Goal: Task Accomplishment & Management: Manage account settings

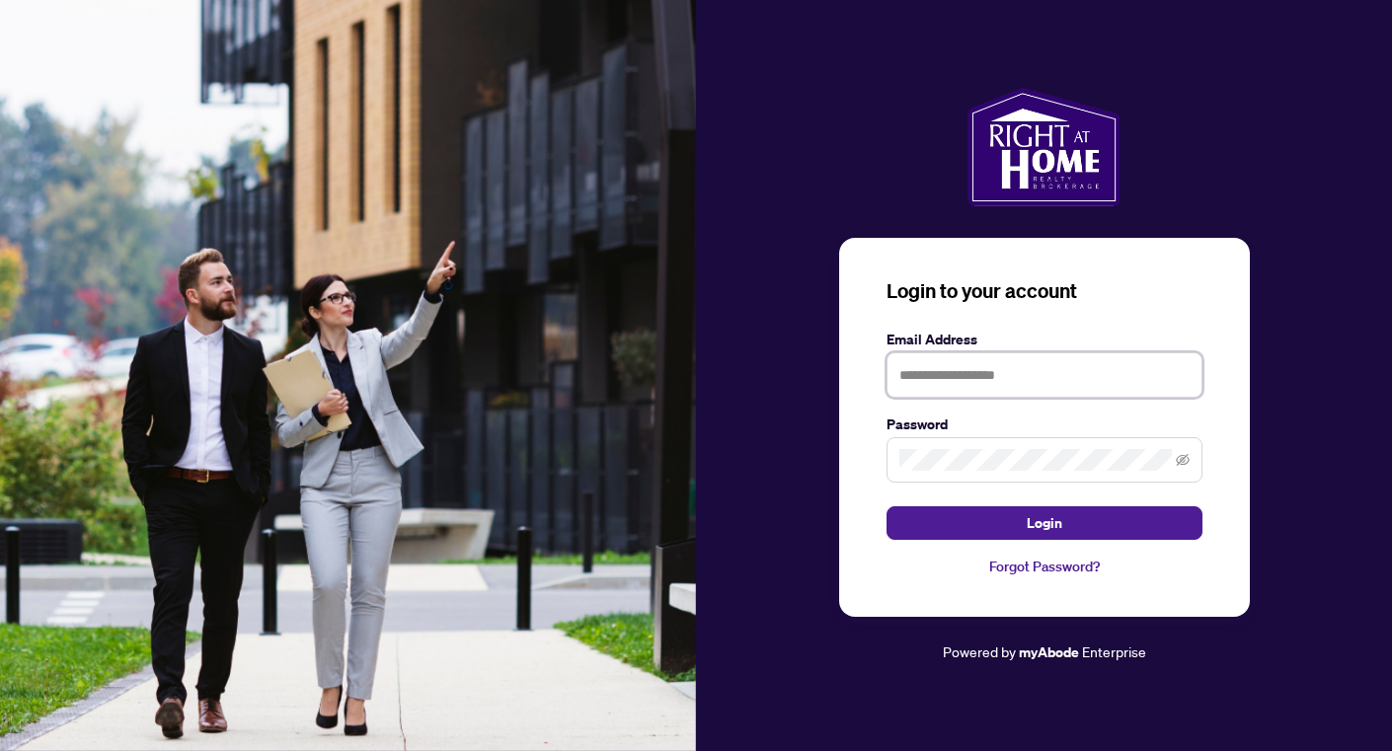
type input "**********"
click at [940, 549] on div "**********" at bounding box center [1044, 427] width 411 height 379
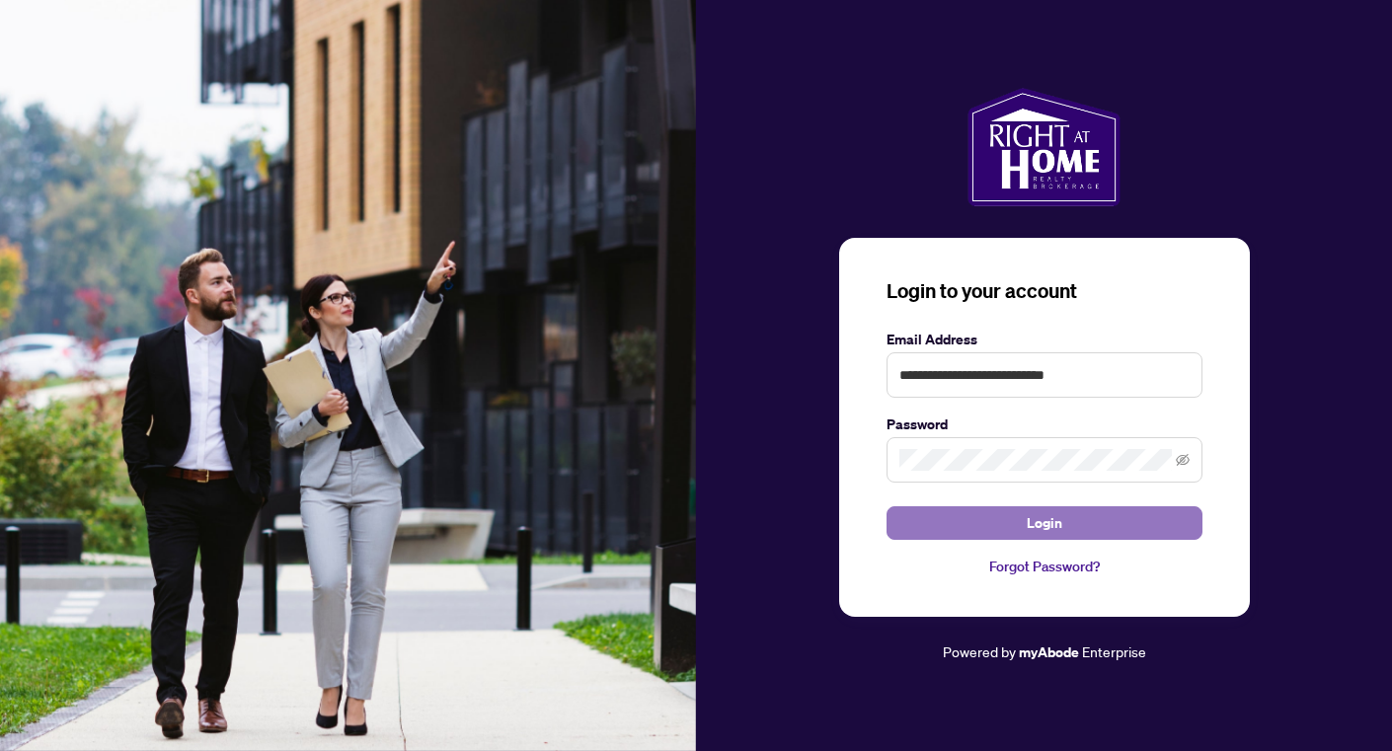
click at [934, 529] on button "Login" at bounding box center [1044, 523] width 316 height 34
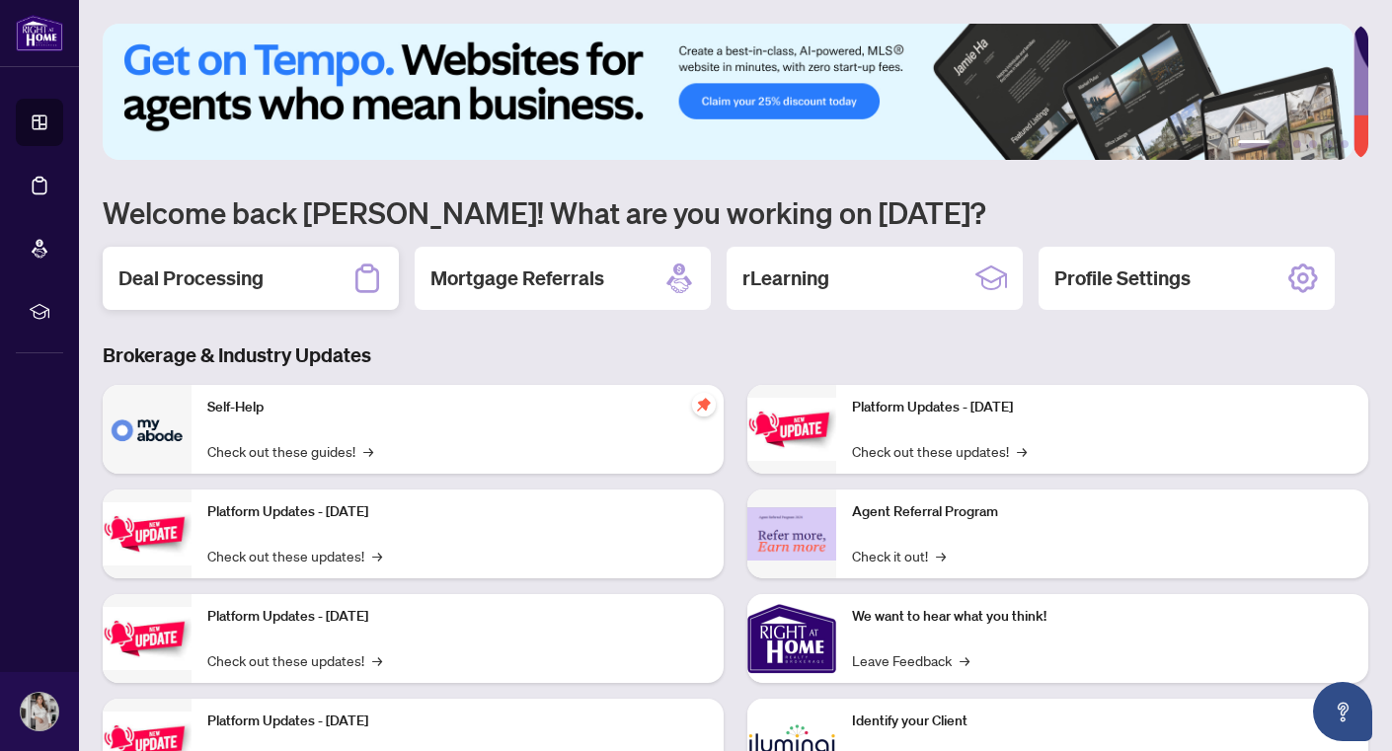
click at [233, 274] on h2 "Deal Processing" at bounding box center [190, 279] width 145 height 28
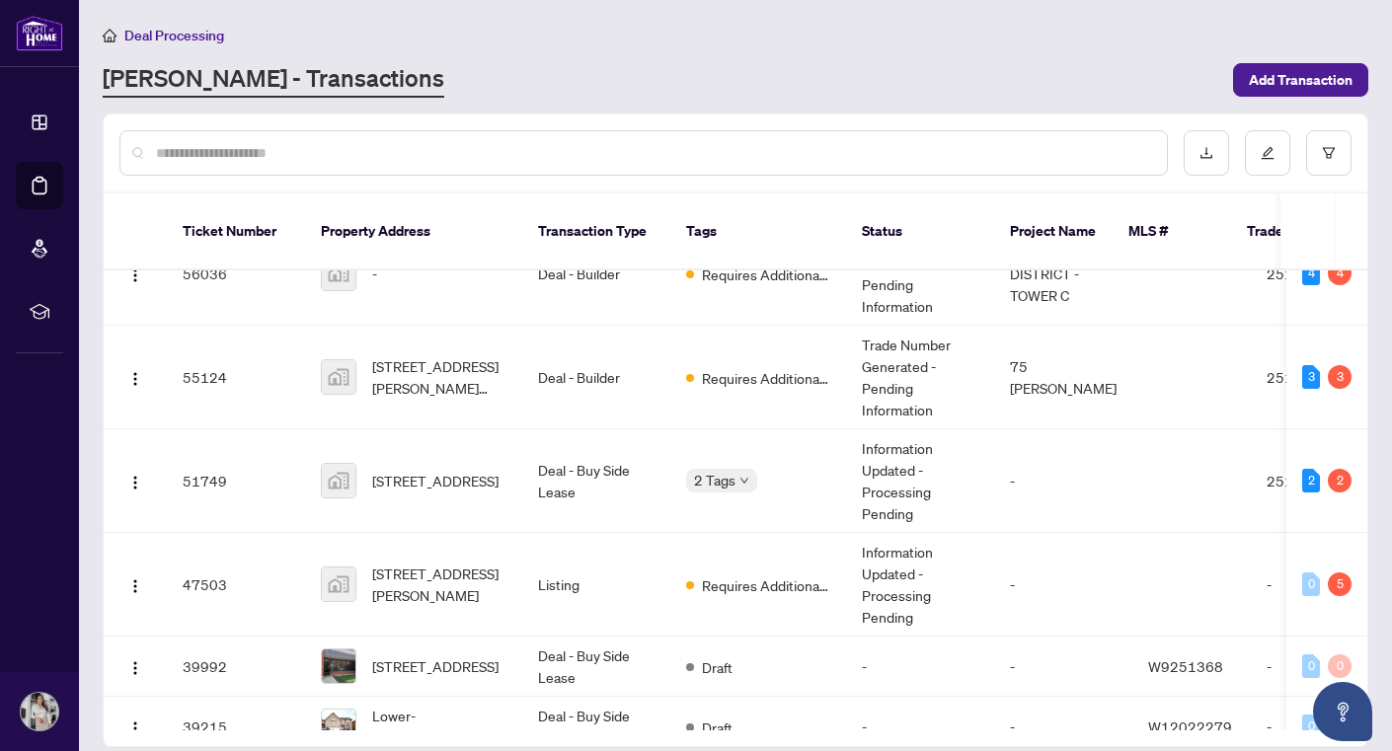
scroll to position [135, 0]
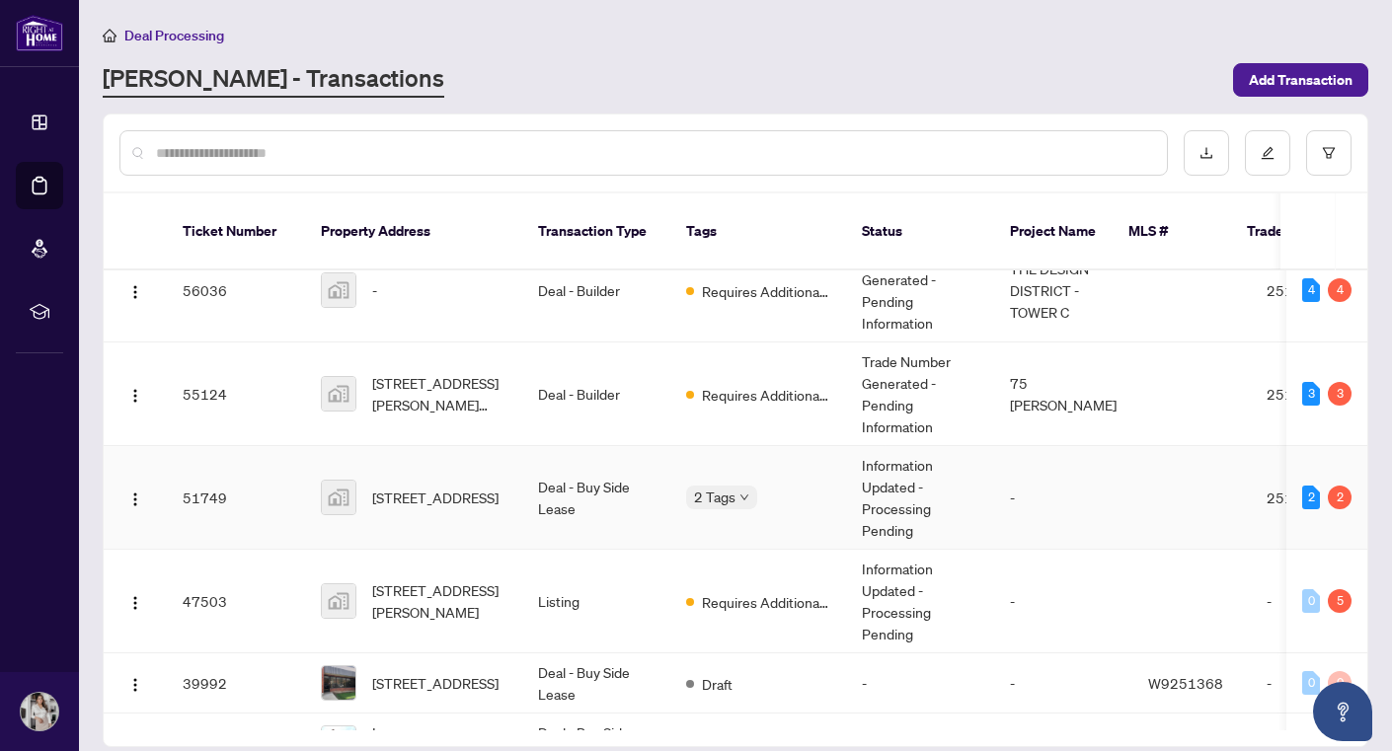
click at [292, 472] on td "51749" at bounding box center [236, 498] width 138 height 104
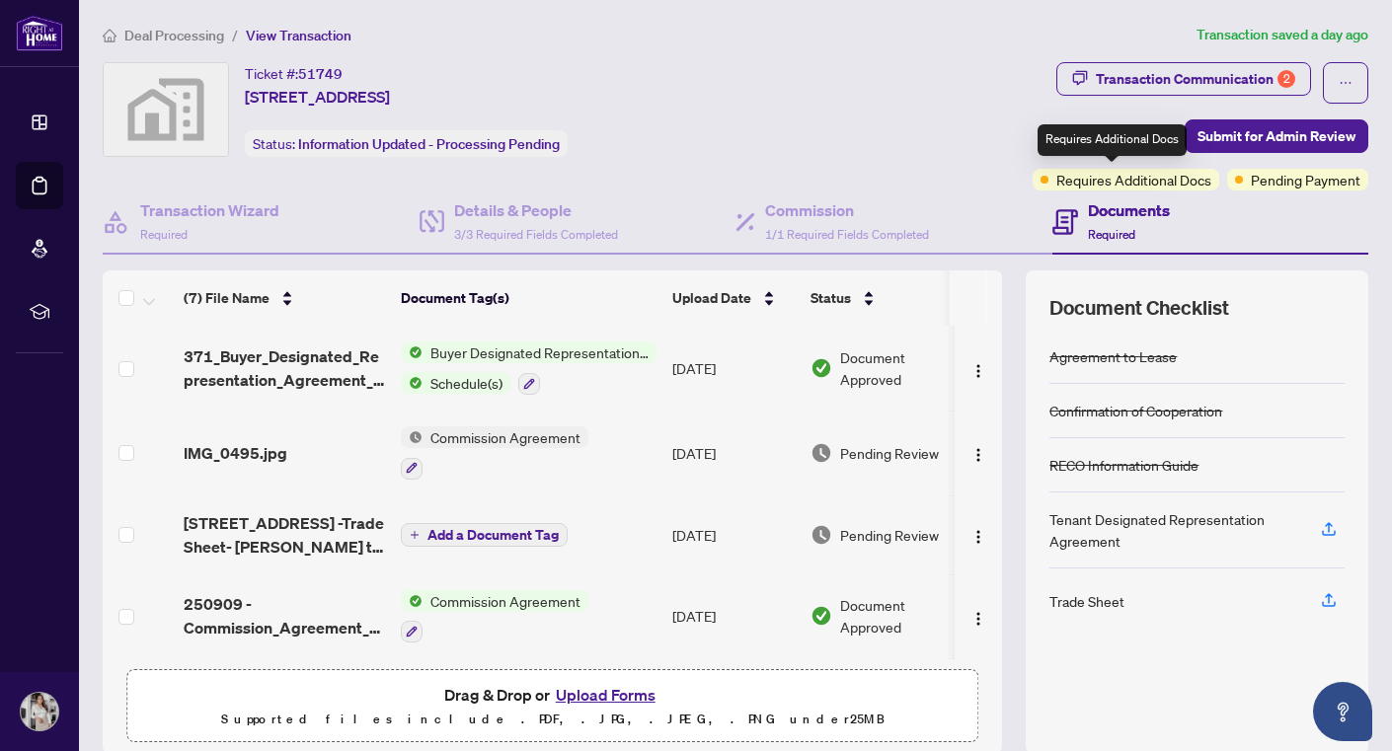
click at [1115, 173] on span "Requires Additional Docs" at bounding box center [1133, 180] width 155 height 22
click at [1090, 177] on span "Requires Additional Docs" at bounding box center [1133, 180] width 155 height 22
click at [1035, 180] on div "Requires Additional Docs" at bounding box center [1126, 180] width 187 height 22
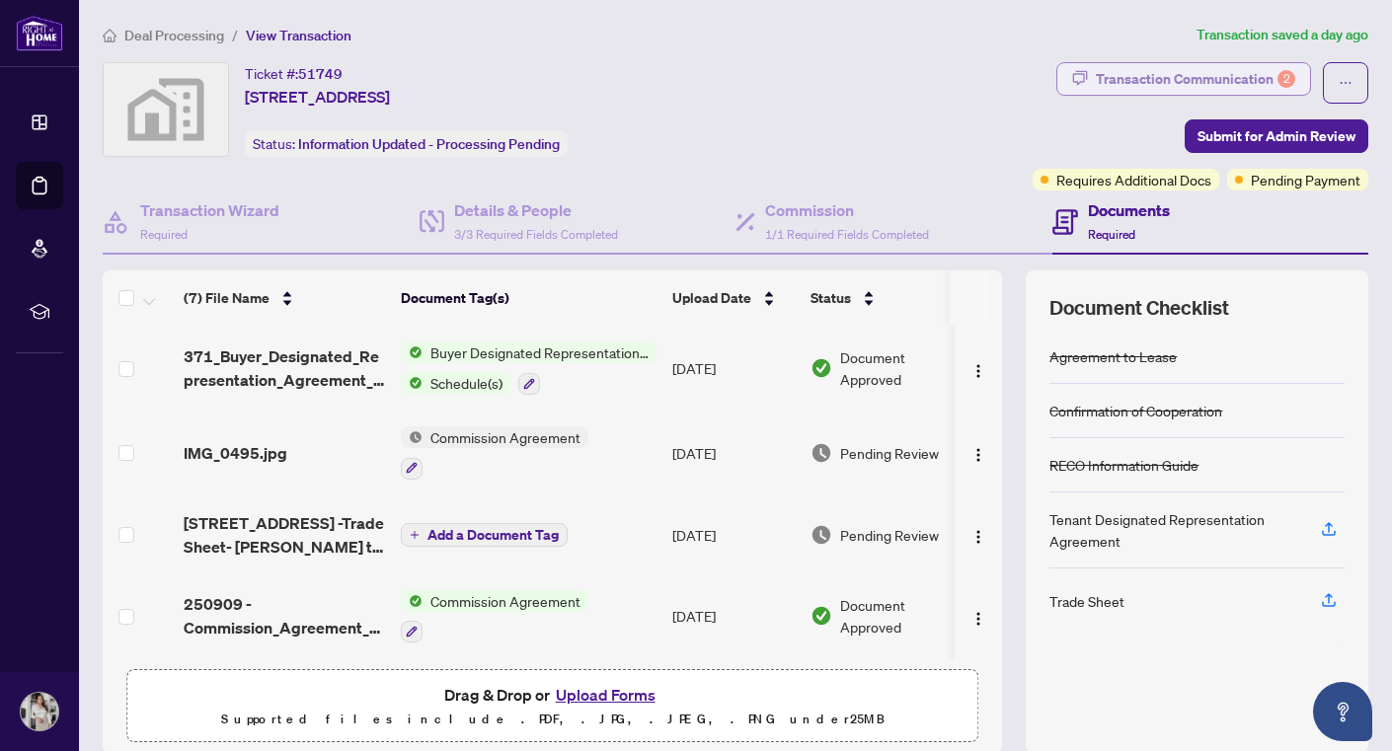
click at [1153, 80] on div "Transaction Communication 2" at bounding box center [1195, 79] width 199 height 32
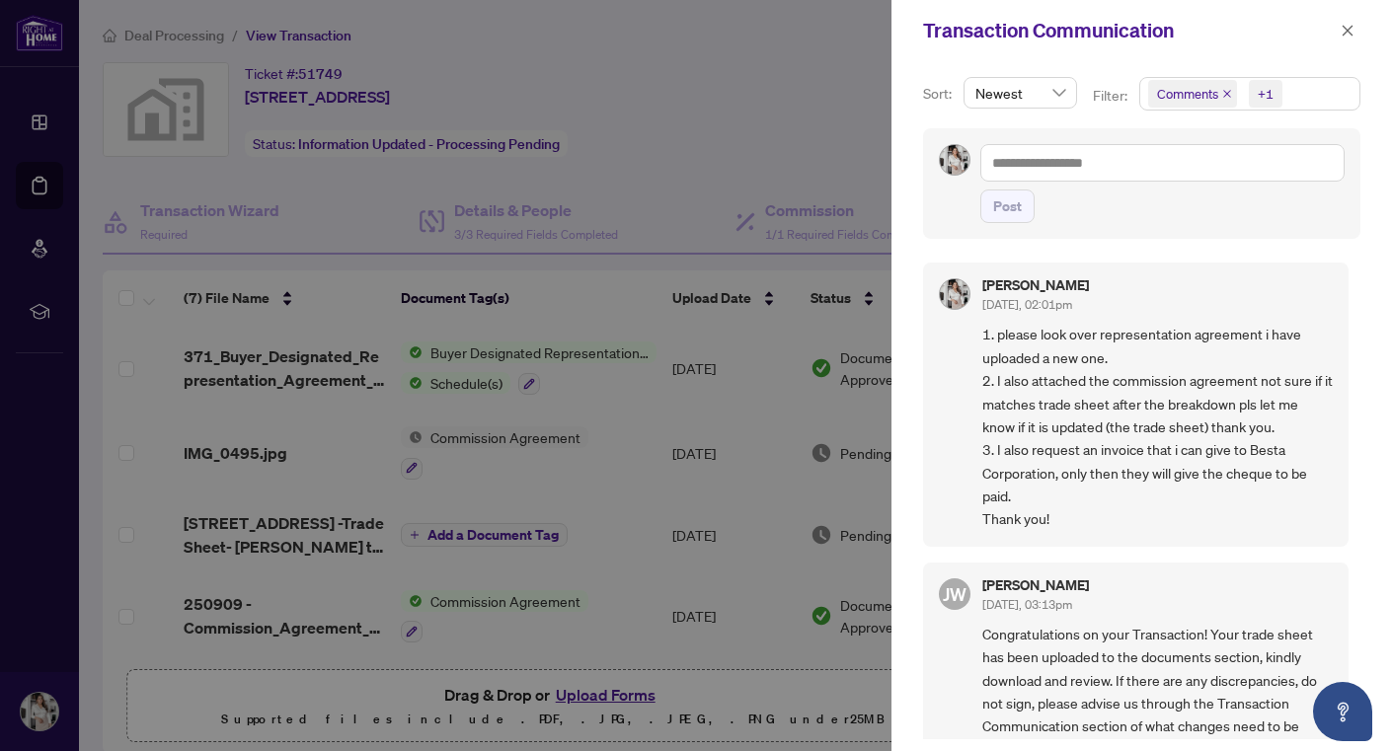
click at [720, 182] on div at bounding box center [696, 375] width 1392 height 751
click at [1344, 37] on icon "close" at bounding box center [1348, 31] width 14 height 14
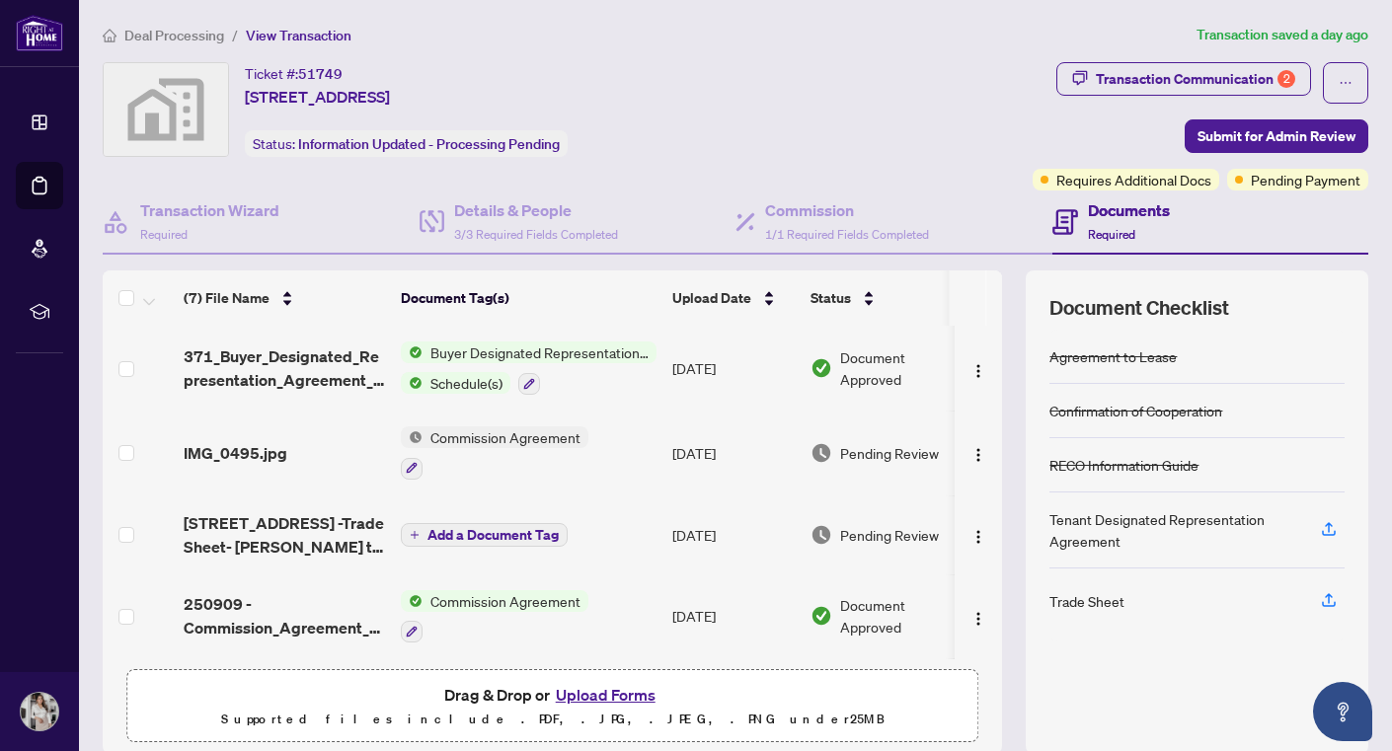
click at [364, 38] on ol "Deal Processing / View Transaction" at bounding box center [646, 35] width 1086 height 23
click at [166, 34] on span "Deal Processing" at bounding box center [174, 36] width 100 height 18
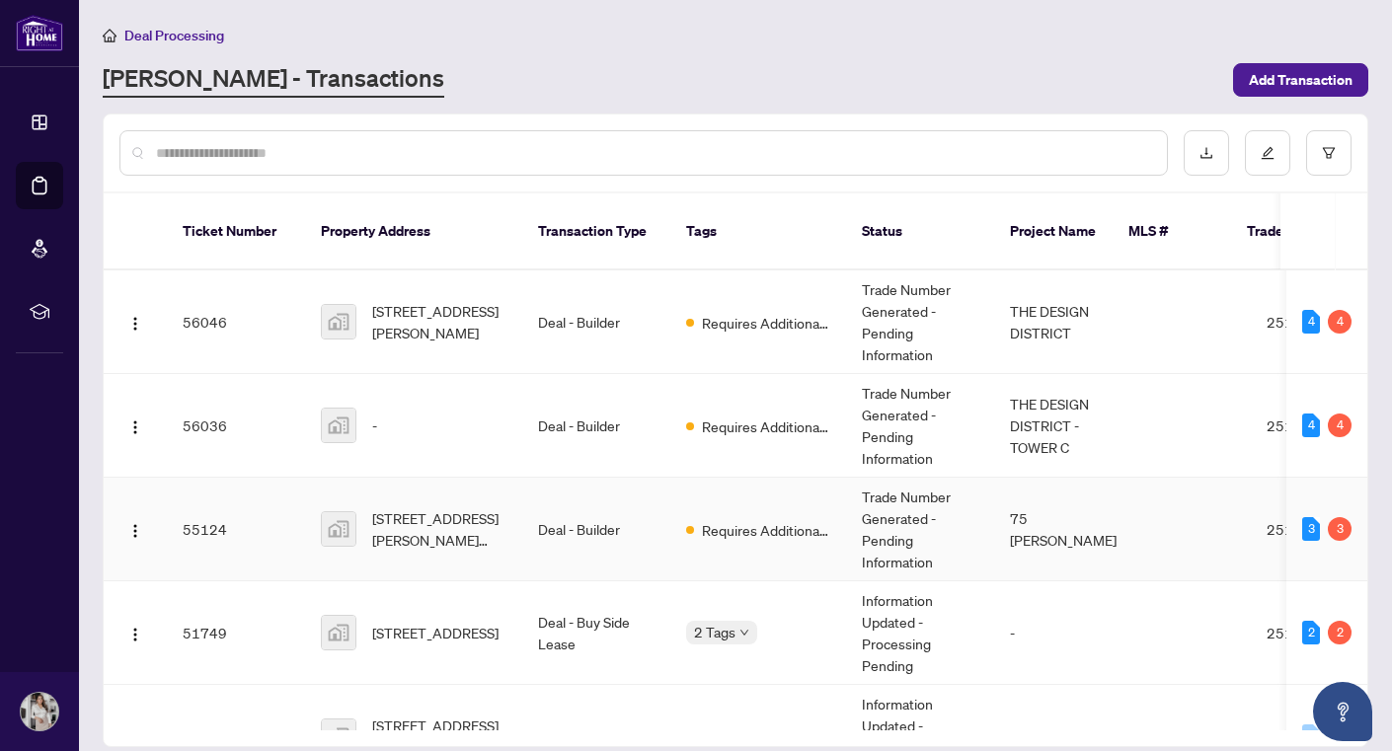
click at [643, 519] on td "Deal - Builder" at bounding box center [596, 530] width 148 height 104
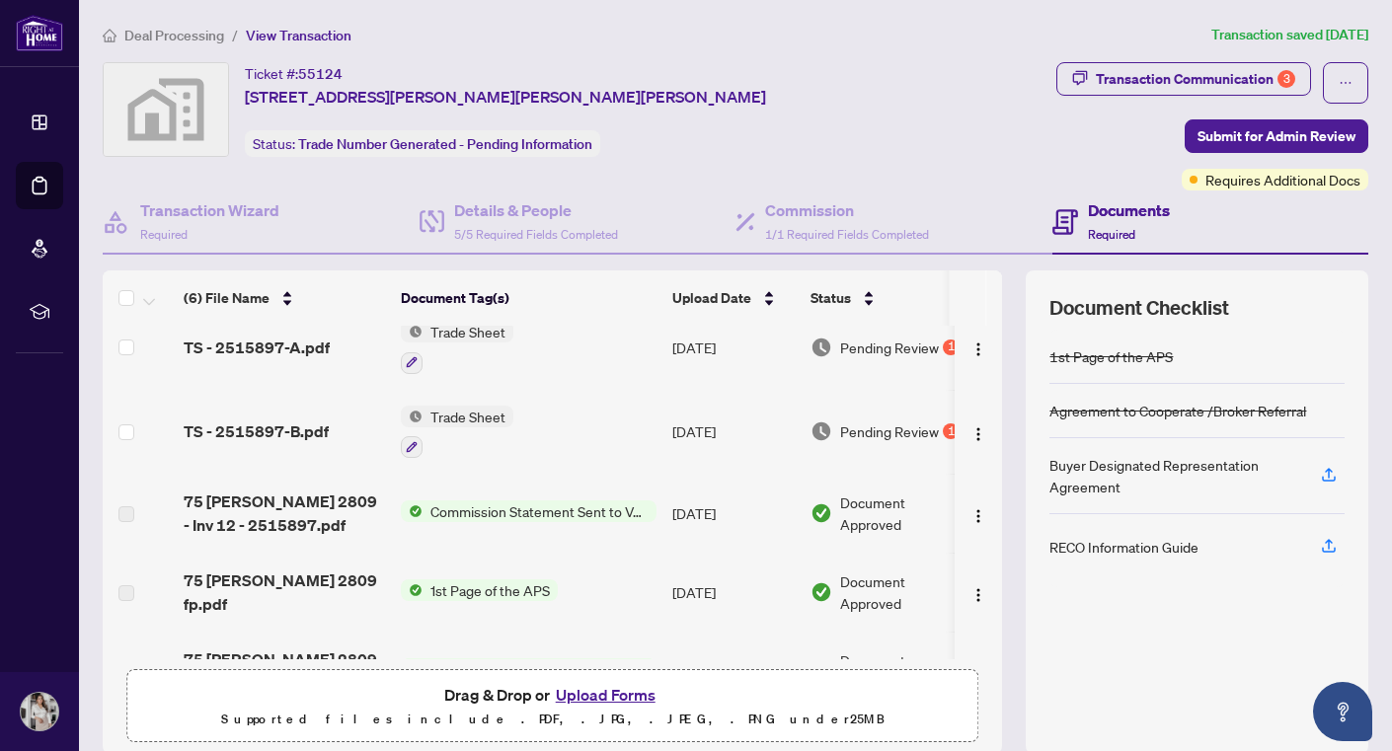
scroll to position [115, 0]
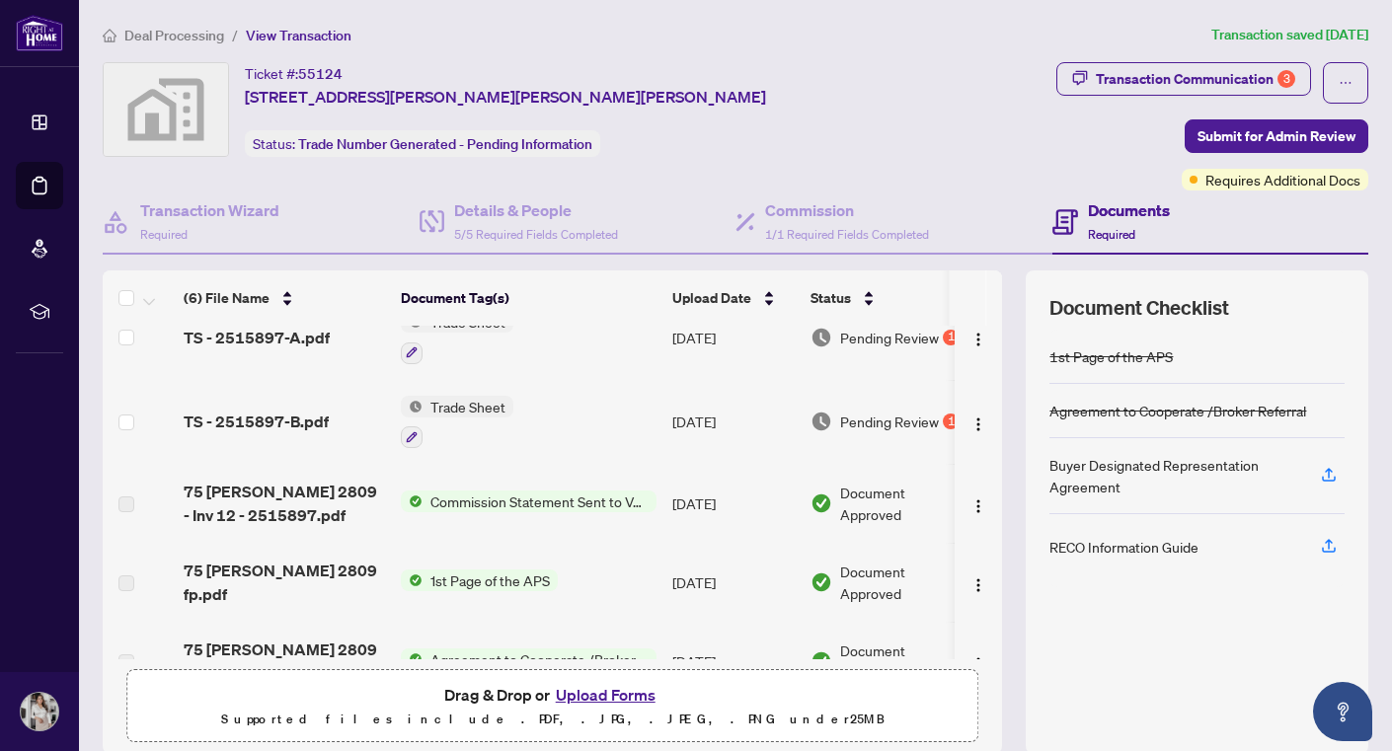
click at [480, 396] on span "Trade Sheet" at bounding box center [467, 407] width 91 height 22
click at [217, 410] on span "TS - 2515897-B.pdf" at bounding box center [256, 422] width 145 height 24
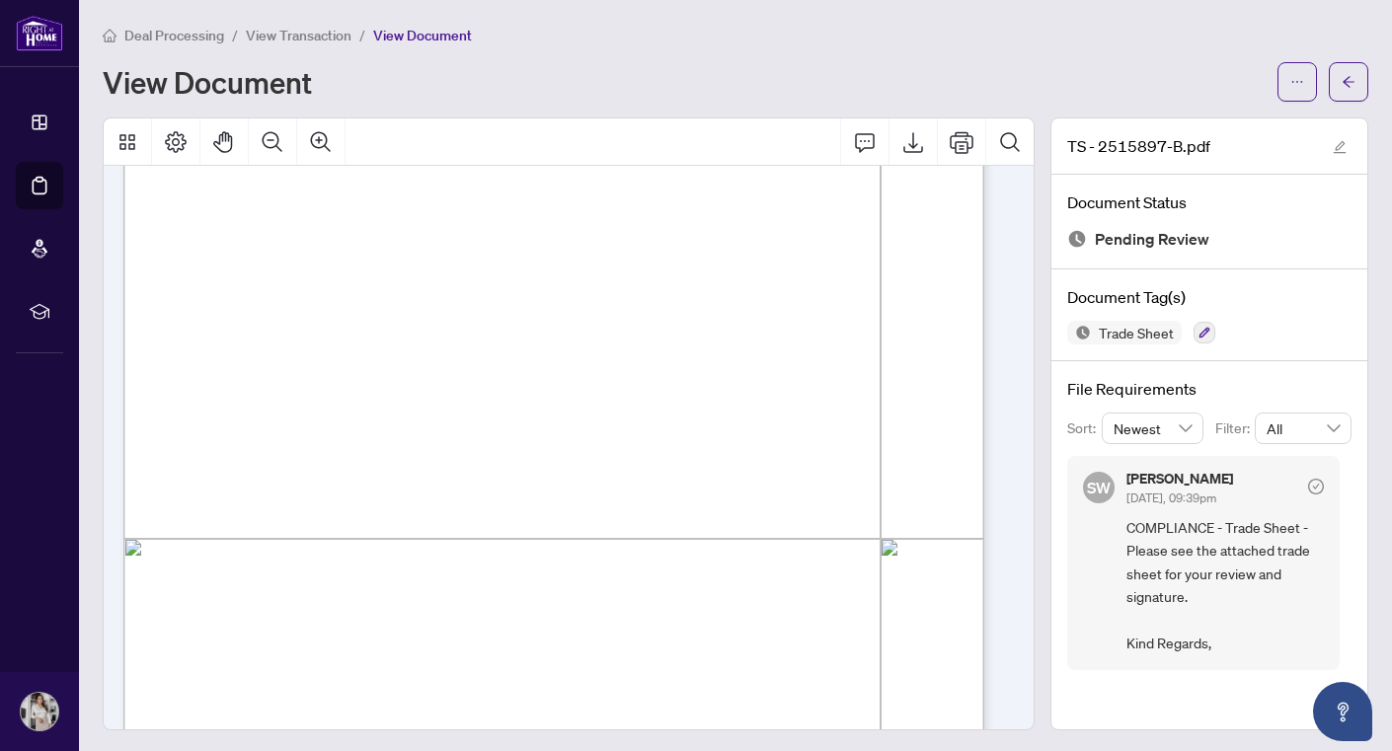
scroll to position [410, 0]
drag, startPoint x: 997, startPoint y: 542, endPoint x: 992, endPoint y: 594, distance: 52.5
click at [992, 594] on div at bounding box center [563, 342] width 881 height 1133
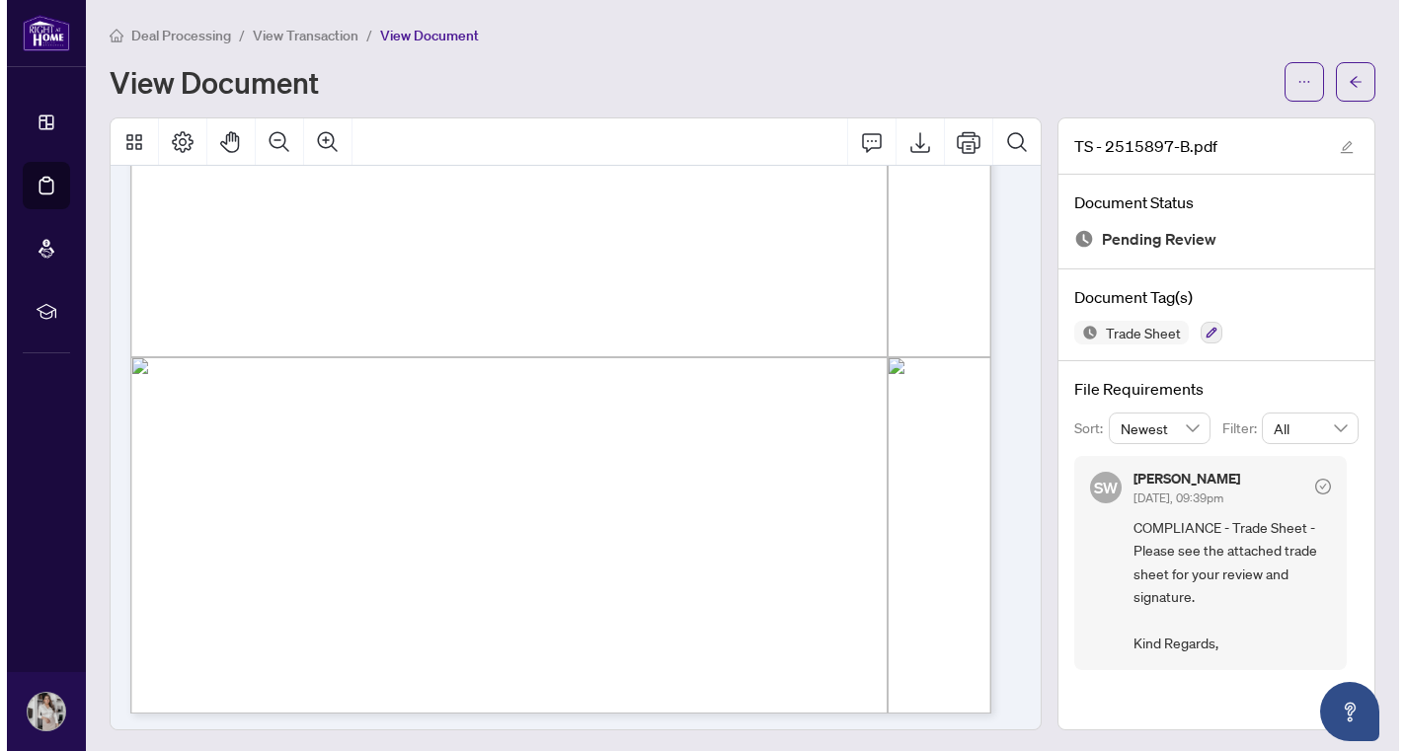
scroll to position [589, 0]
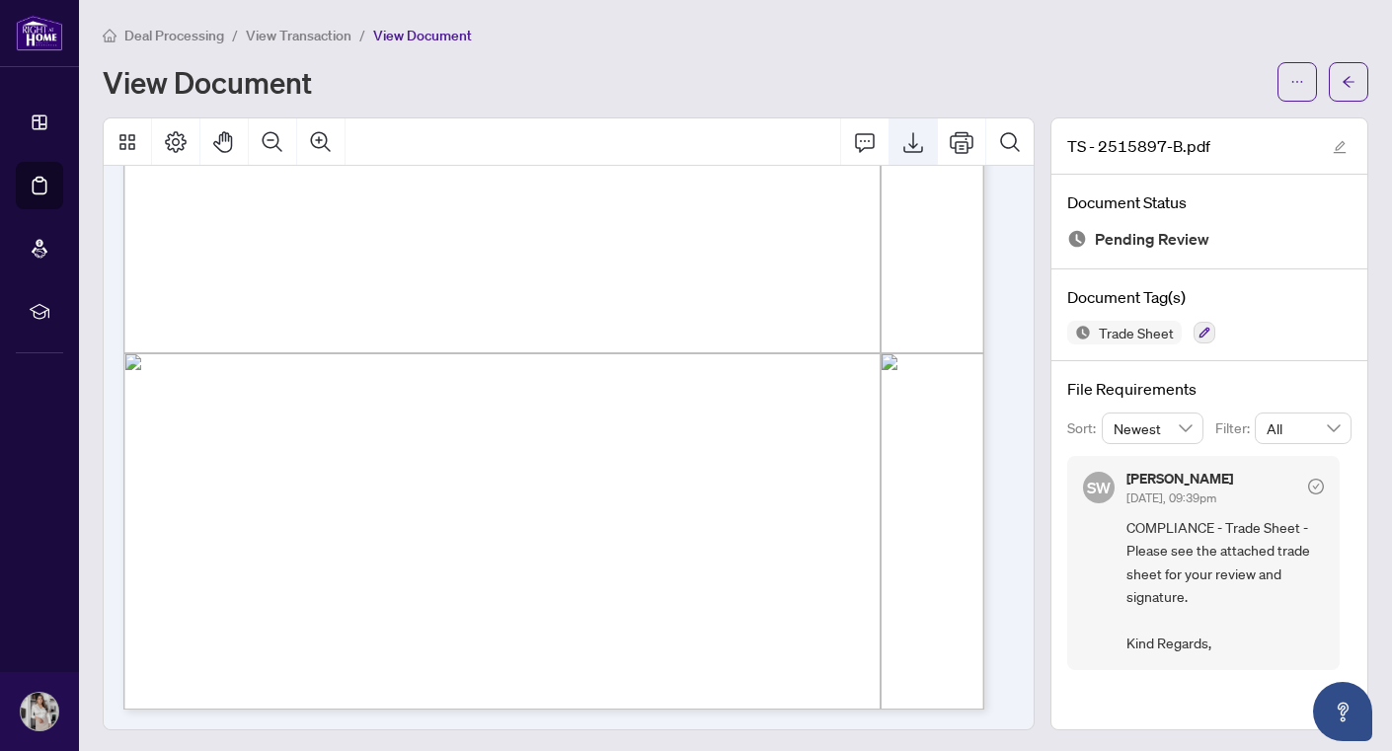
click at [906, 151] on icon "Export" at bounding box center [913, 142] width 20 height 21
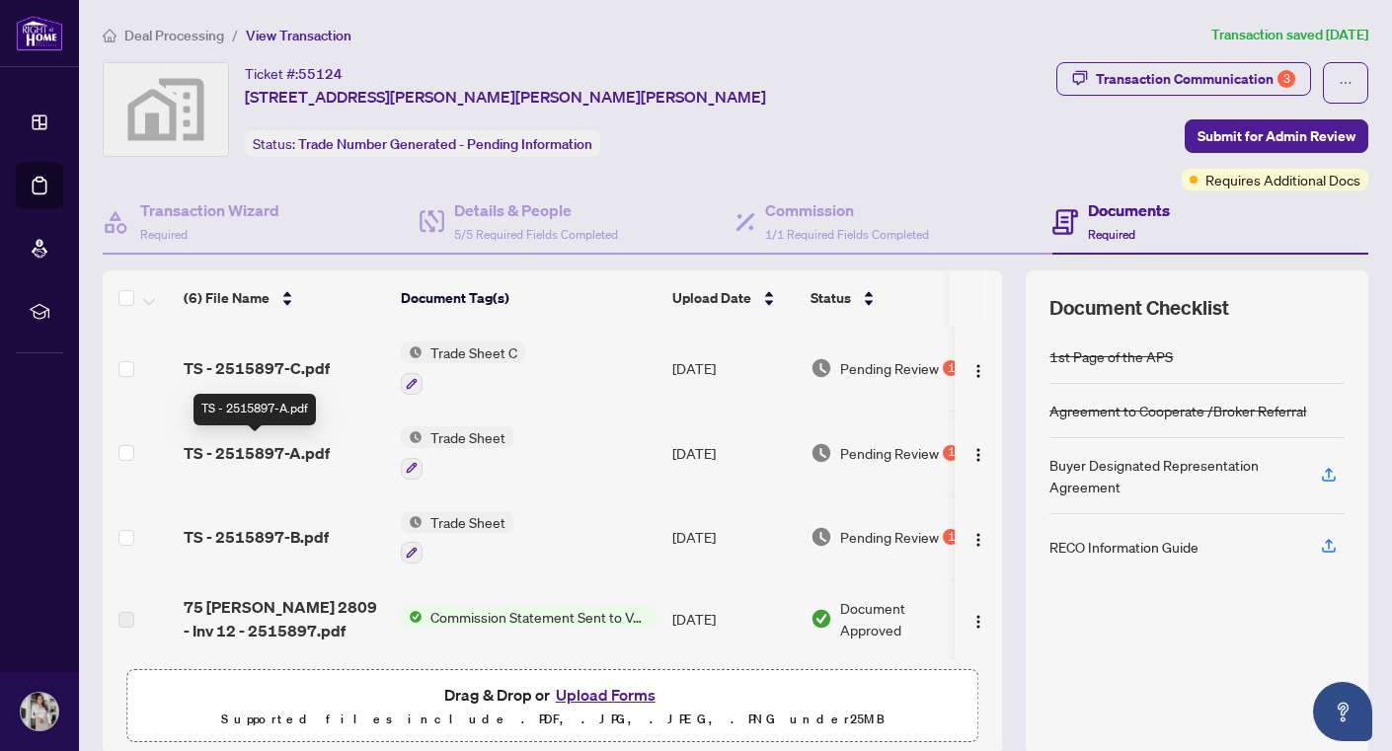
click at [262, 447] on span "TS - 2515897-A.pdf" at bounding box center [257, 453] width 146 height 24
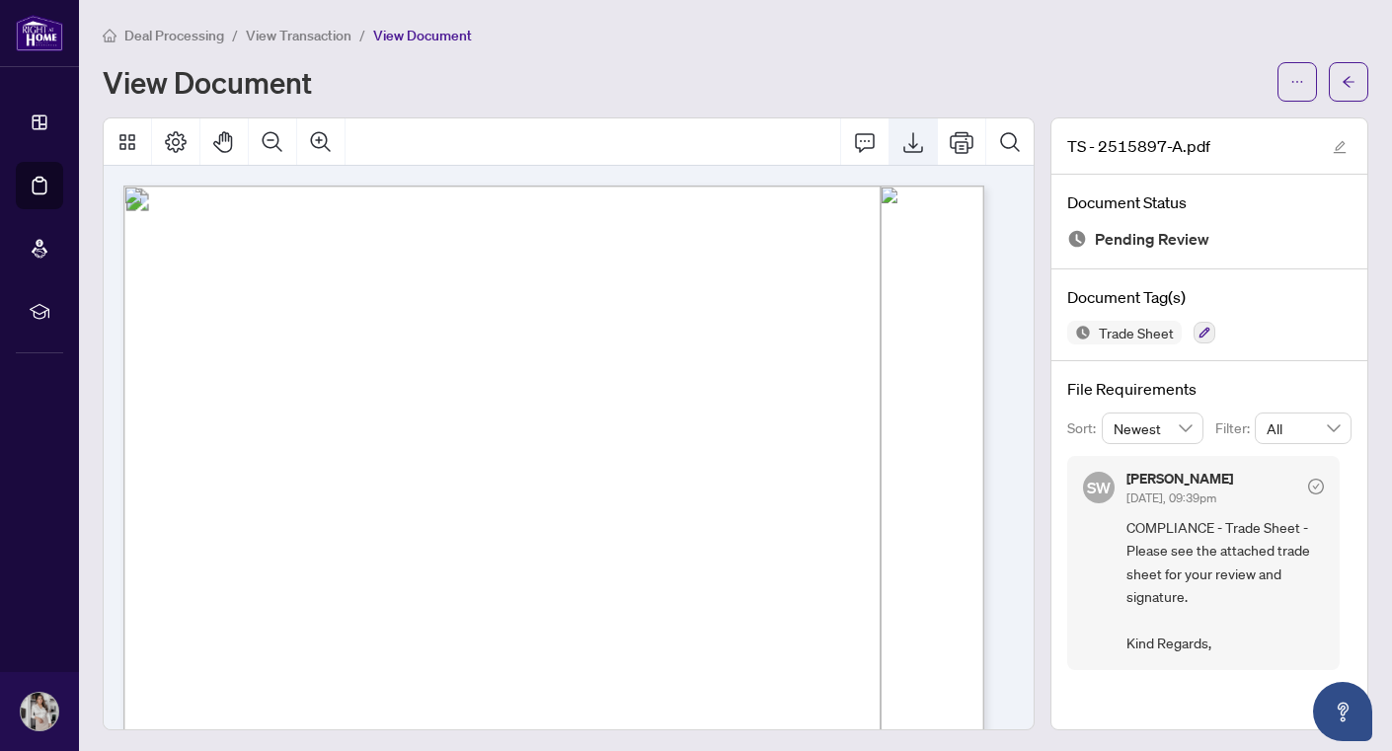
click at [901, 145] on icon "Export" at bounding box center [913, 142] width 24 height 24
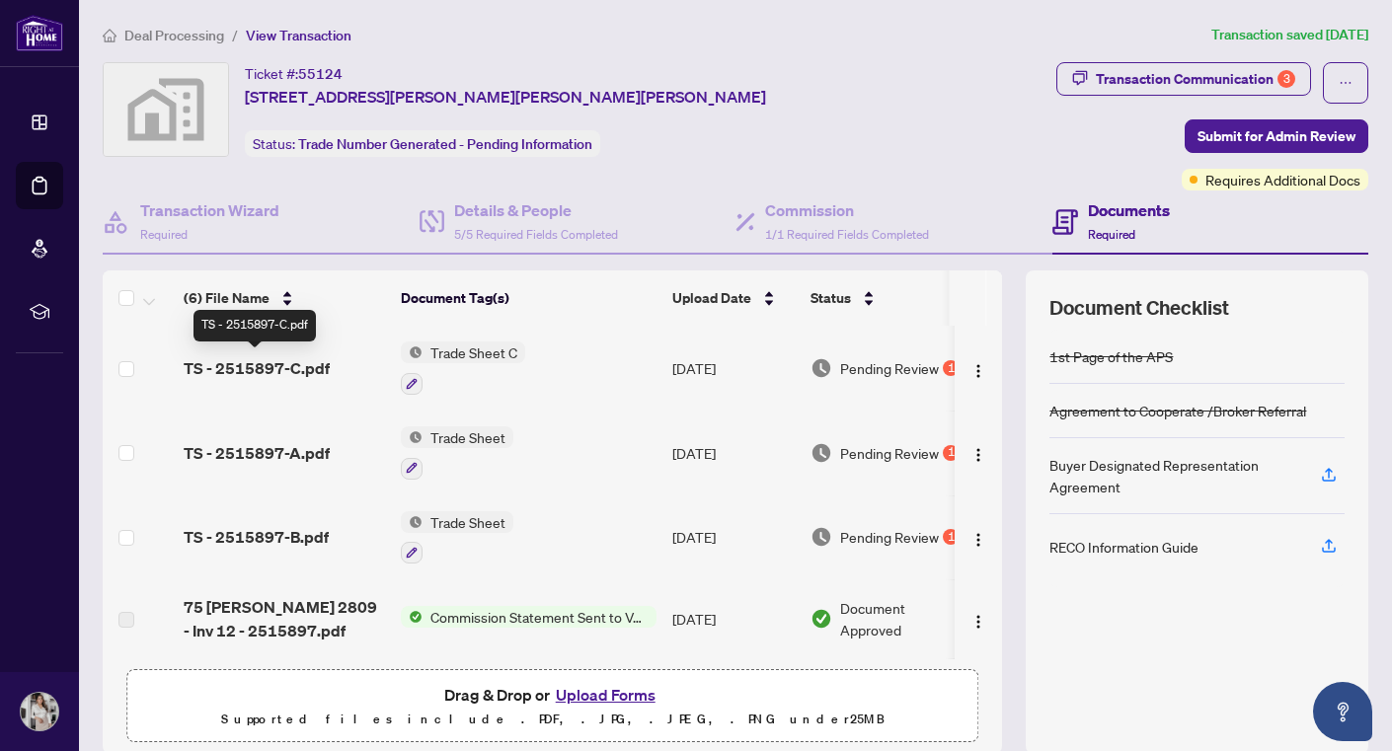
click at [310, 363] on span "TS - 2515897-C.pdf" at bounding box center [257, 368] width 146 height 24
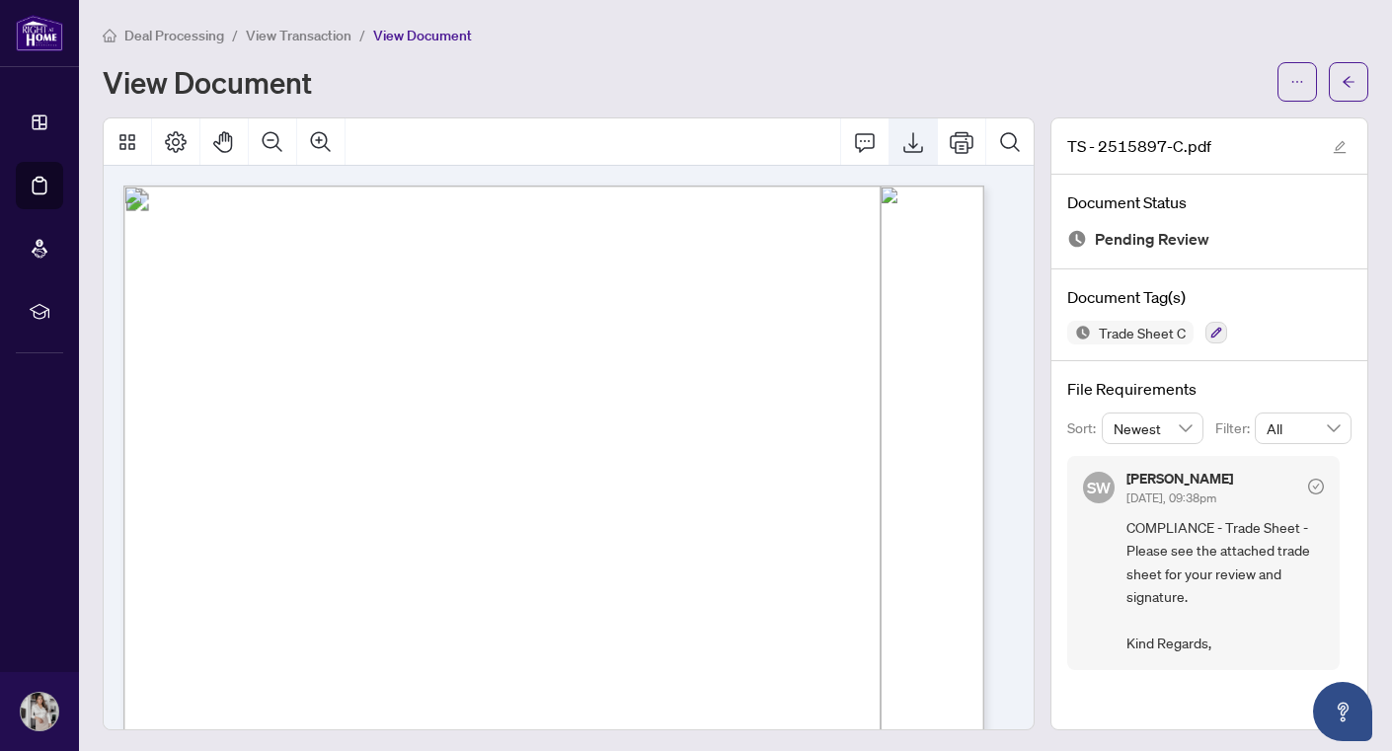
click at [905, 146] on icon "Export" at bounding box center [913, 142] width 24 height 24
click at [884, 35] on div "Deal Processing / View Transaction / View Document" at bounding box center [735, 35] width 1265 height 23
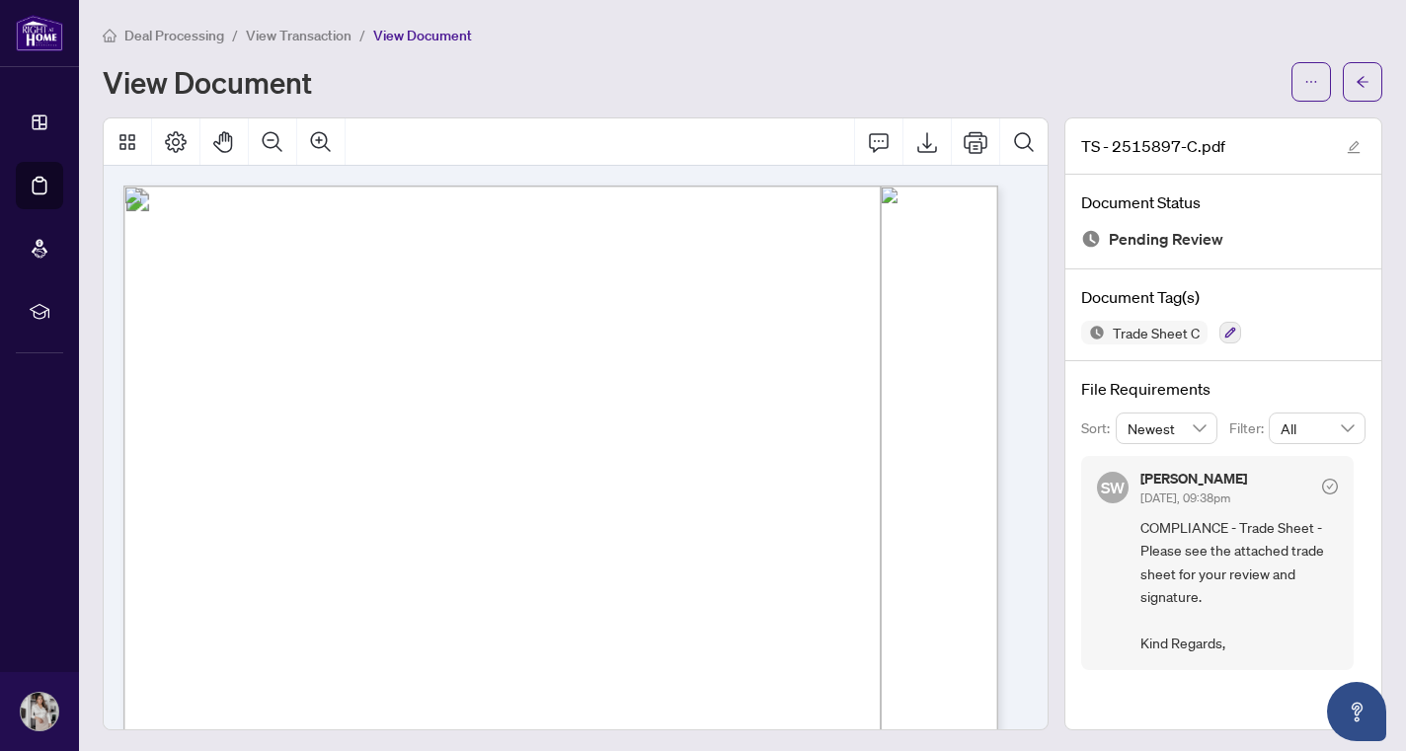
scroll to position [607, 0]
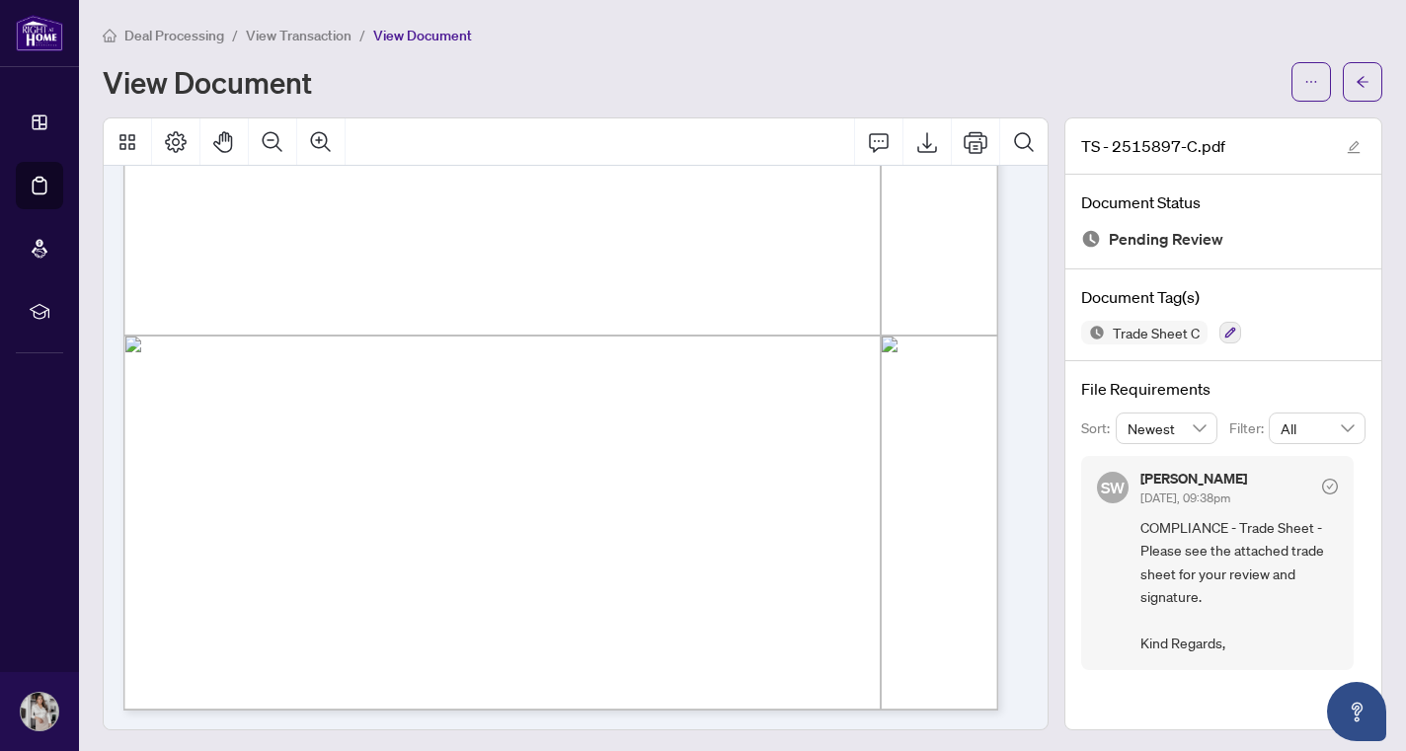
click at [291, 32] on span "View Transaction" at bounding box center [299, 36] width 106 height 18
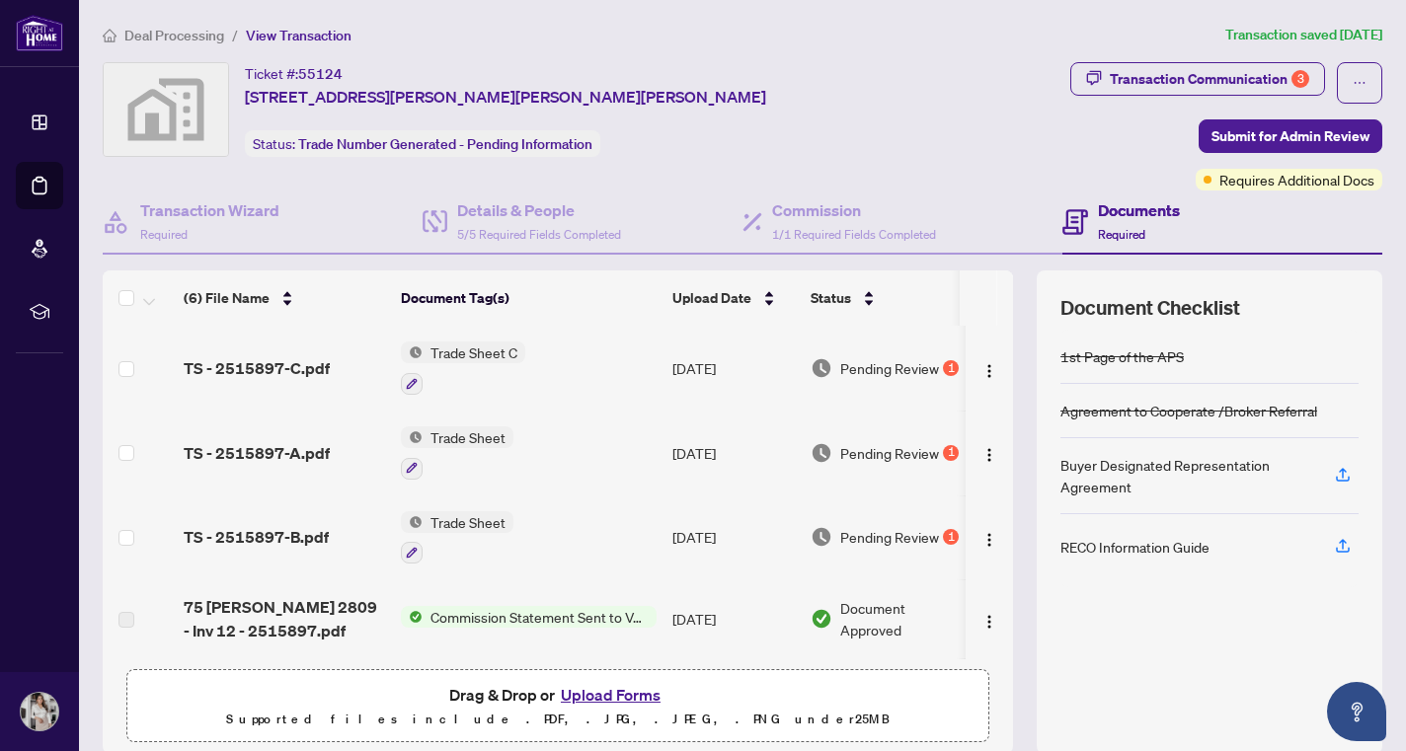
click at [637, 689] on button "Upload Forms" at bounding box center [611, 695] width 112 height 26
click at [604, 699] on button "Upload Forms" at bounding box center [611, 695] width 112 height 26
click at [614, 688] on button "Upload Forms" at bounding box center [611, 695] width 112 height 26
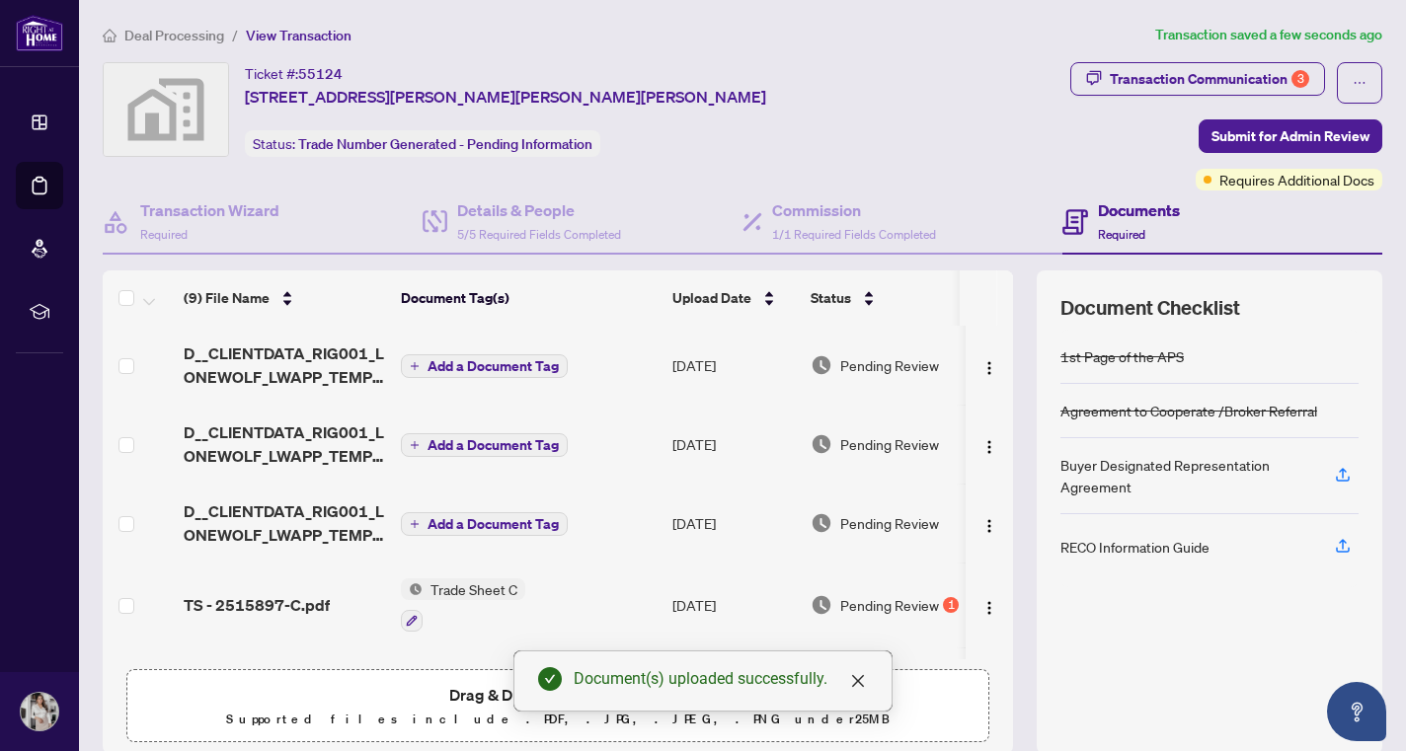
click at [306, 357] on span "D__CLIENTDATA_RIG001_LONEWOLF_LWAPP_TEMP_DB1ABAKXFRX 1.pdf" at bounding box center [284, 365] width 201 height 47
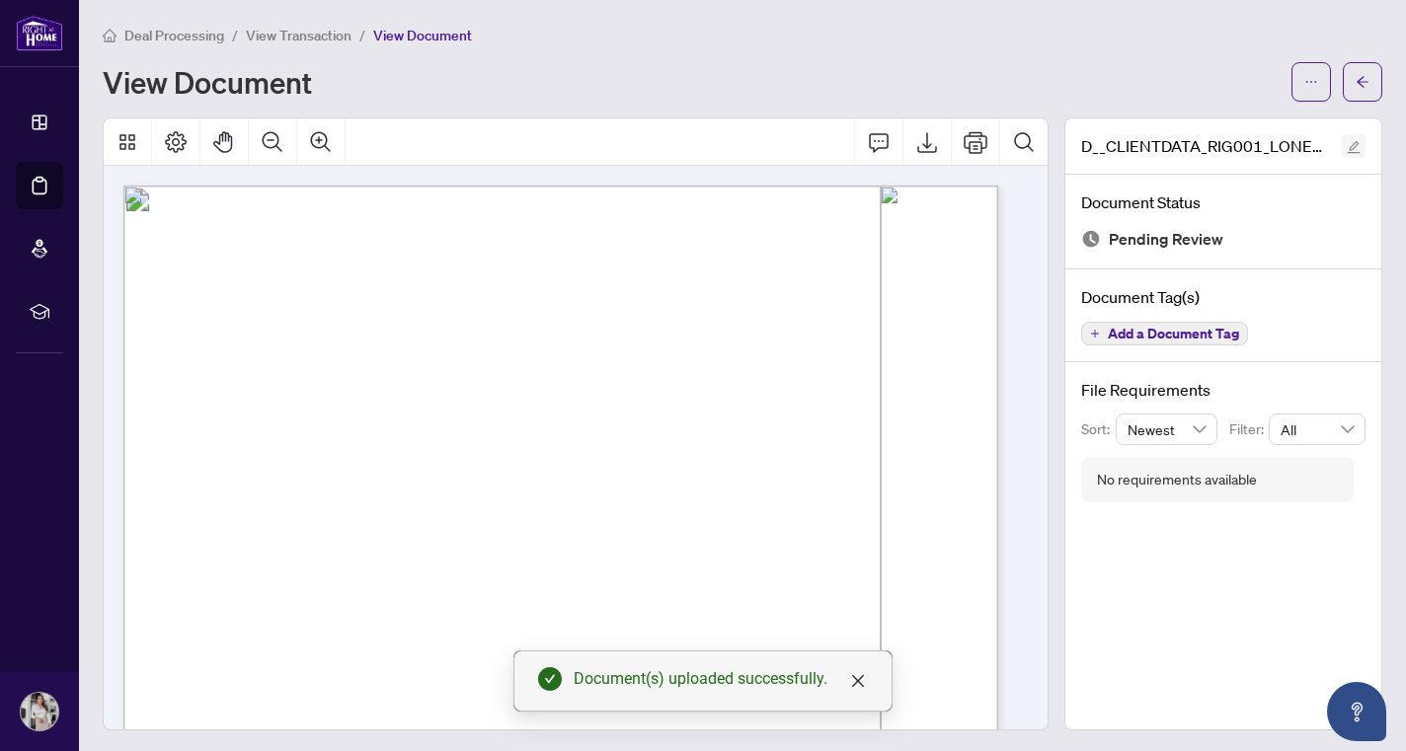
click at [1346, 145] on icon "edit" at bounding box center [1353, 147] width 14 height 14
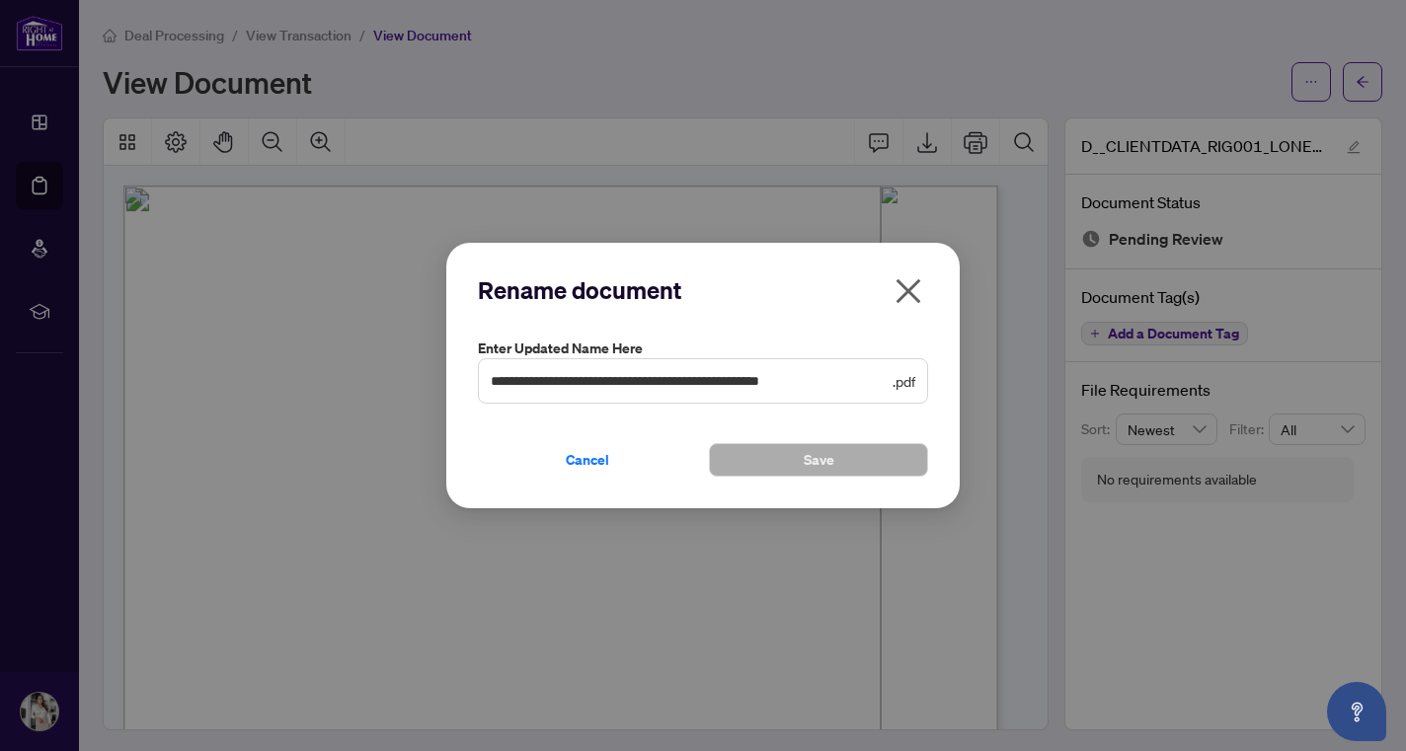
click at [916, 377] on span "**********" at bounding box center [703, 380] width 450 height 45
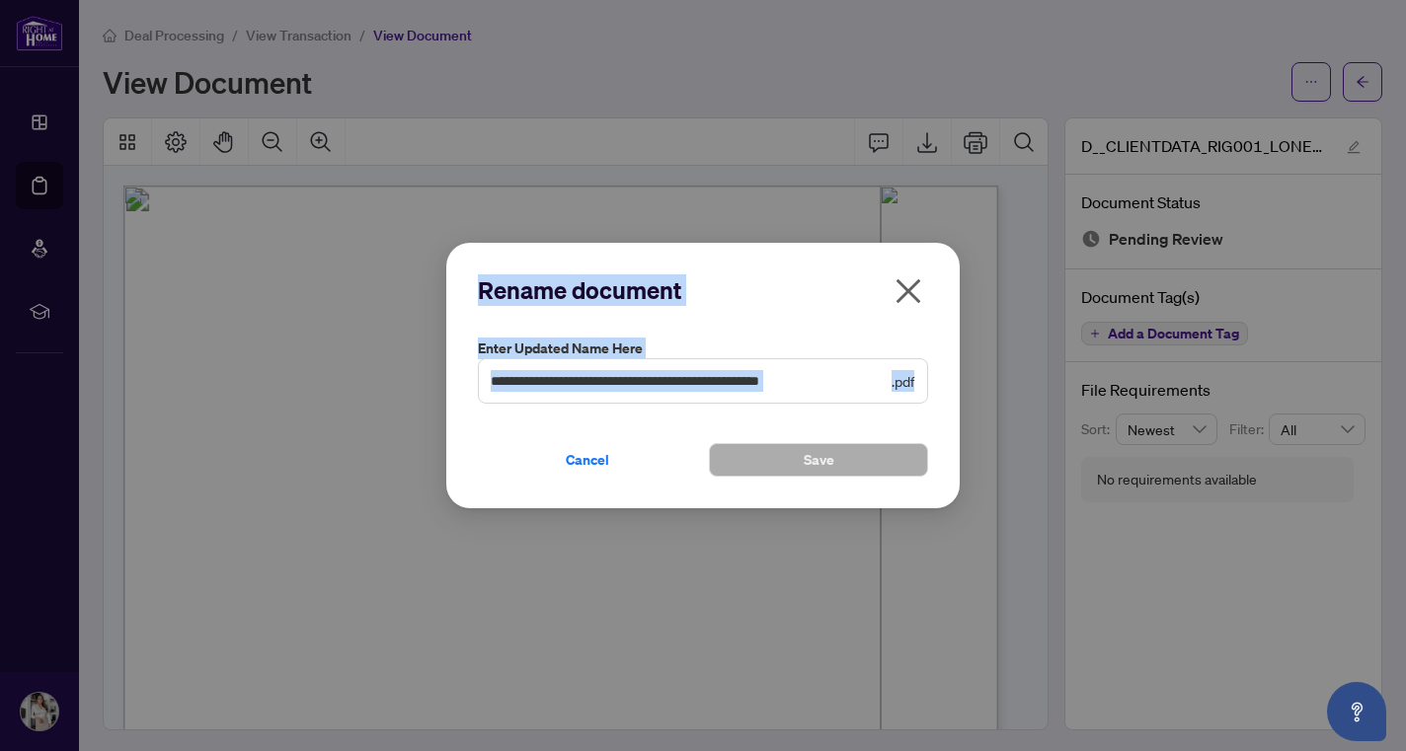
drag, startPoint x: 916, startPoint y: 383, endPoint x: 322, endPoint y: 353, distance: 595.0
click at [322, 353] on div "**********" at bounding box center [703, 375] width 1406 height 751
click at [807, 381] on input "**********" at bounding box center [689, 381] width 397 height 22
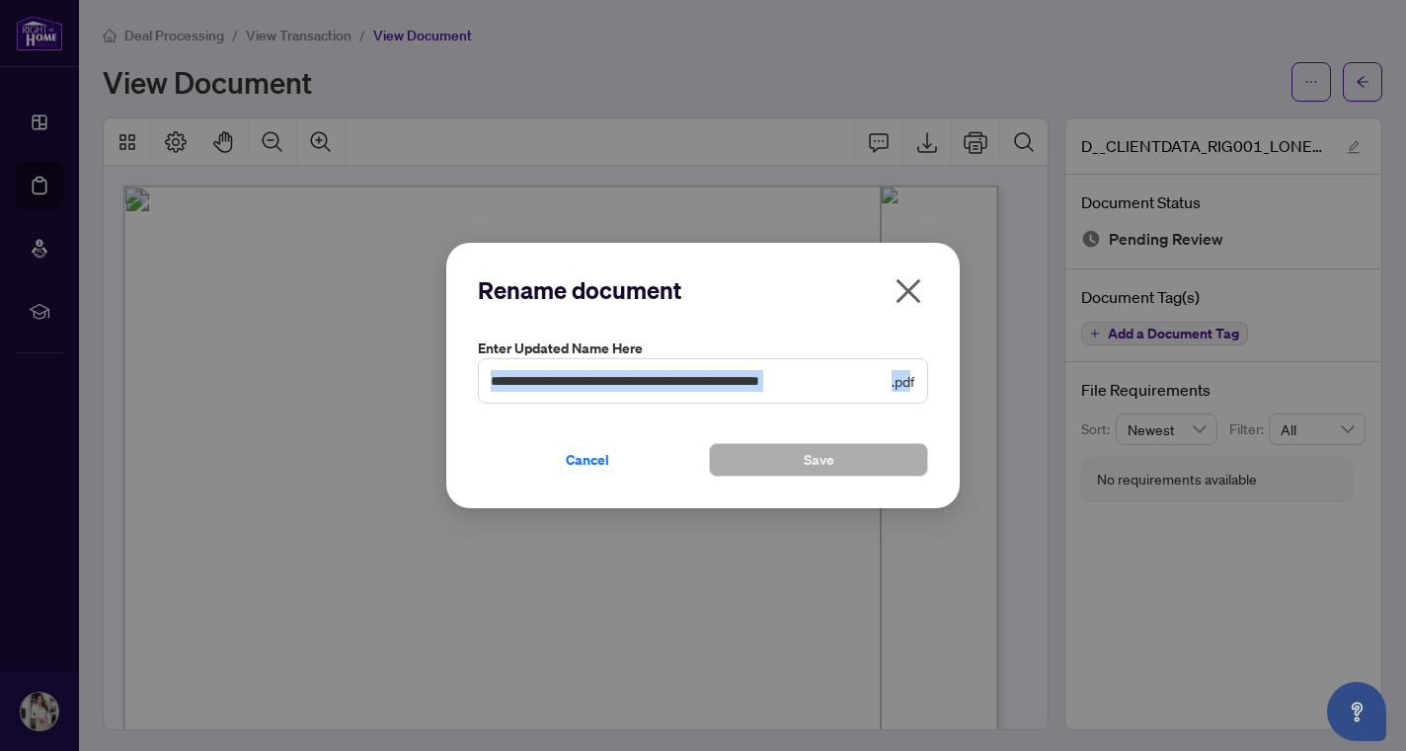
drag, startPoint x: 912, startPoint y: 387, endPoint x: 492, endPoint y: 367, distance: 421.0
click at [492, 367] on span "**********" at bounding box center [703, 380] width 450 height 45
type input "**********"
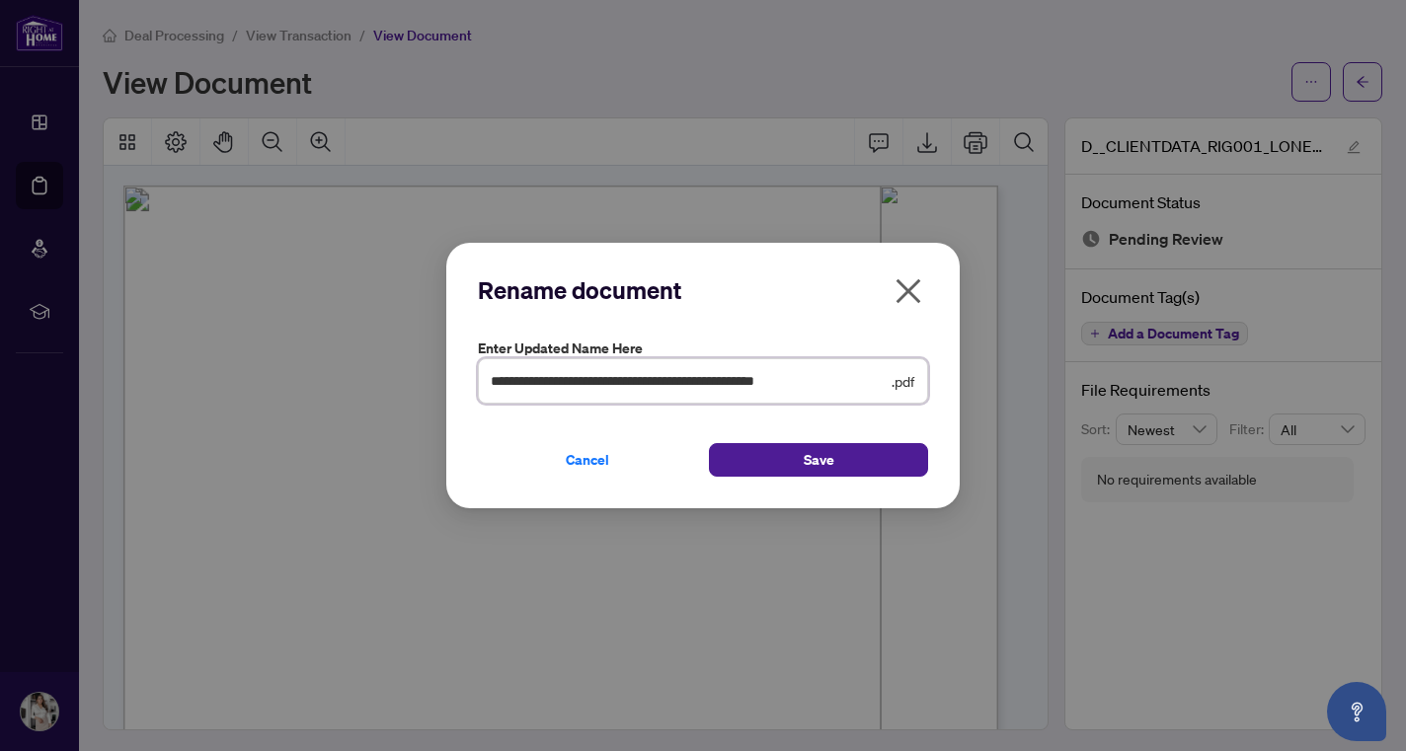
drag, startPoint x: 885, startPoint y: 380, endPoint x: 396, endPoint y: 364, distance: 489.9
click at [396, 364] on div "**********" at bounding box center [703, 375] width 1406 height 751
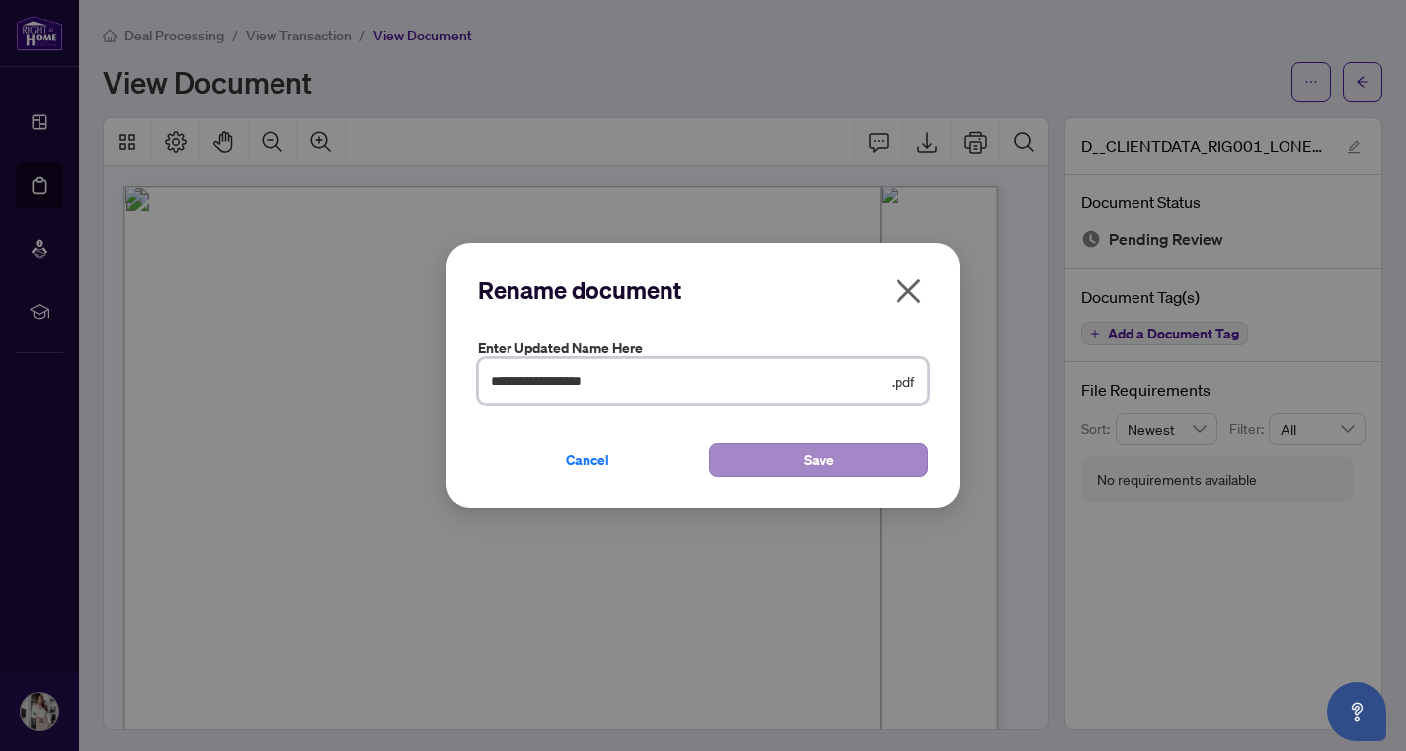
type input "**********"
click at [894, 461] on button "Save" at bounding box center [818, 460] width 219 height 34
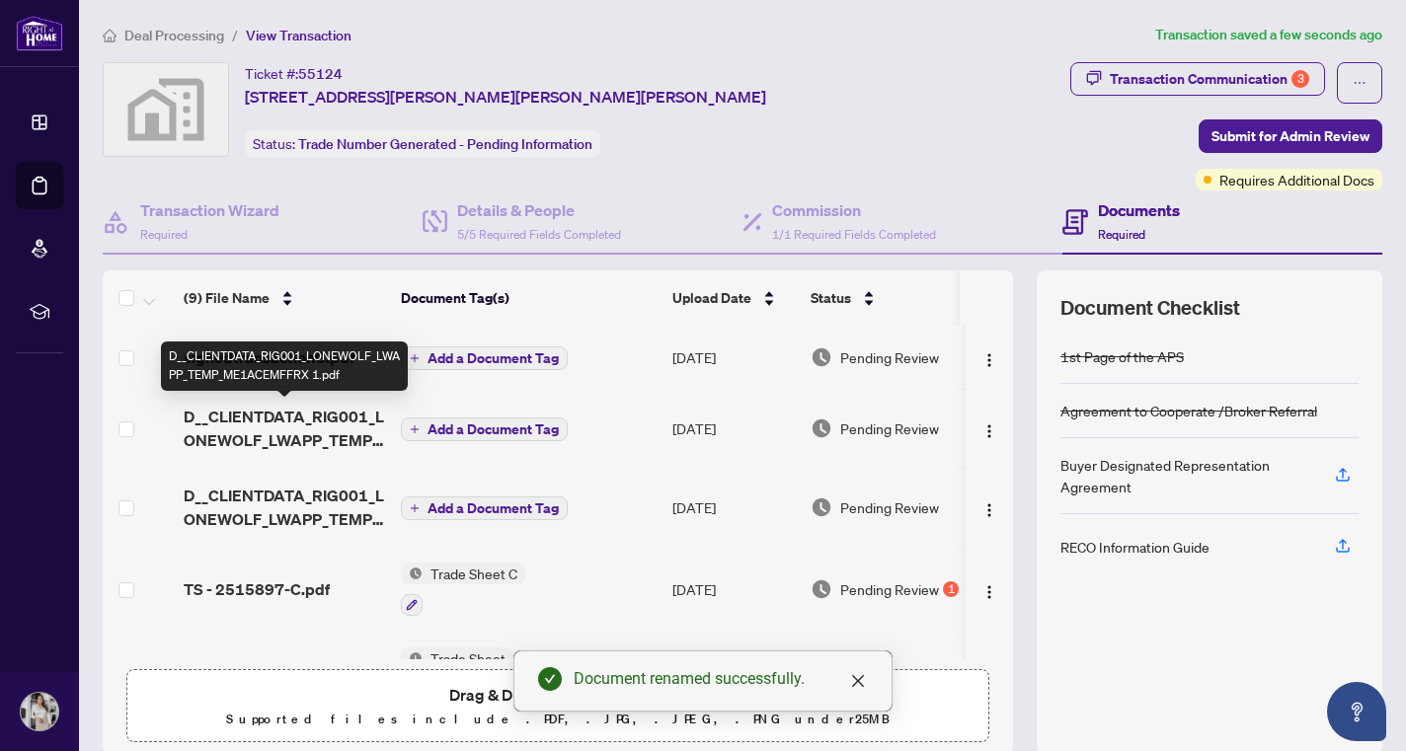
click at [297, 418] on span "D__CLIENTDATA_RIG001_LONEWOLF_LWAPP_TEMP_ME1ACEMFFRX 1.pdf" at bounding box center [284, 428] width 201 height 47
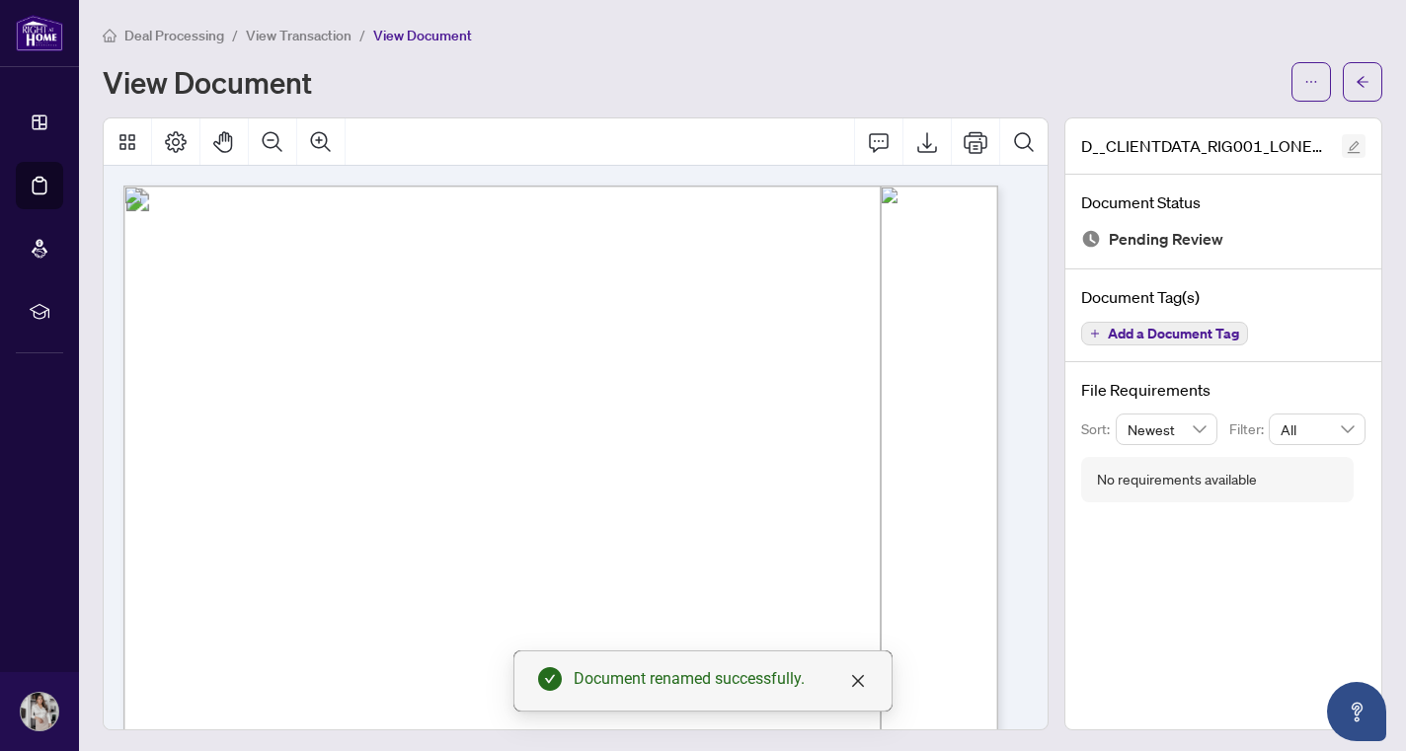
click at [1346, 143] on icon "edit" at bounding box center [1353, 147] width 14 height 14
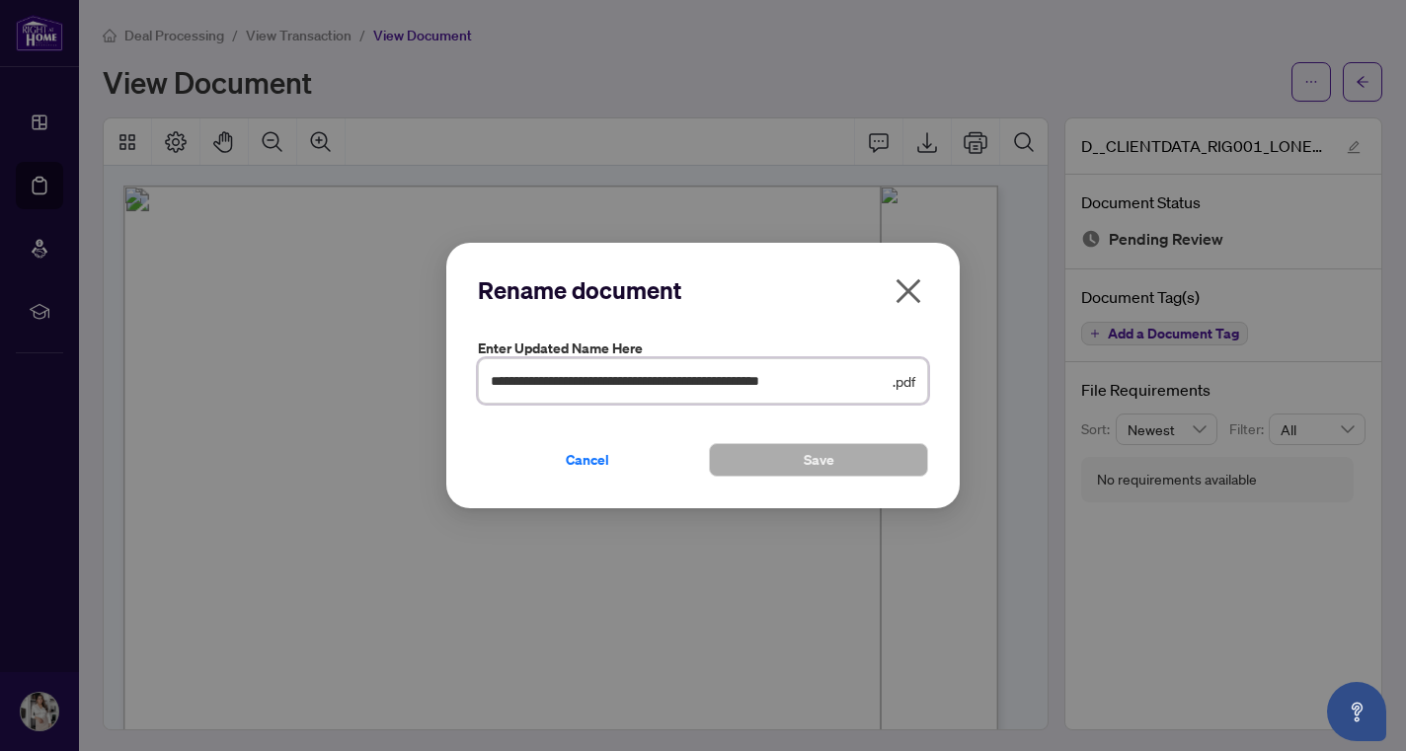
drag, startPoint x: 885, startPoint y: 377, endPoint x: 250, endPoint y: 360, distance: 635.9
click at [250, 360] on div "**********" at bounding box center [703, 375] width 1406 height 751
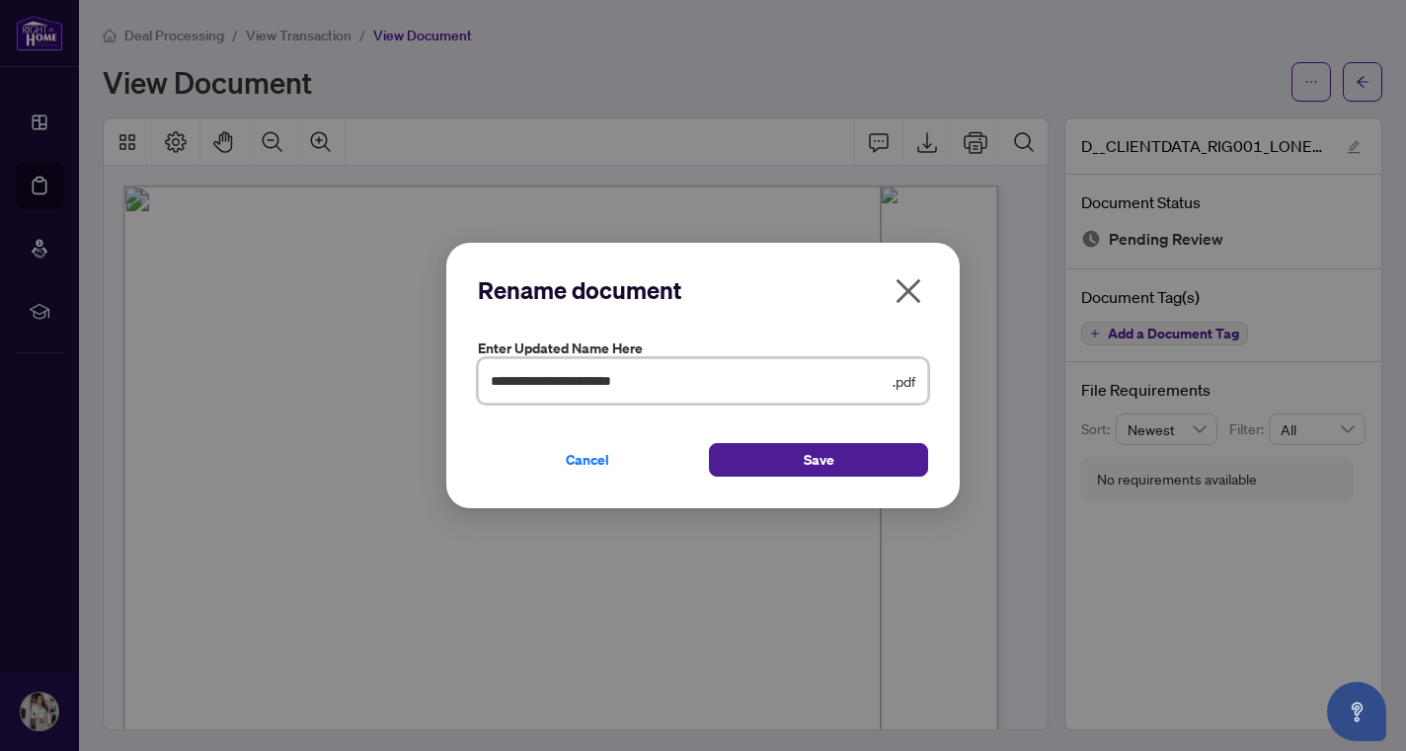
drag, startPoint x: 671, startPoint y: 385, endPoint x: 604, endPoint y: 379, distance: 67.4
click at [604, 379] on input "**********" at bounding box center [690, 381] width 398 height 22
type input "**********"
click at [872, 467] on button "Save" at bounding box center [818, 460] width 219 height 34
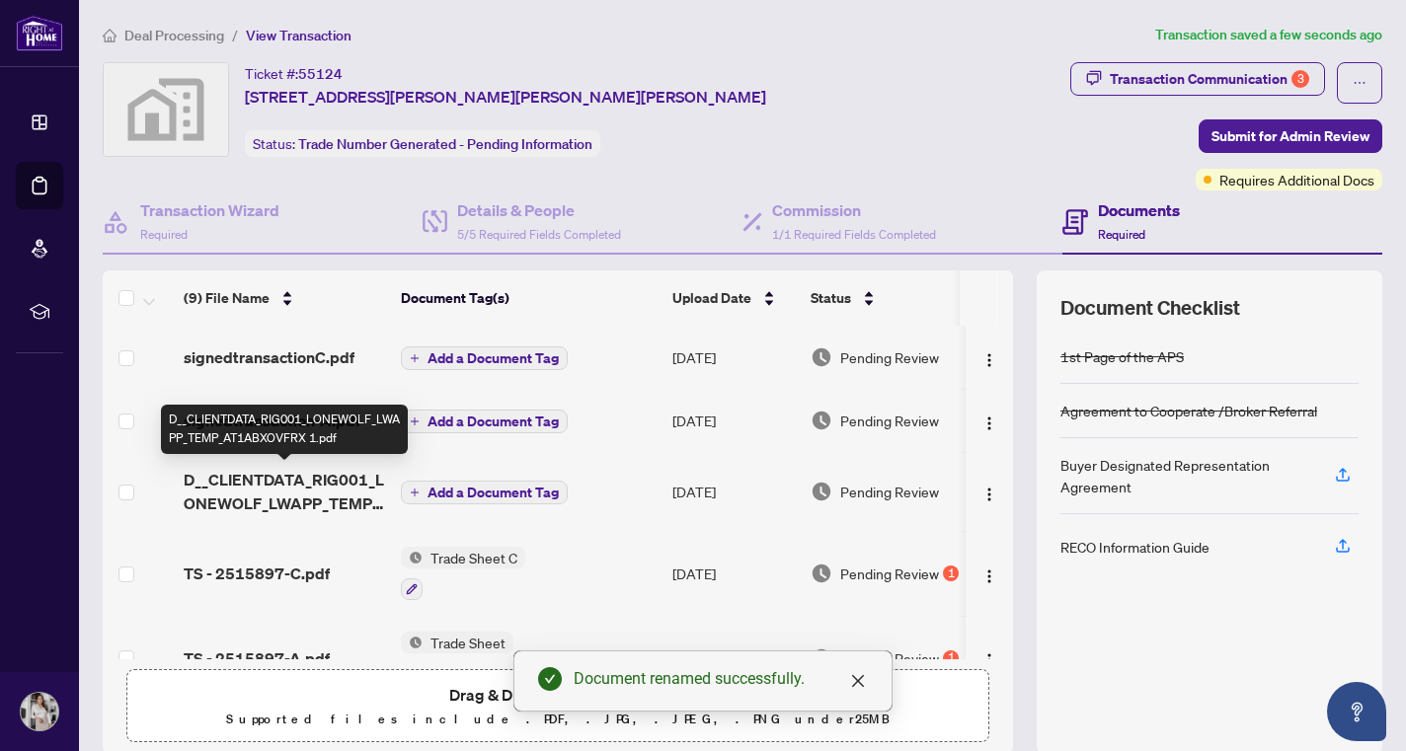
click at [313, 476] on span "D__CLIENTDATA_RIG001_LONEWOLF_LWAPP_TEMP_AT1ABXOVFRX 1.pdf" at bounding box center [284, 491] width 201 height 47
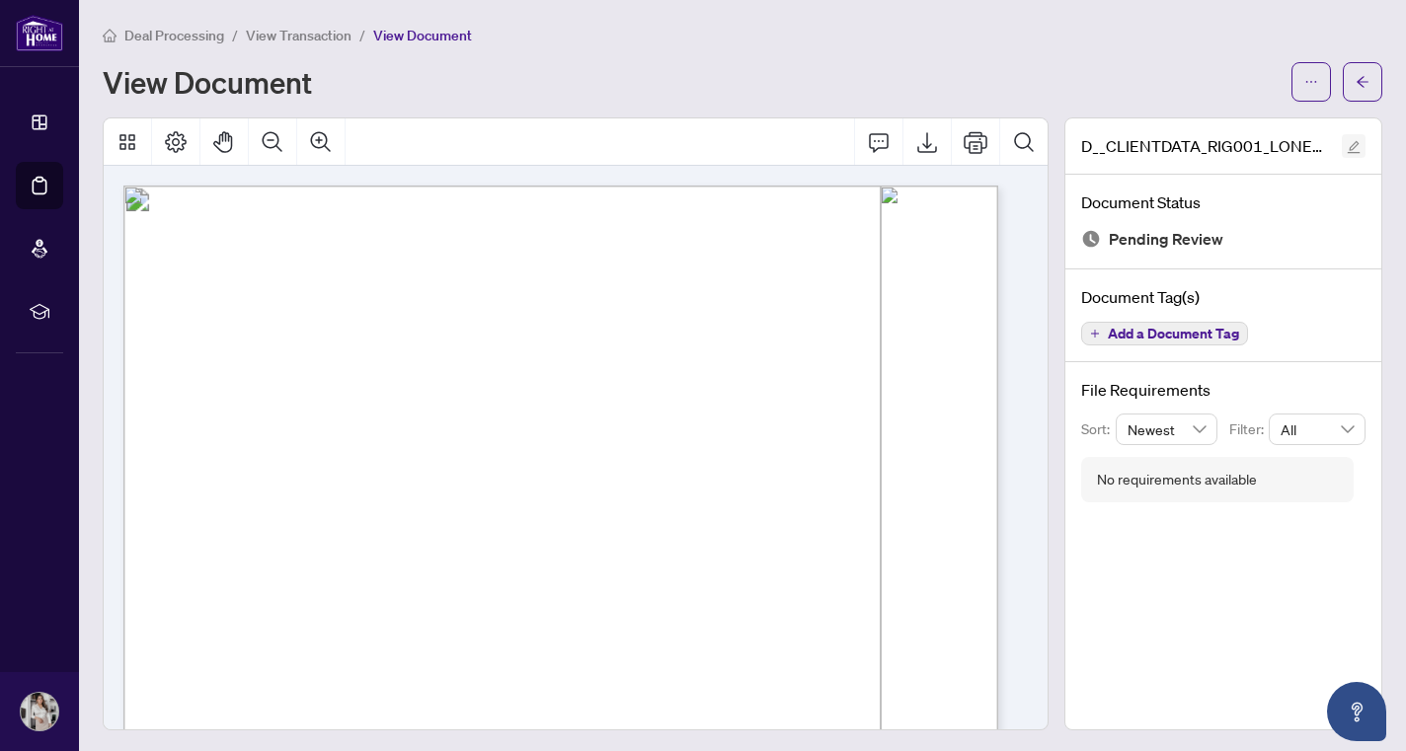
click at [1346, 148] on button "button" at bounding box center [1353, 146] width 24 height 24
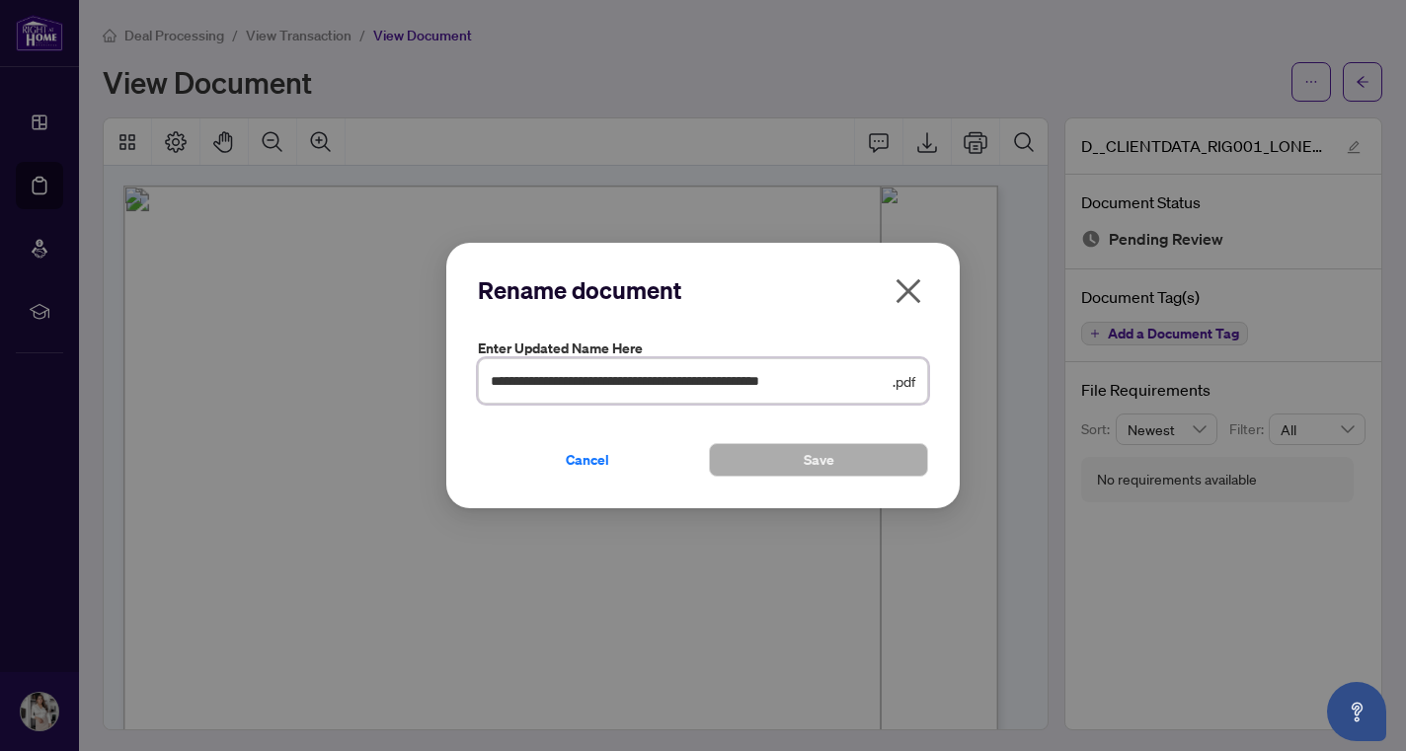
drag, startPoint x: 886, startPoint y: 375, endPoint x: 316, endPoint y: 351, distance: 571.0
click at [316, 351] on div "**********" at bounding box center [703, 375] width 1406 height 751
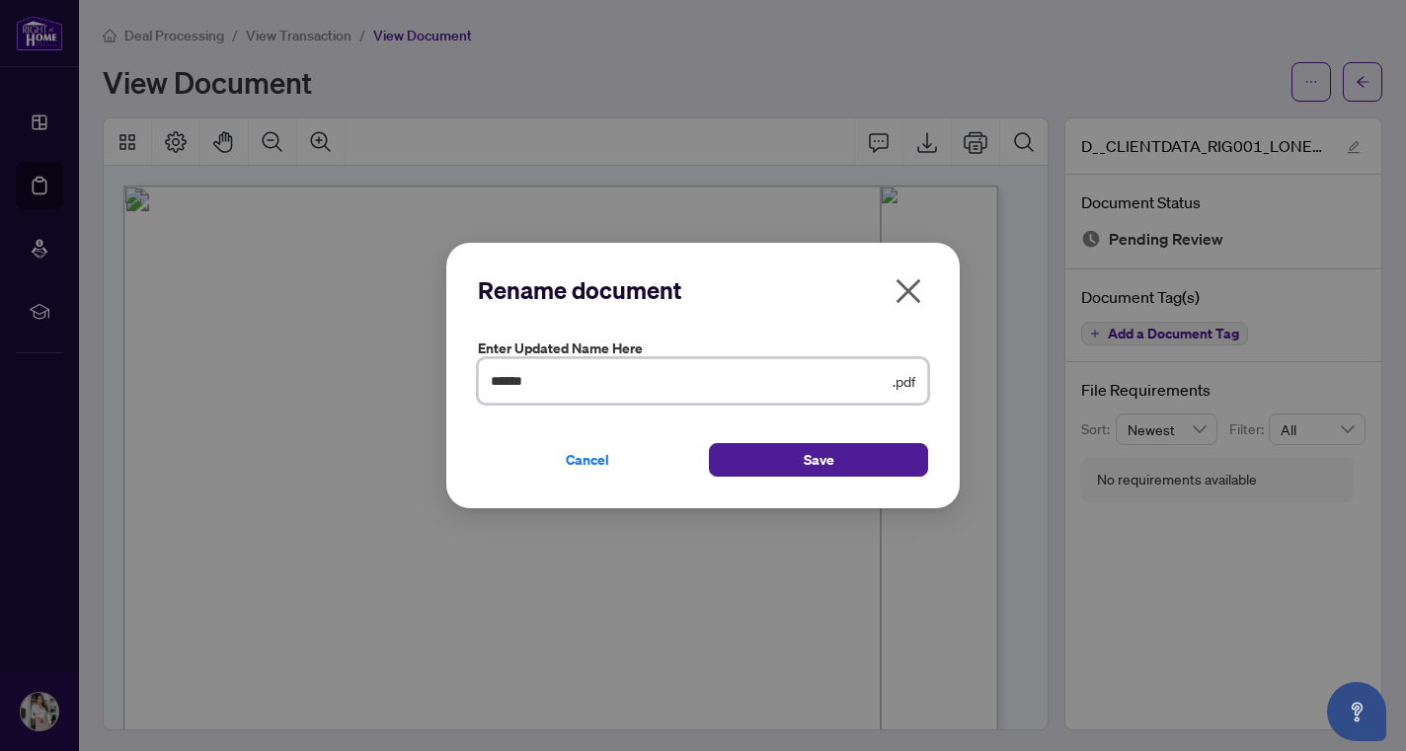
drag, startPoint x: 572, startPoint y: 371, endPoint x: 362, endPoint y: 378, distance: 209.4
click at [362, 378] on div "Rename document Enter updated name here ****** .pdf Cancel Save Cancel OK" at bounding box center [703, 375] width 1406 height 751
type input "**********"
click at [822, 438] on div "Cancel Save" at bounding box center [703, 448] width 450 height 57
click at [820, 447] on span "Save" at bounding box center [819, 460] width 31 height 32
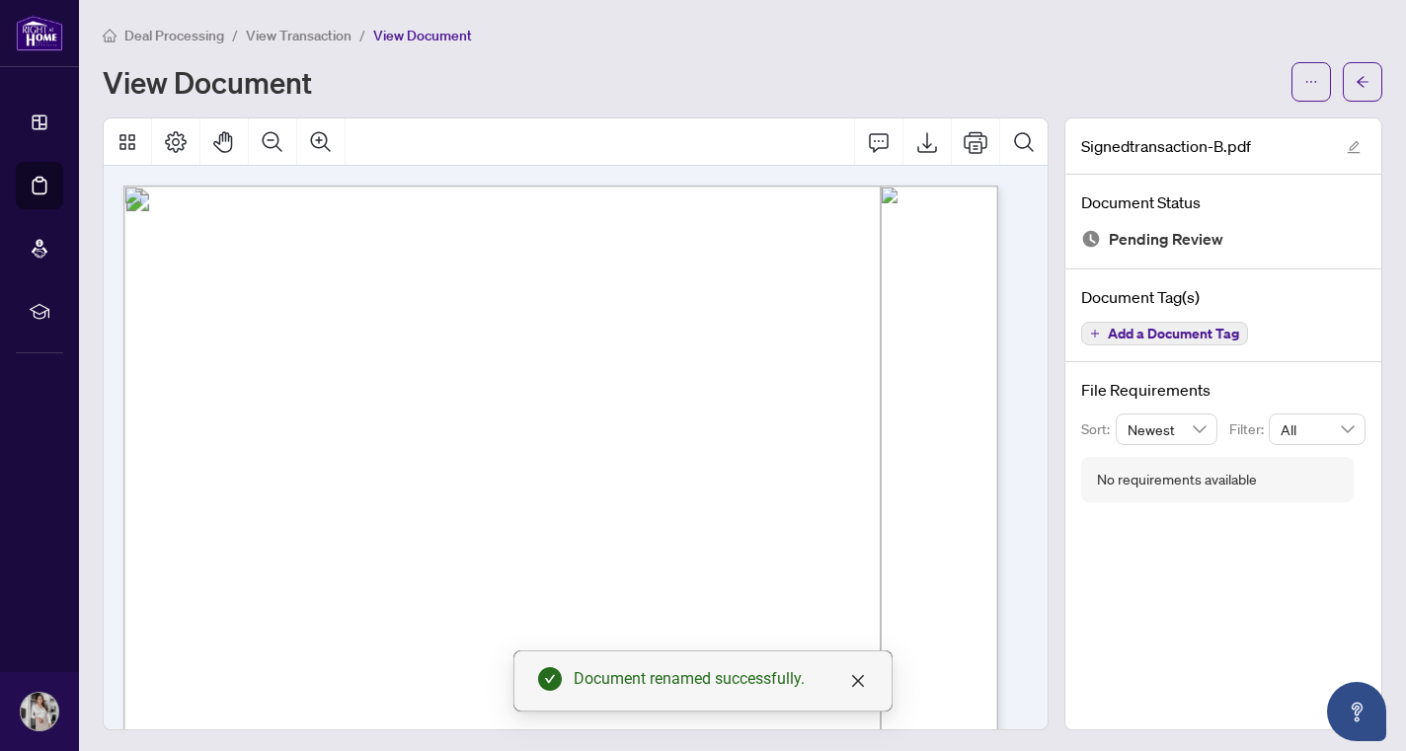
click at [297, 30] on span "View Transaction" at bounding box center [299, 36] width 106 height 18
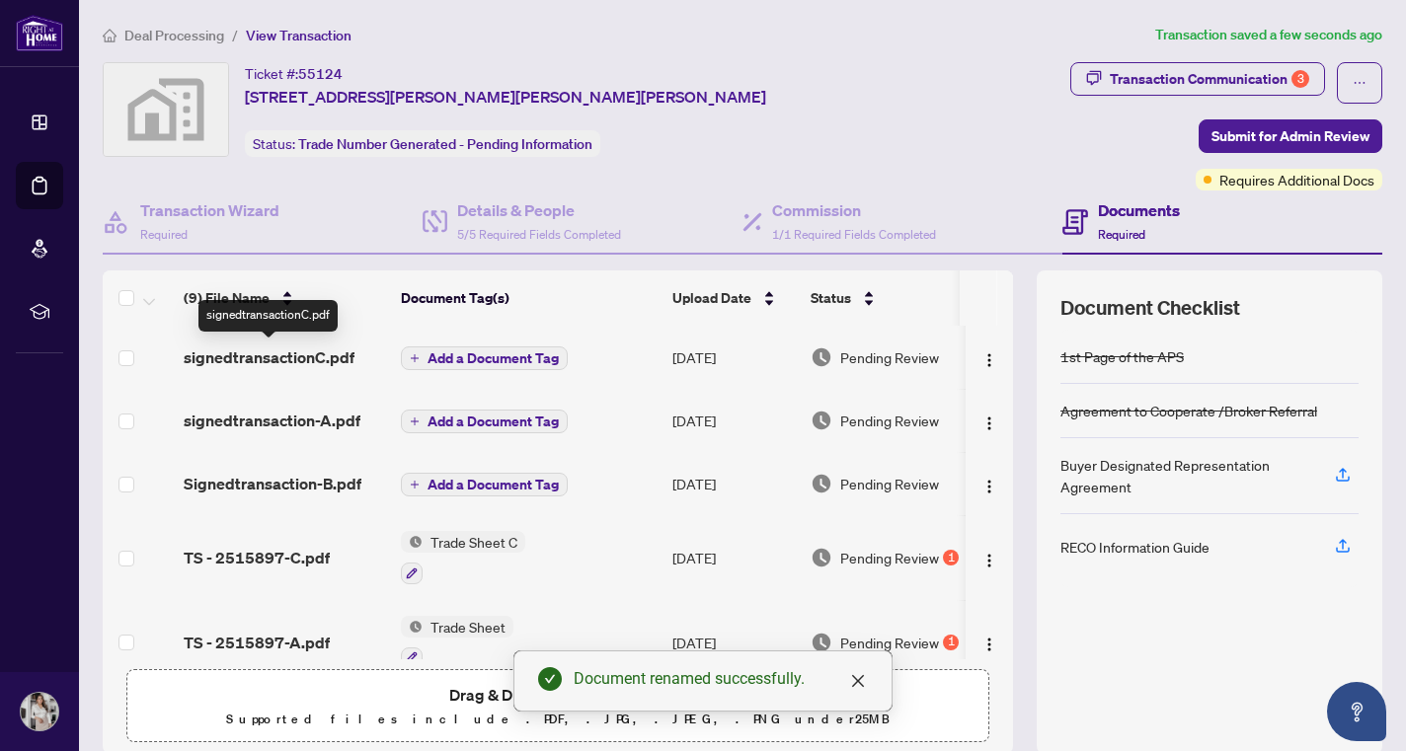
click at [334, 358] on span "signedtransactionC.pdf" at bounding box center [269, 357] width 171 height 24
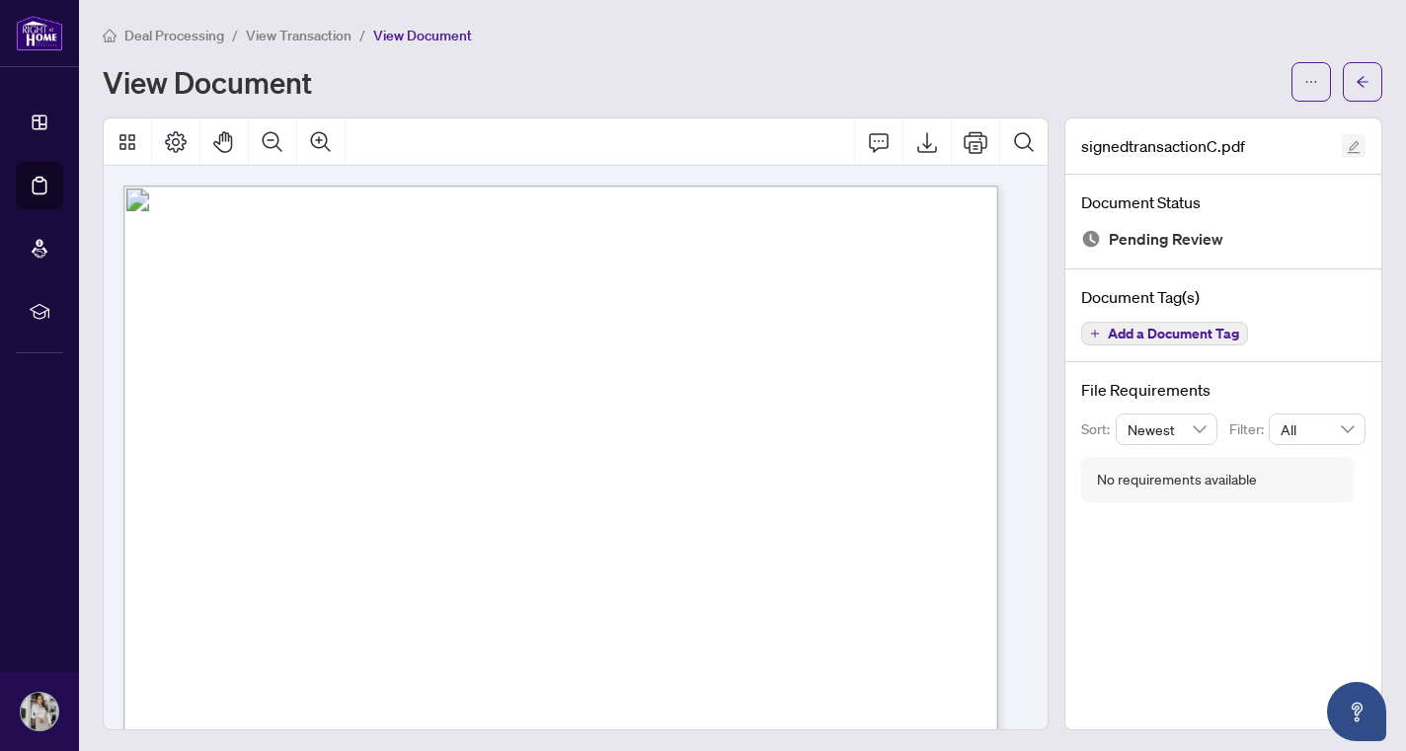
click at [1346, 147] on icon "edit" at bounding box center [1353, 147] width 14 height 14
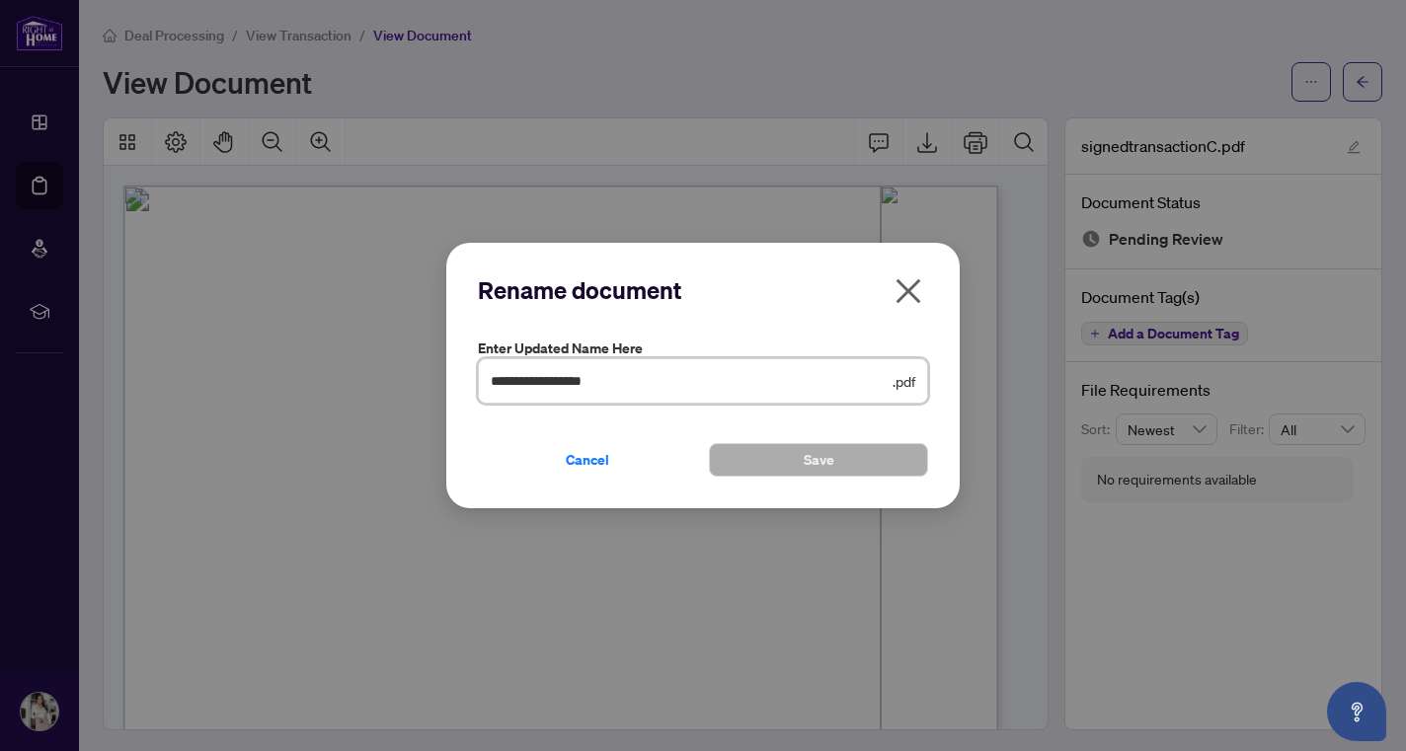
click at [494, 386] on input "**********" at bounding box center [690, 381] width 398 height 22
click at [602, 382] on input "**********" at bounding box center [690, 381] width 398 height 22
type input "**********"
click at [736, 446] on button "Save" at bounding box center [818, 460] width 219 height 34
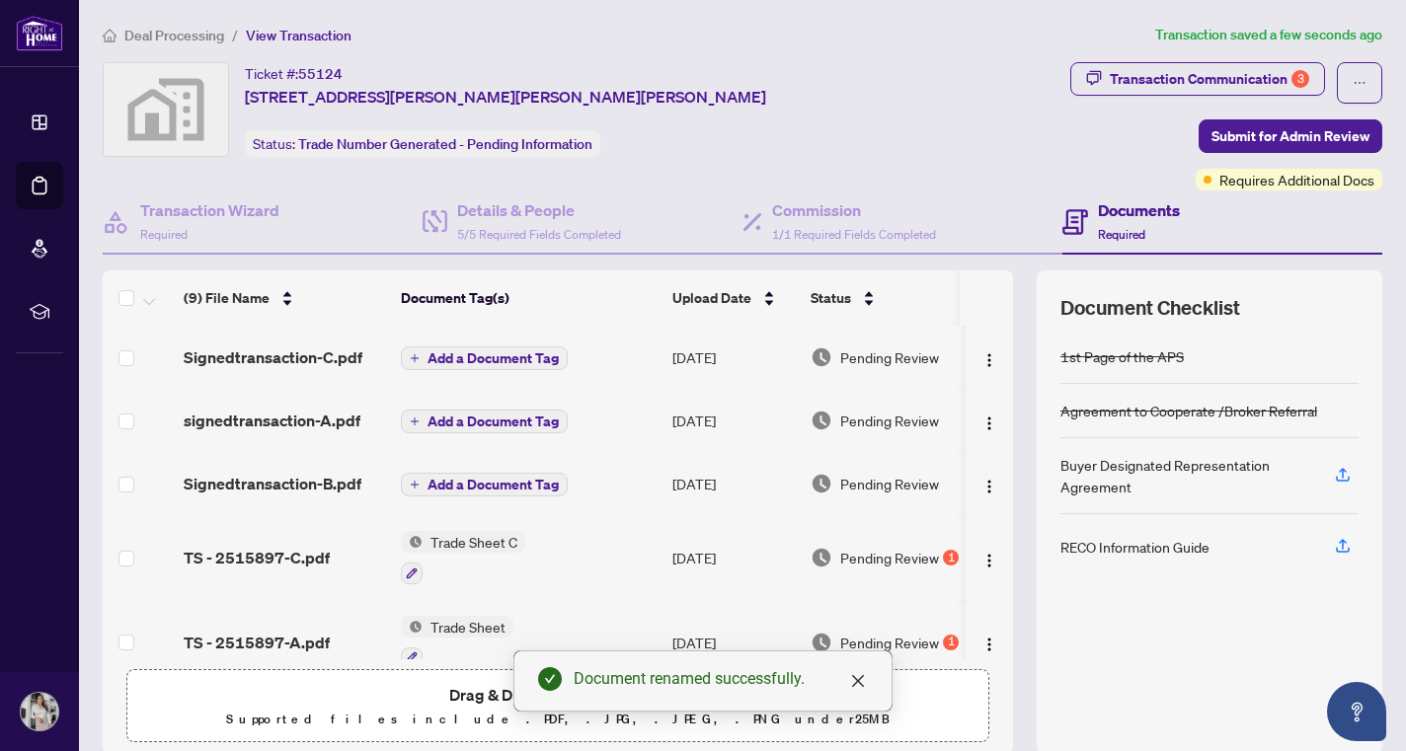
click at [303, 425] on span "signedtransaction-A.pdf" at bounding box center [272, 421] width 177 height 24
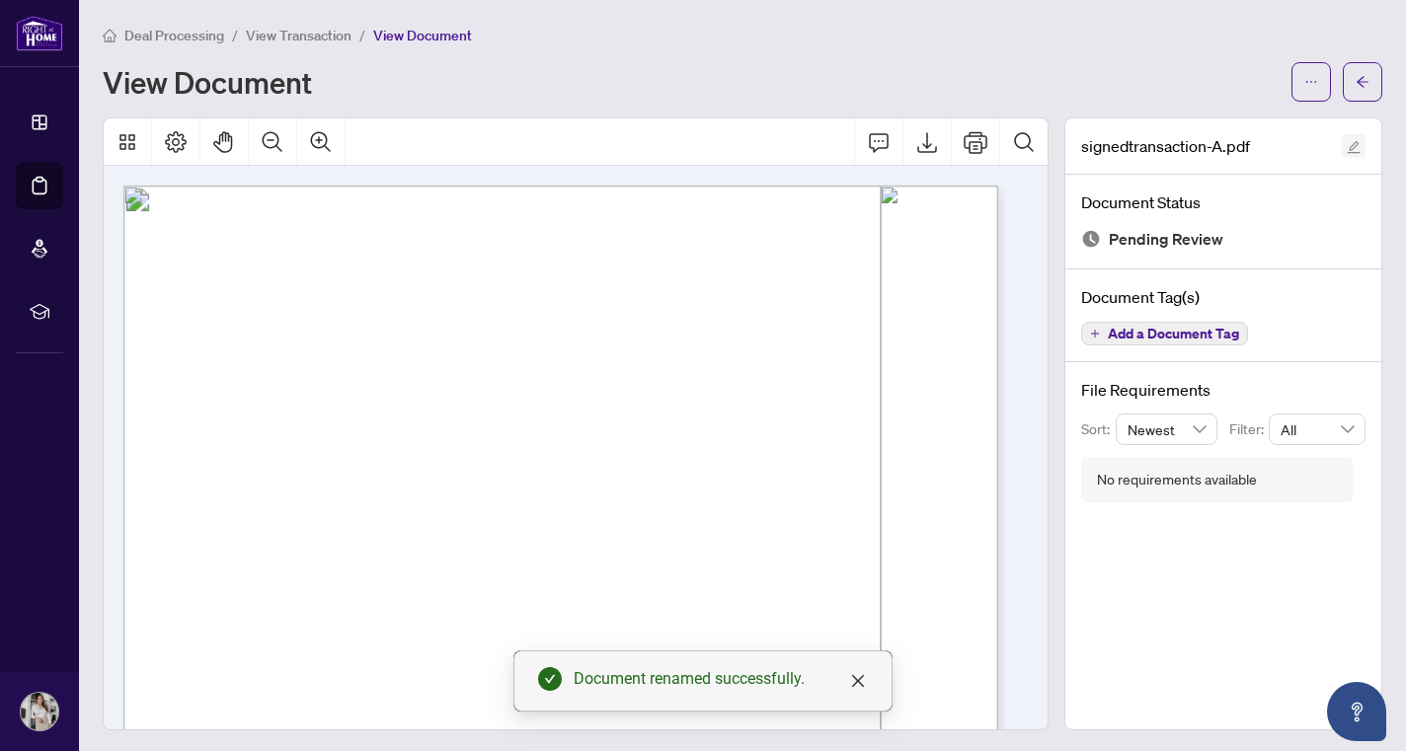
click at [1346, 146] on icon "edit" at bounding box center [1353, 147] width 14 height 14
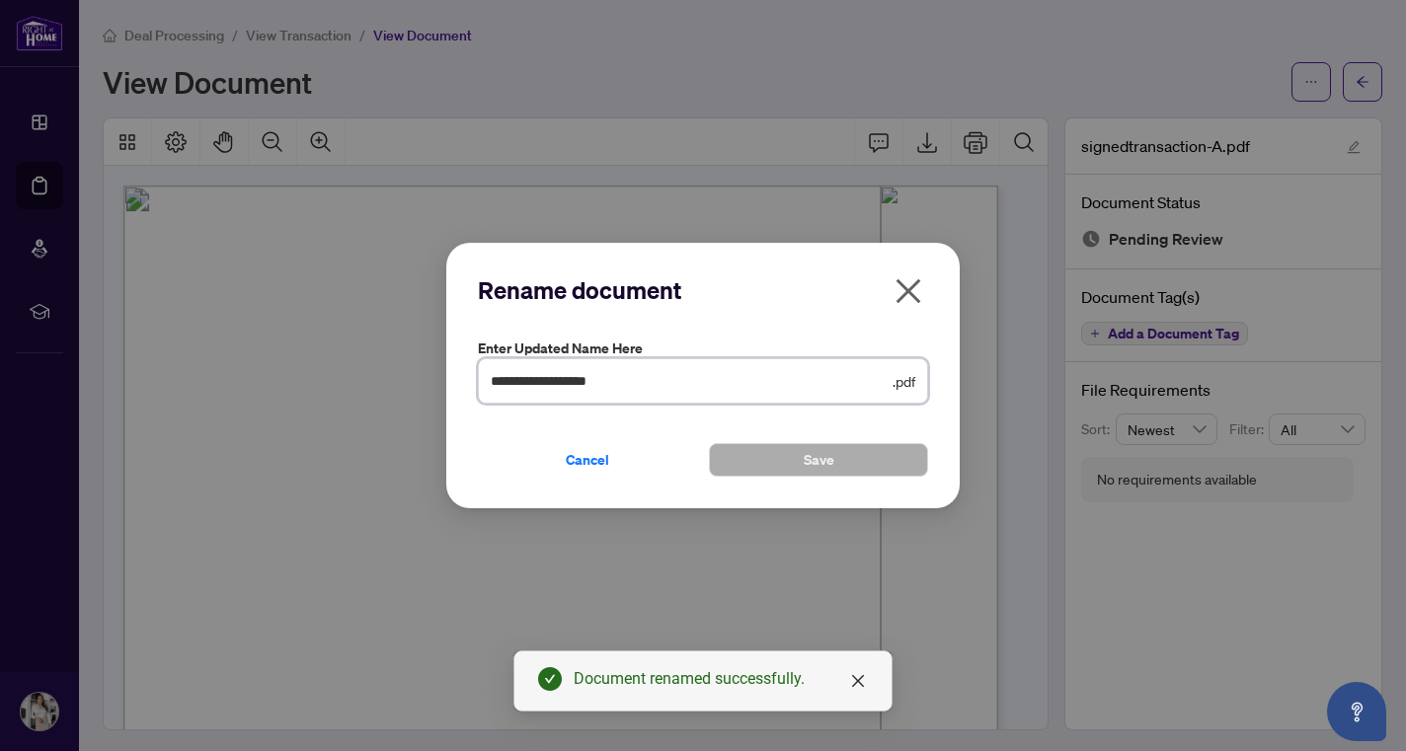
click at [498, 375] on input "**********" at bounding box center [690, 381] width 398 height 22
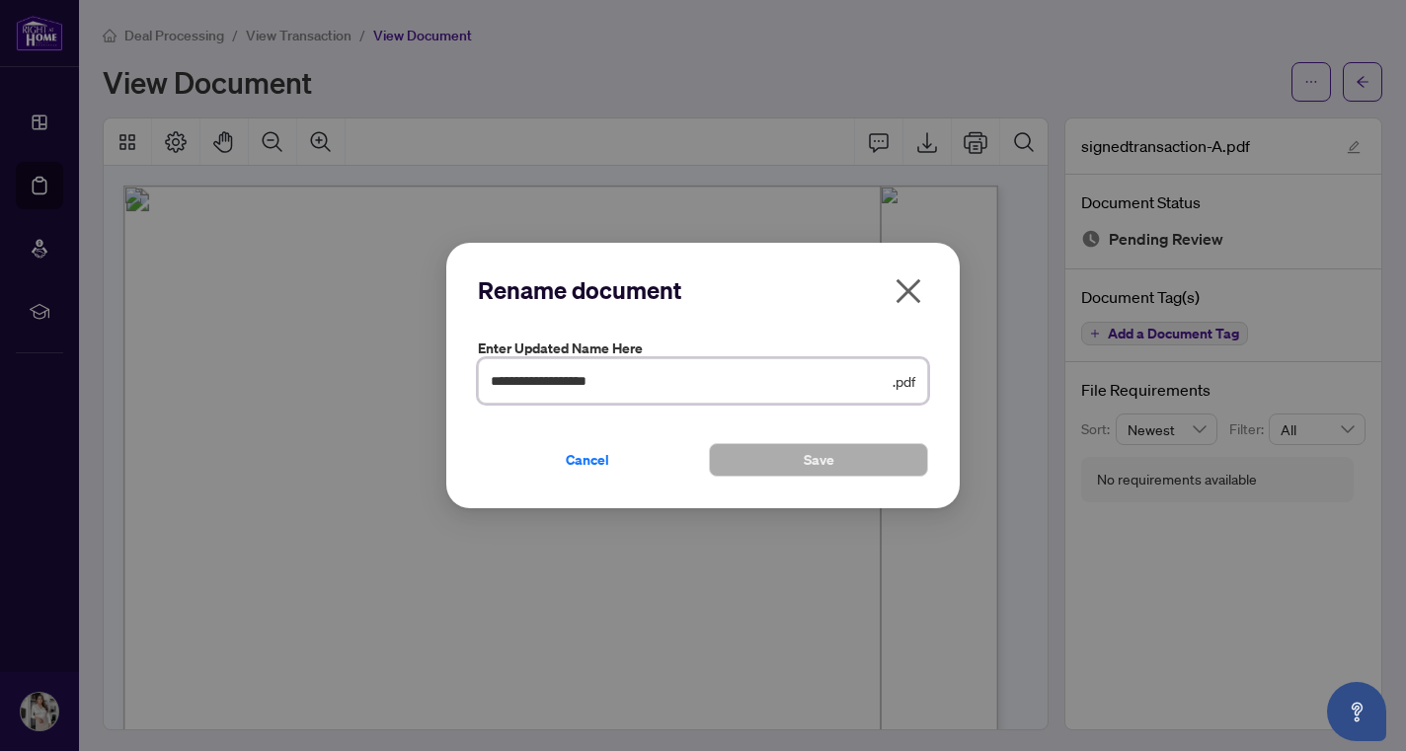
click at [495, 378] on input "**********" at bounding box center [690, 381] width 398 height 22
type input "**********"
click at [855, 473] on button "Save" at bounding box center [818, 460] width 219 height 34
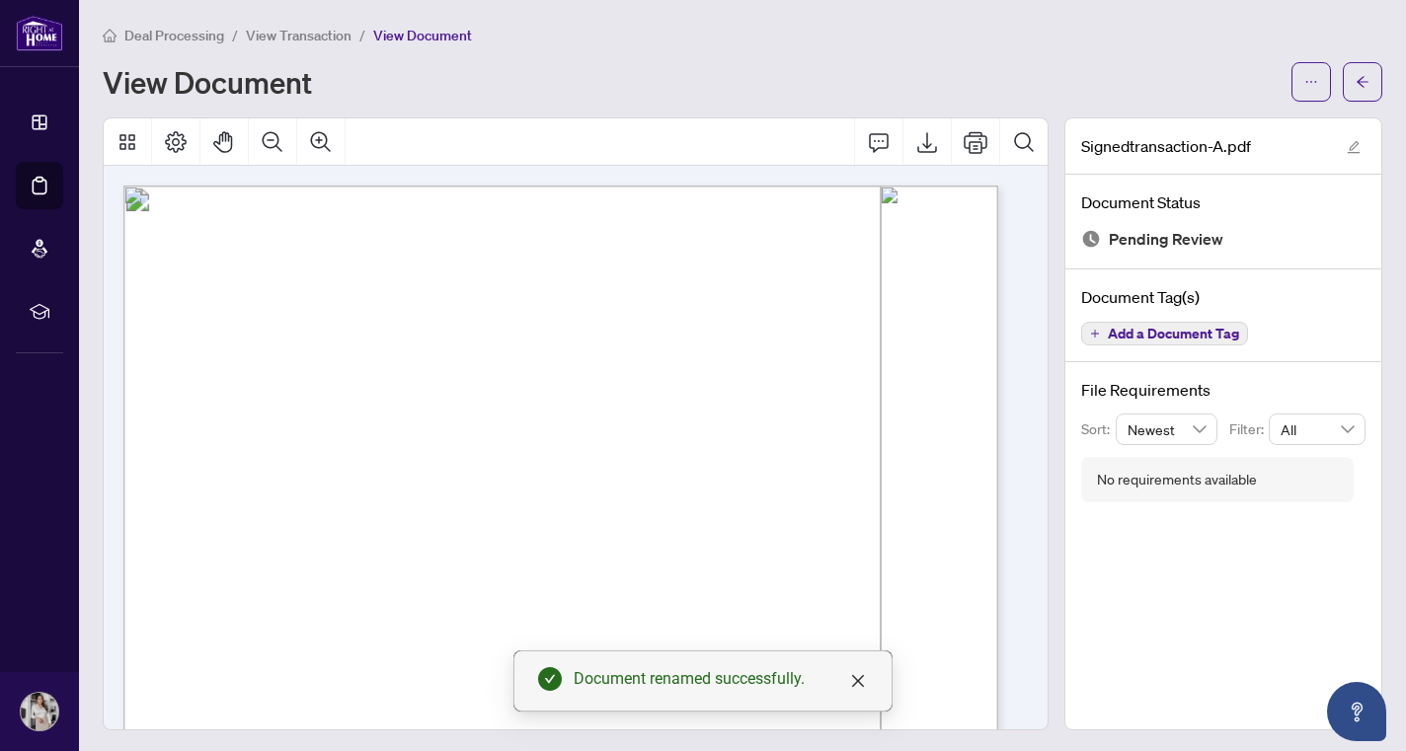
click at [321, 38] on span "View Transaction" at bounding box center [299, 36] width 106 height 18
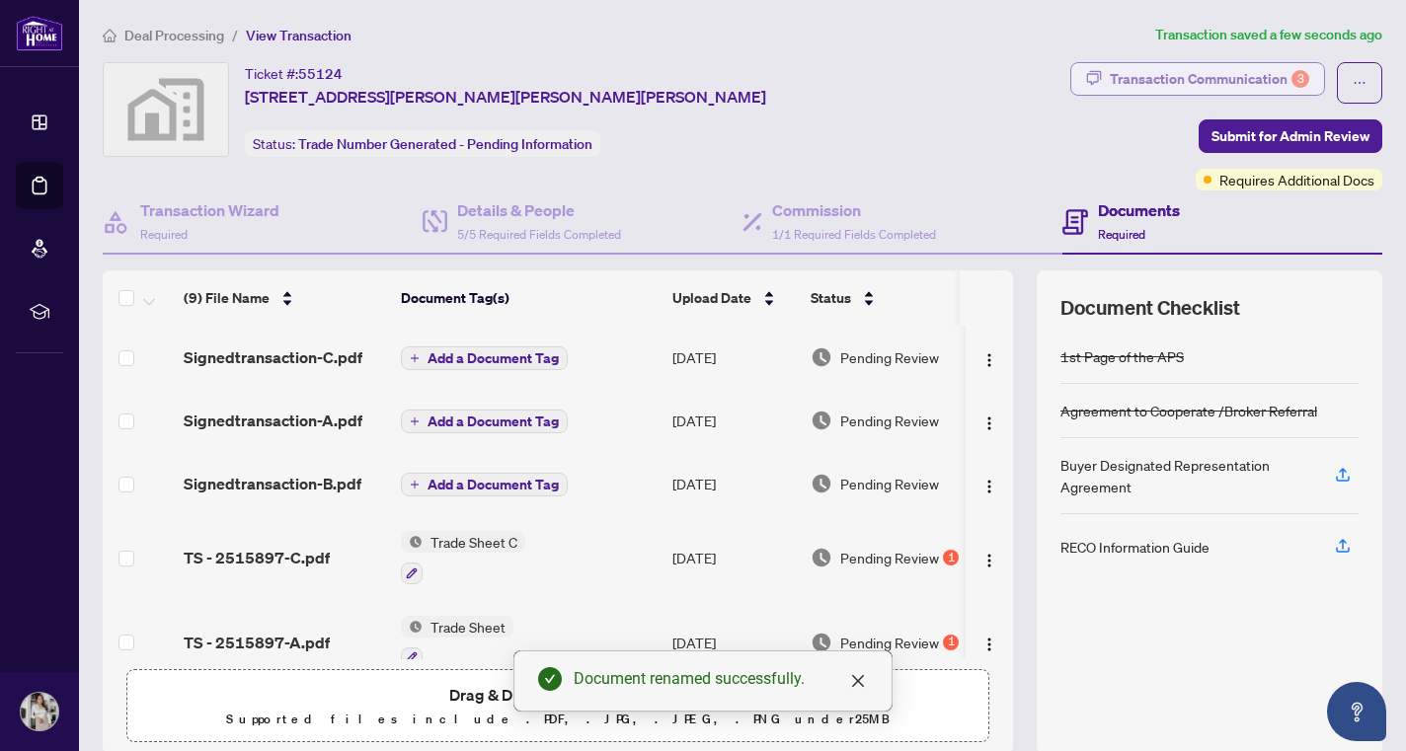
click at [1252, 85] on div "Transaction Communication 3" at bounding box center [1209, 79] width 199 height 32
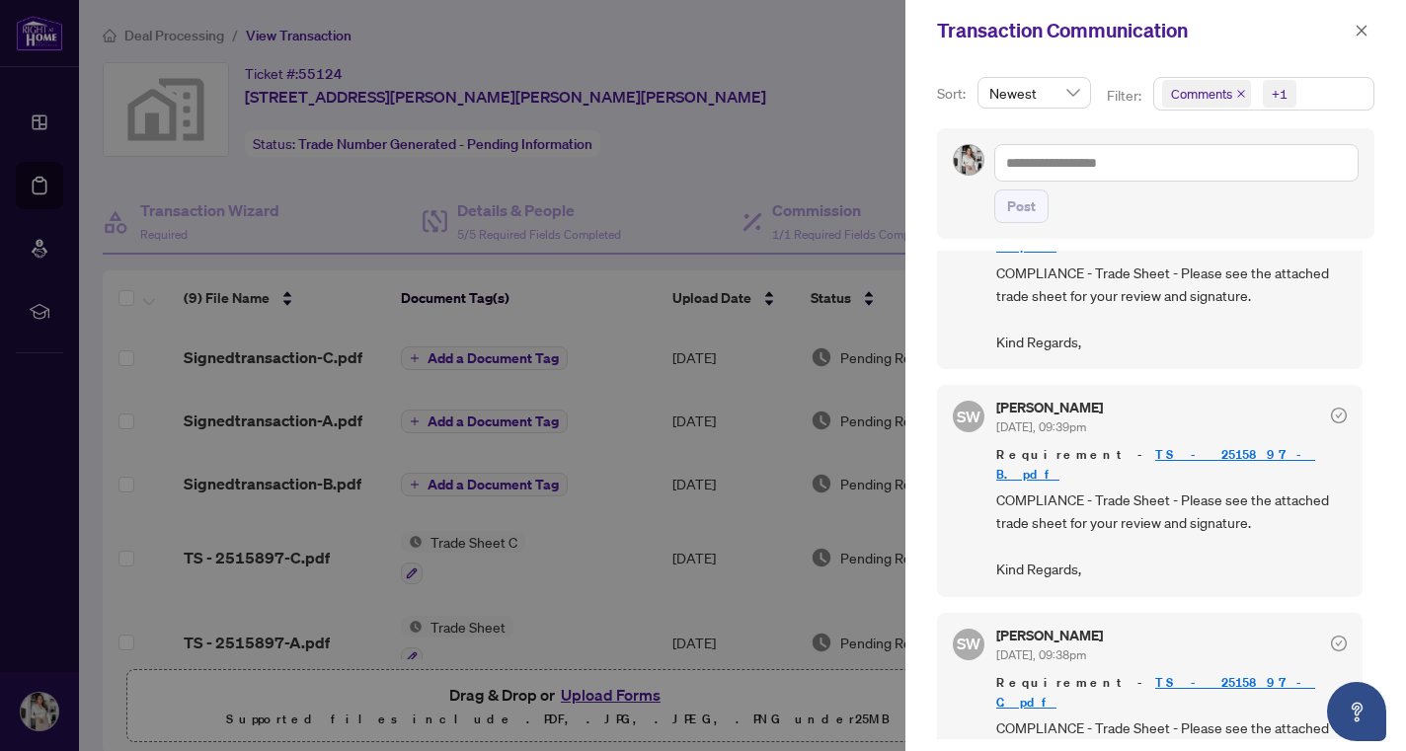
scroll to position [127, 0]
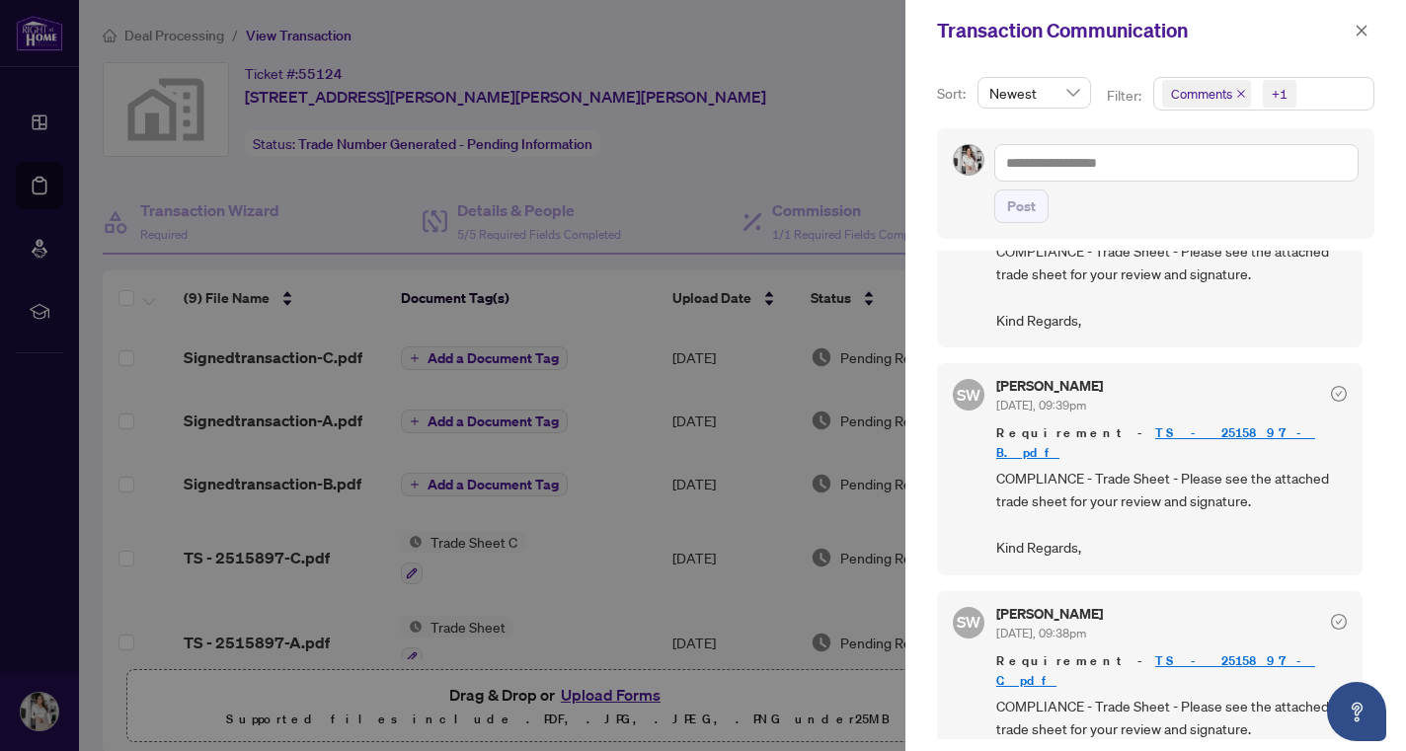
click at [732, 70] on div at bounding box center [703, 375] width 1406 height 751
click at [1360, 31] on icon "close" at bounding box center [1361, 30] width 11 height 11
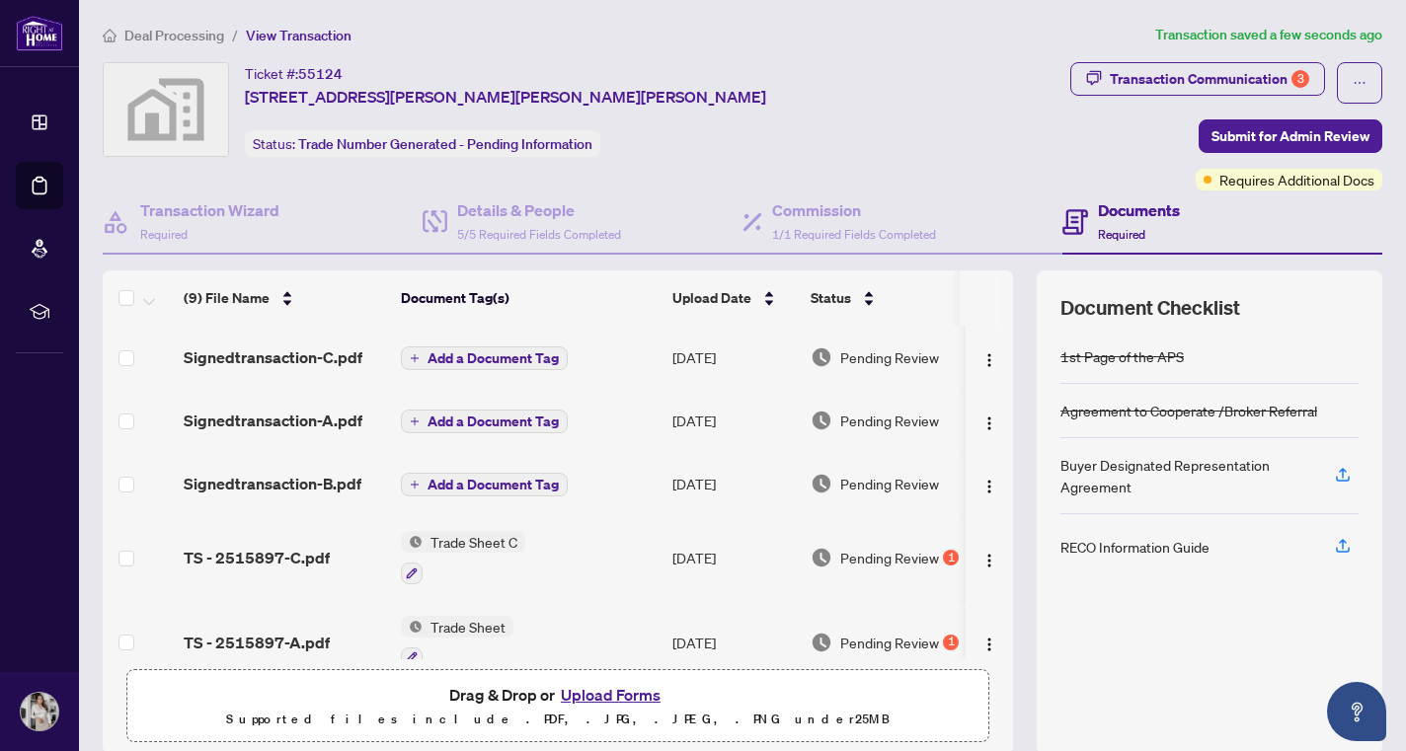
click at [306, 353] on span "Signedtransaction-C.pdf" at bounding box center [273, 357] width 179 height 24
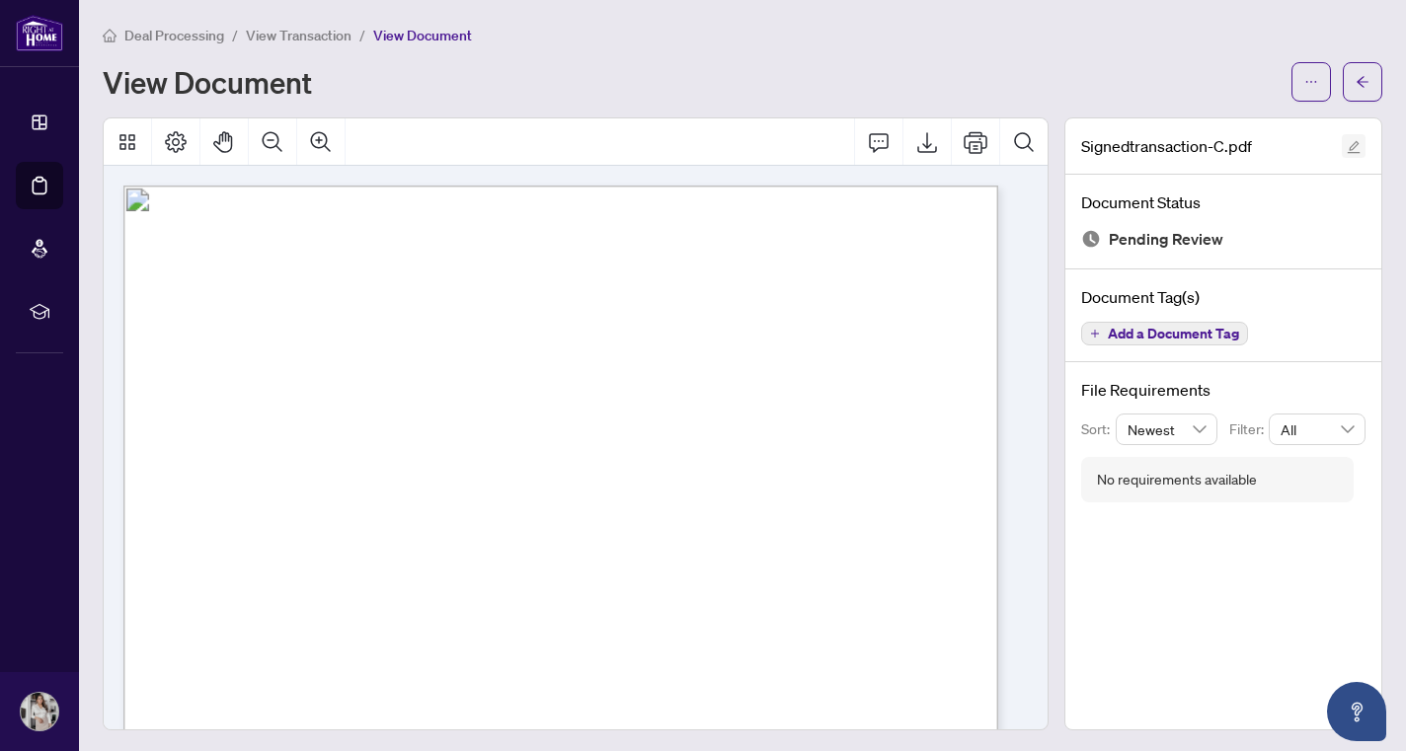
click at [1346, 146] on icon "edit" at bounding box center [1353, 147] width 14 height 14
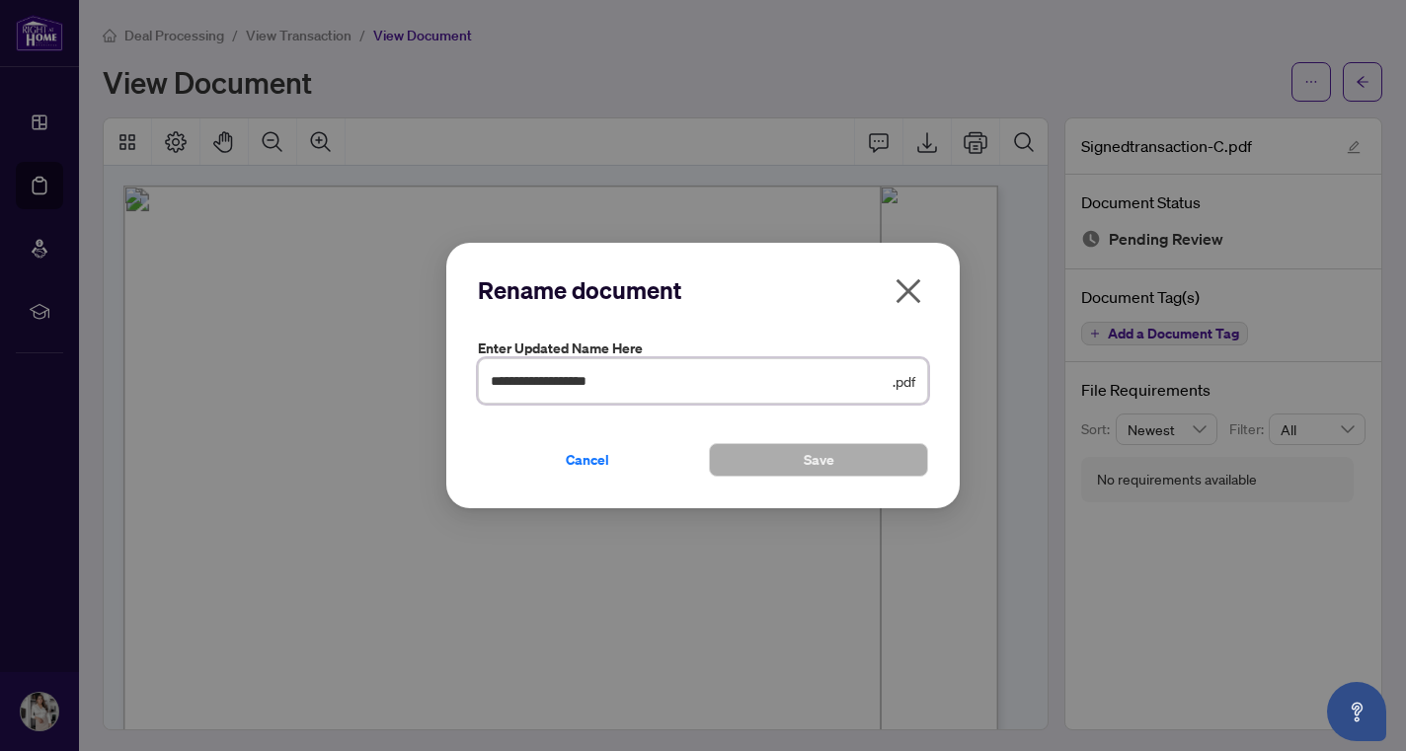
click at [596, 383] on input "**********" at bounding box center [690, 381] width 398 height 22
click at [596, 384] on input "**********" at bounding box center [690, 381] width 398 height 22
click at [603, 385] on input "**********" at bounding box center [690, 381] width 398 height 22
type input "**********"
click at [805, 437] on div "Cancel Save" at bounding box center [703, 448] width 450 height 57
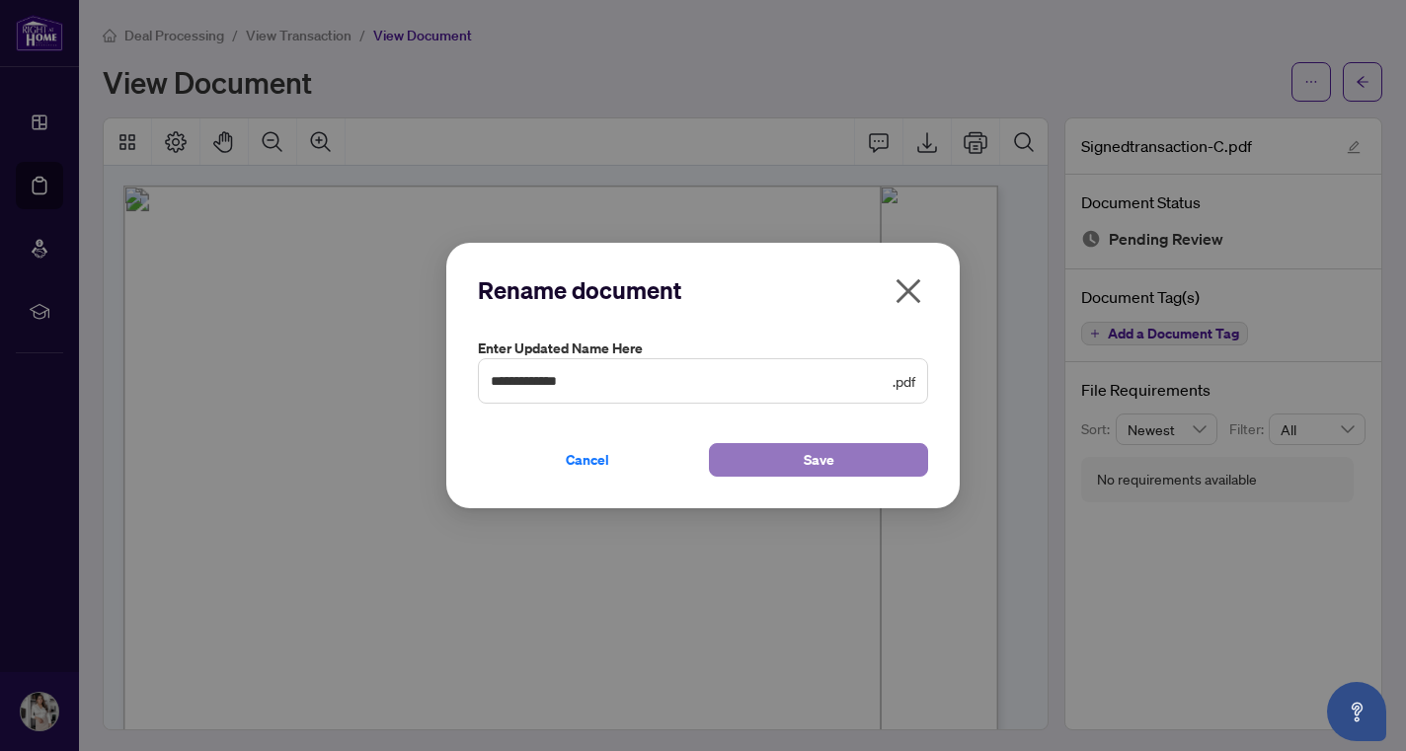
click at [787, 468] on button "Save" at bounding box center [818, 460] width 219 height 34
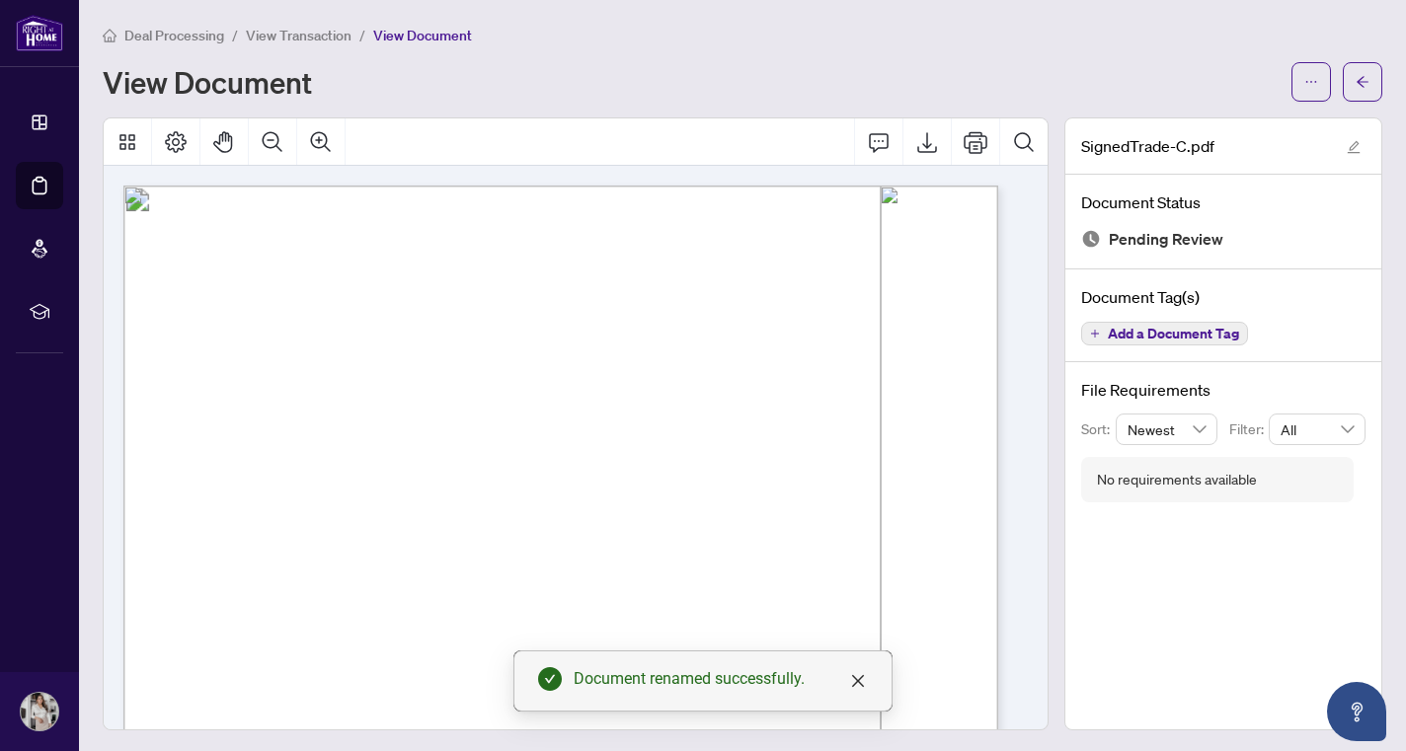
click at [319, 32] on span "View Transaction" at bounding box center [299, 36] width 106 height 18
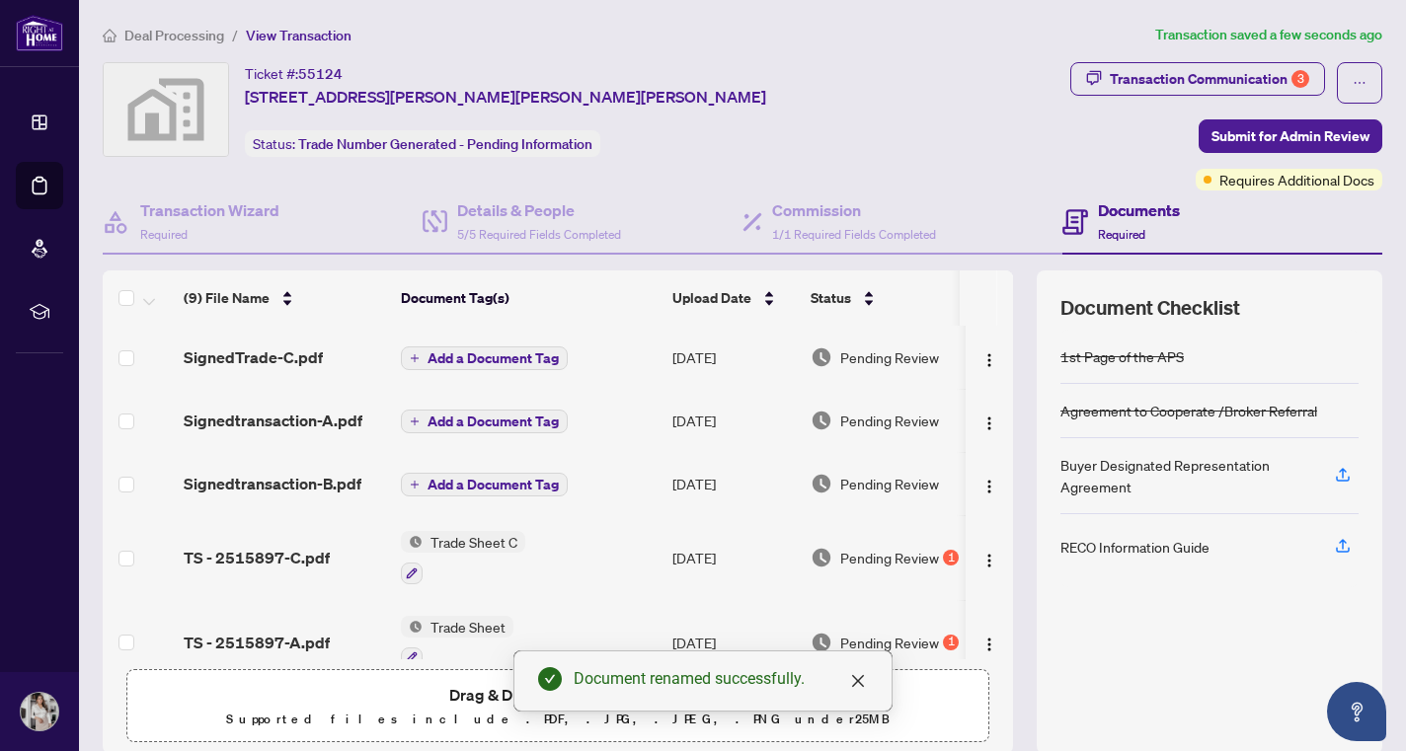
click at [276, 419] on span "Signedtransaction-A.pdf" at bounding box center [273, 421] width 179 height 24
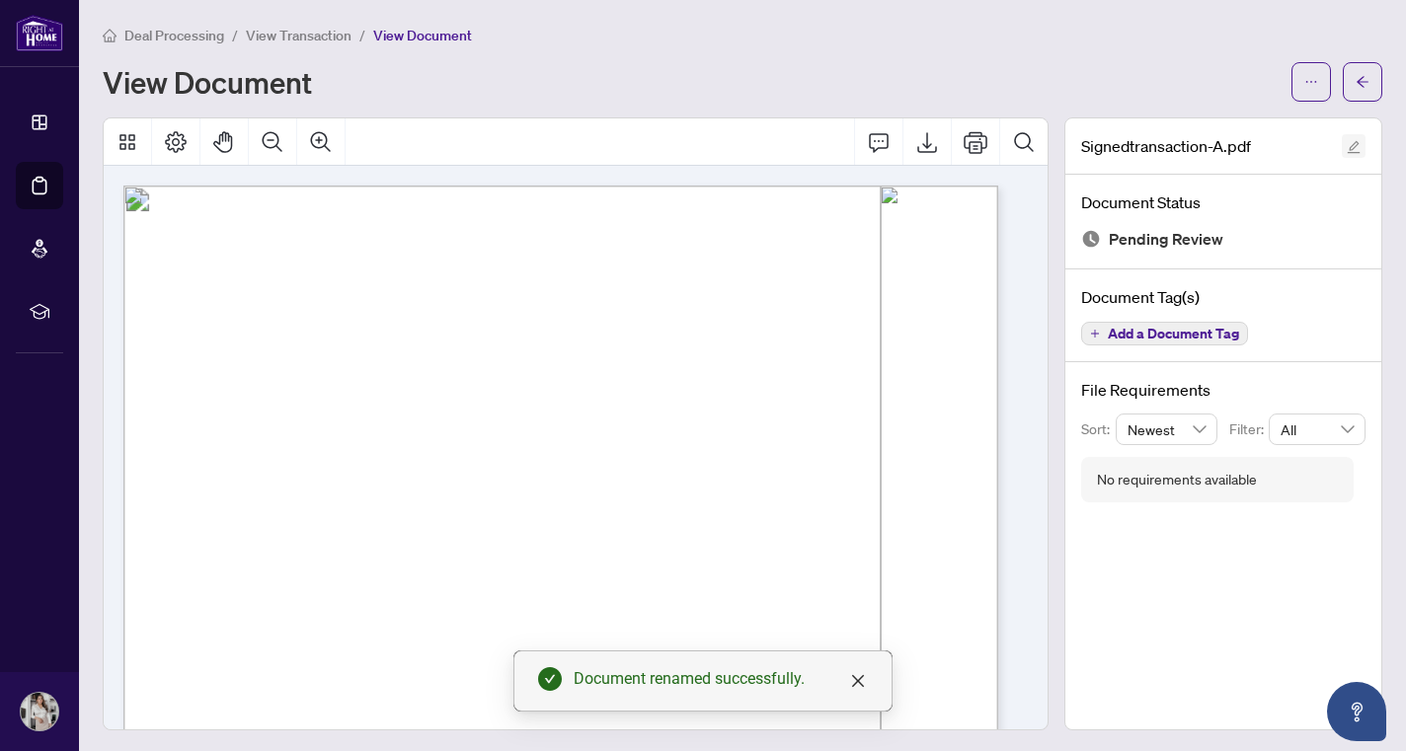
click at [1346, 147] on button "button" at bounding box center [1353, 146] width 24 height 24
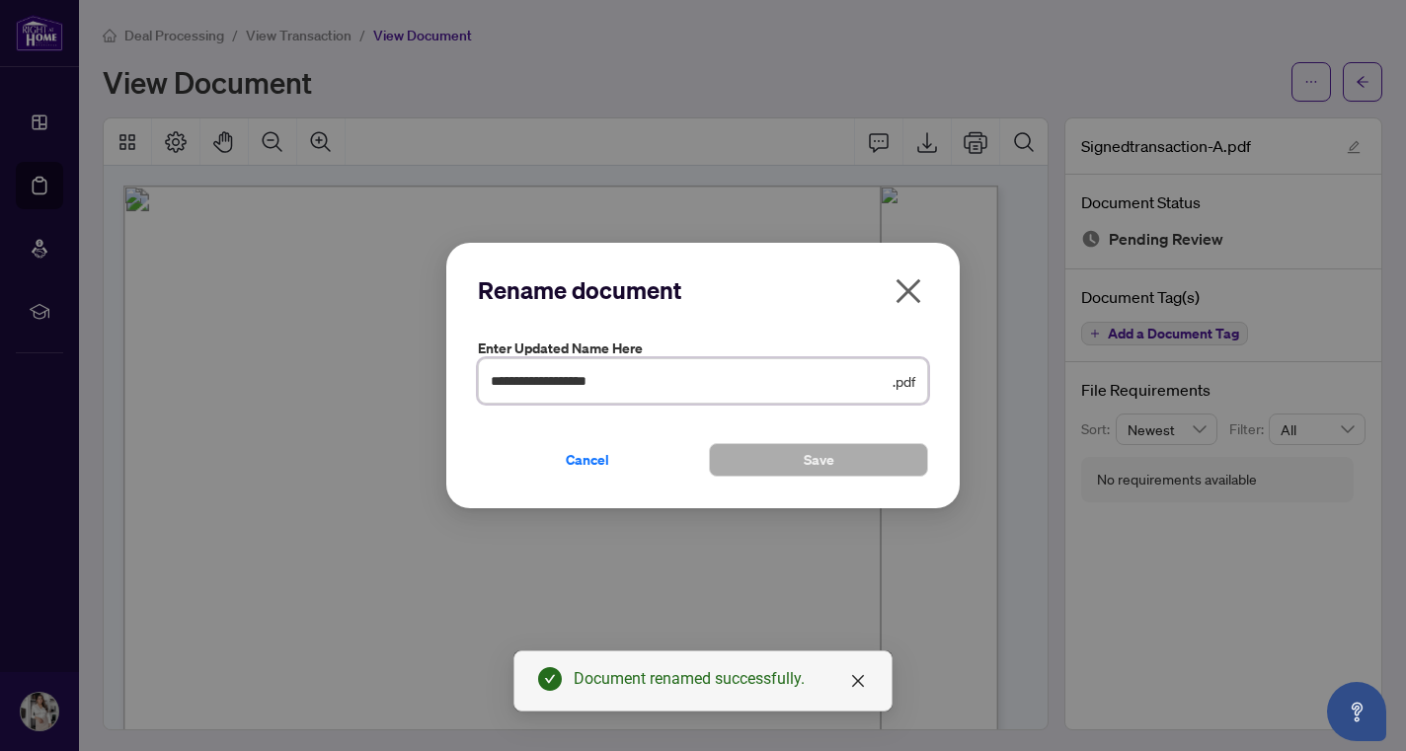
drag, startPoint x: 603, startPoint y: 377, endPoint x: 532, endPoint y: 374, distance: 71.1
click at [532, 374] on input "**********" at bounding box center [690, 381] width 398 height 22
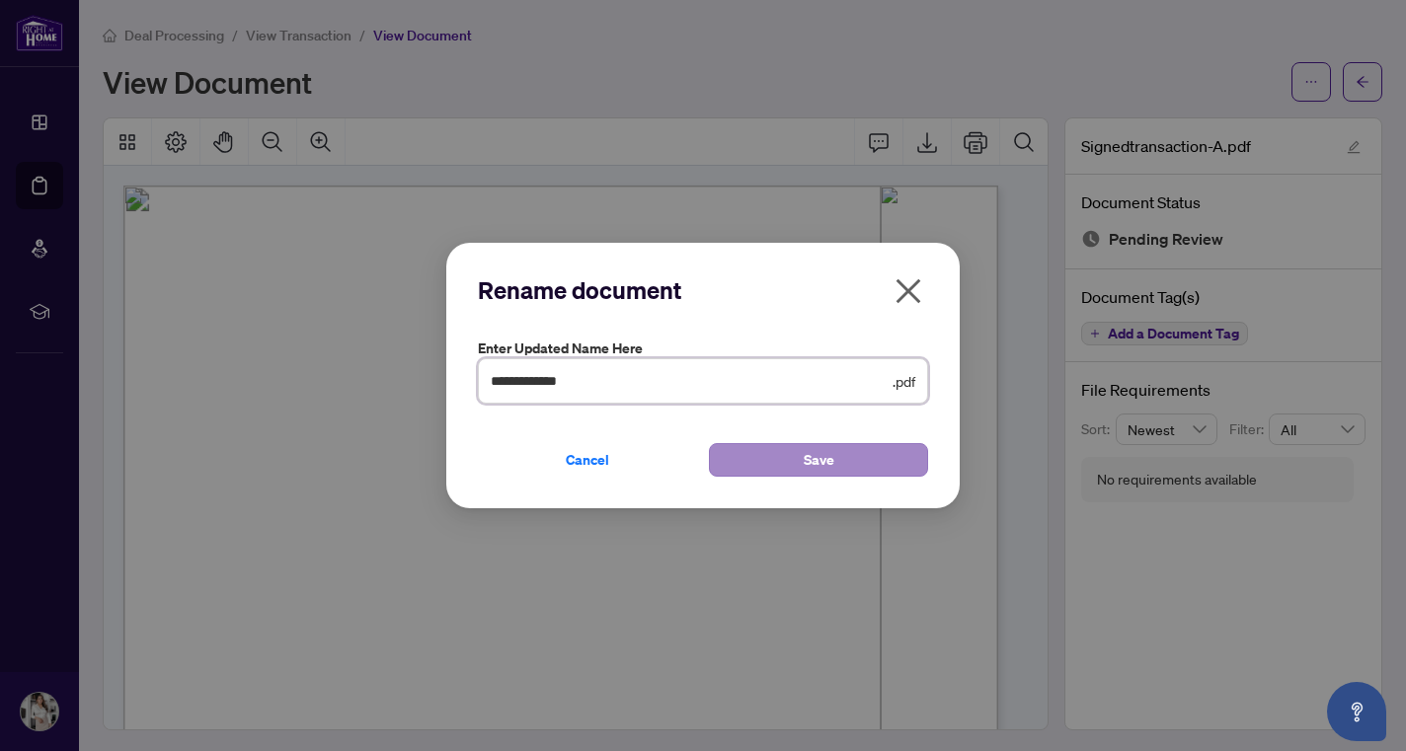
type input "**********"
click at [763, 458] on button "Save" at bounding box center [818, 460] width 219 height 34
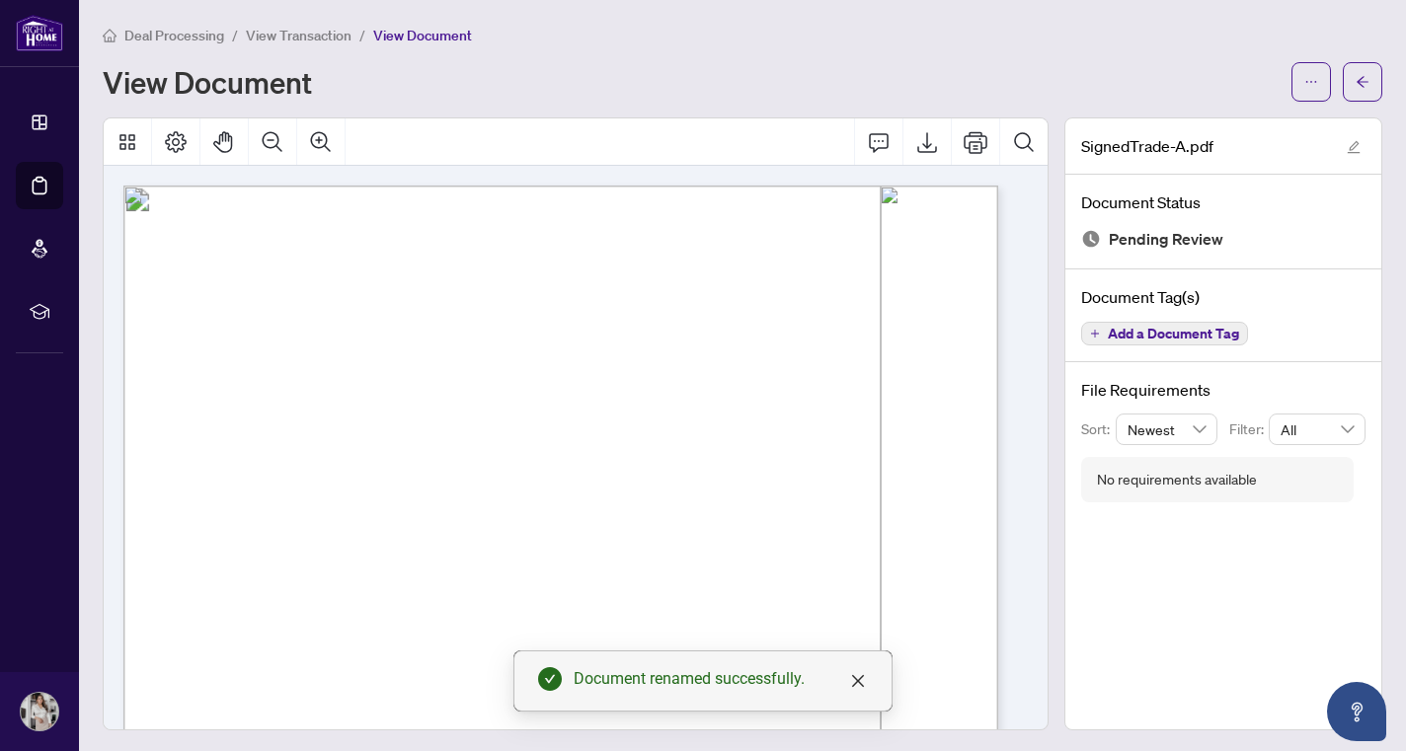
click at [324, 30] on span "View Transaction" at bounding box center [299, 36] width 106 height 18
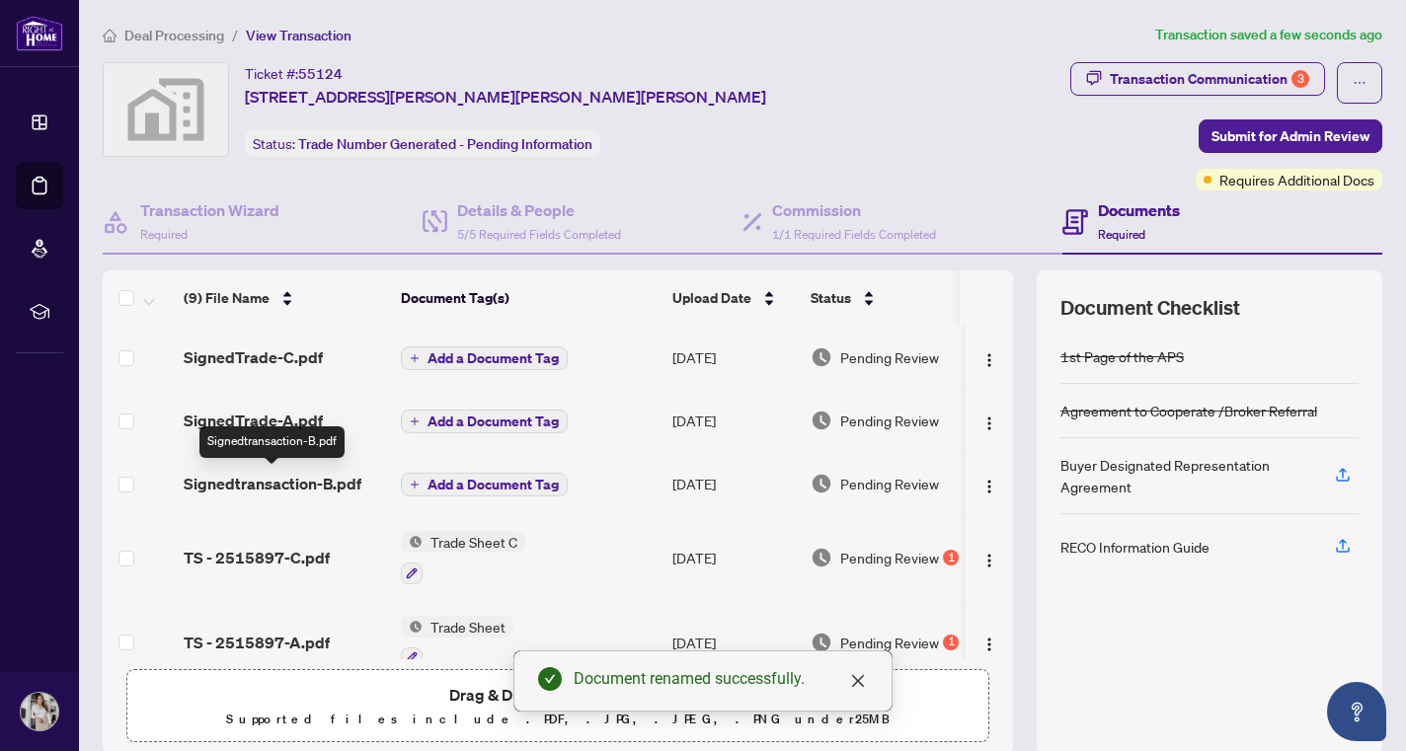
click at [286, 481] on span "Signedtransaction-B.pdf" at bounding box center [273, 484] width 178 height 24
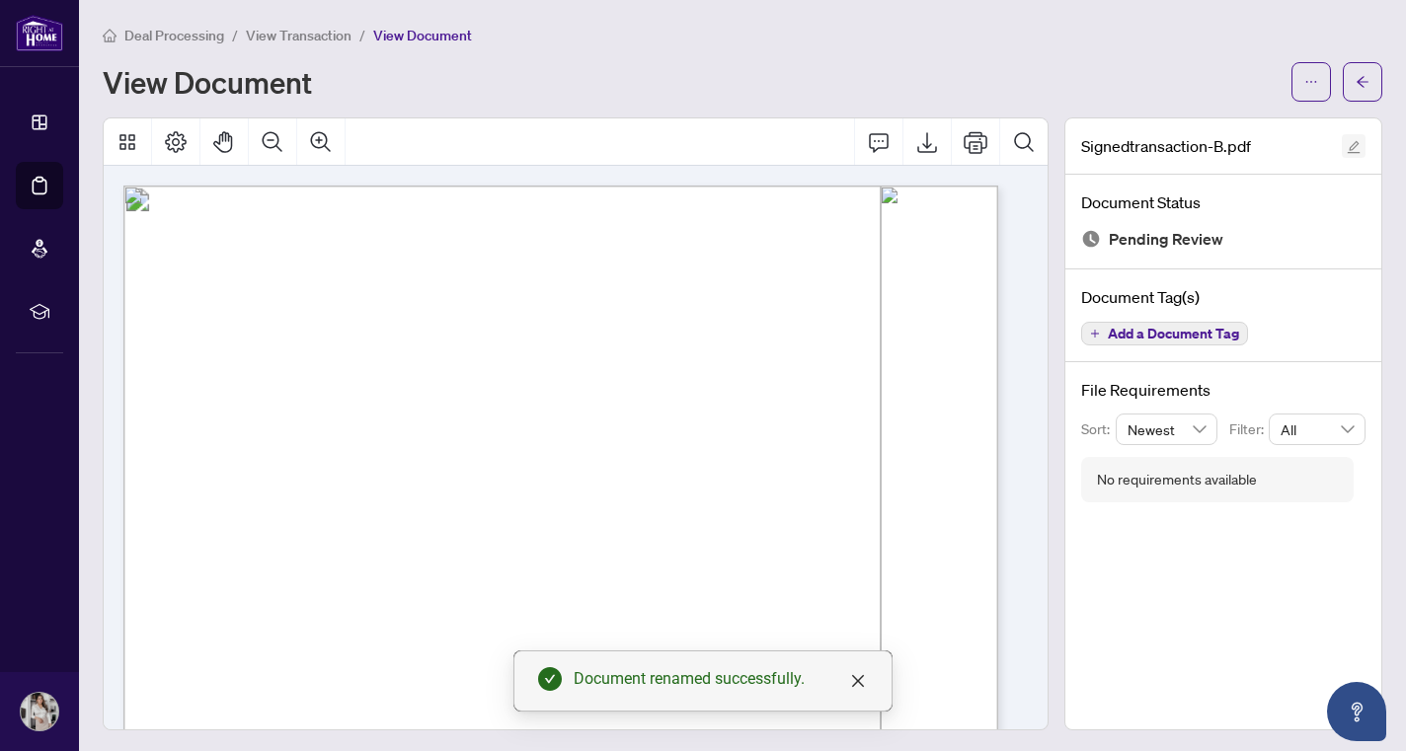
click at [1346, 150] on icon "edit" at bounding box center [1353, 147] width 14 height 14
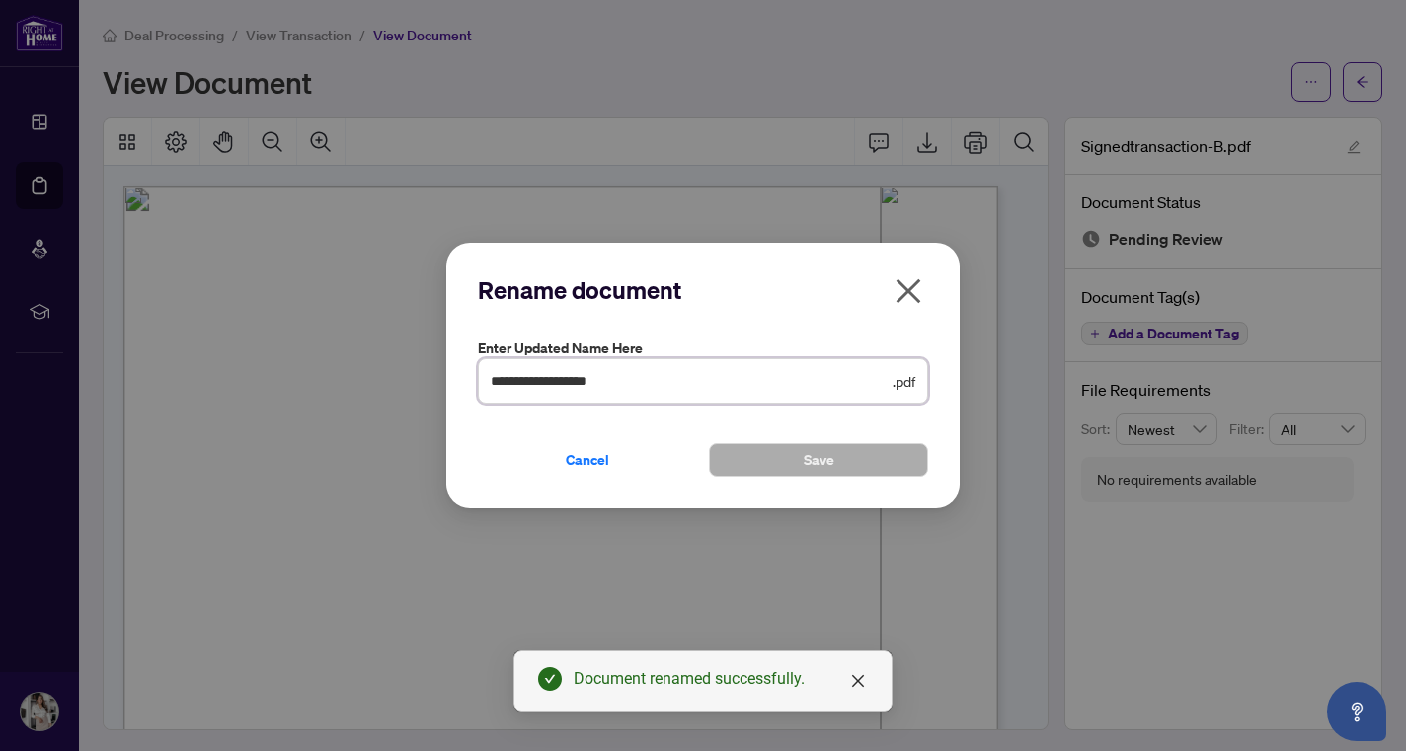
click at [602, 384] on input "**********" at bounding box center [690, 381] width 398 height 22
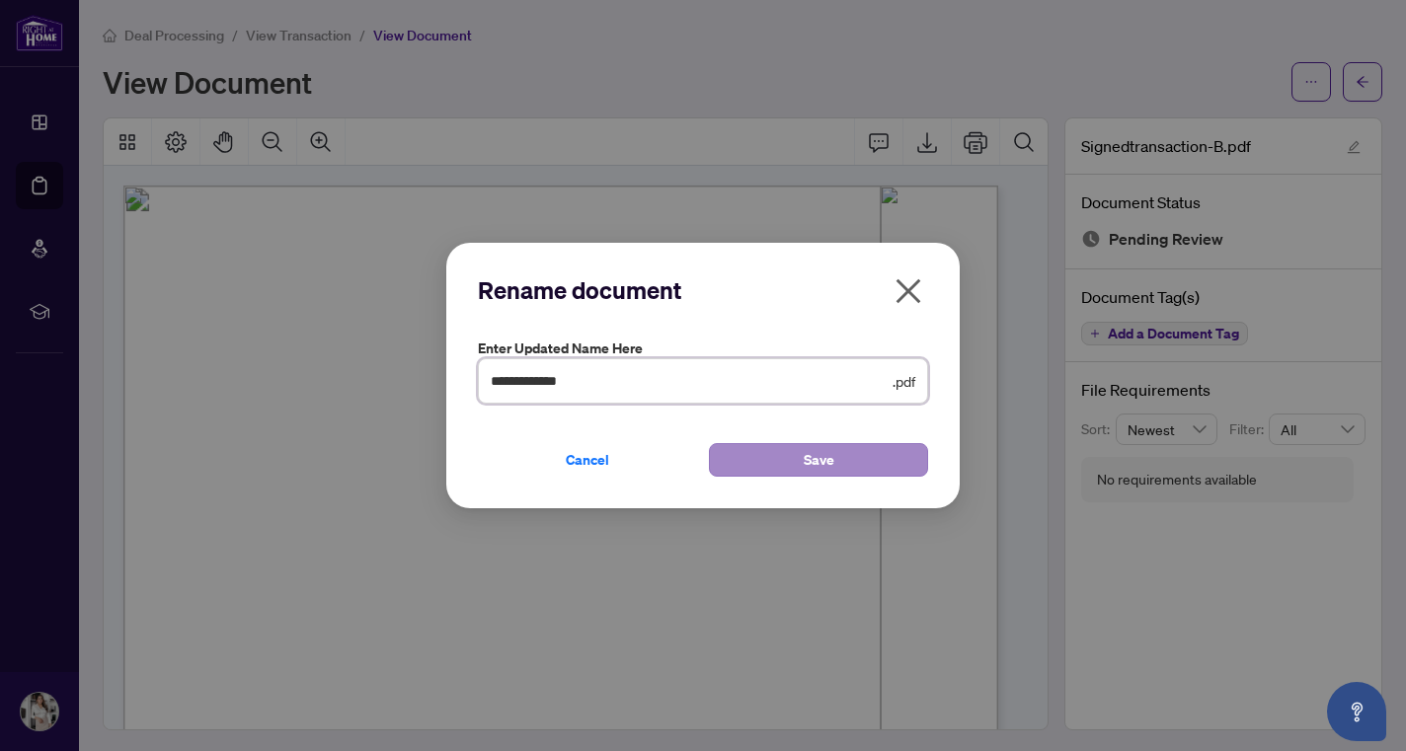
type input "**********"
click at [728, 452] on button "Save" at bounding box center [818, 460] width 219 height 34
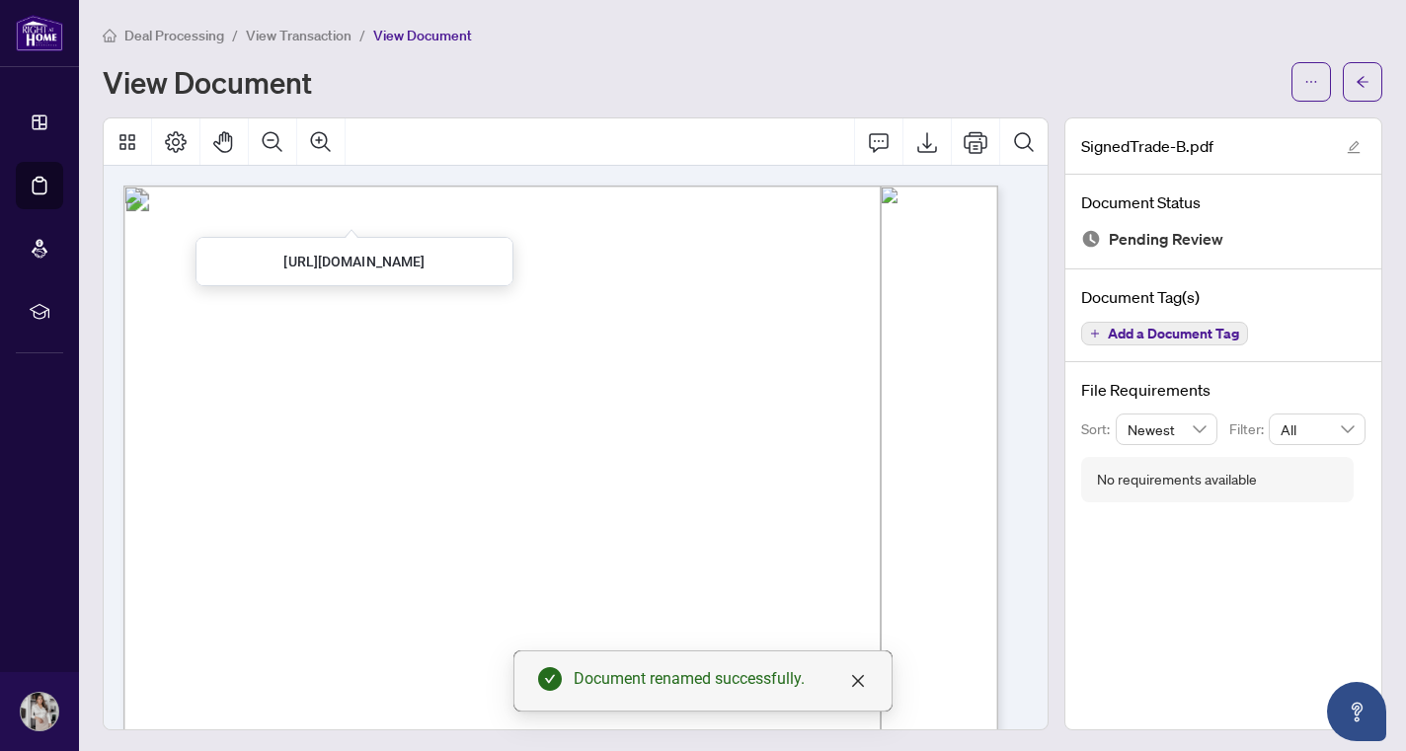
click at [308, 38] on span "View Transaction" at bounding box center [299, 36] width 106 height 18
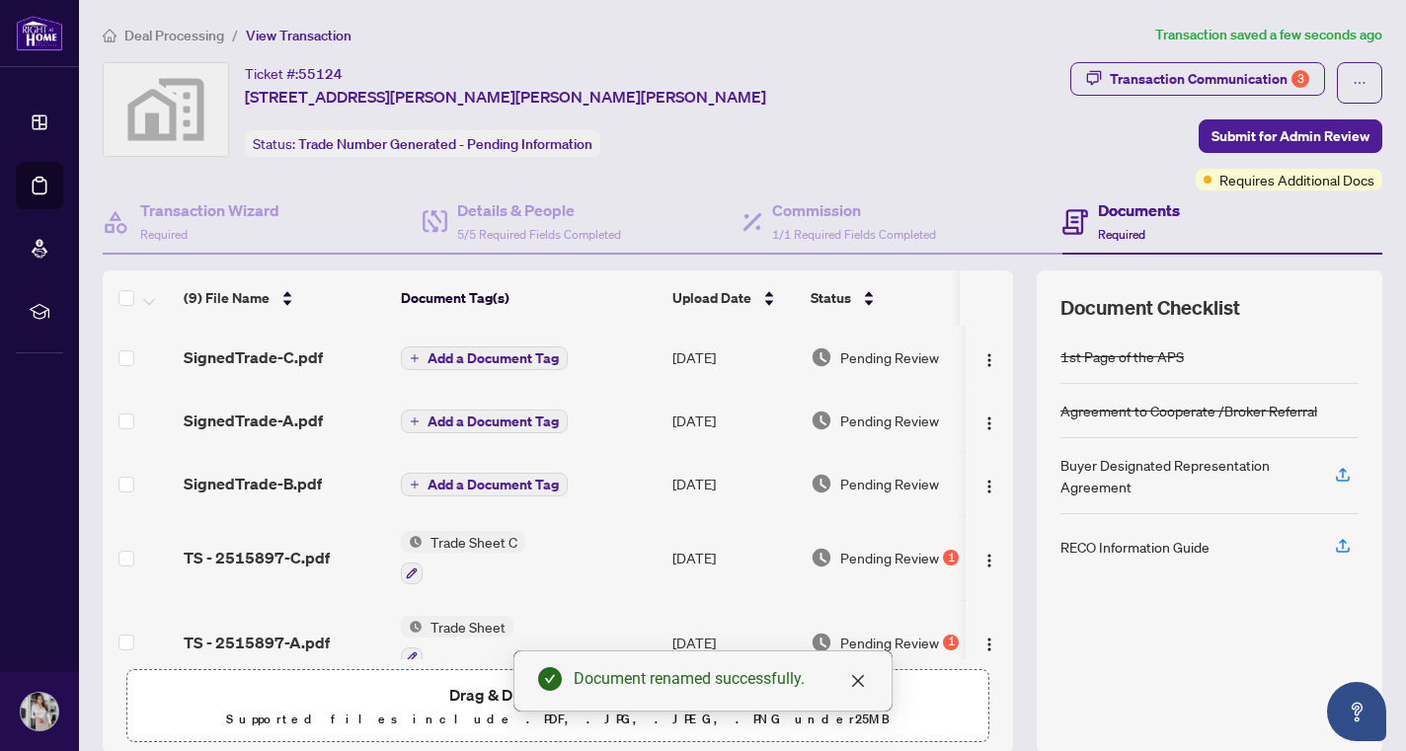
click at [1251, 180] on span "Requires Additional Docs" at bounding box center [1296, 180] width 155 height 22
click at [1269, 169] on span "Requires Additional Docs" at bounding box center [1296, 180] width 155 height 22
click at [1277, 182] on span "Requires Additional Docs" at bounding box center [1296, 180] width 155 height 22
click at [1066, 156] on div "Transaction Communication 3 Submit for Admin Review Requires Additional Docs" at bounding box center [1226, 126] width 320 height 128
click at [1265, 133] on span "Submit for Admin Review" at bounding box center [1290, 136] width 158 height 32
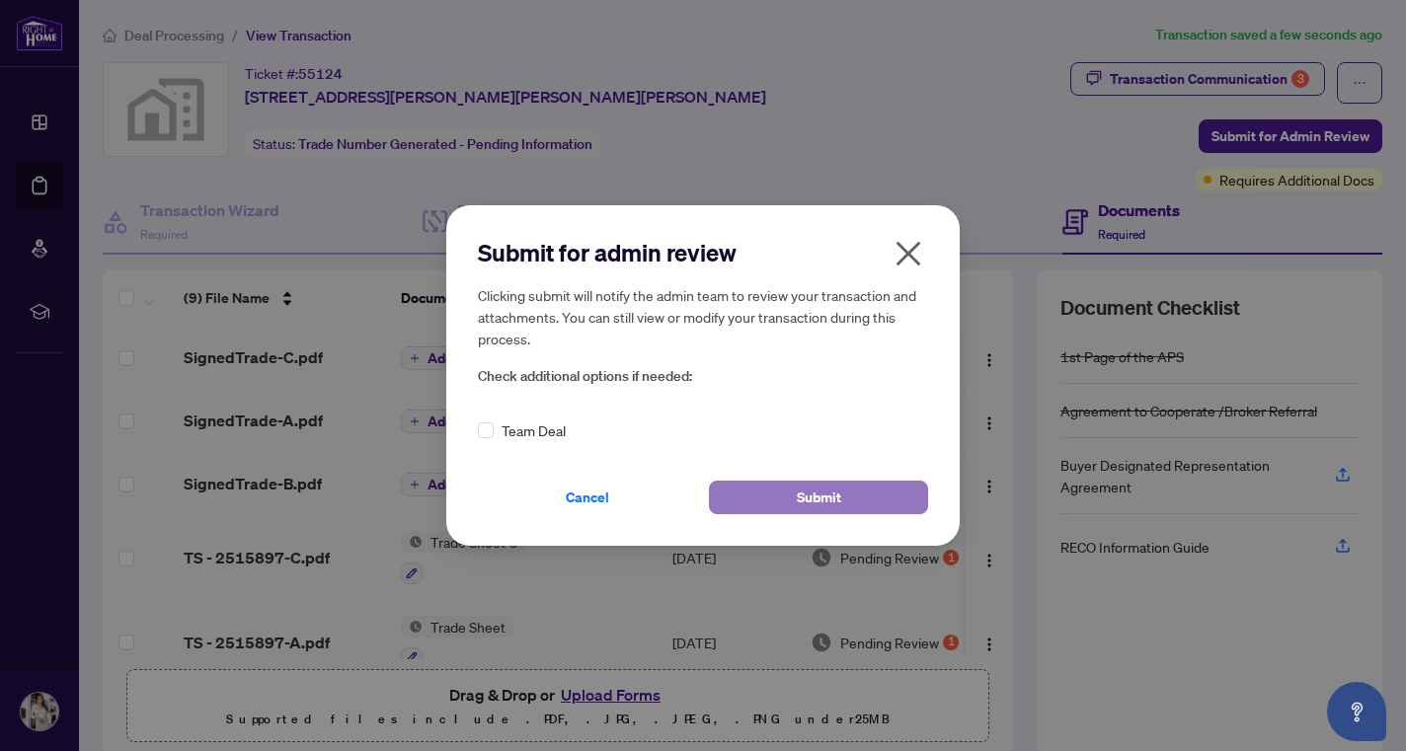
click at [863, 514] on button "Submit" at bounding box center [818, 498] width 219 height 34
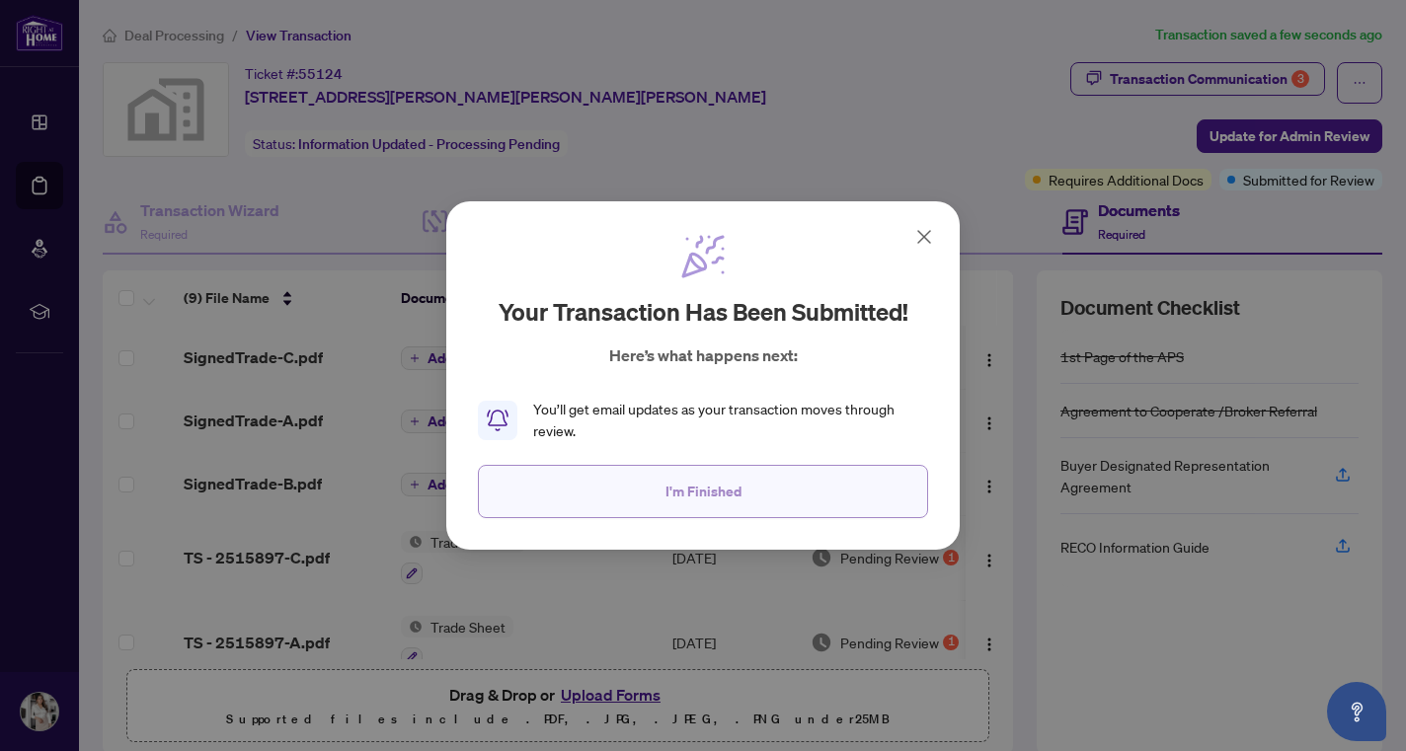
click at [763, 500] on button "I'm Finished" at bounding box center [703, 491] width 450 height 53
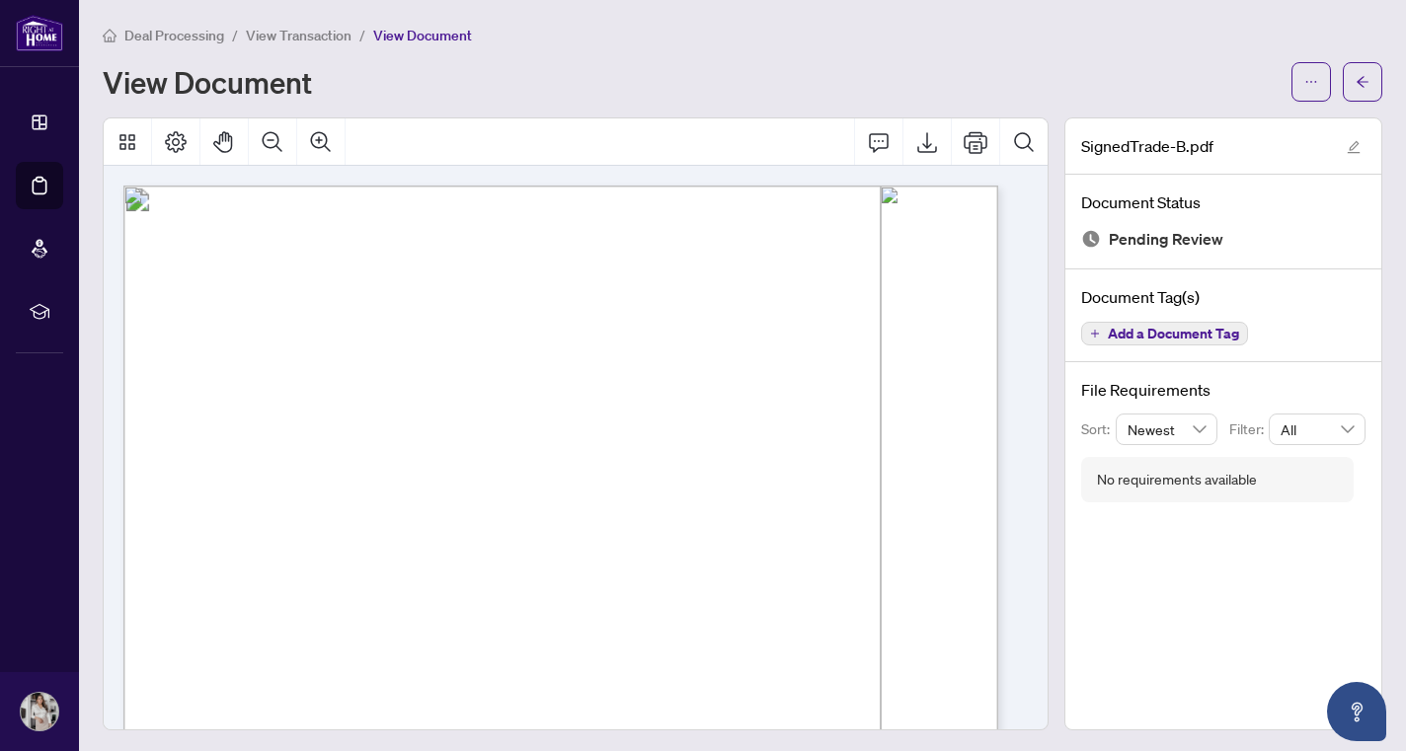
click at [162, 34] on span "Deal Processing" at bounding box center [174, 36] width 100 height 18
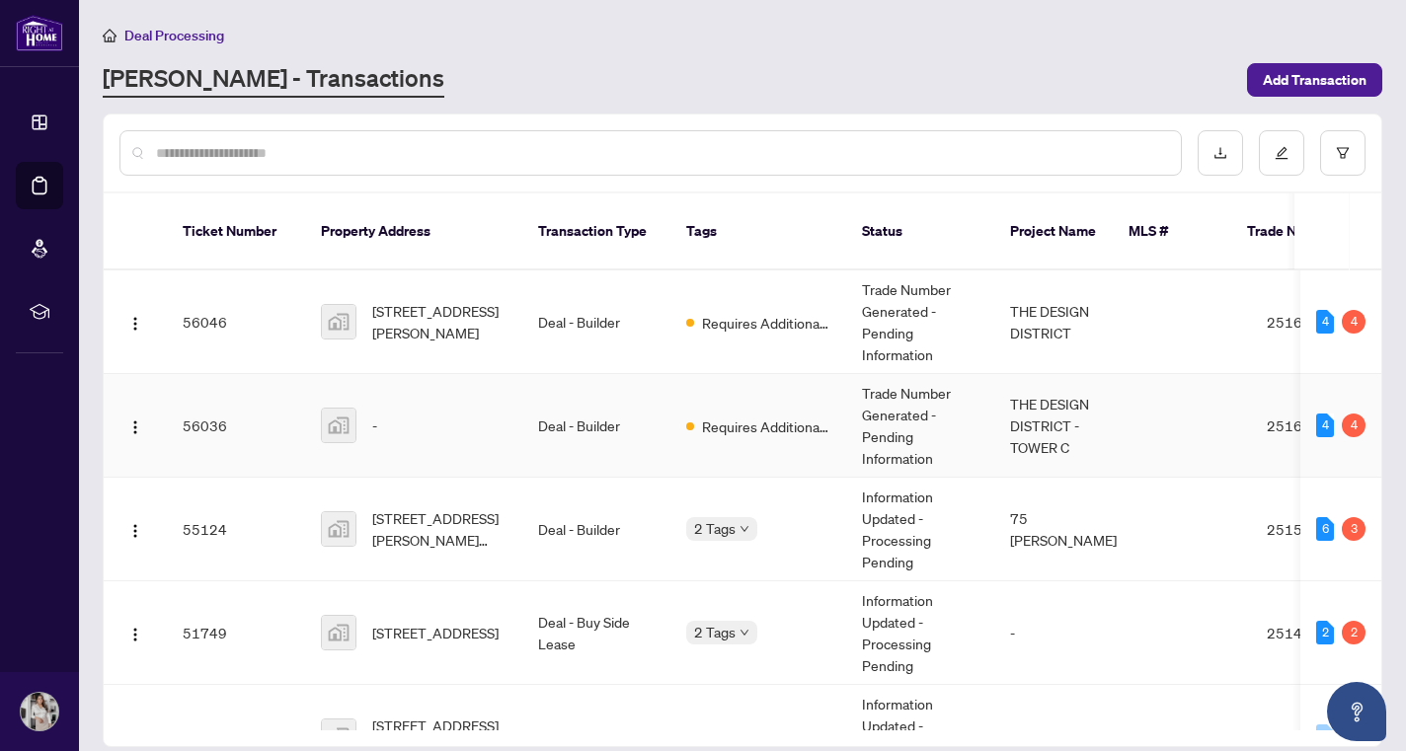
click at [439, 419] on div "-" at bounding box center [414, 426] width 186 height 36
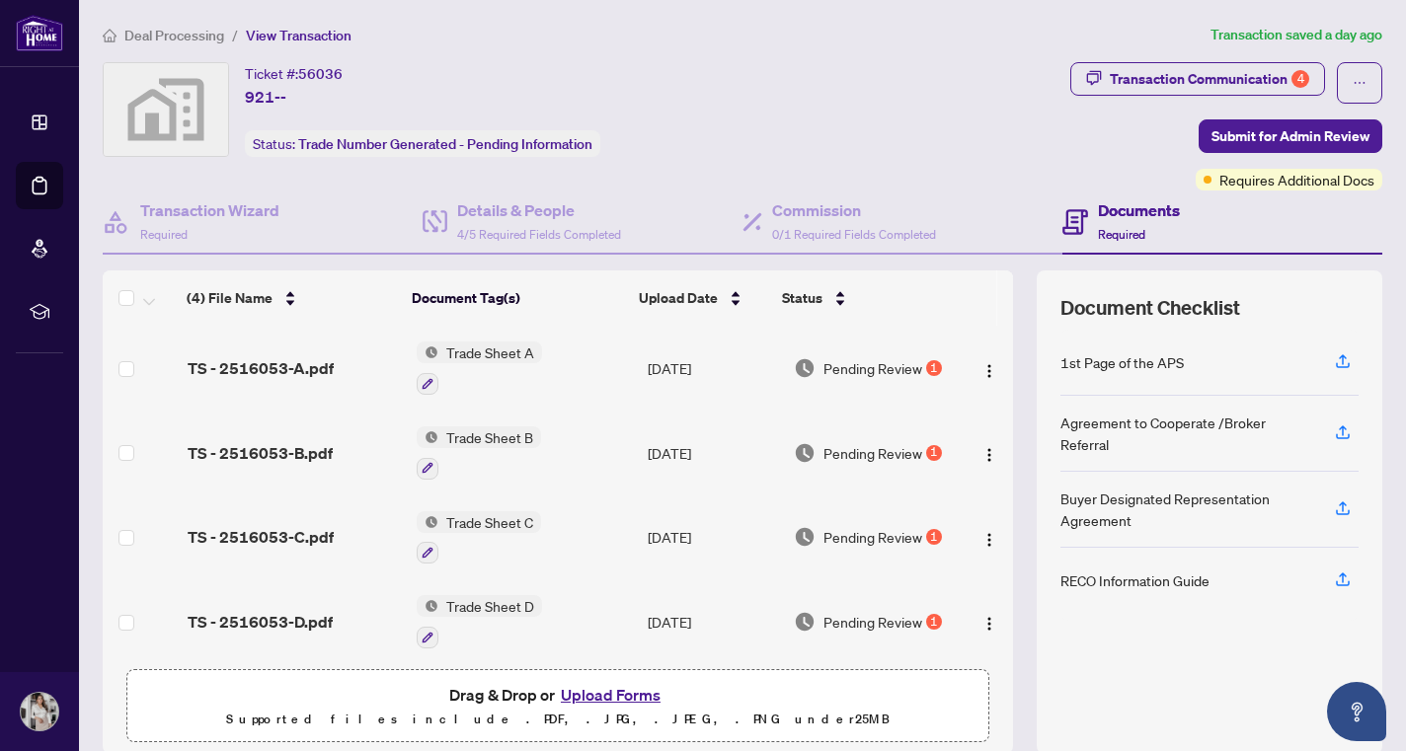
drag, startPoint x: 998, startPoint y: 404, endPoint x: 973, endPoint y: 589, distance: 187.2
click at [973, 589] on div "(4) File Name Document Tag(s) Upload Date Status (4) File Name Document Tag(s) …" at bounding box center [742, 512] width 1279 height 484
click at [323, 358] on span "TS - 2516053-A.pdf" at bounding box center [261, 368] width 146 height 24
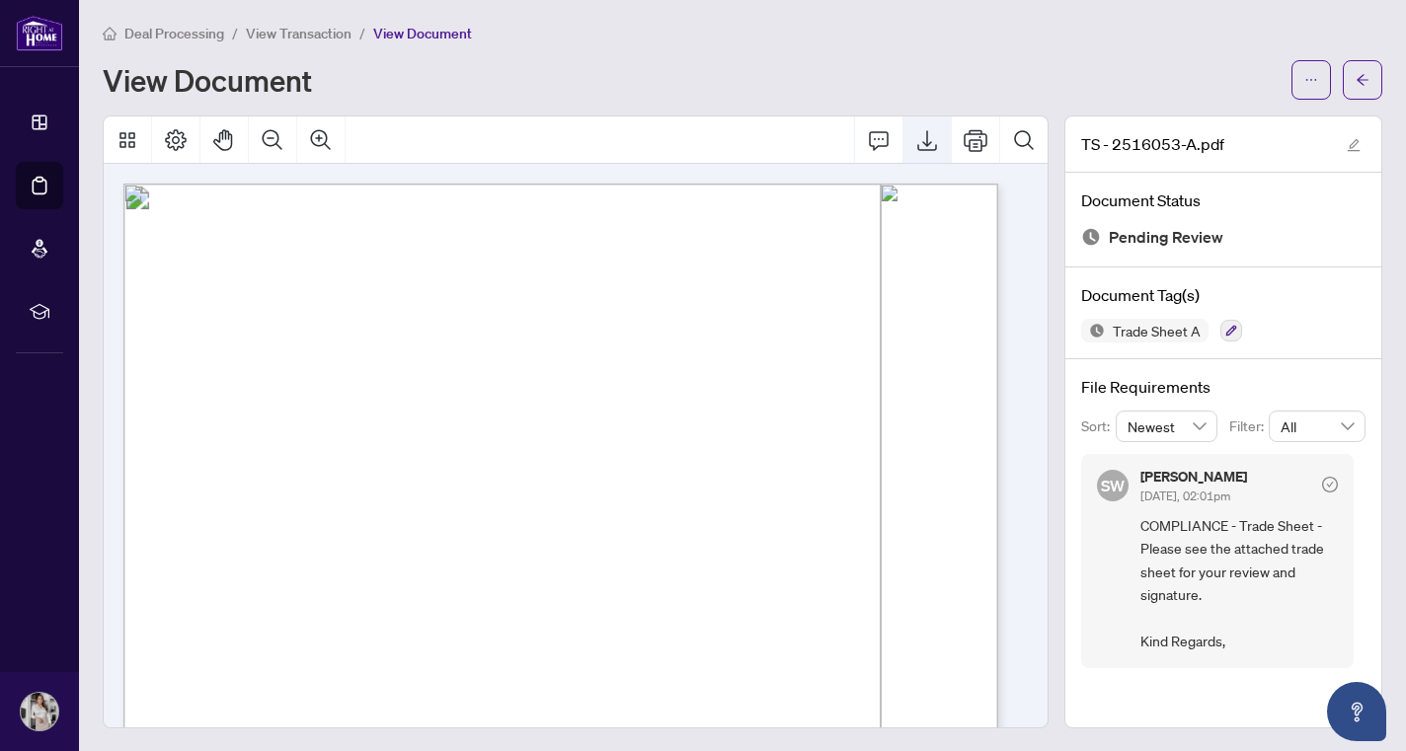
click at [915, 136] on icon "Export" at bounding box center [927, 140] width 24 height 24
click at [307, 34] on span "View Transaction" at bounding box center [299, 34] width 106 height 18
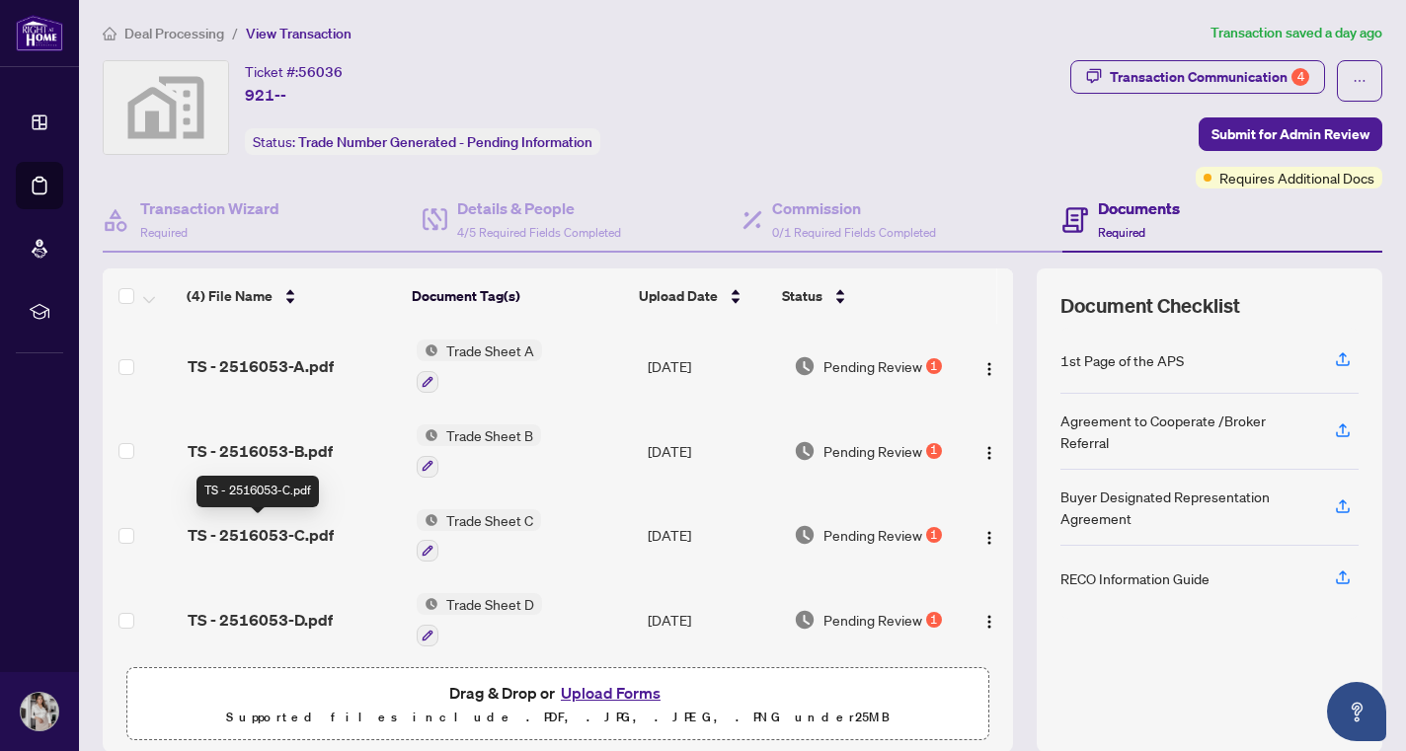
click at [313, 527] on span "TS - 2516053-C.pdf" at bounding box center [261, 535] width 146 height 24
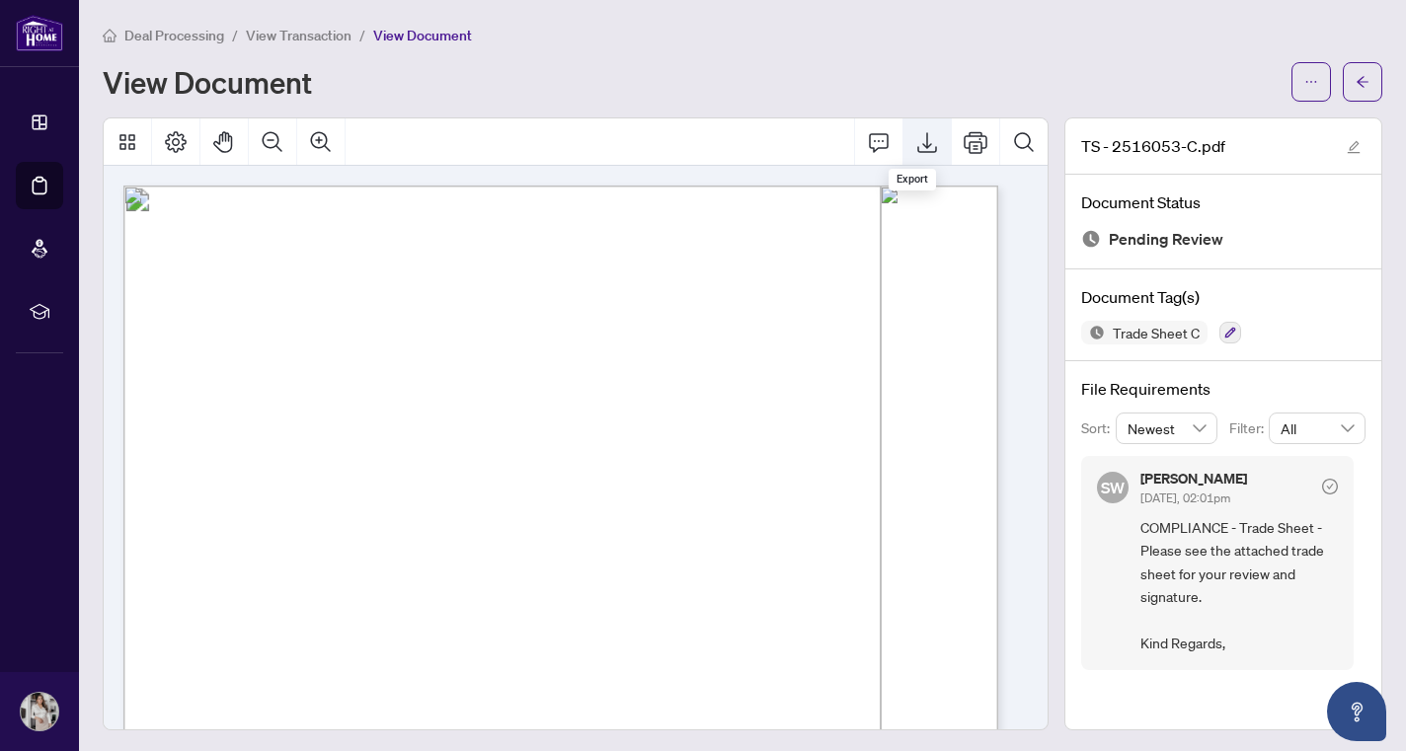
click at [917, 140] on icon "Export" at bounding box center [927, 142] width 20 height 21
click at [586, 112] on div "Deal Processing / View Transaction / View Document View Document TS - 2516053-C…" at bounding box center [742, 377] width 1279 height 707
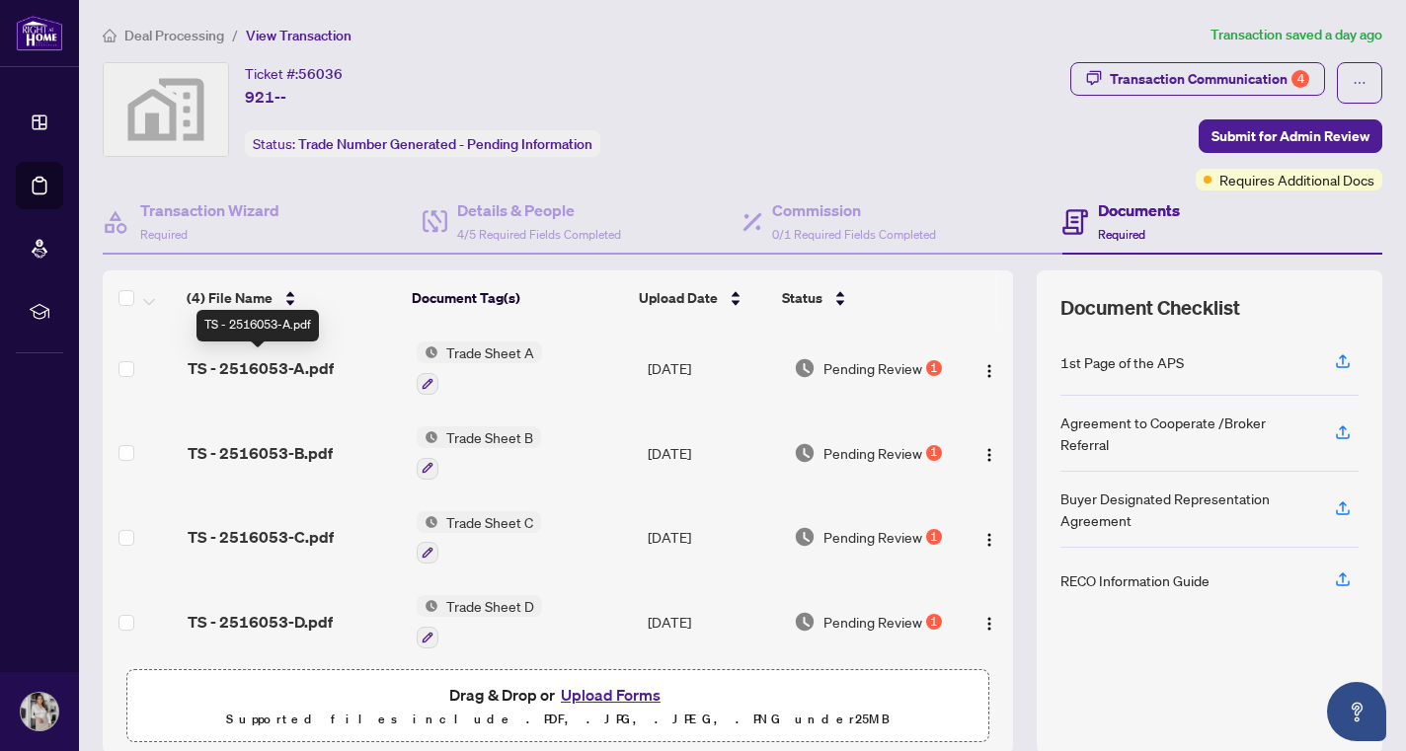
click at [268, 358] on span "TS - 2516053-A.pdf" at bounding box center [261, 368] width 146 height 24
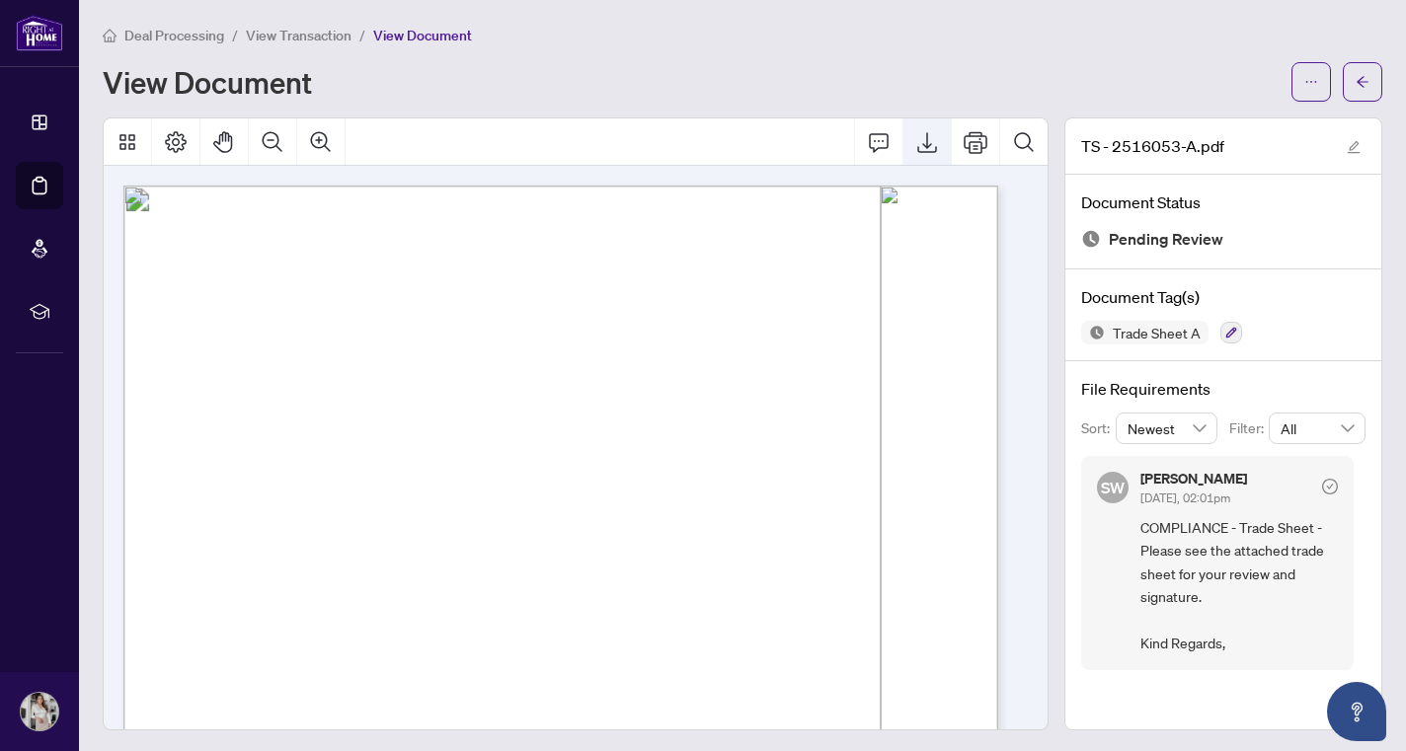
click at [915, 145] on icon "Export" at bounding box center [927, 142] width 24 height 24
click at [876, 72] on div "View Document" at bounding box center [691, 82] width 1177 height 32
drag, startPoint x: 1130, startPoint y: 1, endPoint x: 937, endPoint y: 38, distance: 197.1
click at [937, 38] on div "Deal Processing / View Transaction / View Document" at bounding box center [742, 35] width 1279 height 23
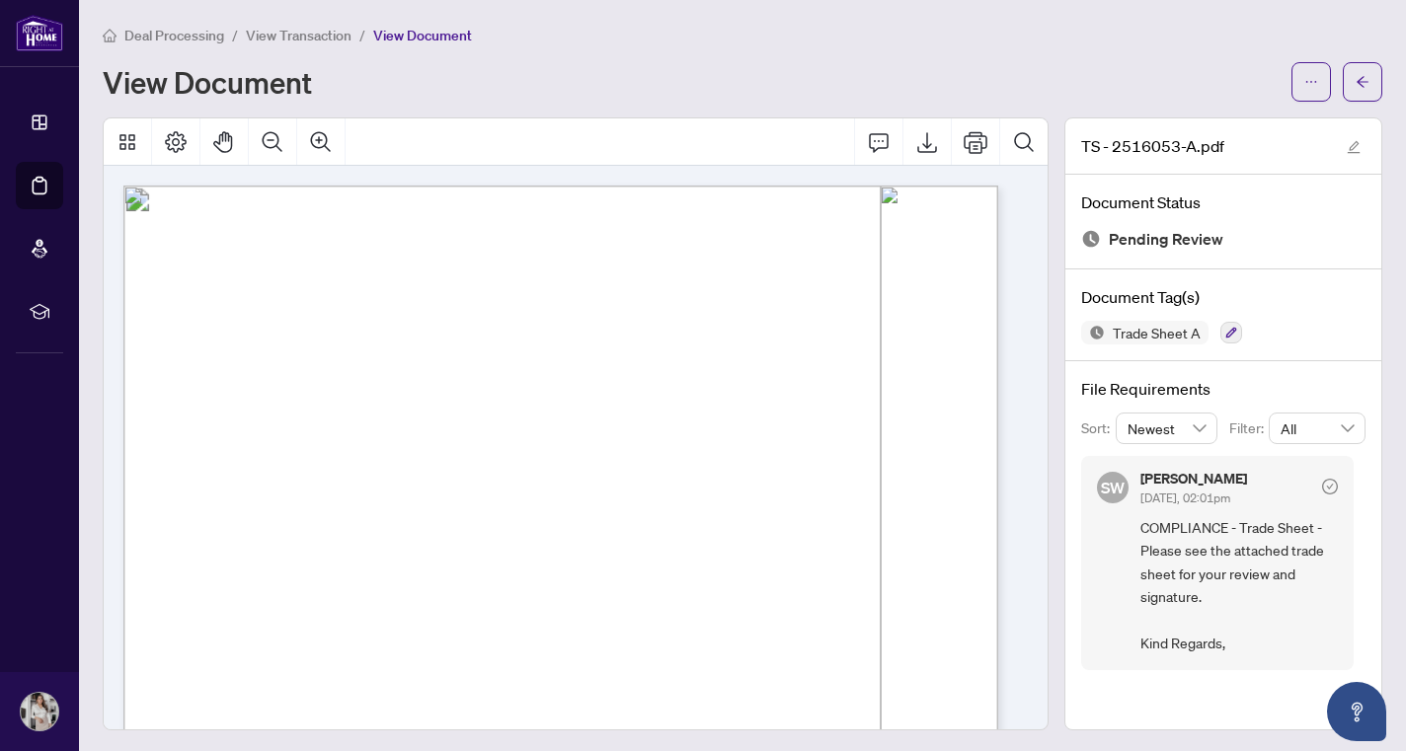
click at [297, 35] on span "View Transaction" at bounding box center [299, 36] width 106 height 18
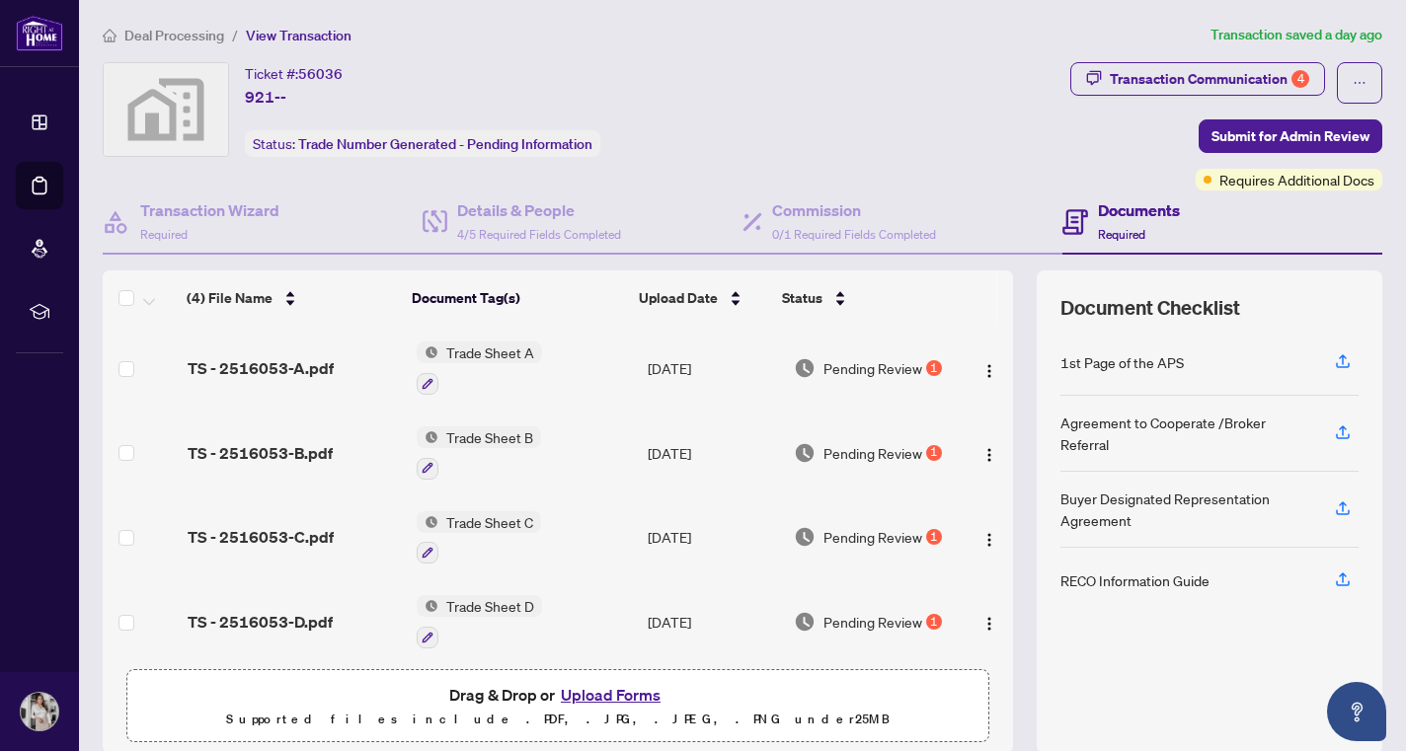
click at [279, 441] on span "TS - 2516053-B.pdf" at bounding box center [260, 453] width 145 height 24
click at [299, 545] on td "TS - 2516053-C.pdf" at bounding box center [294, 538] width 229 height 85
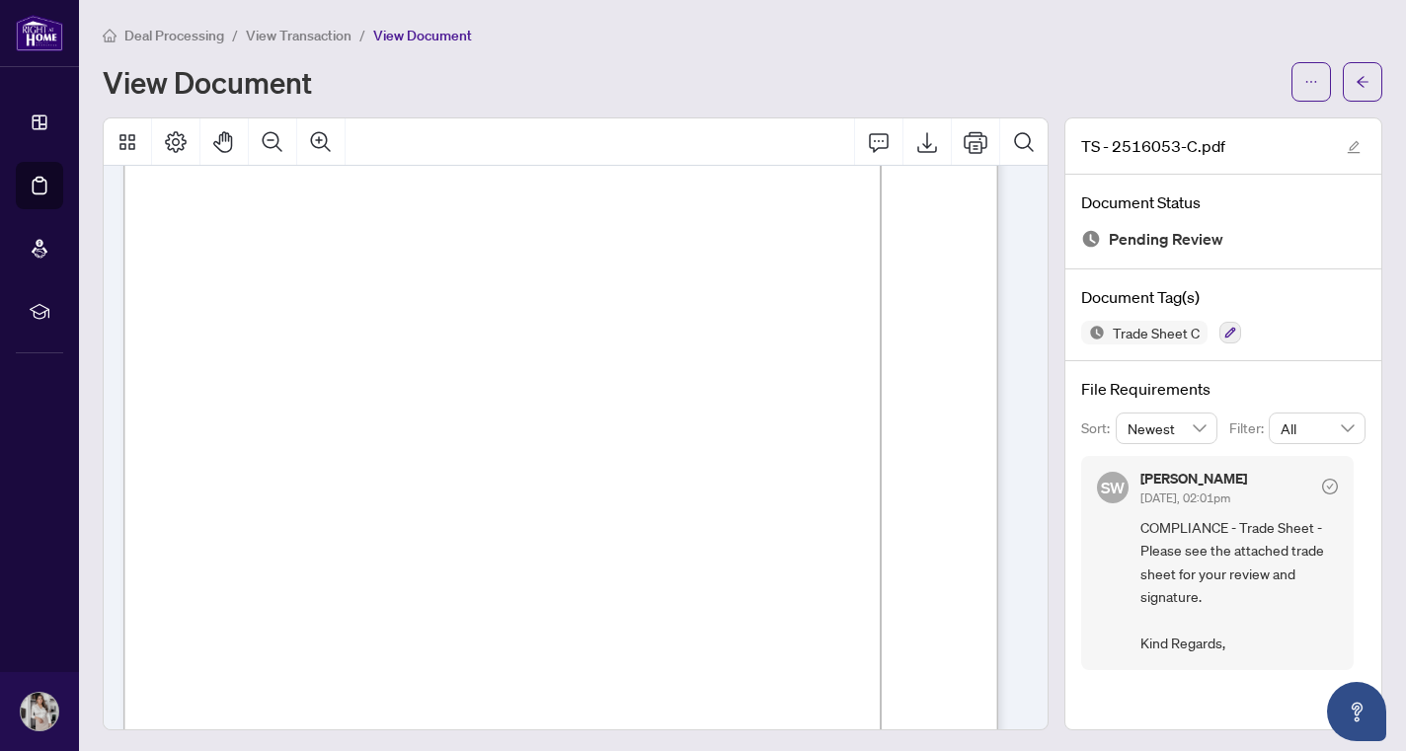
scroll to position [208, 0]
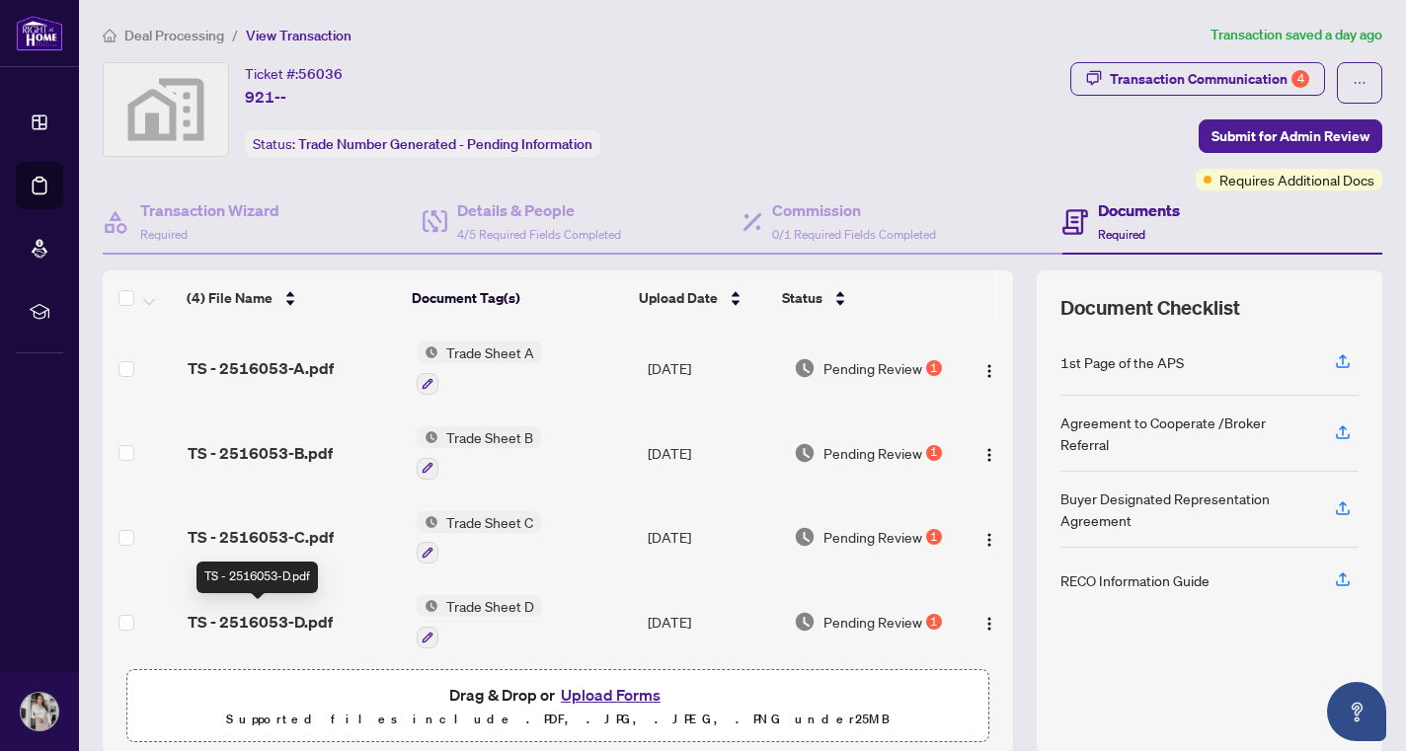
click at [257, 624] on span "TS - 2516053-D.pdf" at bounding box center [260, 622] width 145 height 24
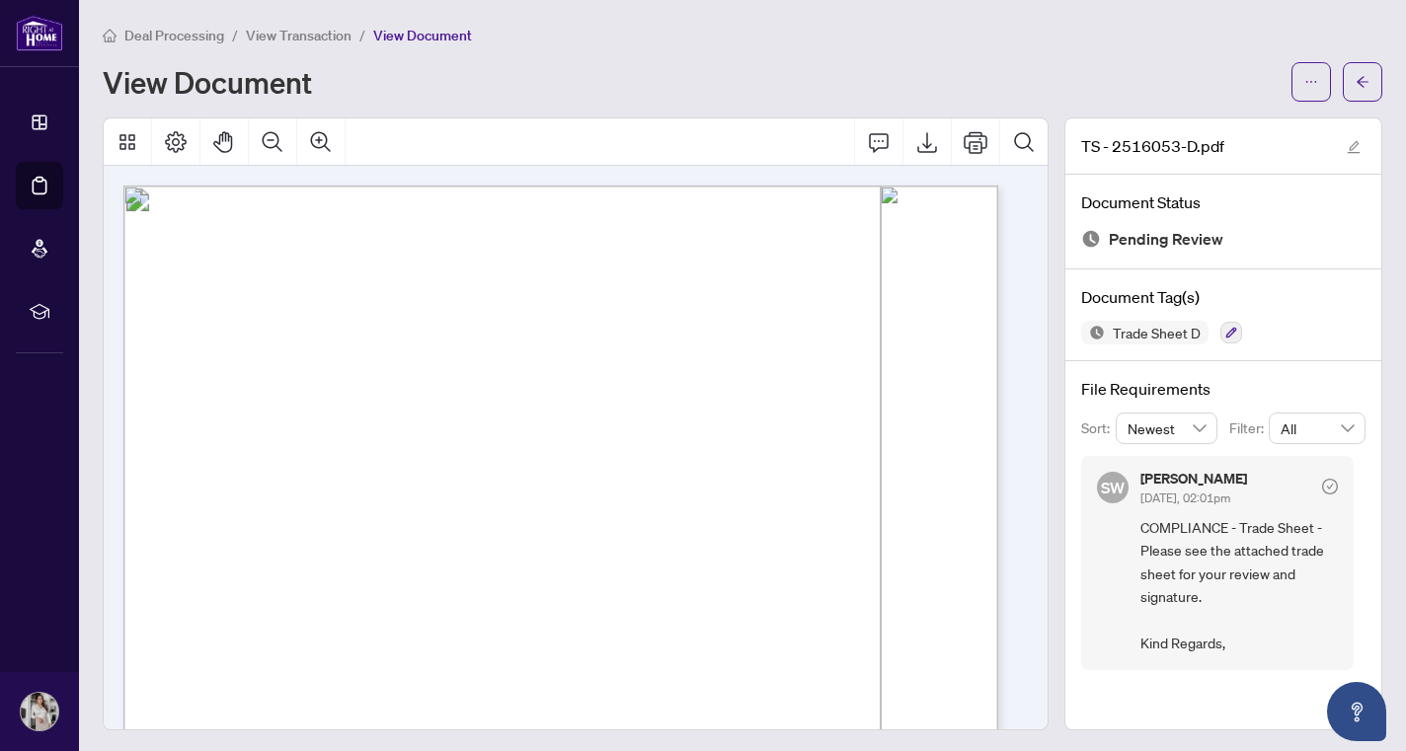
drag, startPoint x: 1017, startPoint y: 316, endPoint x: 1001, endPoint y: 573, distance: 257.1
click at [1001, 573] on div at bounding box center [570, 762] width 894 height 1152
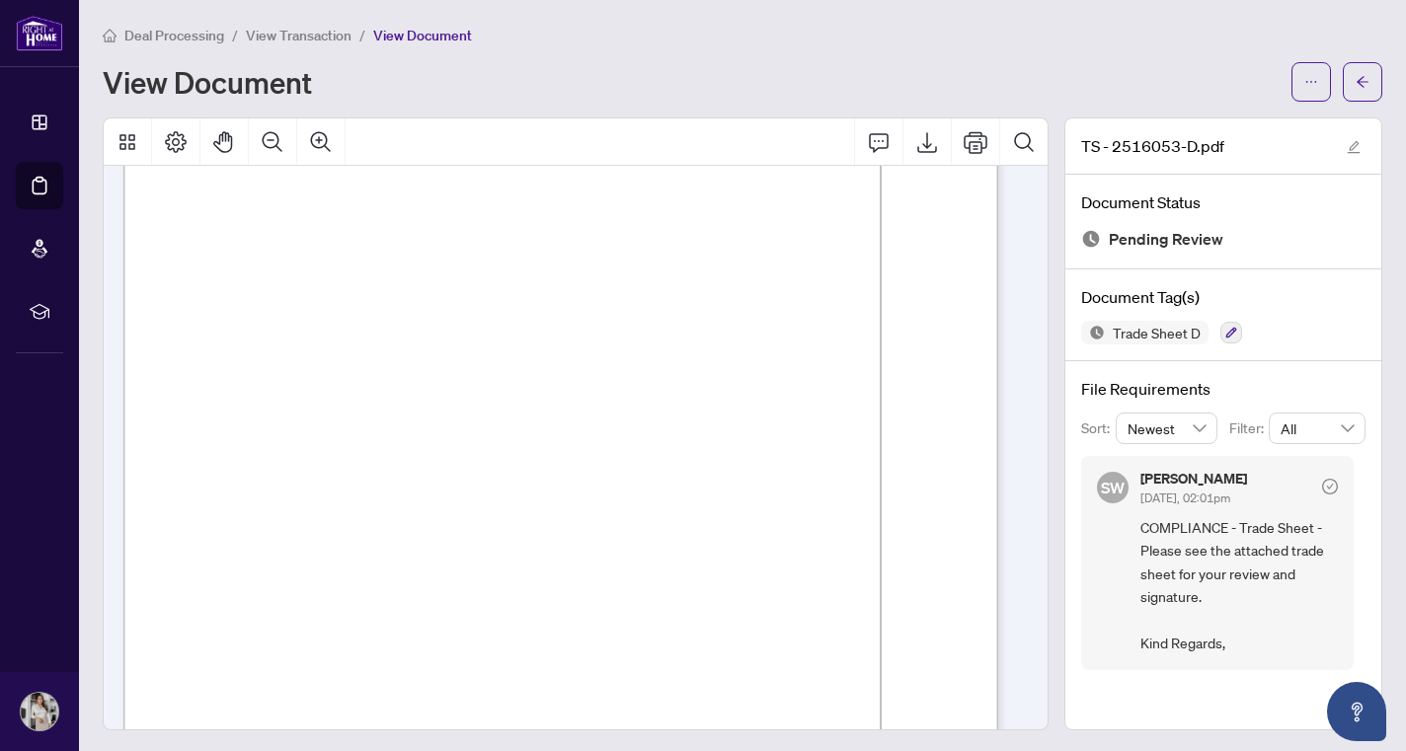
scroll to position [155, 0]
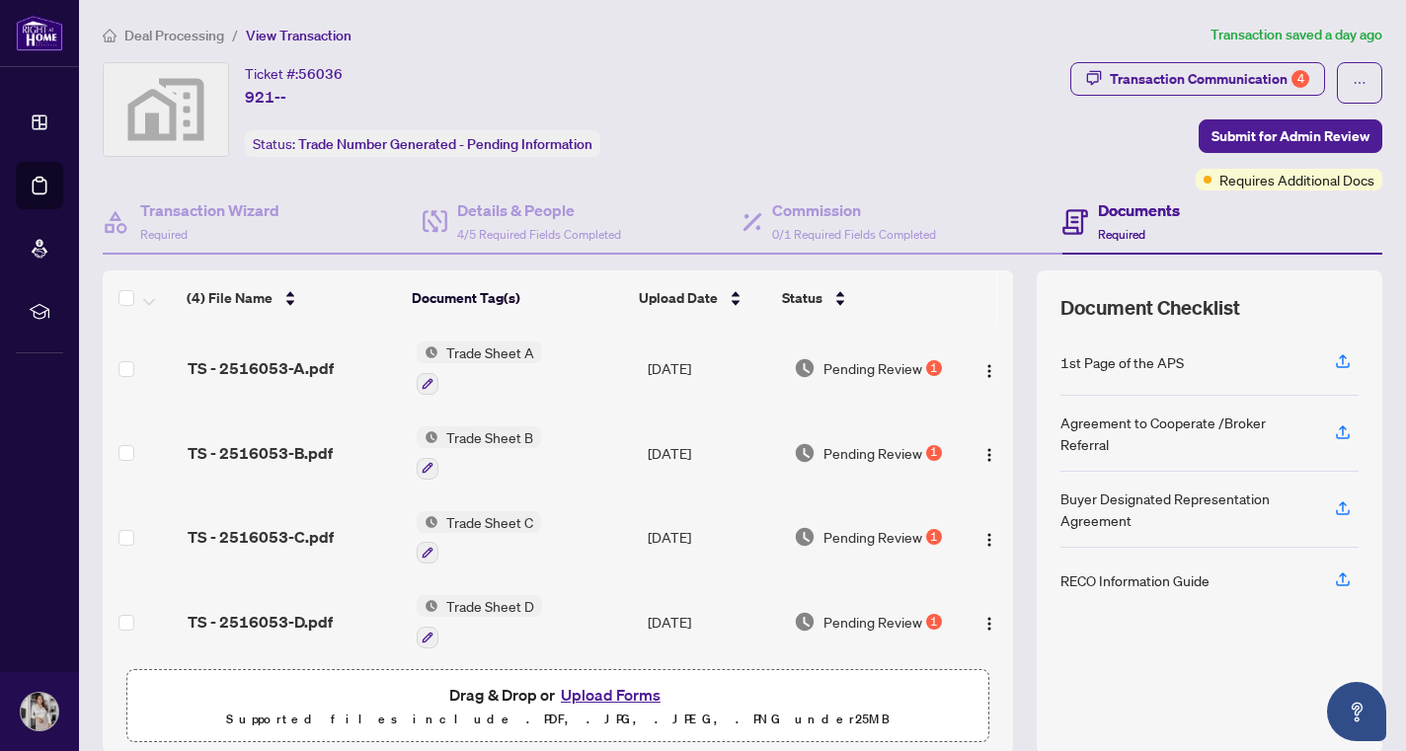
click at [309, 601] on td "TS - 2516053-D.pdf" at bounding box center [294, 621] width 229 height 85
click at [249, 371] on span "TS - 2516053-A.pdf" at bounding box center [261, 368] width 146 height 24
click at [302, 368] on span "TS - 2516053-A.pdf" at bounding box center [261, 368] width 146 height 24
click at [284, 434] on td "TS - 2516053-B.pdf" at bounding box center [294, 453] width 229 height 85
click at [369, 203] on div "Transaction Wizard Required" at bounding box center [263, 223] width 320 height 64
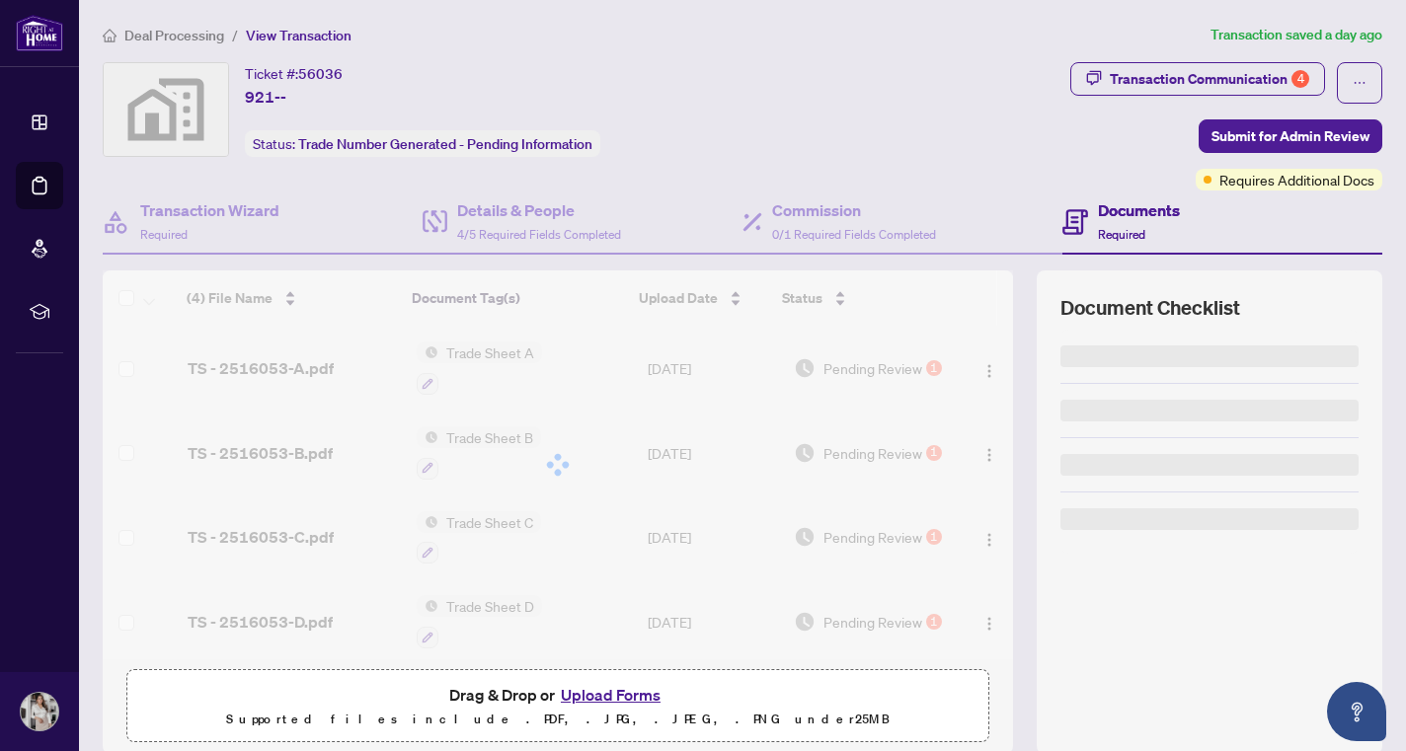
click at [192, 17] on main "Deal Processing / View Transaction Transaction saved a day ago Ticket #: 56036 …" at bounding box center [742, 375] width 1327 height 751
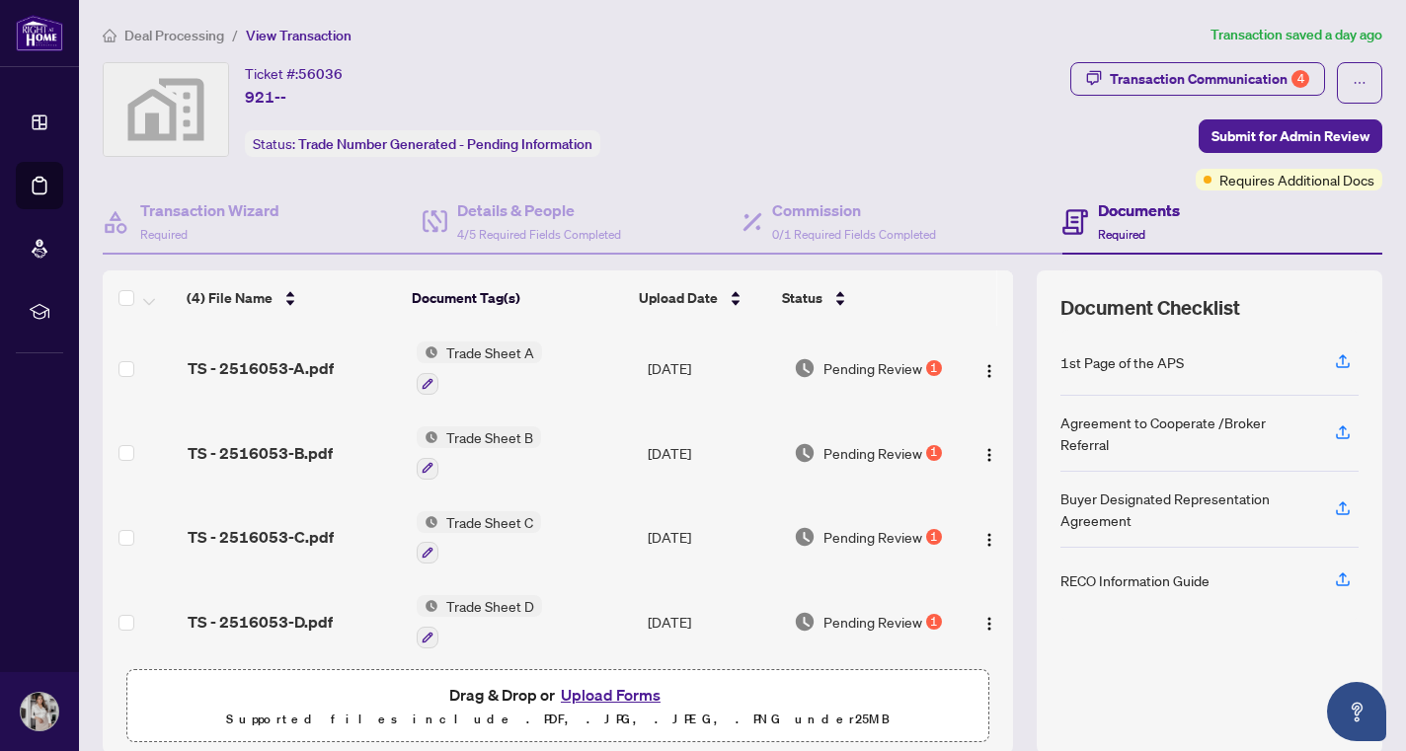
click at [179, 32] on span "Deal Processing" at bounding box center [174, 36] width 100 height 18
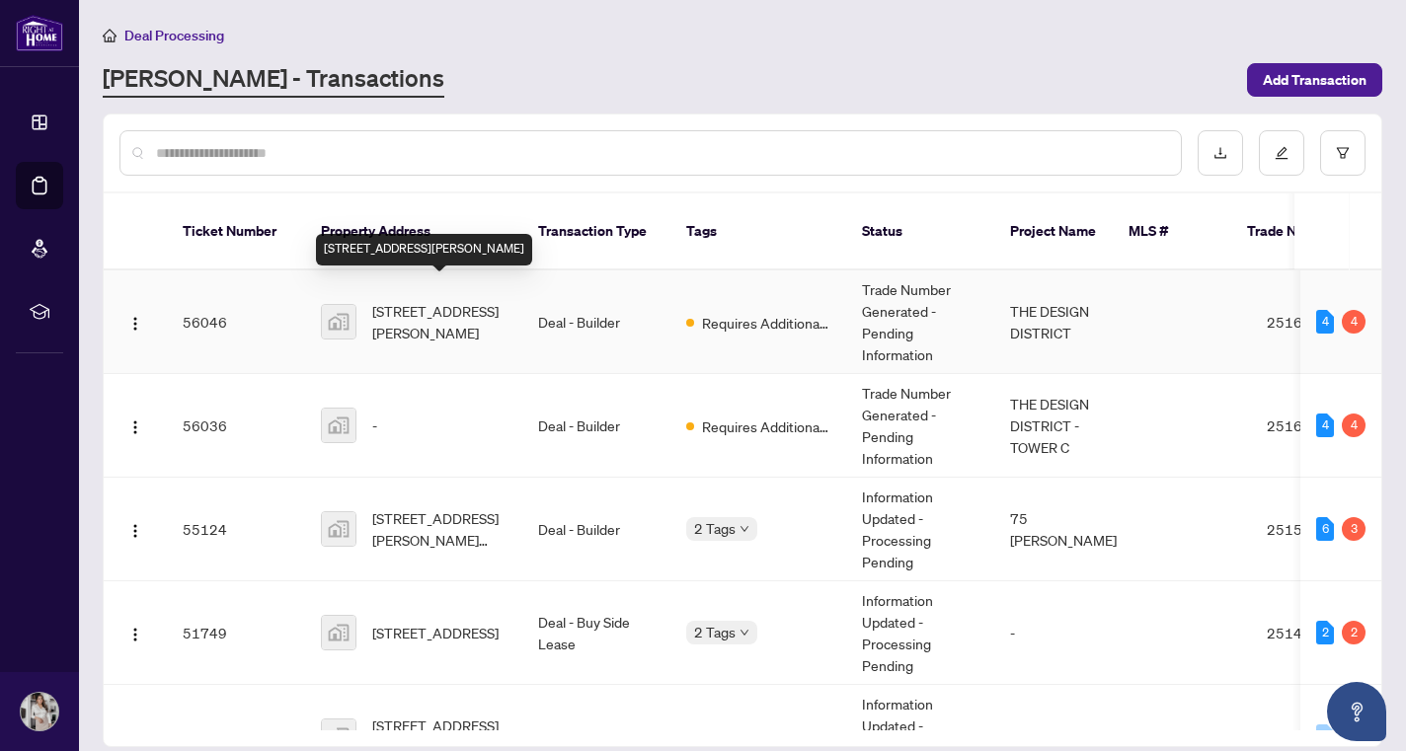
click at [450, 311] on span "[STREET_ADDRESS][PERSON_NAME]" at bounding box center [439, 321] width 134 height 43
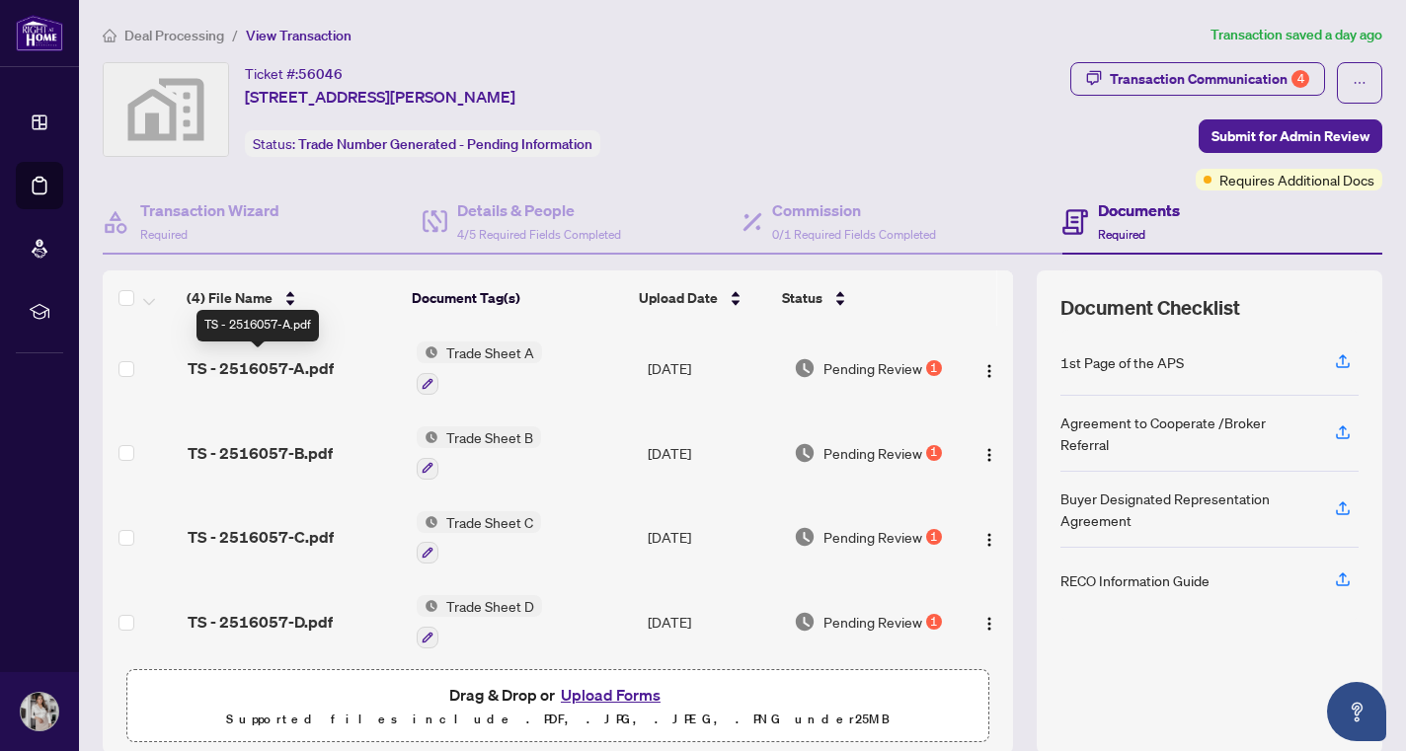
click at [282, 358] on span "TS - 2516057-A.pdf" at bounding box center [261, 368] width 146 height 24
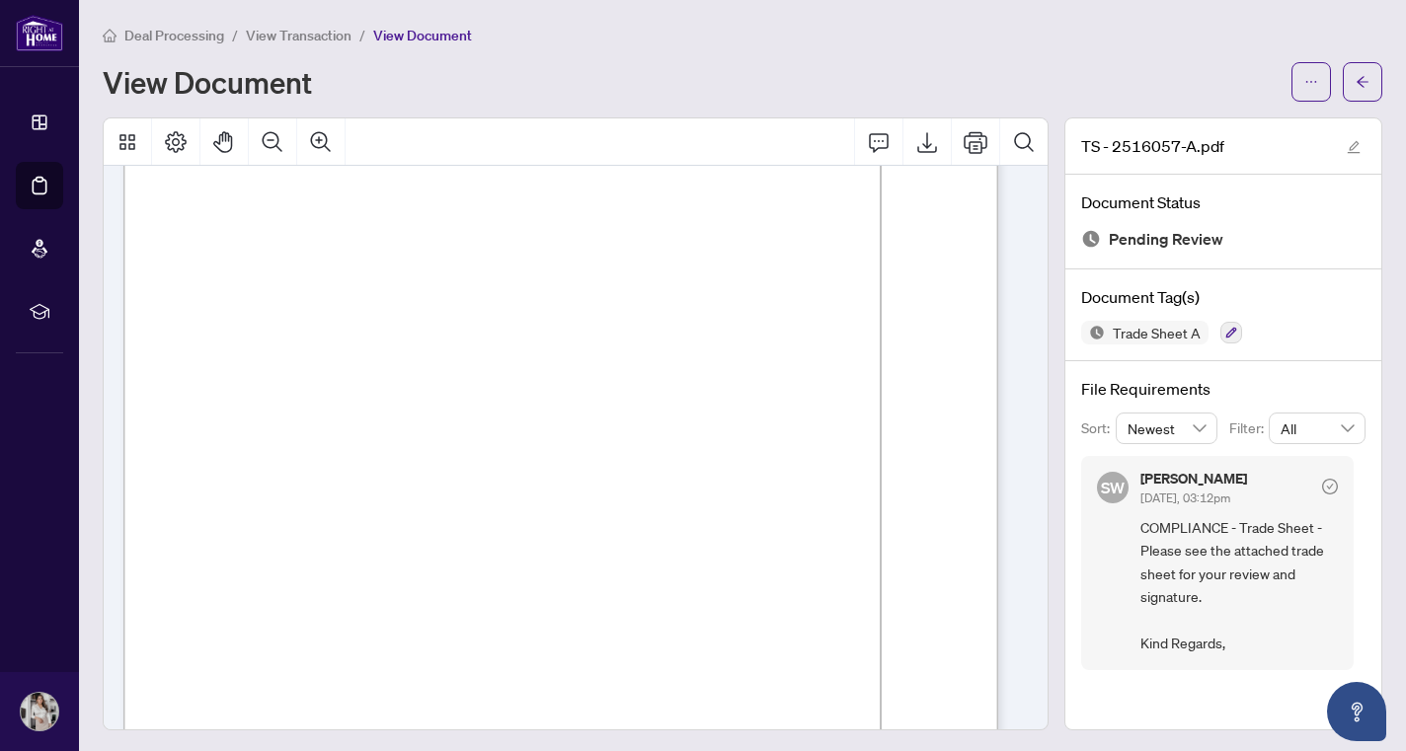
scroll to position [36, 0]
drag, startPoint x: 1007, startPoint y: 483, endPoint x: 1002, endPoint y: 509, distance: 27.1
click at [1002, 509] on div at bounding box center [570, 726] width 894 height 1152
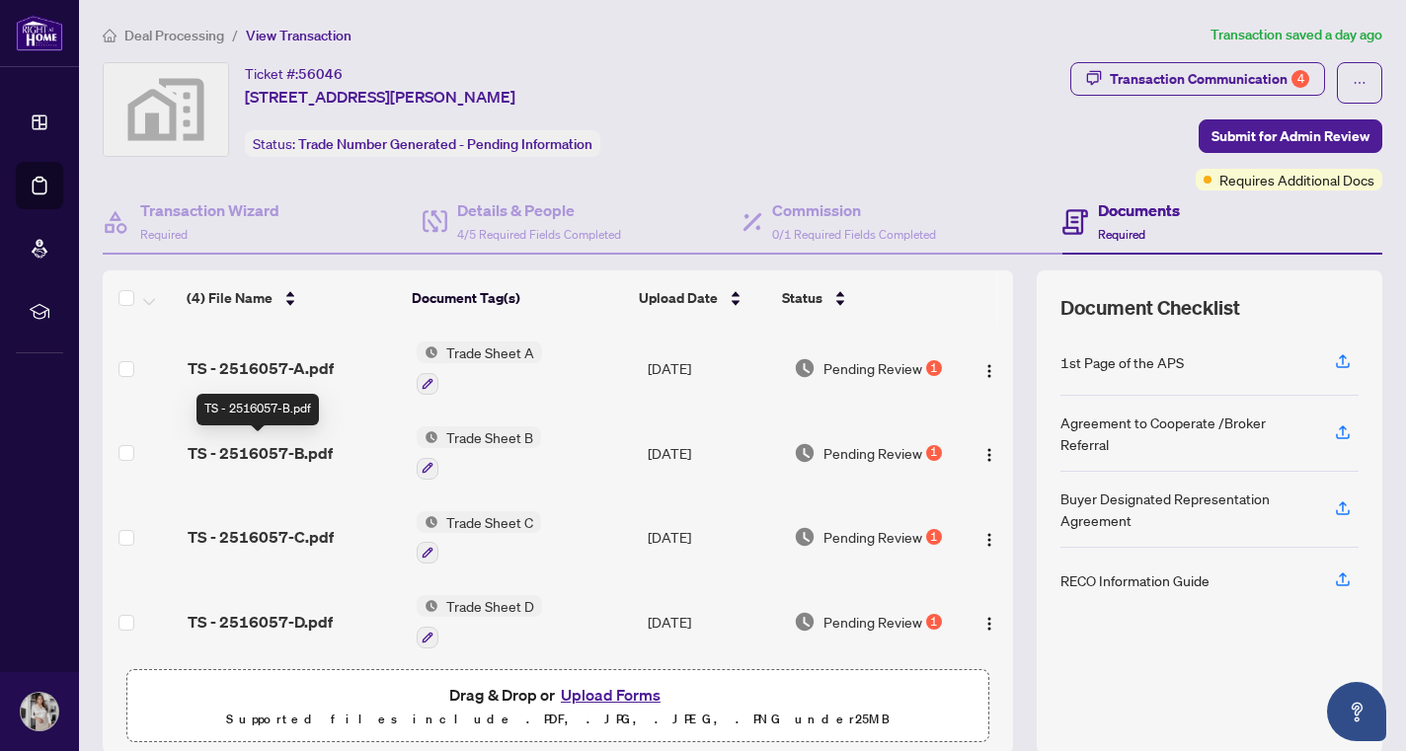
click at [279, 447] on span "TS - 2516057-B.pdf" at bounding box center [260, 453] width 145 height 24
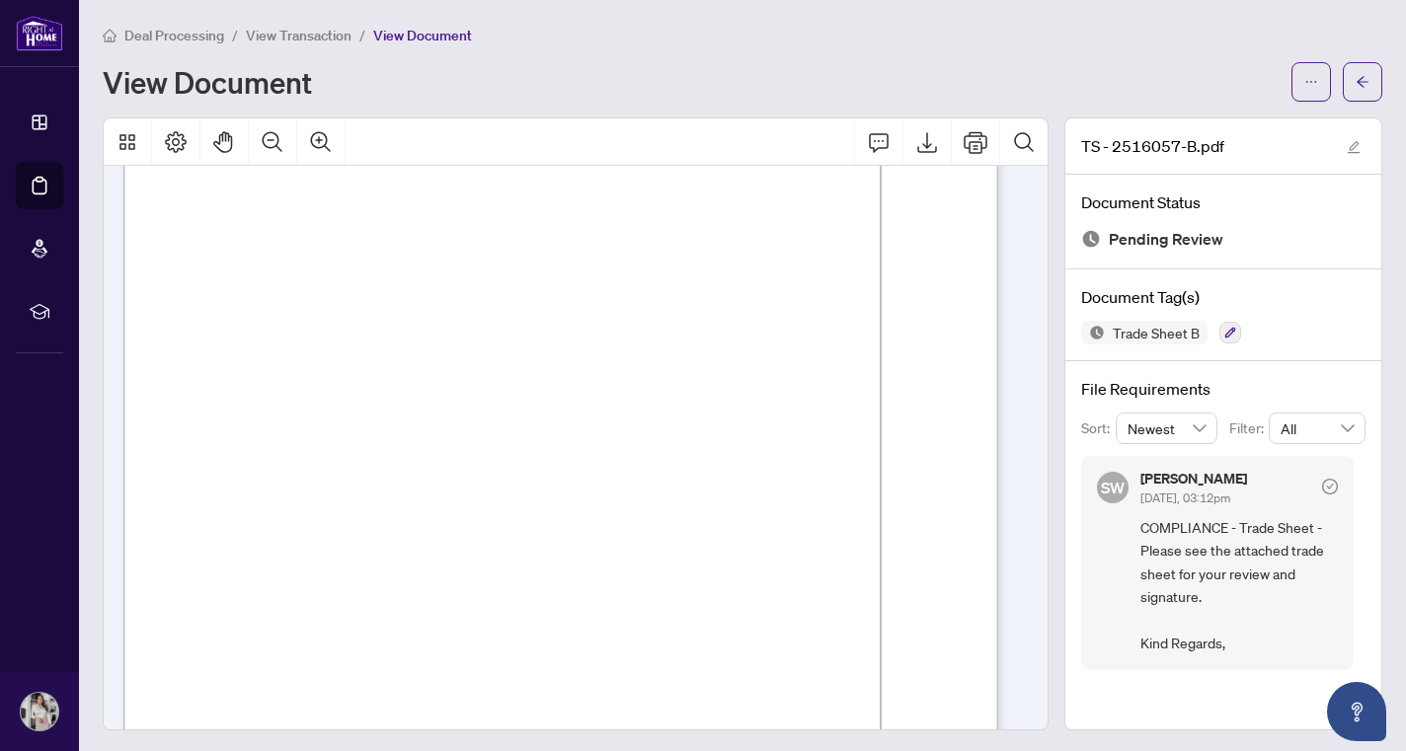
scroll to position [95, 0]
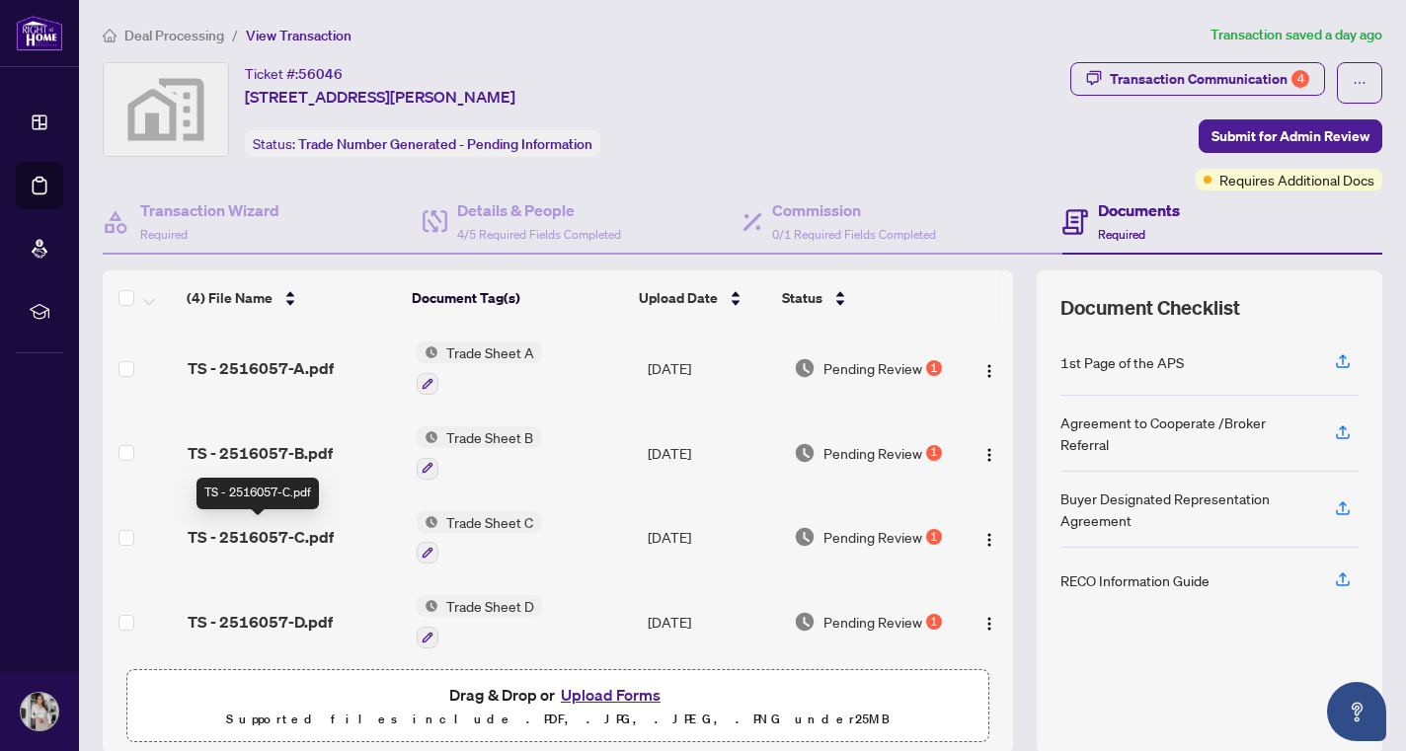
click at [295, 528] on span "TS - 2516057-C.pdf" at bounding box center [261, 537] width 146 height 24
click at [300, 621] on span "TS - 2516057-D.pdf" at bounding box center [260, 622] width 145 height 24
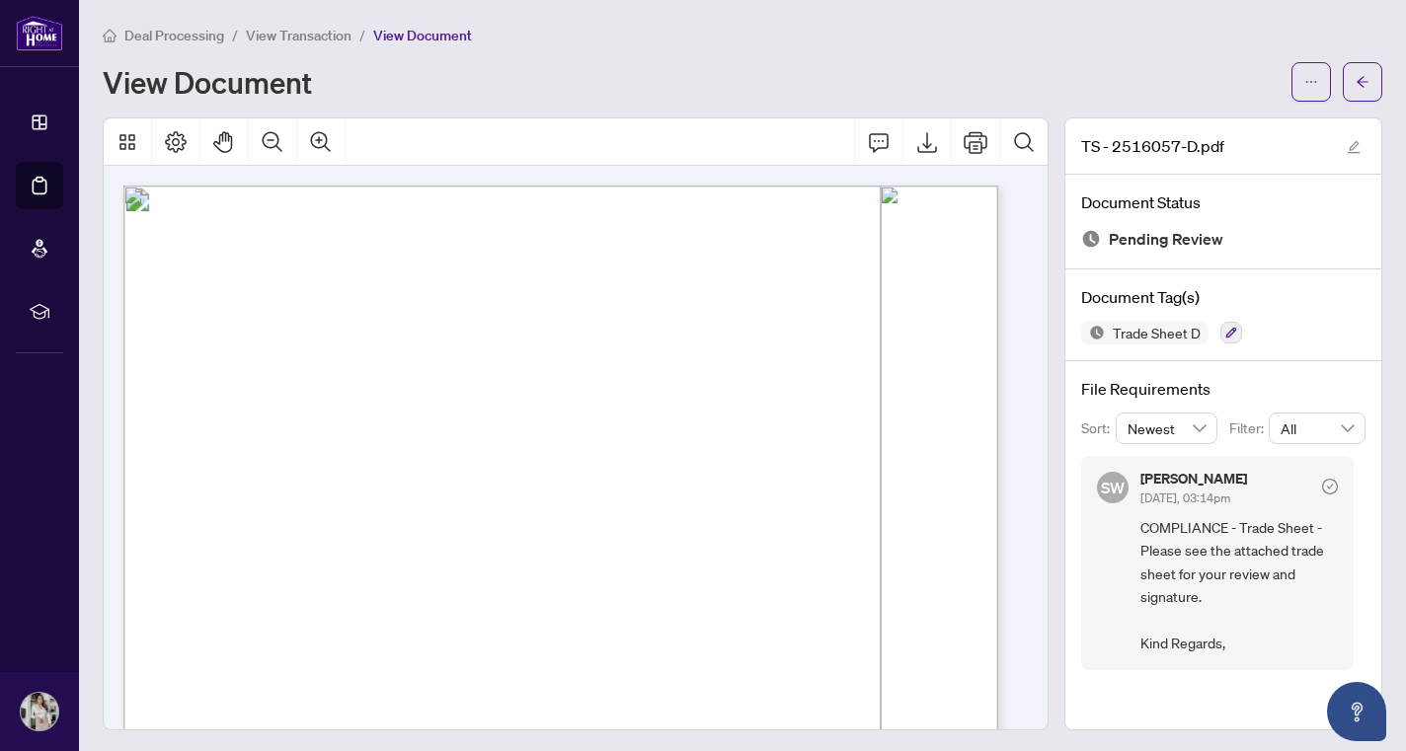
click at [279, 27] on span "View Transaction" at bounding box center [299, 36] width 106 height 18
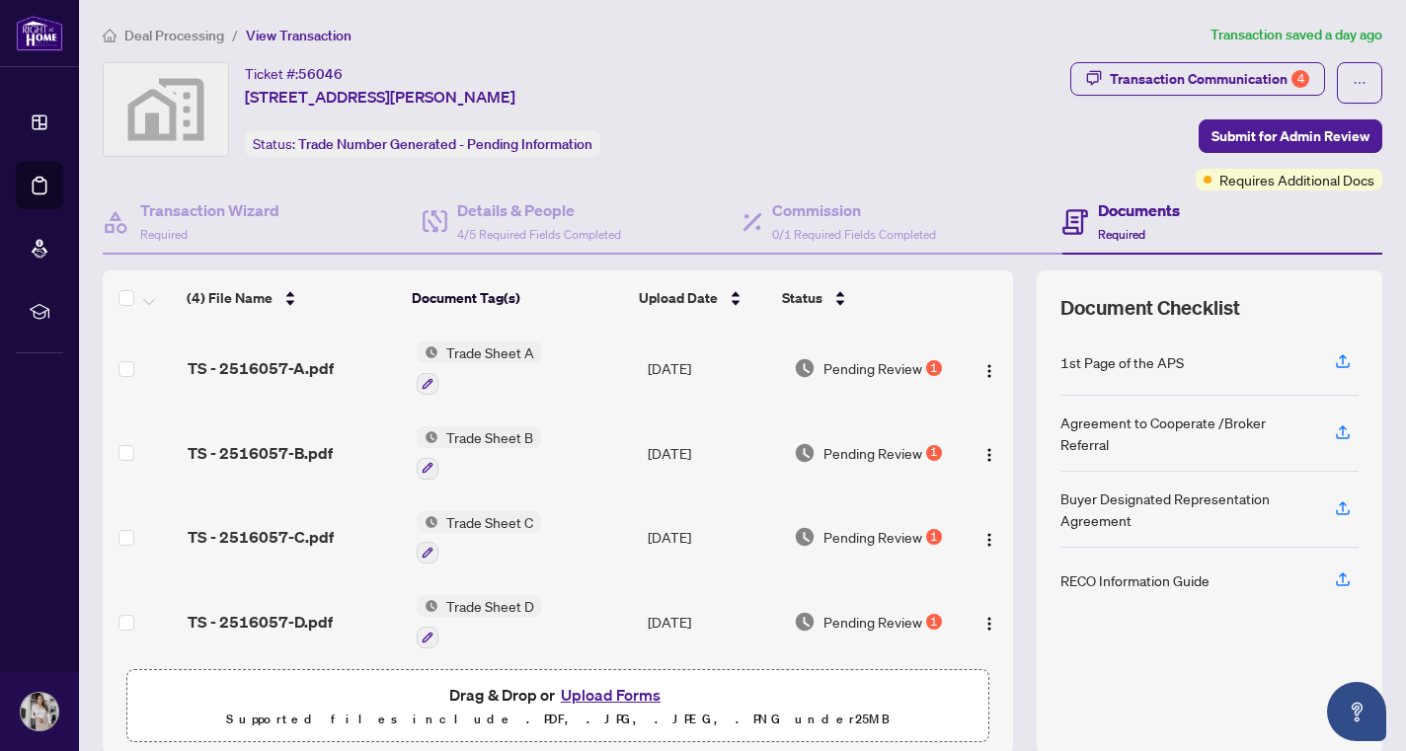
click at [502, 345] on span "Trade Sheet A" at bounding box center [490, 353] width 104 height 22
click at [310, 361] on span "TS - 2516057-A.pdf" at bounding box center [261, 368] width 146 height 24
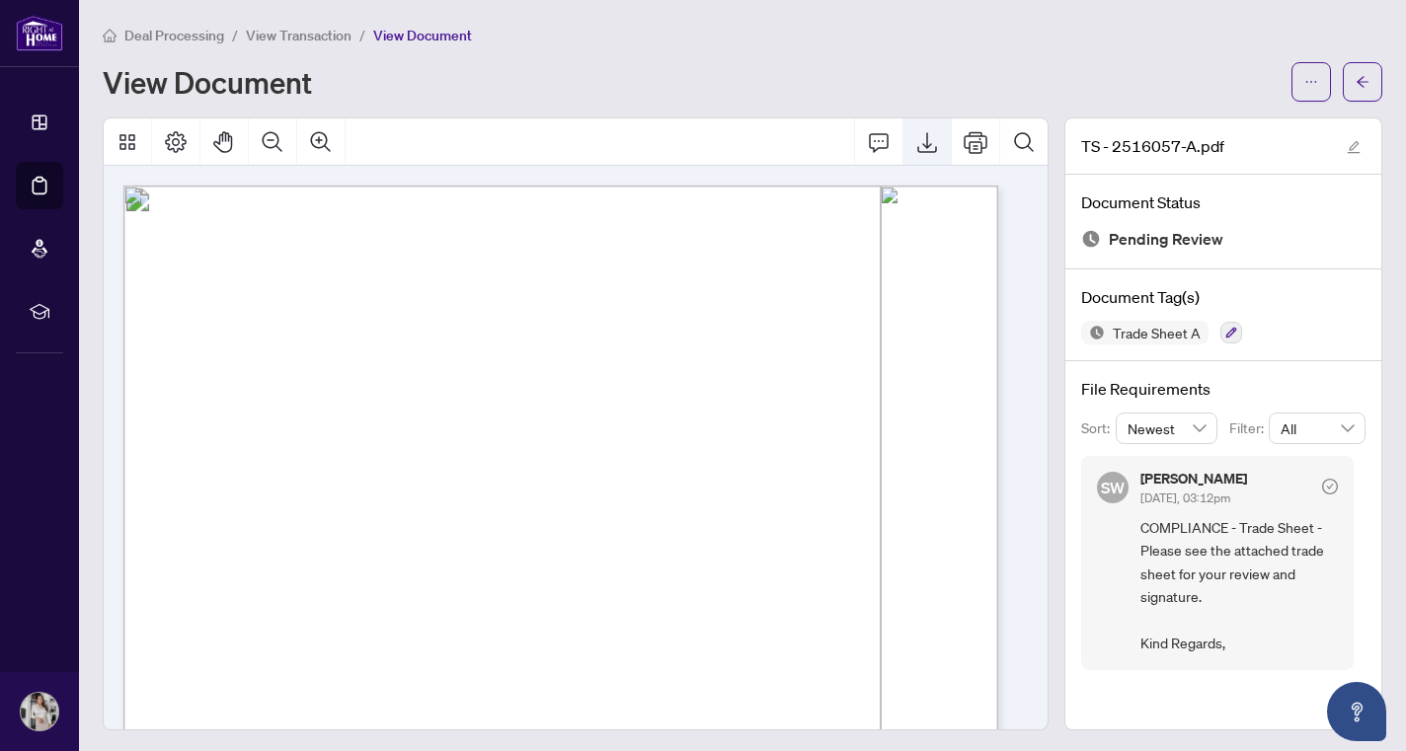
click at [915, 142] on icon "Export" at bounding box center [927, 142] width 24 height 24
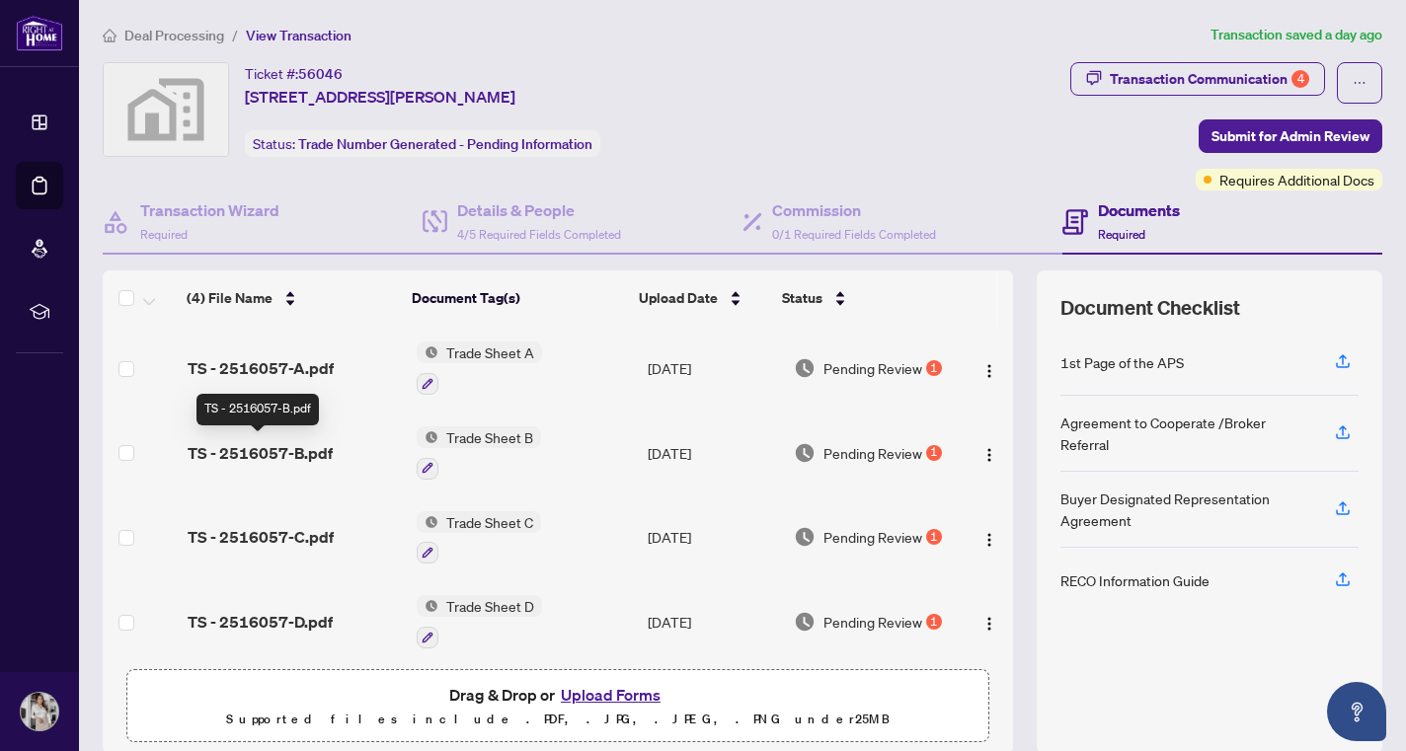
click at [299, 456] on span "TS - 2516057-B.pdf" at bounding box center [260, 453] width 145 height 24
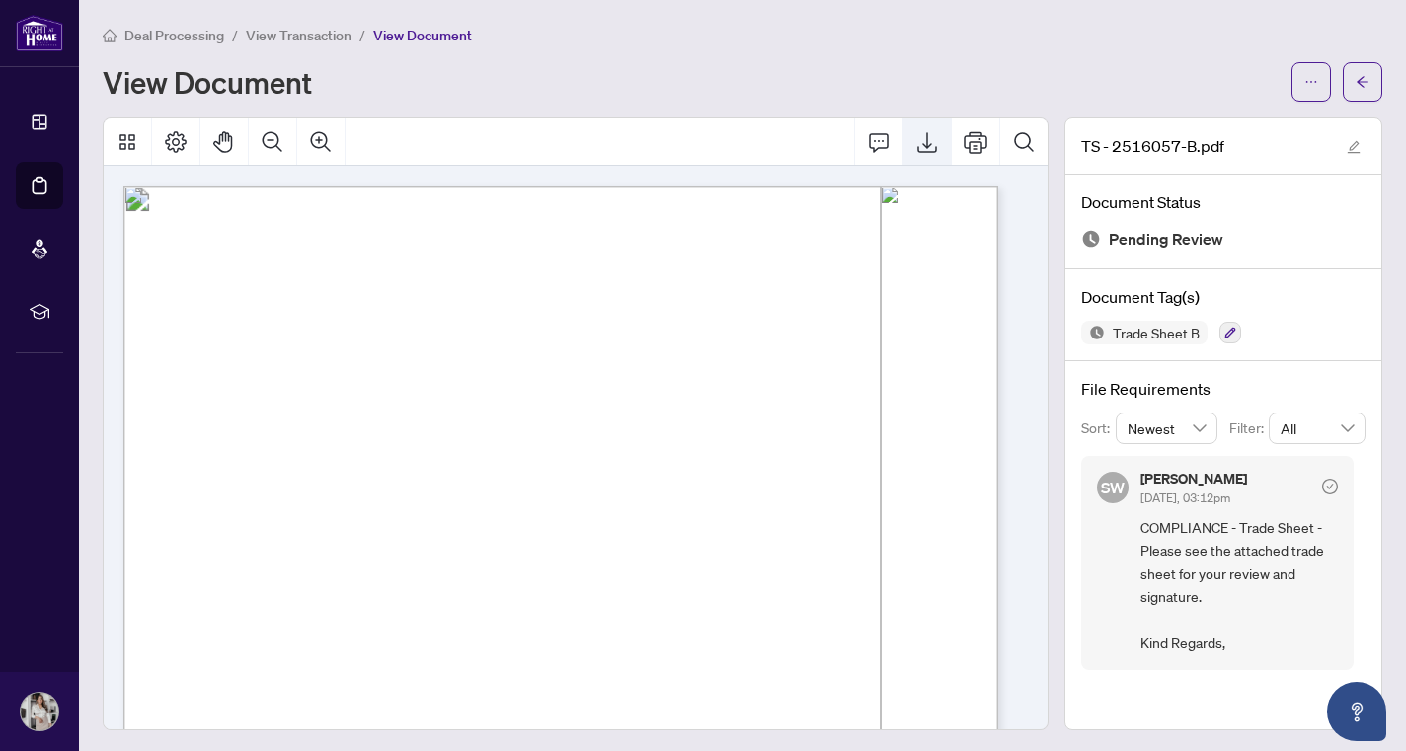
click at [915, 138] on icon "Export" at bounding box center [927, 142] width 24 height 24
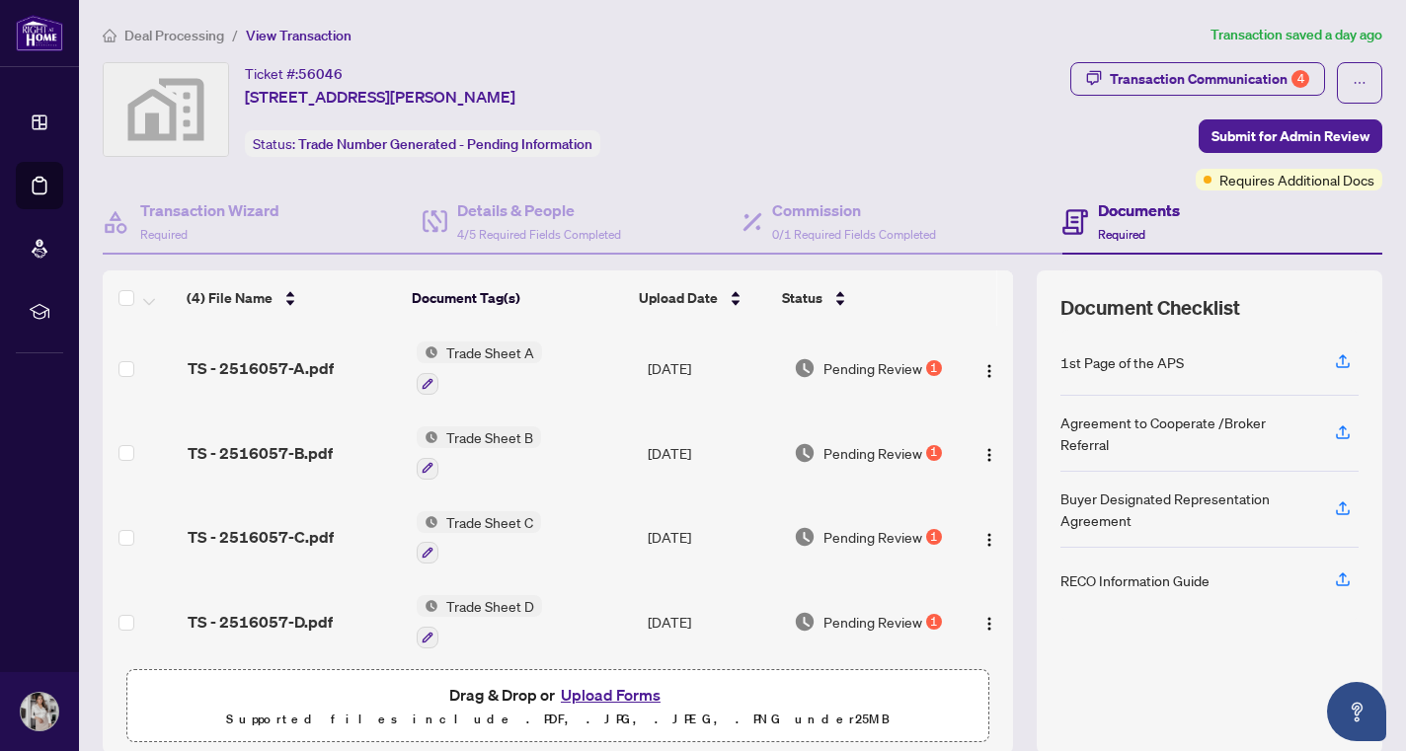
click at [314, 525] on span "TS - 2516057-C.pdf" at bounding box center [261, 537] width 146 height 24
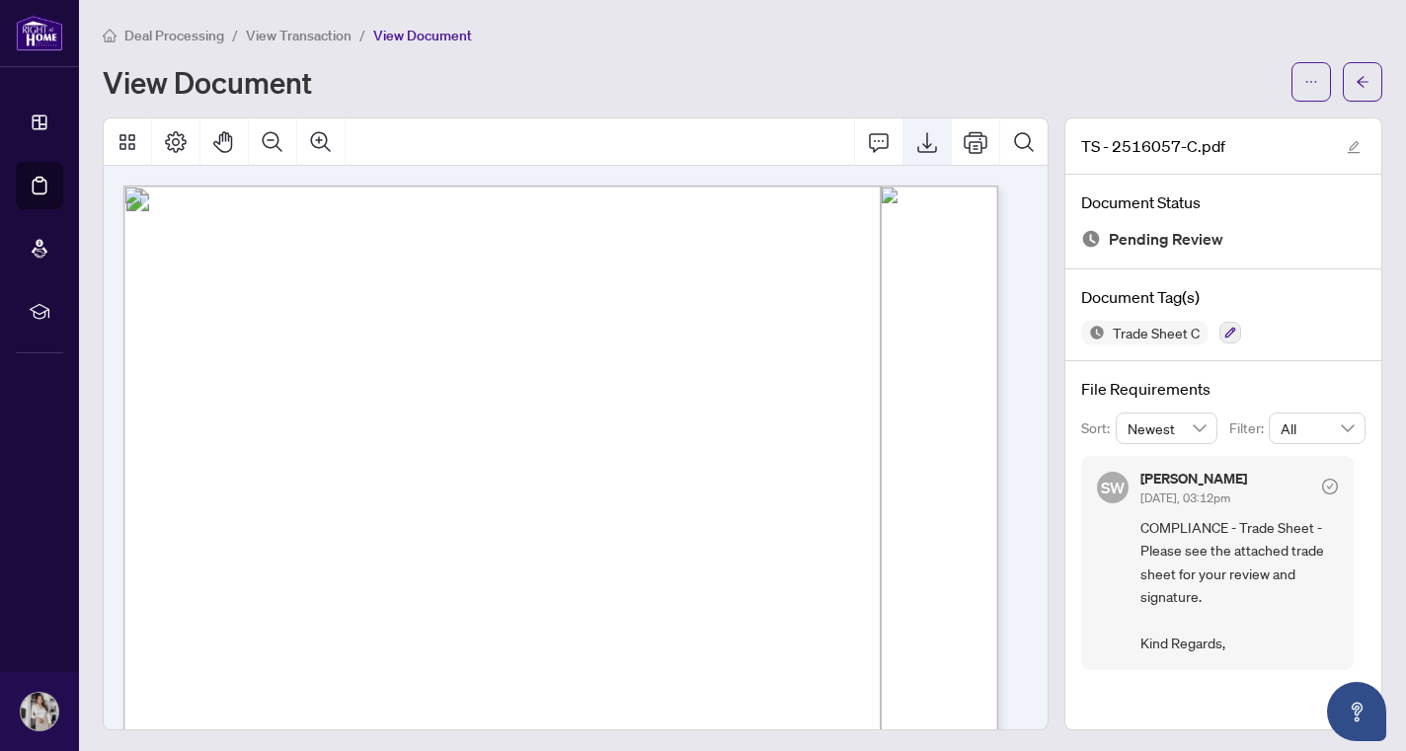
click at [908, 153] on button "Export" at bounding box center [926, 141] width 47 height 47
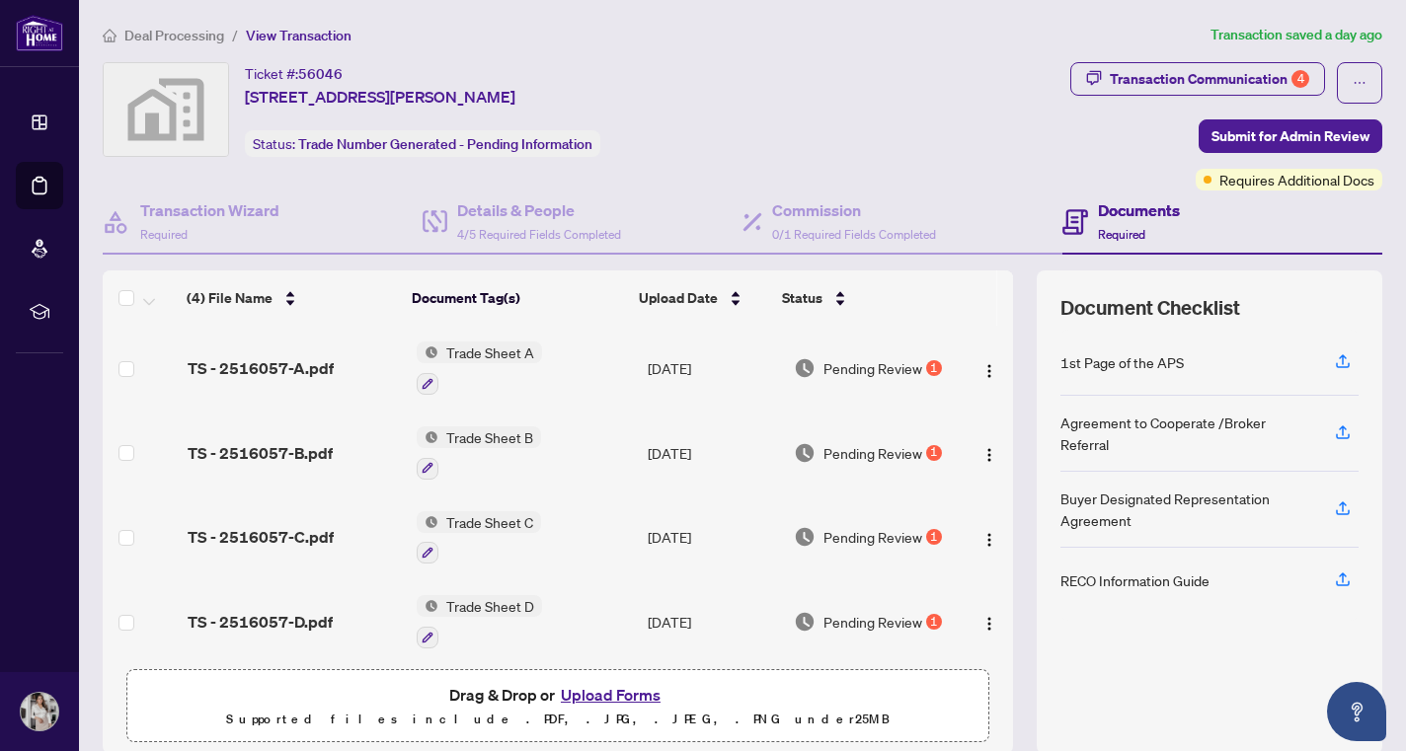
click at [282, 623] on span "TS - 2516057-D.pdf" at bounding box center [260, 622] width 145 height 24
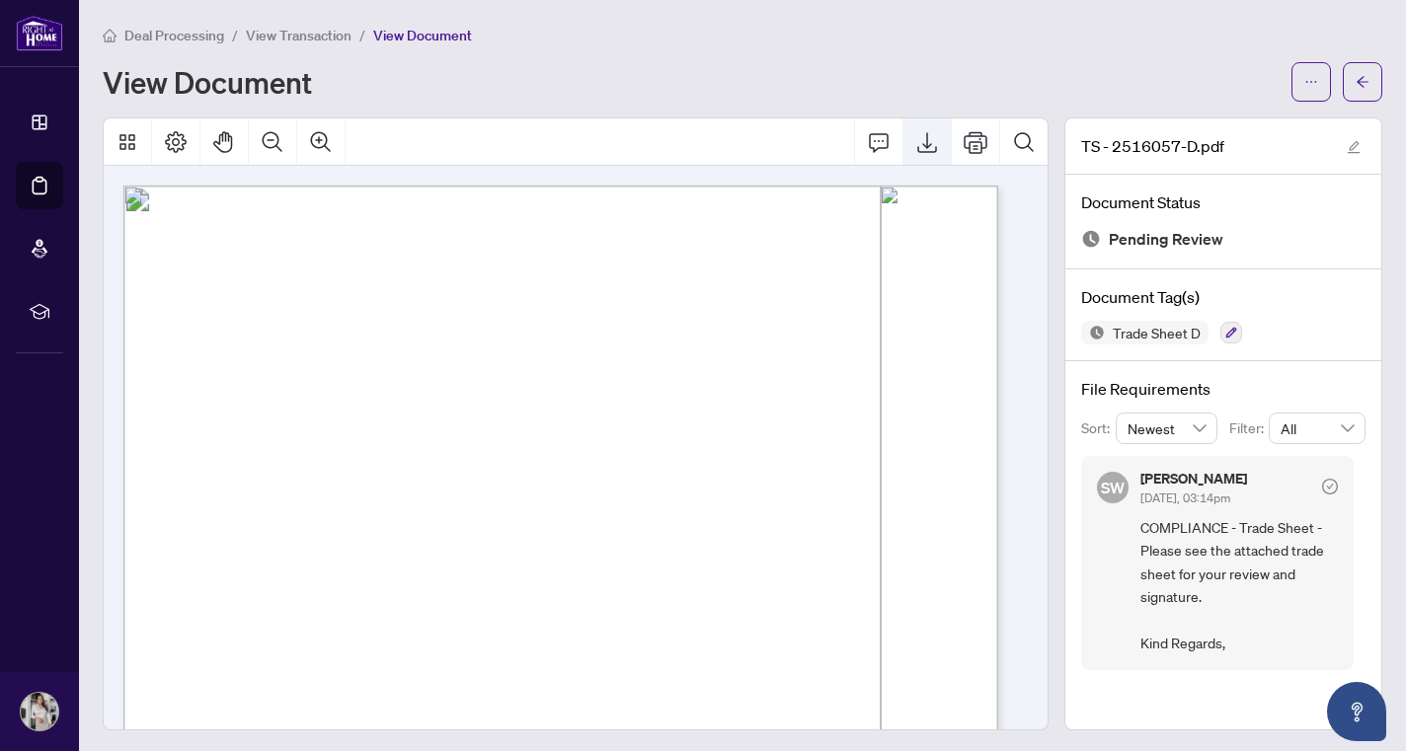
click at [917, 140] on icon "Export" at bounding box center [927, 142] width 24 height 24
click at [313, 35] on span "View Transaction" at bounding box center [299, 36] width 106 height 18
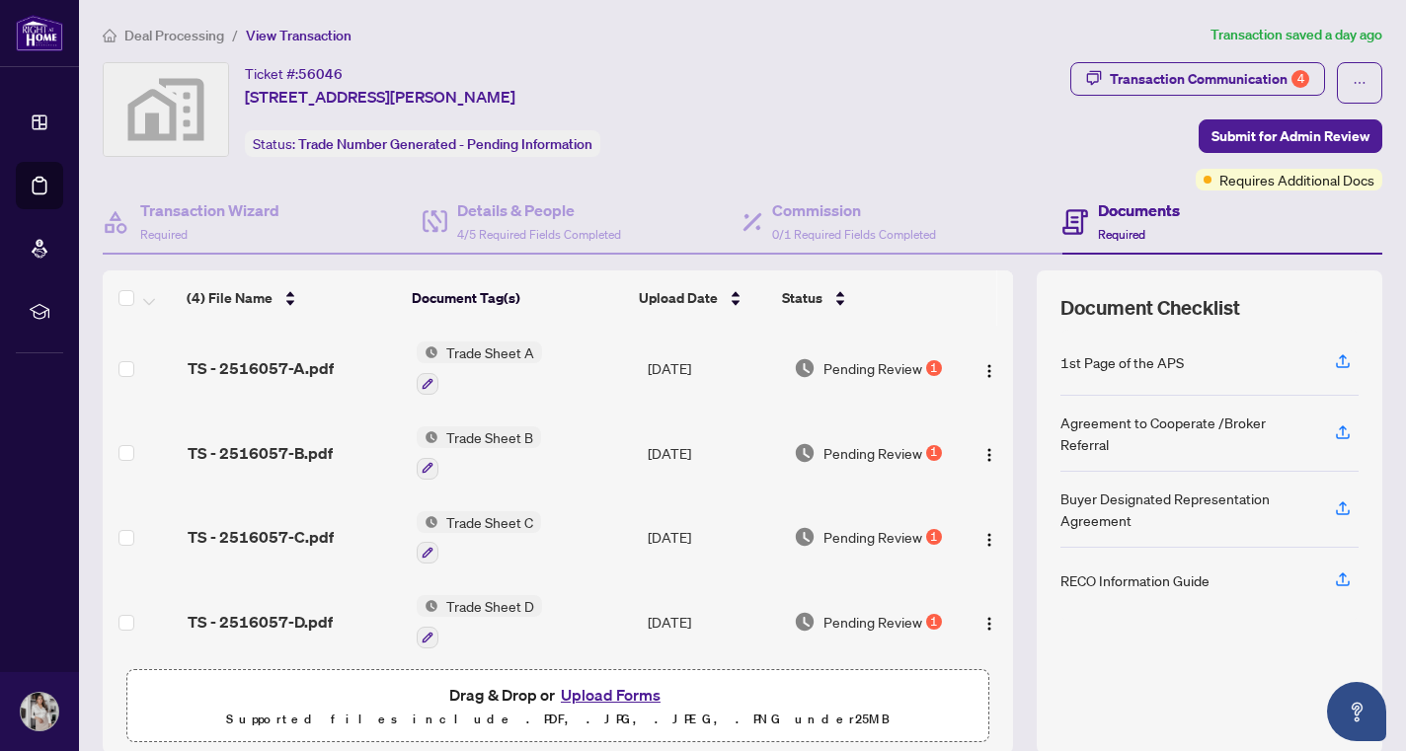
click at [614, 697] on button "Upload Forms" at bounding box center [611, 695] width 112 height 26
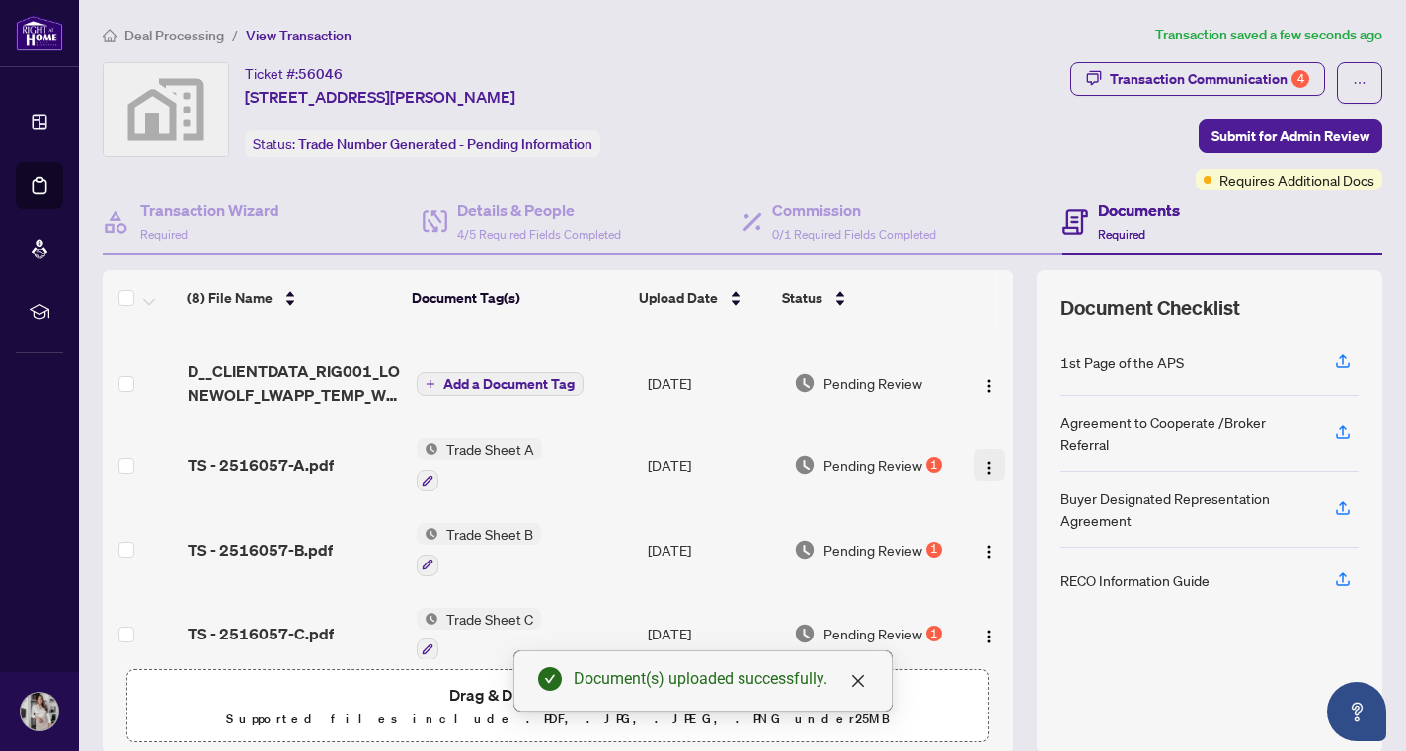
scroll to position [215, 0]
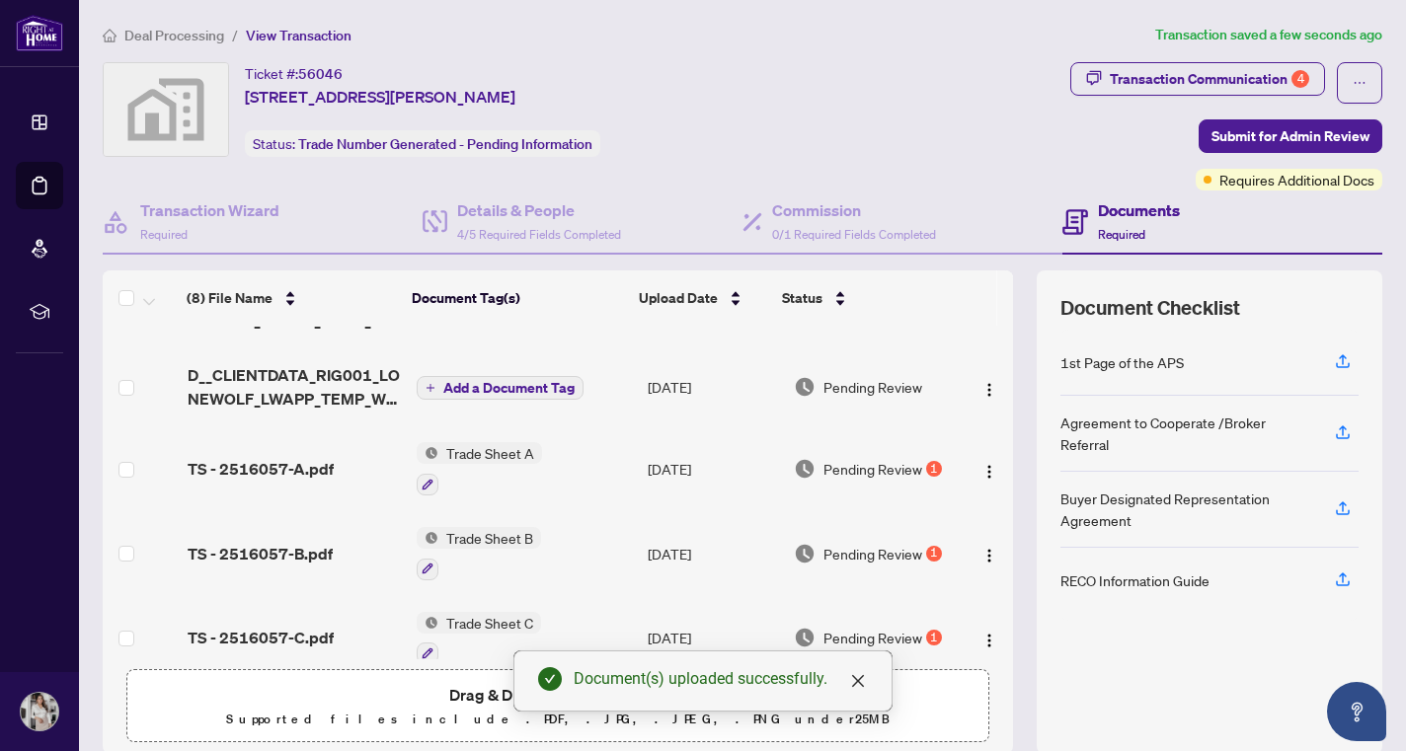
click at [926, 466] on div "1" at bounding box center [934, 469] width 16 height 16
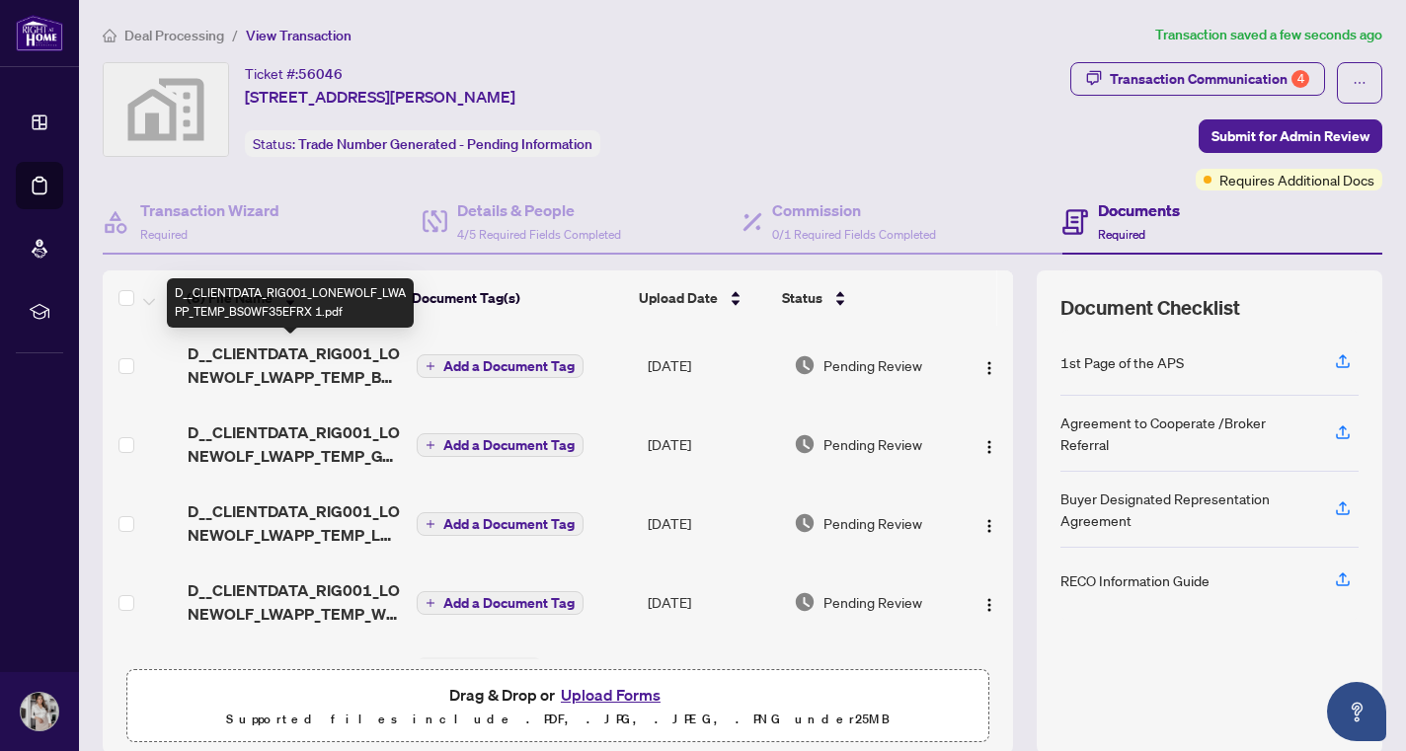
click at [322, 343] on span "D__CLIENTDATA_RIG001_LONEWOLF_LWAPP_TEMP_BS0WF35EFRX 1.pdf" at bounding box center [294, 365] width 213 height 47
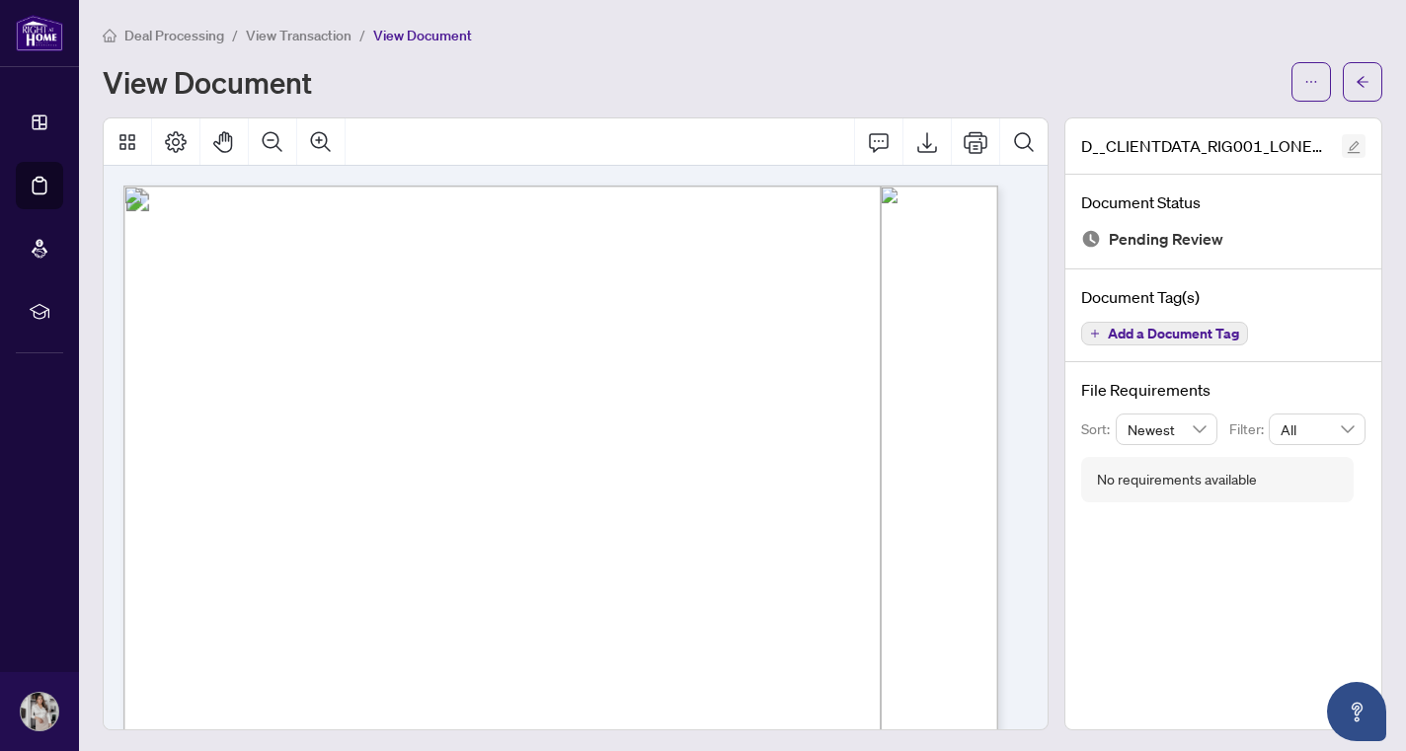
click at [1346, 146] on icon "edit" at bounding box center [1353, 147] width 14 height 14
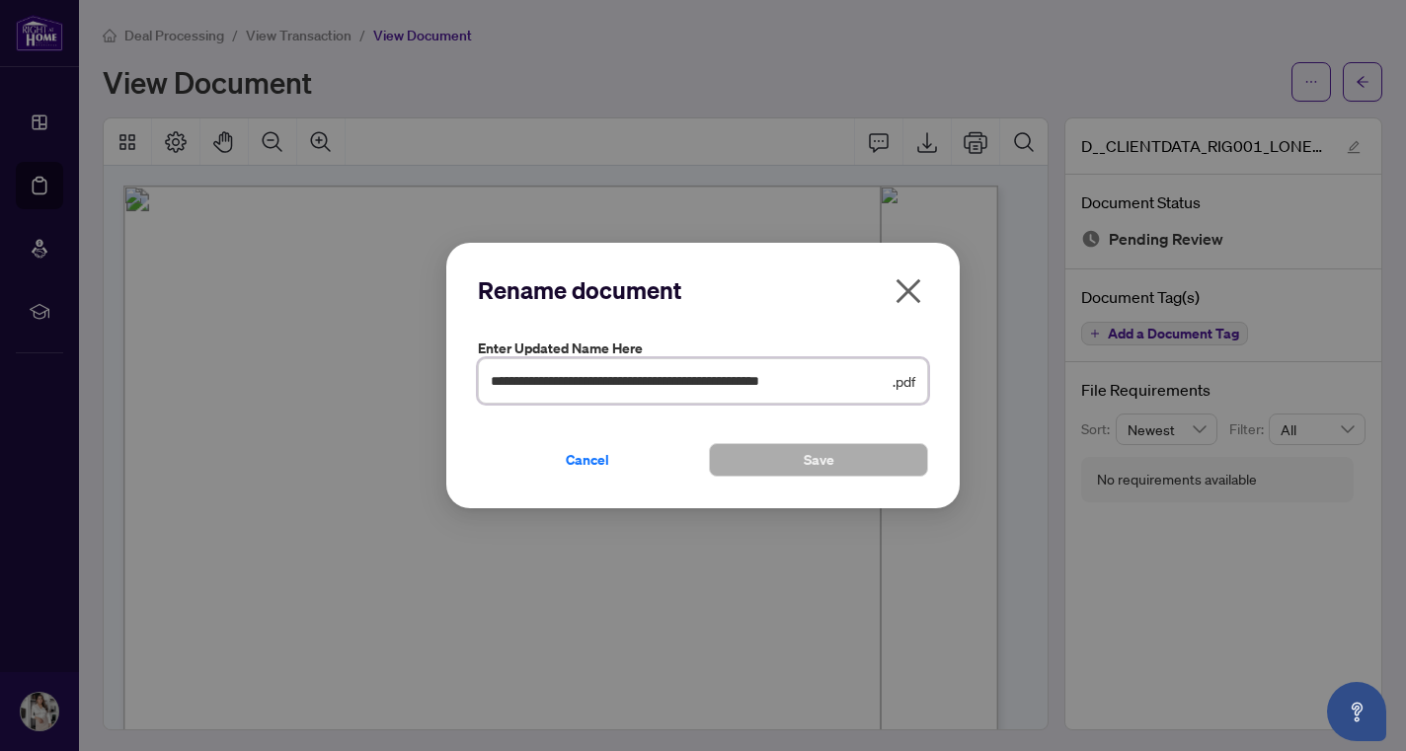
scroll to position [0, 41]
drag, startPoint x: 494, startPoint y: 380, endPoint x: 1072, endPoint y: 369, distance: 578.6
click at [1072, 369] on div "**********" at bounding box center [703, 375] width 1406 height 751
type input "**********"
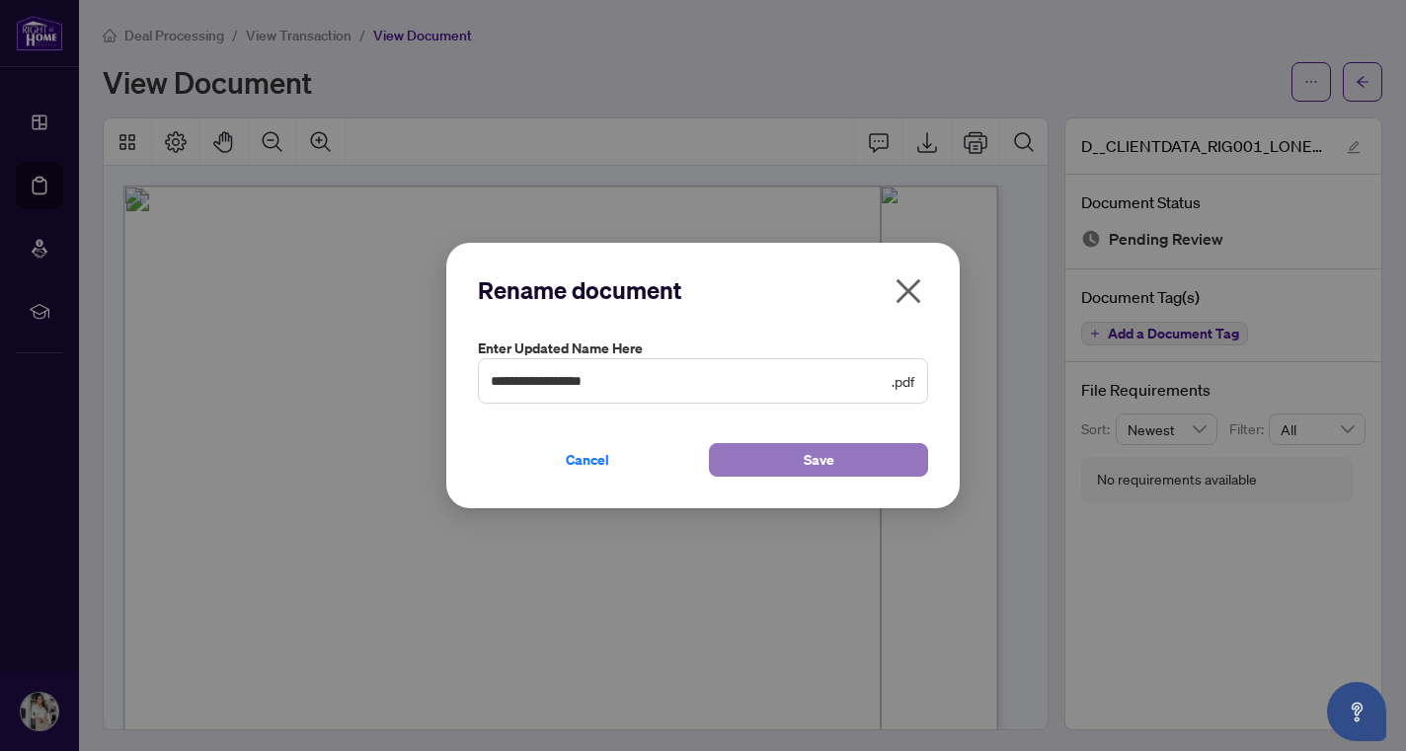
click at [915, 464] on button "Save" at bounding box center [818, 460] width 219 height 34
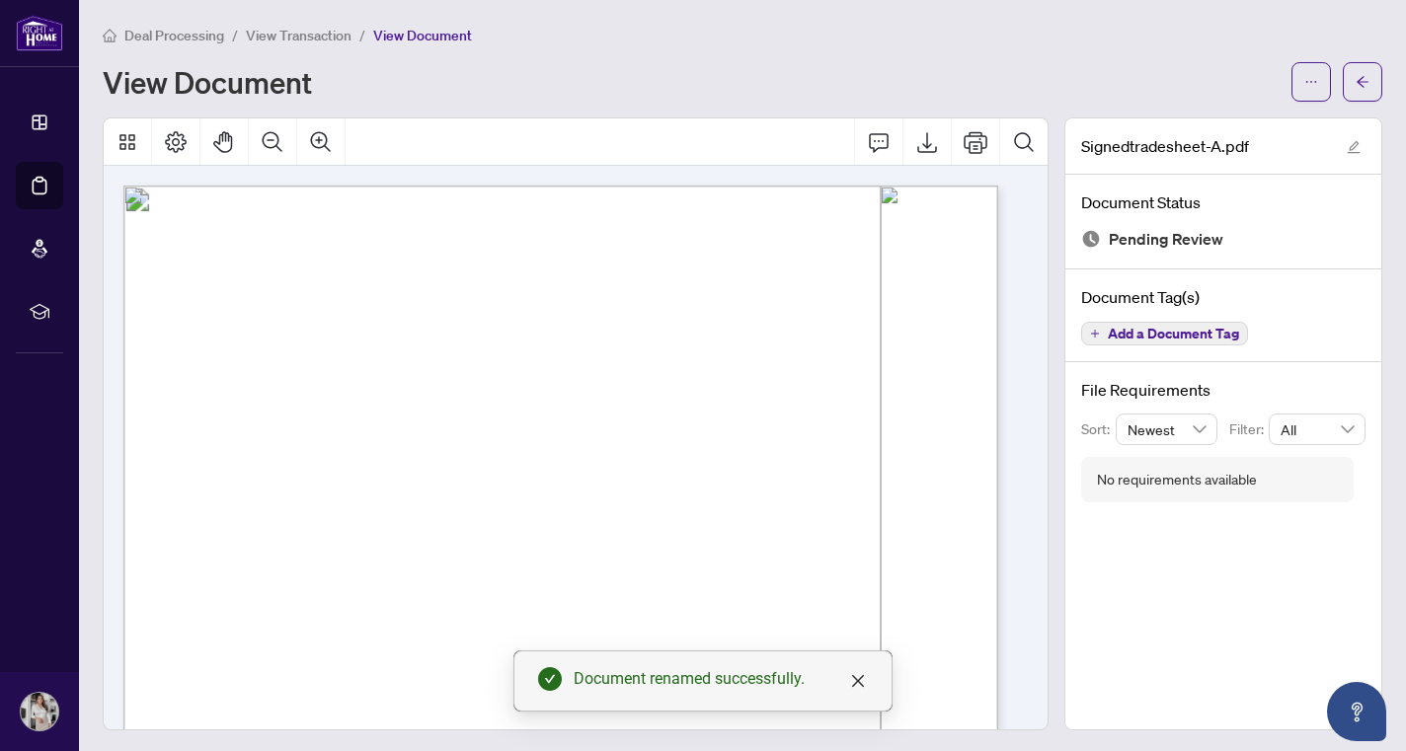
click at [329, 24] on li "View Transaction" at bounding box center [299, 35] width 106 height 23
click at [329, 28] on span "View Transaction" at bounding box center [299, 36] width 106 height 18
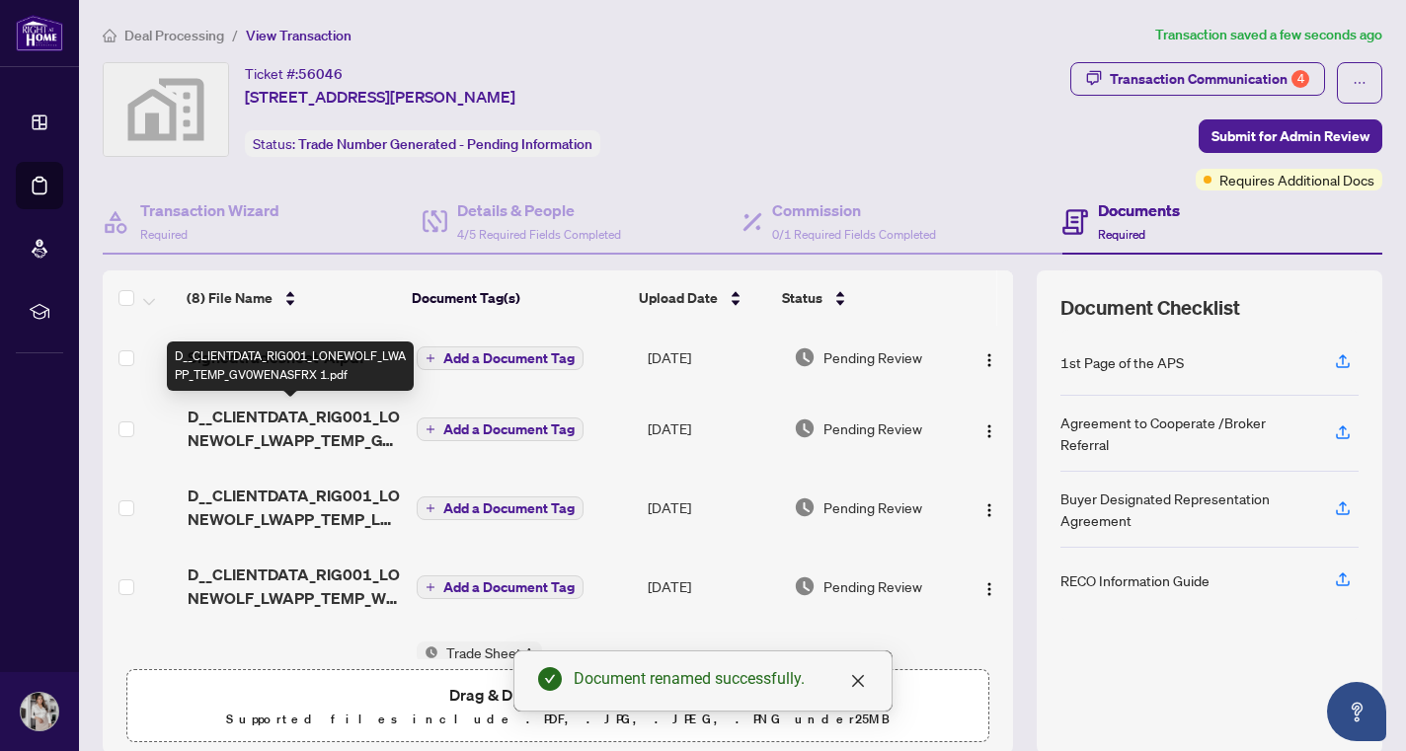
click at [299, 433] on span "D__CLIENTDATA_RIG001_LONEWOLF_LWAPP_TEMP_GV0WENASFRX 1.pdf" at bounding box center [294, 428] width 213 height 47
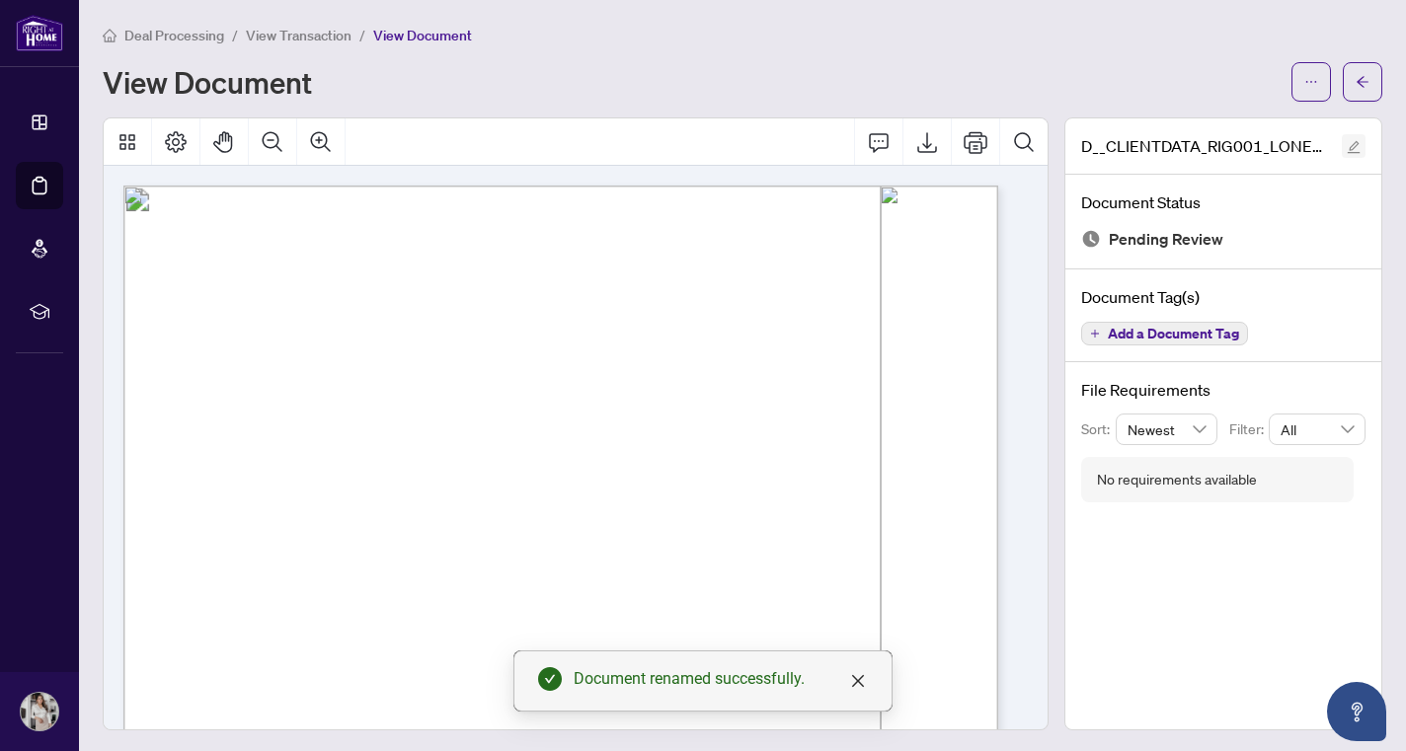
click at [1347, 141] on icon "edit" at bounding box center [1353, 147] width 13 height 13
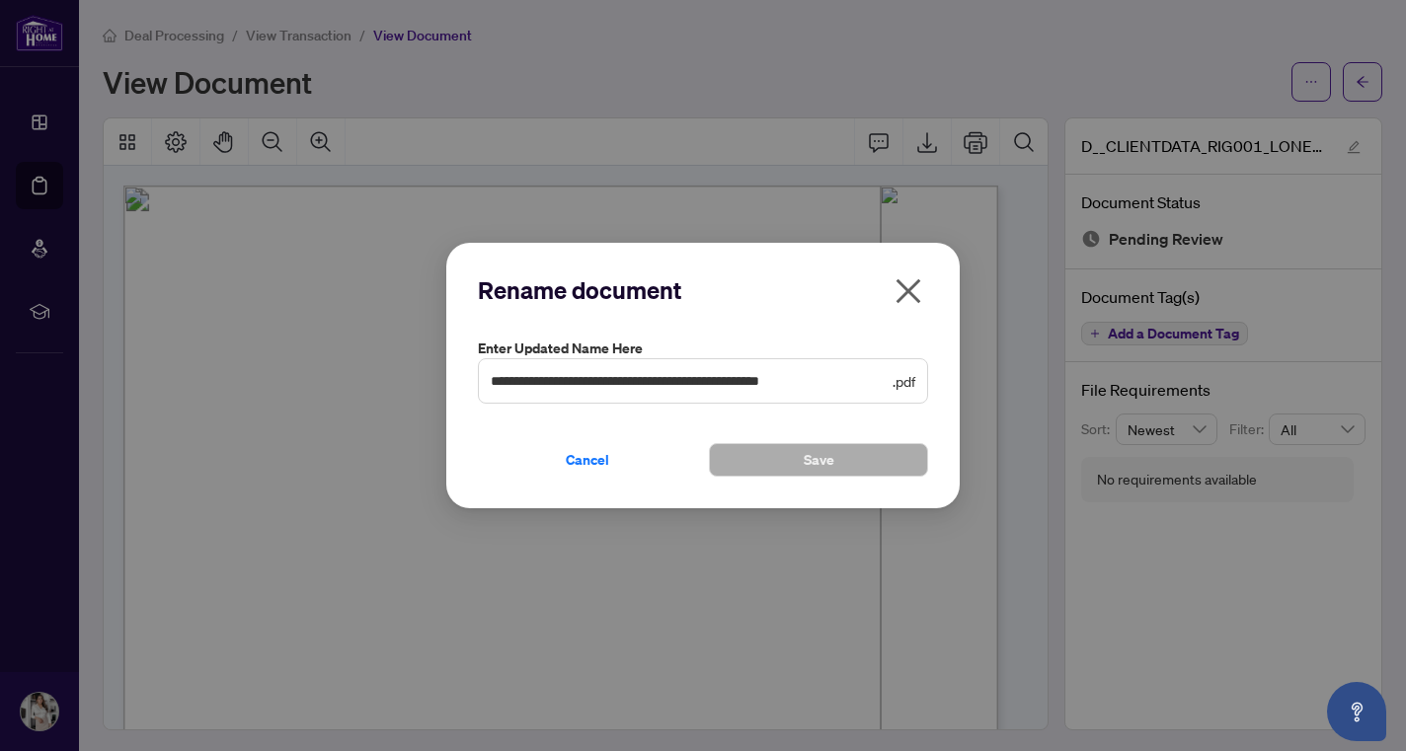
drag, startPoint x: 488, startPoint y: 380, endPoint x: 594, endPoint y: 372, distance: 106.9
click at [594, 372] on span "**********" at bounding box center [703, 380] width 450 height 45
drag, startPoint x: 497, startPoint y: 380, endPoint x: 988, endPoint y: 359, distance: 492.0
click at [988, 359] on div "**********" at bounding box center [703, 375] width 1406 height 751
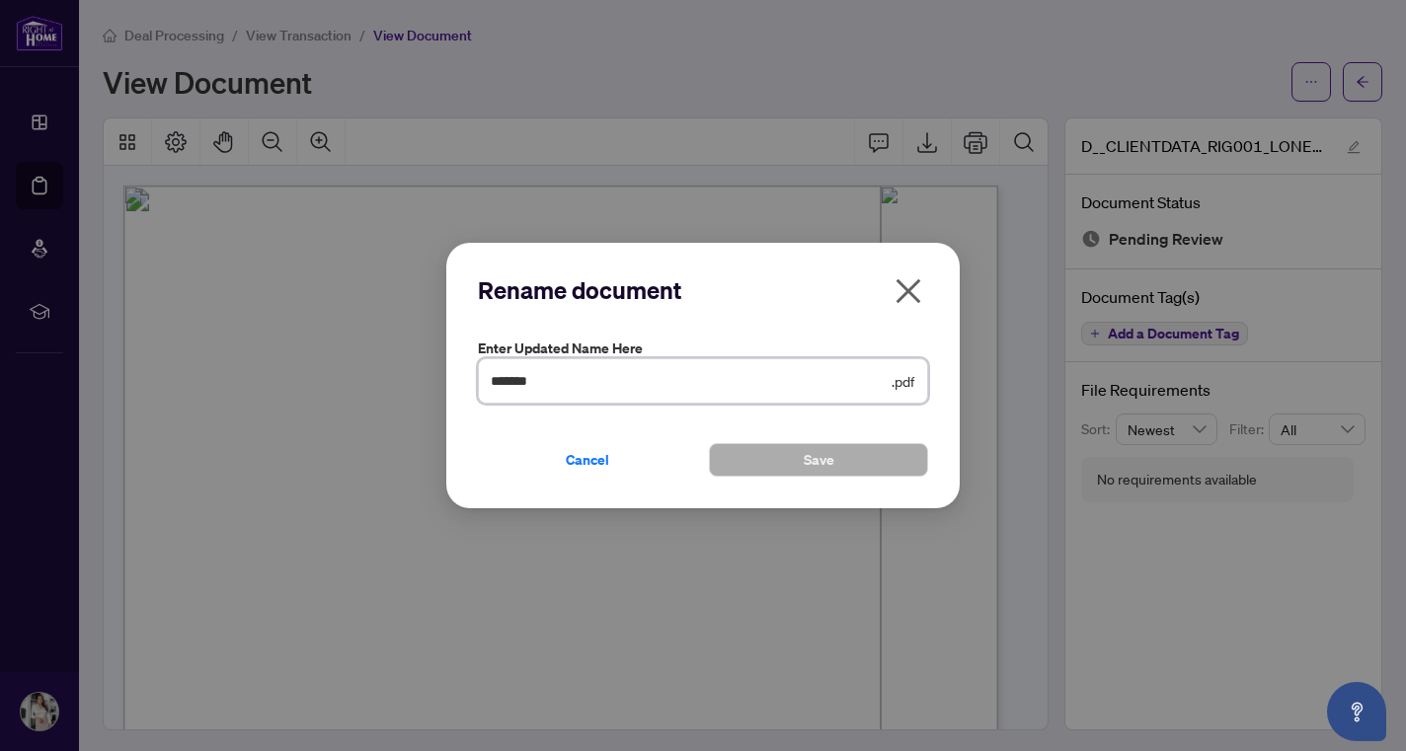
scroll to position [0, 0]
drag, startPoint x: 584, startPoint y: 386, endPoint x: 374, endPoint y: 373, distance: 210.6
click at [374, 373] on div "Rename document Enter updated name here ******* .pdf Cancel Save Cancel OK" at bounding box center [703, 375] width 1406 height 751
type input "**********"
click at [730, 451] on button "Save" at bounding box center [818, 460] width 219 height 34
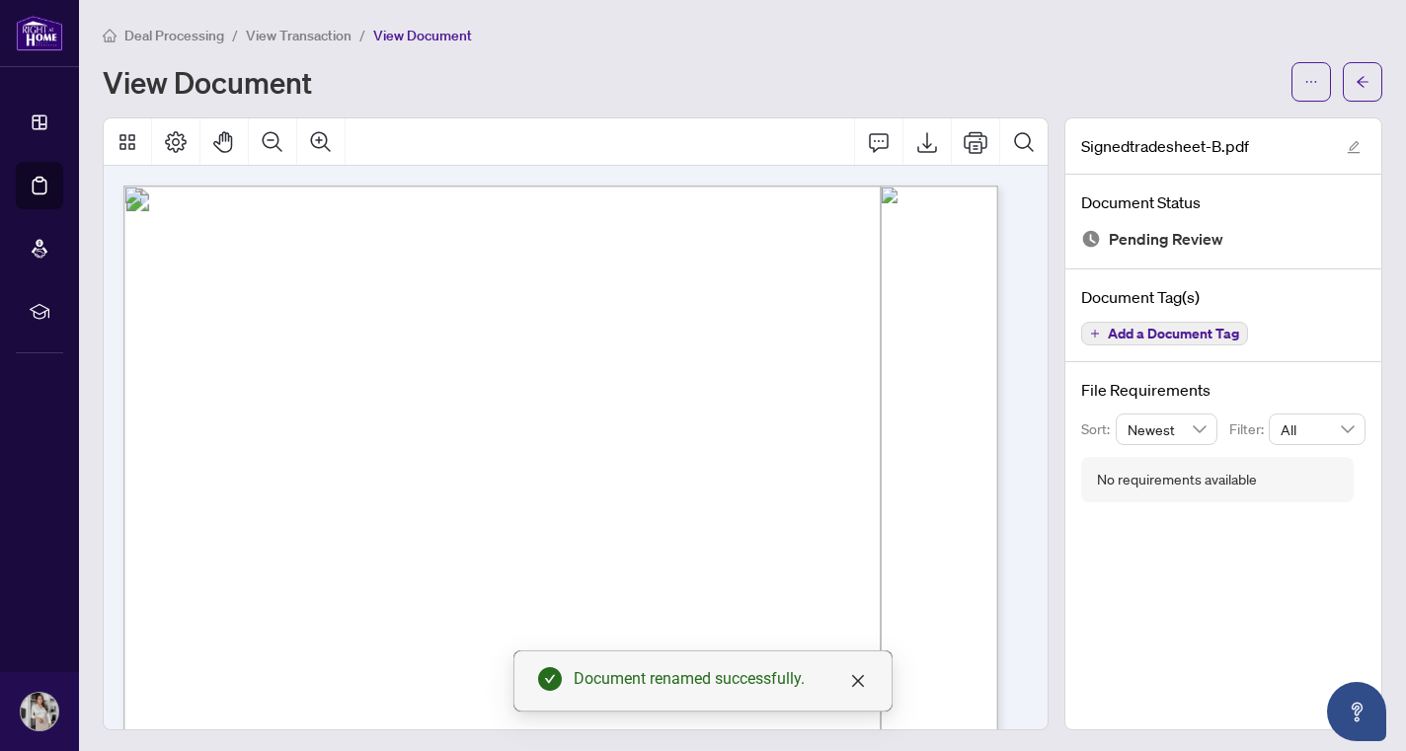
click at [307, 35] on span "View Transaction" at bounding box center [299, 36] width 106 height 18
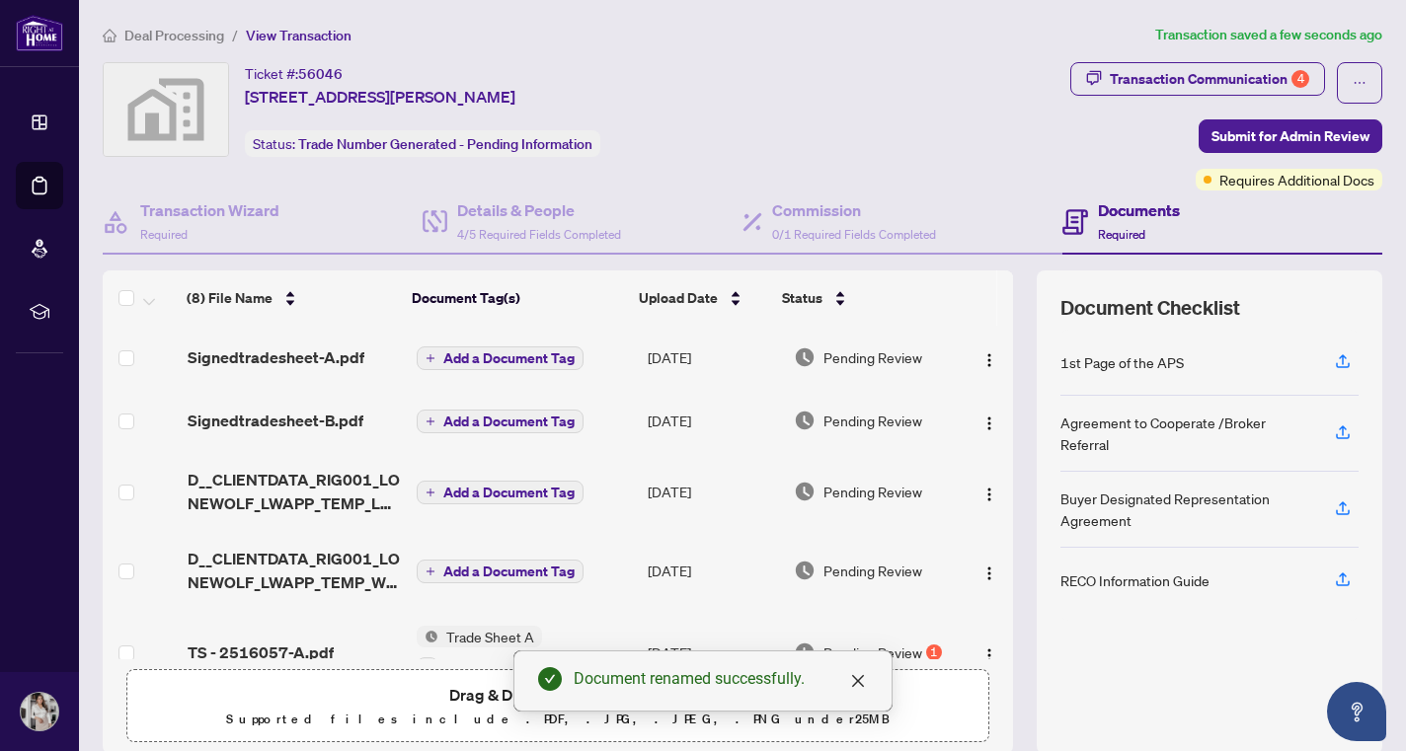
click at [268, 477] on span "D__CLIENTDATA_RIG001_LONEWOLF_LWAPP_TEMP_LM0WD0AQFRX 1.pdf" at bounding box center [294, 491] width 213 height 47
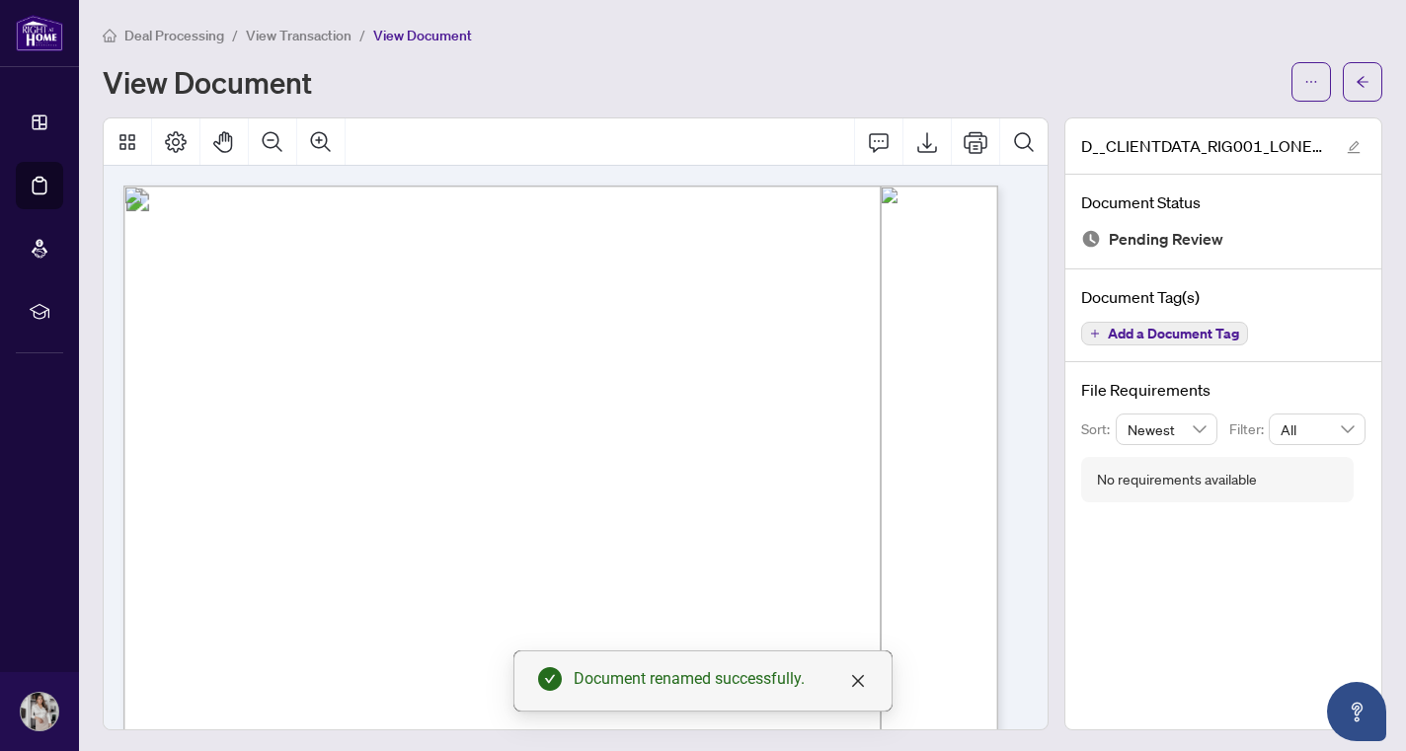
click at [1352, 143] on div "D__CLIENTDATA_RIG001_LONEWOLF_LWAPP_TEMP_LM0WD0AQFRX 1.pdf" at bounding box center [1223, 146] width 316 height 56
click at [1346, 144] on icon "edit" at bounding box center [1353, 147] width 14 height 14
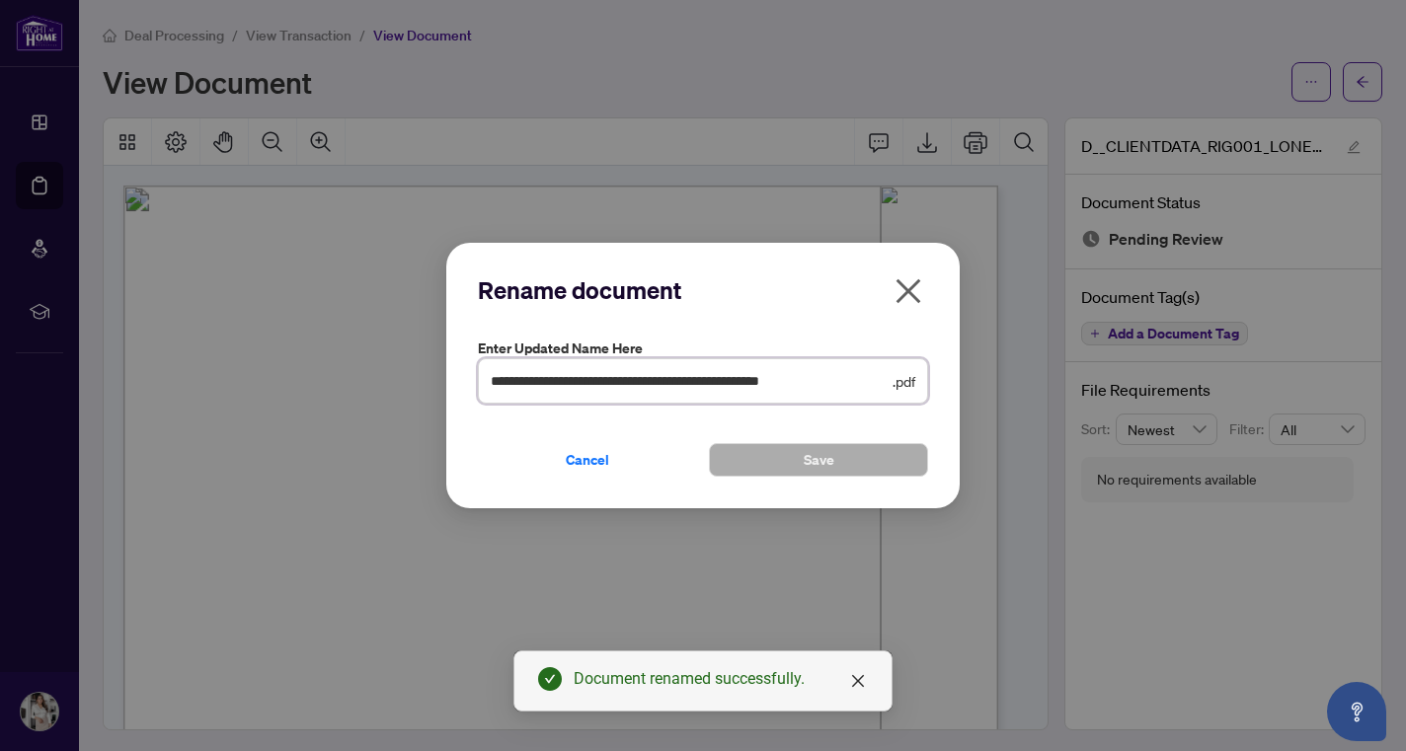
drag, startPoint x: 493, startPoint y: 377, endPoint x: 995, endPoint y: 333, distance: 504.4
click at [995, 333] on div "**********" at bounding box center [703, 375] width 1406 height 751
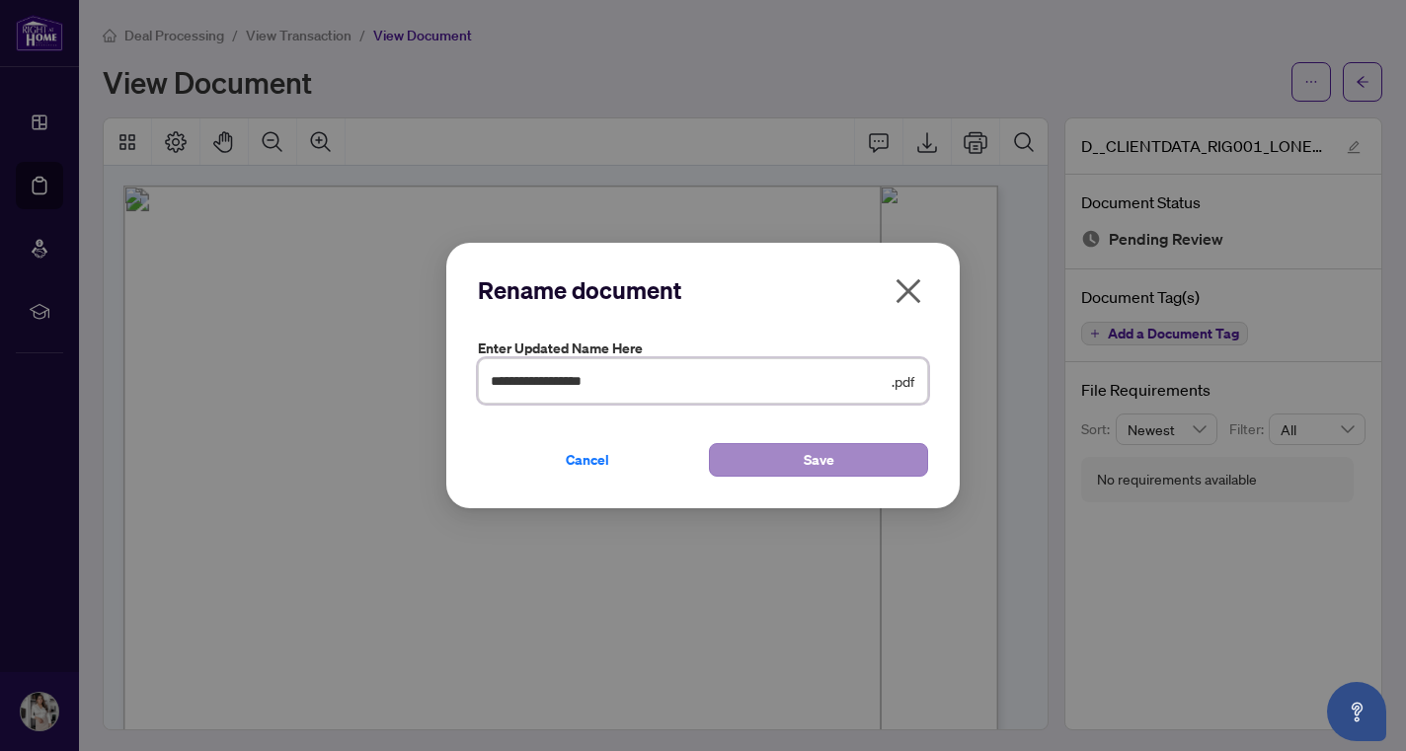
type input "**********"
click at [886, 466] on button "Save" at bounding box center [818, 460] width 219 height 34
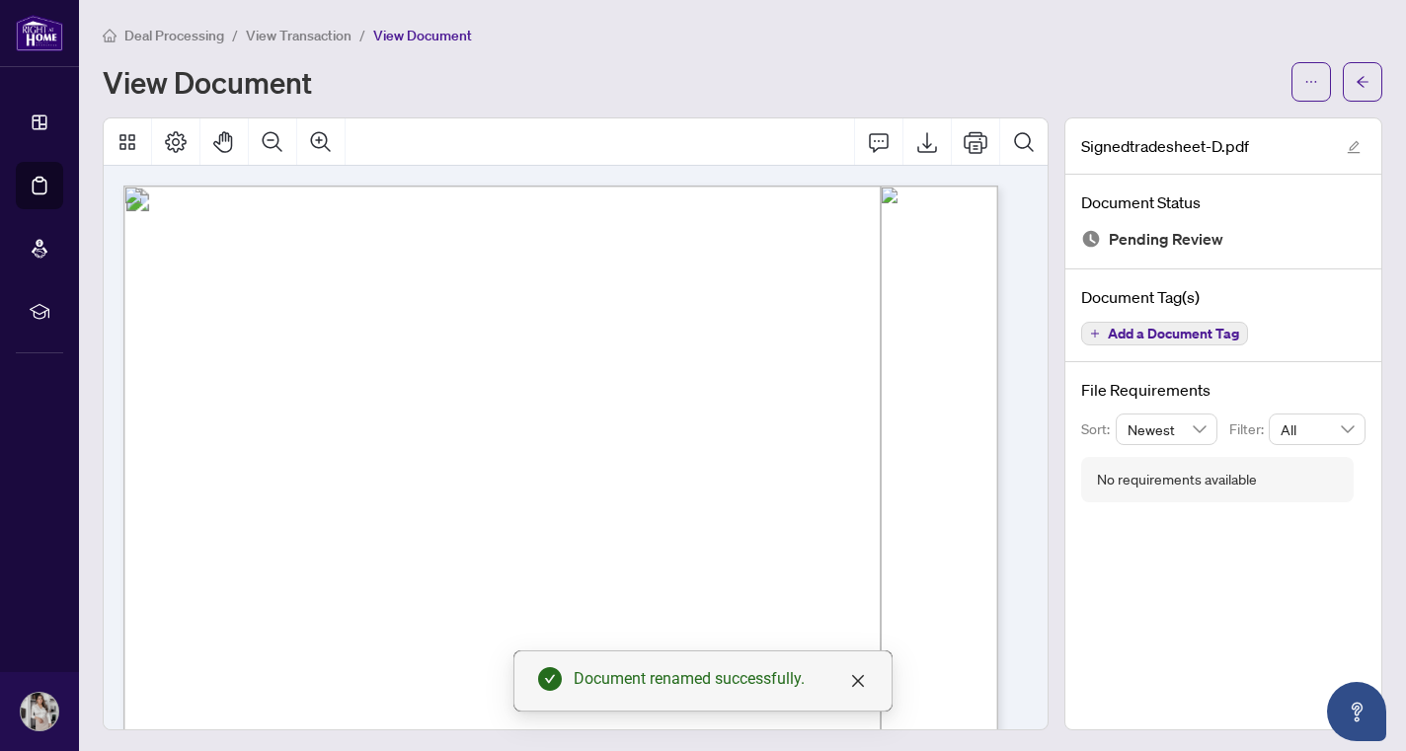
click at [284, 40] on span "View Transaction" at bounding box center [299, 36] width 106 height 18
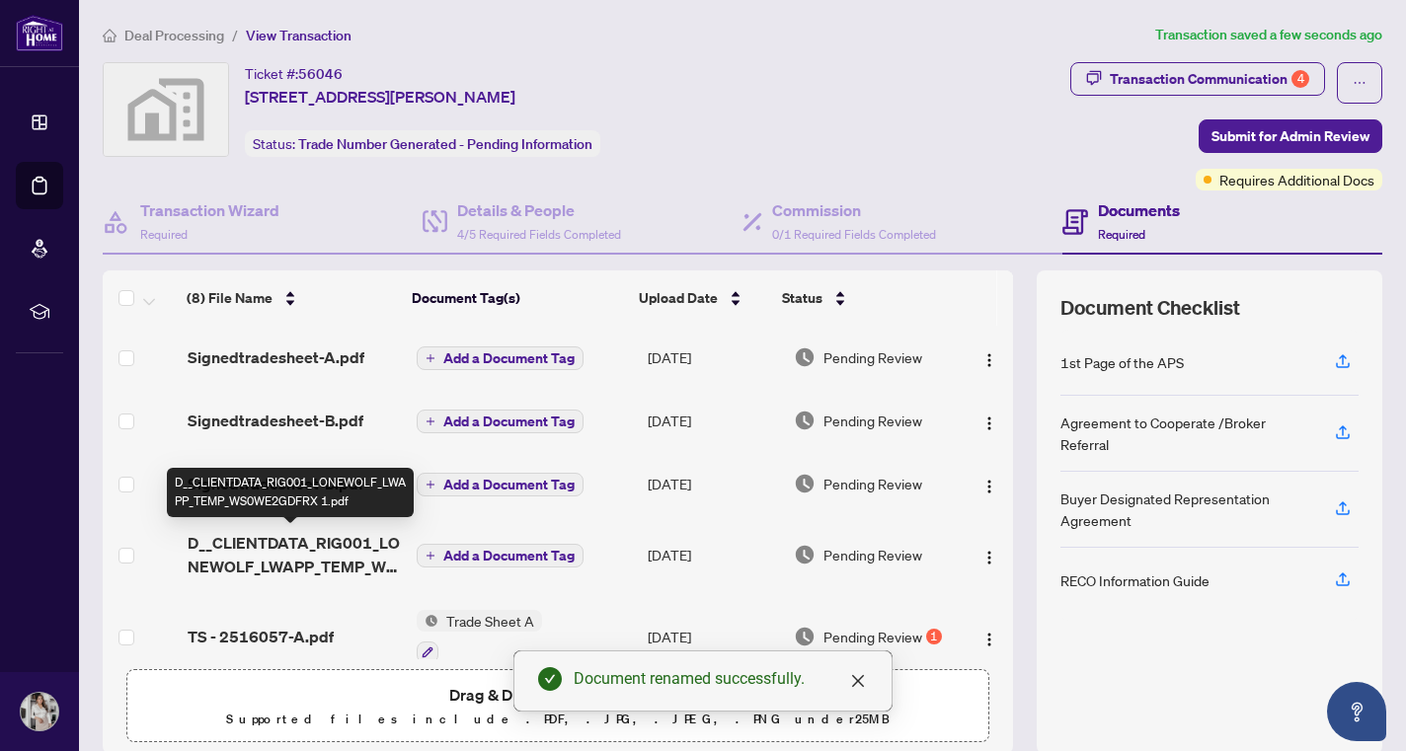
click at [294, 548] on span "D__CLIENTDATA_RIG001_LONEWOLF_LWAPP_TEMP_WS0WE2GDFRX 1.pdf" at bounding box center [294, 554] width 213 height 47
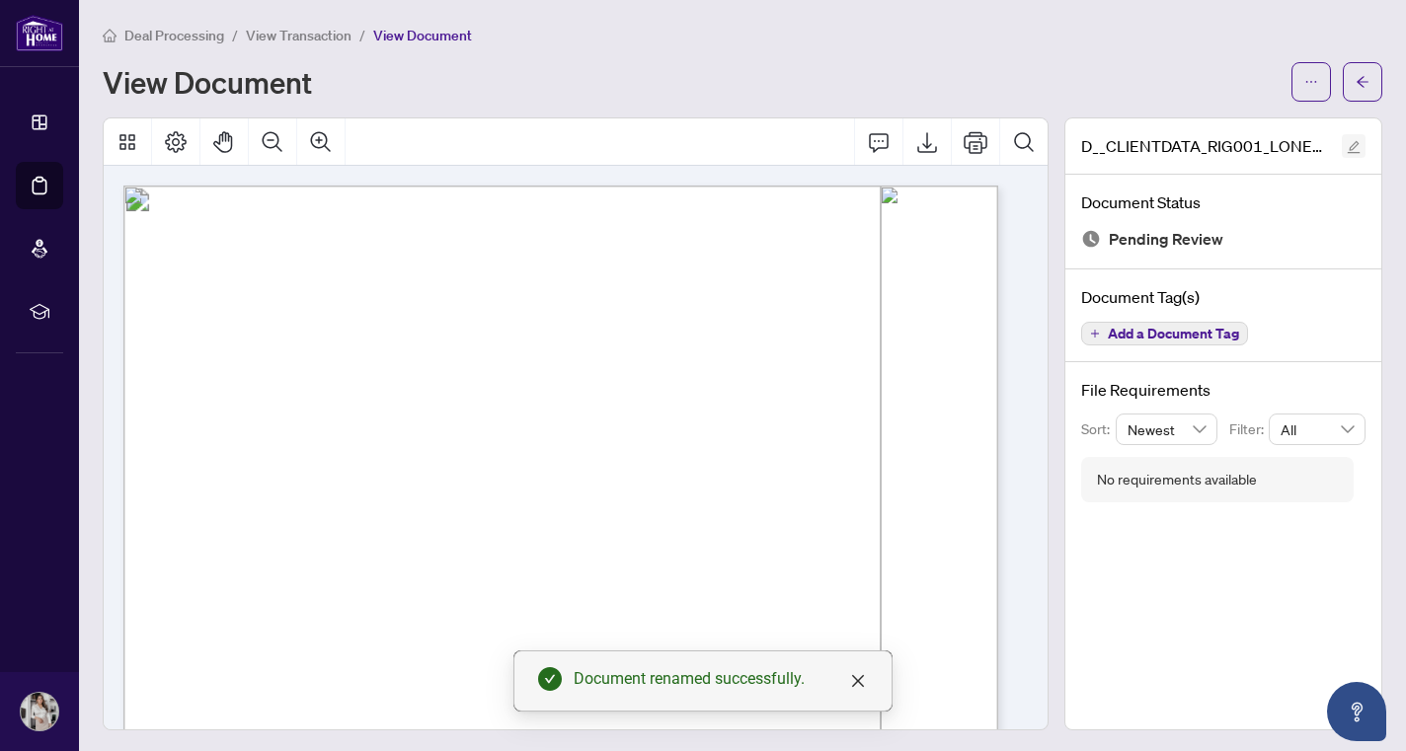
click at [1346, 153] on span "button" at bounding box center [1353, 146] width 14 height 22
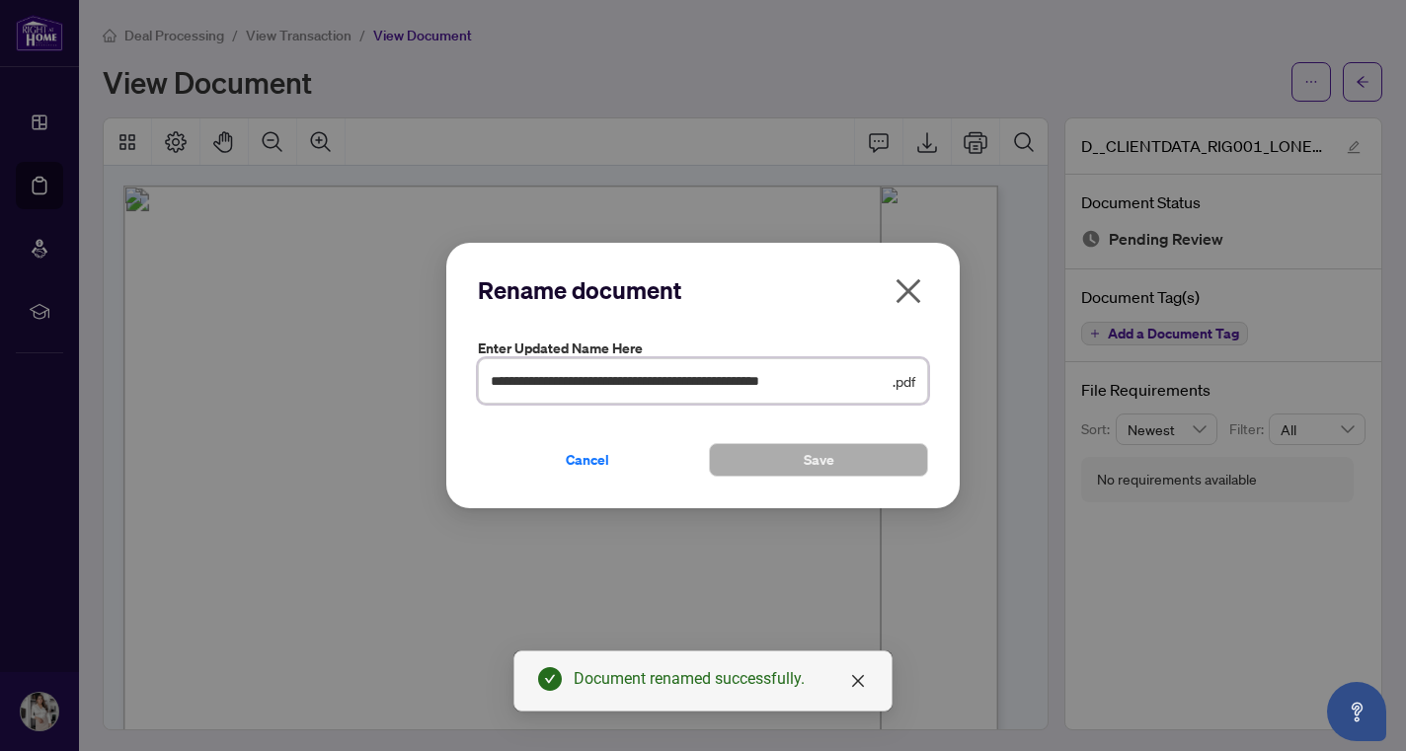
scroll to position [0, 48]
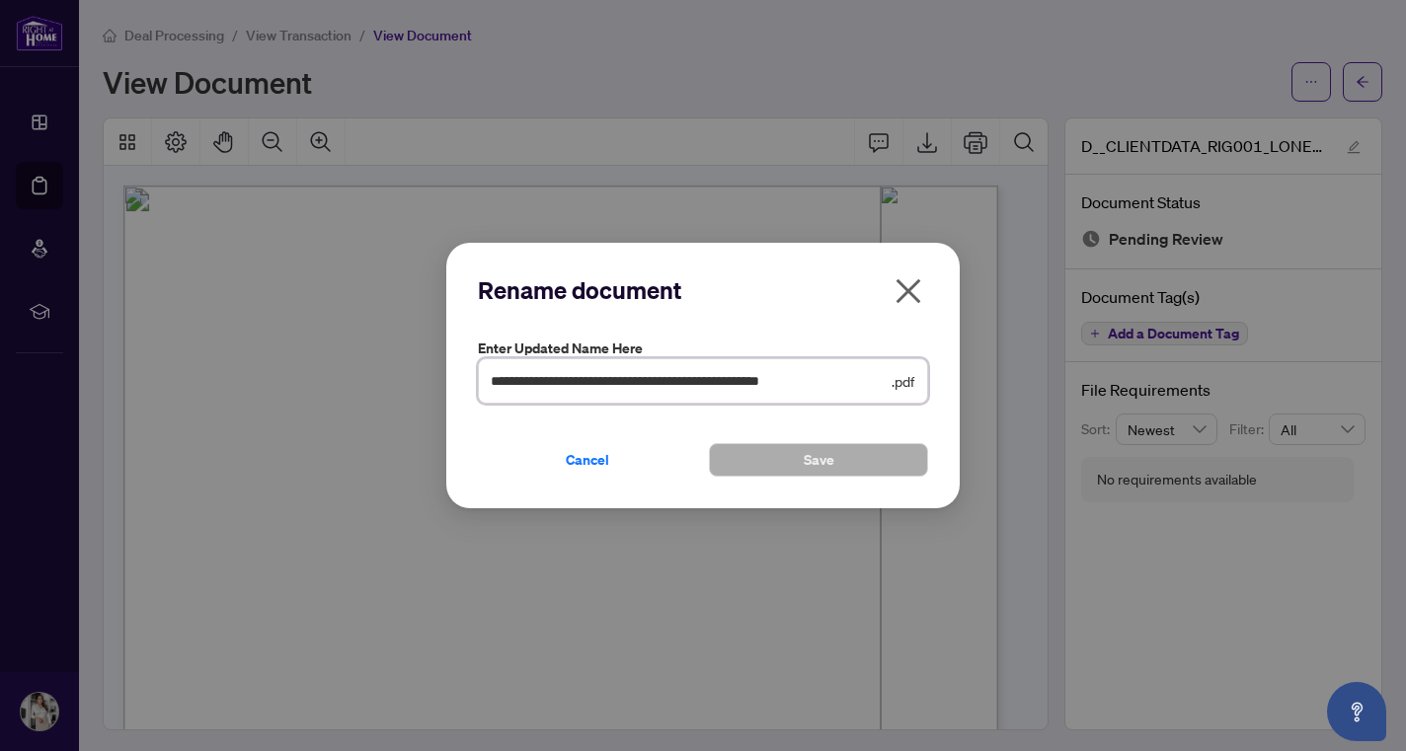
drag, startPoint x: 495, startPoint y: 381, endPoint x: 1214, endPoint y: 409, distance: 720.1
click at [1214, 409] on div "**********" at bounding box center [703, 375] width 1406 height 751
type input "**********"
click at [917, 464] on button "Save" at bounding box center [818, 460] width 219 height 34
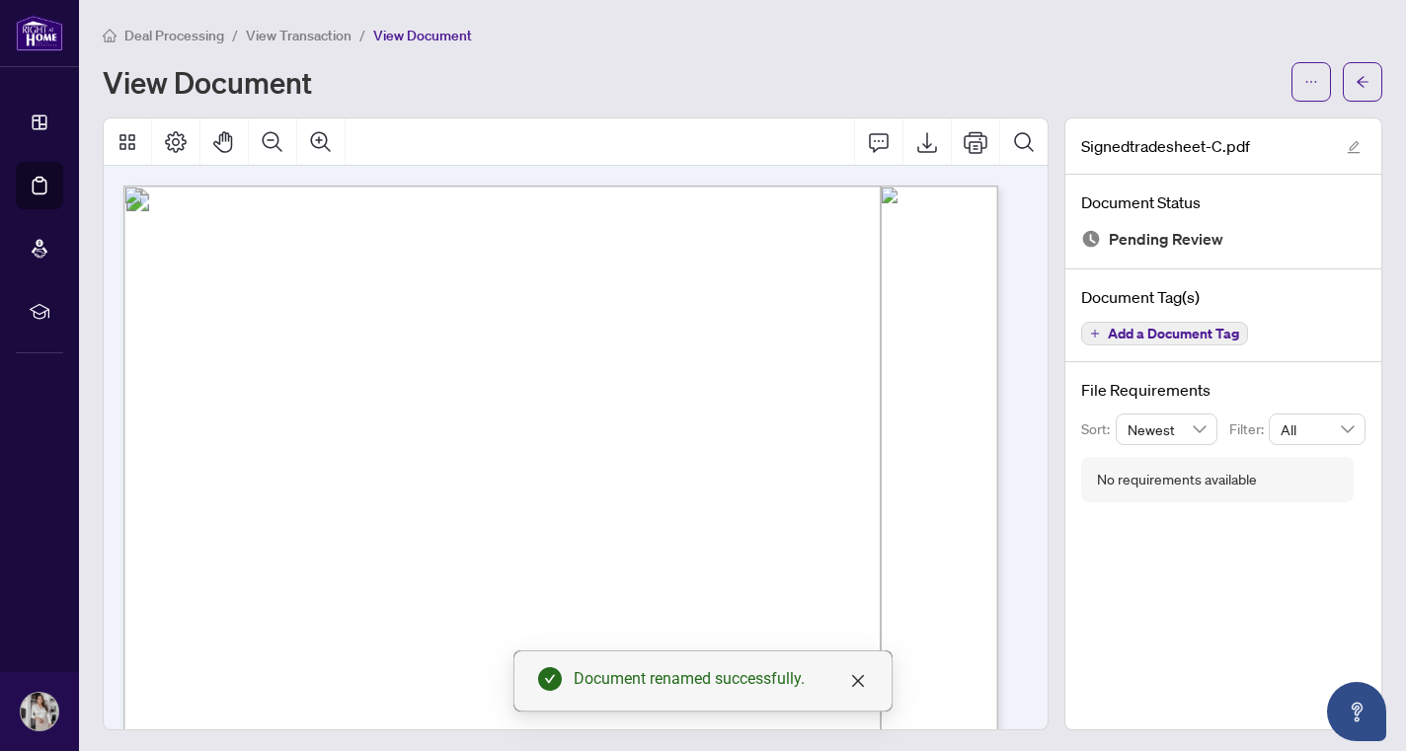
click at [306, 32] on span "View Transaction" at bounding box center [299, 36] width 106 height 18
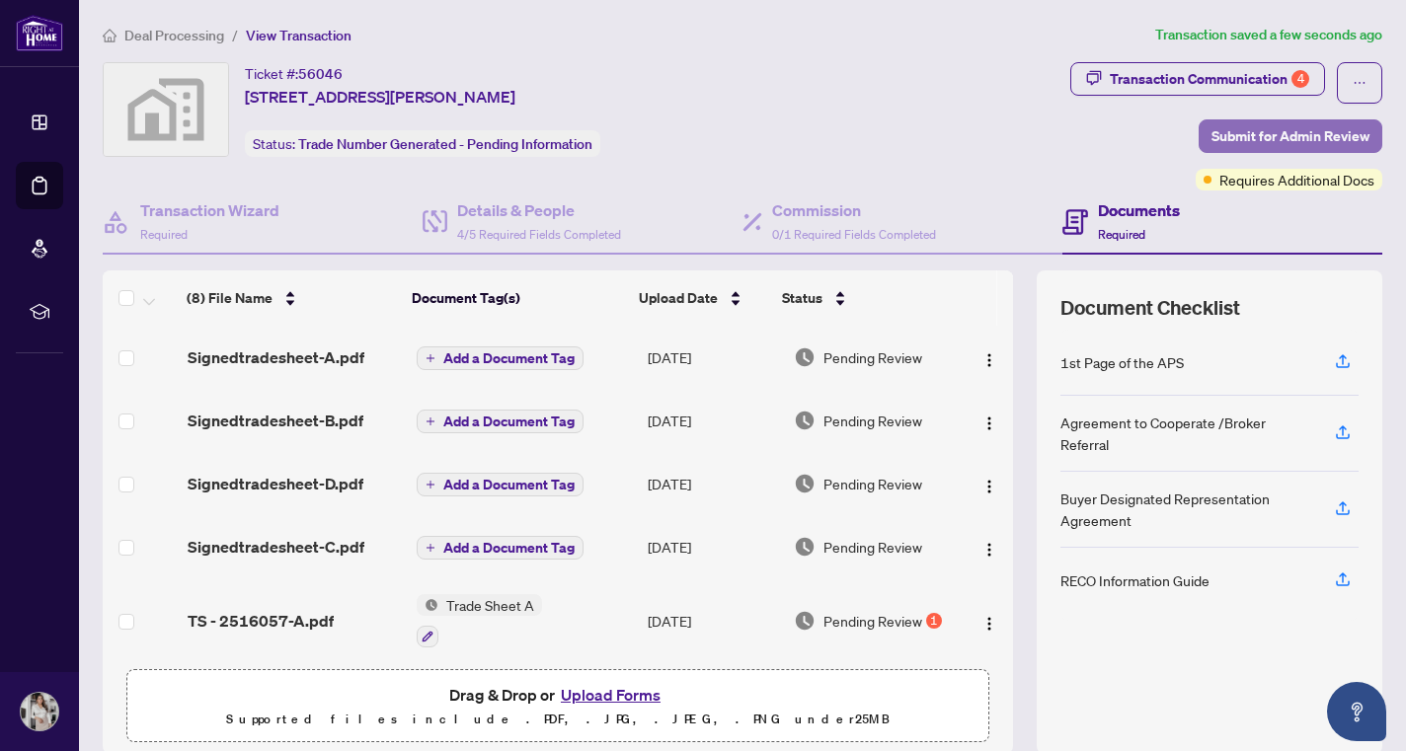
click at [1272, 138] on span "Submit for Admin Review" at bounding box center [1290, 136] width 158 height 32
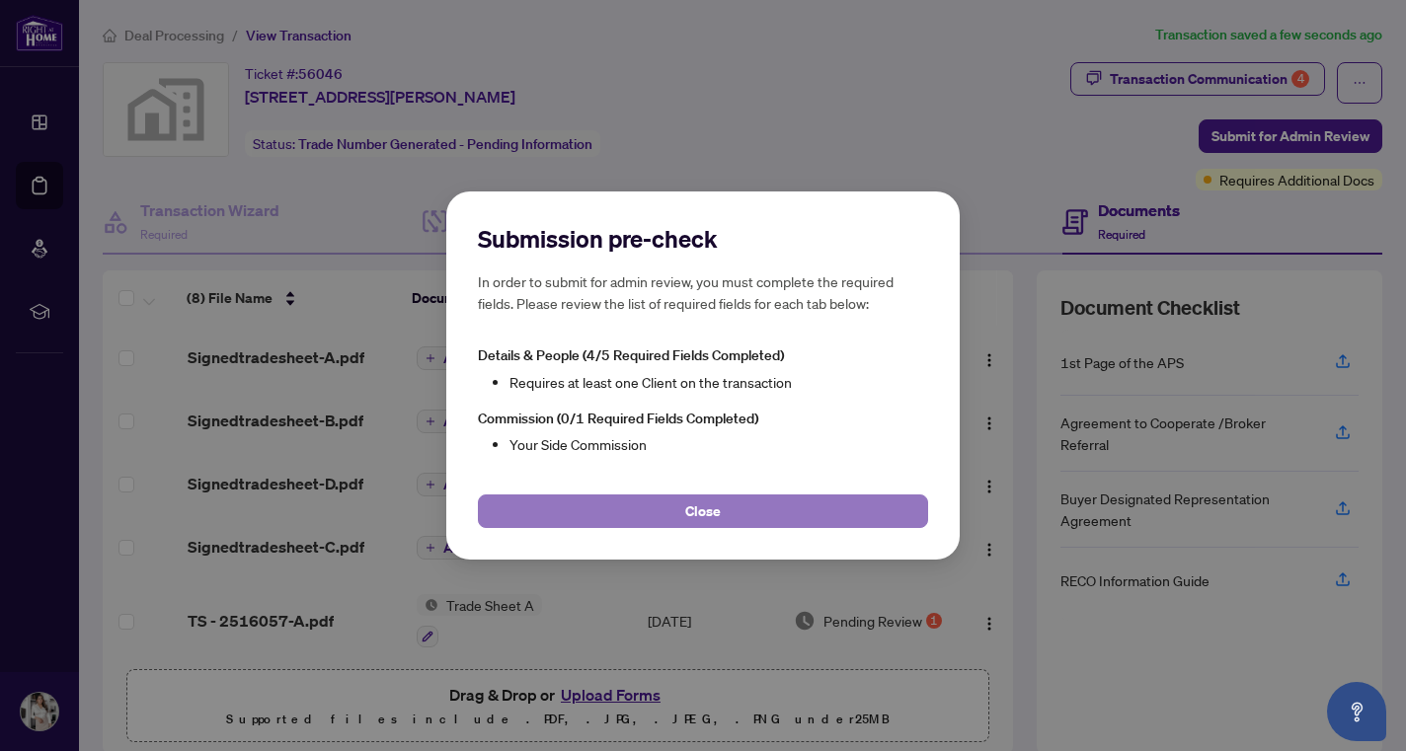
click at [674, 517] on button "Close" at bounding box center [703, 512] width 450 height 34
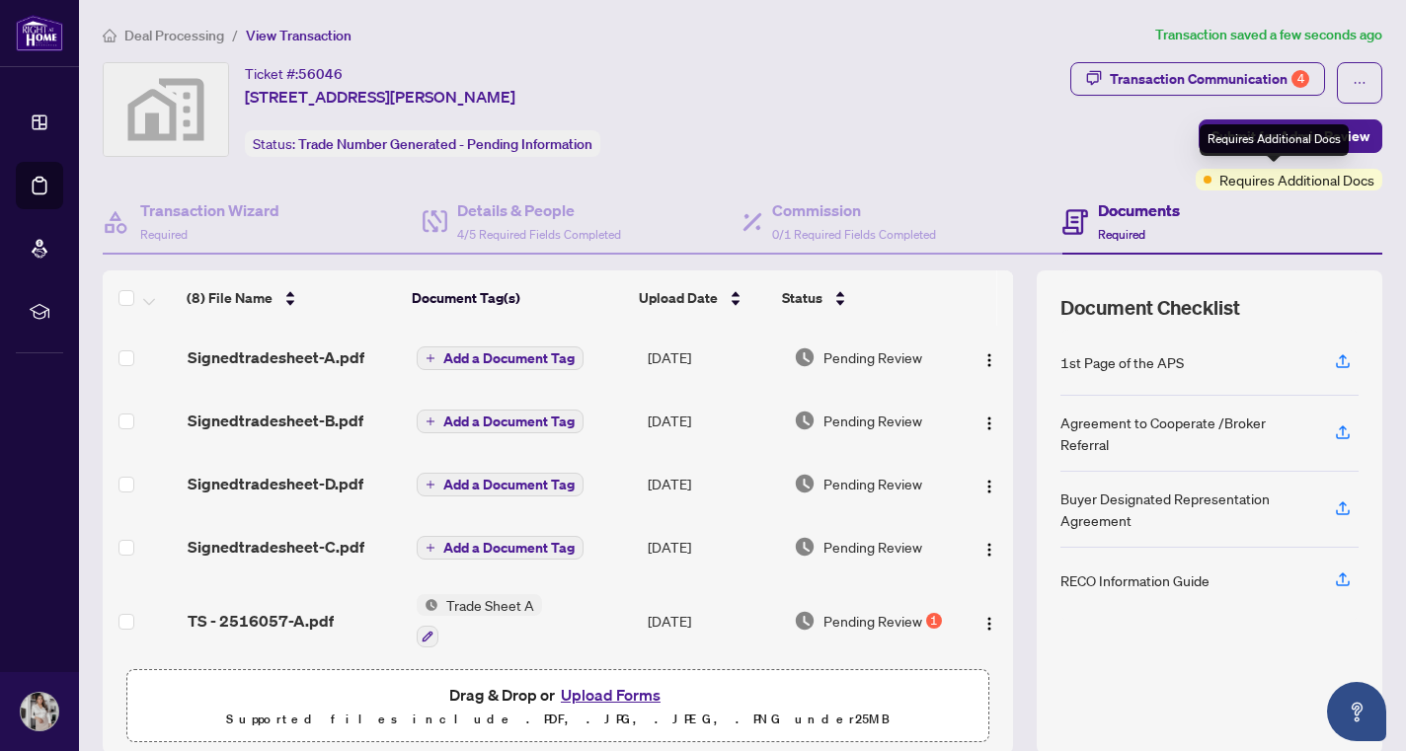
click at [1314, 180] on span "Requires Additional Docs" at bounding box center [1296, 180] width 155 height 22
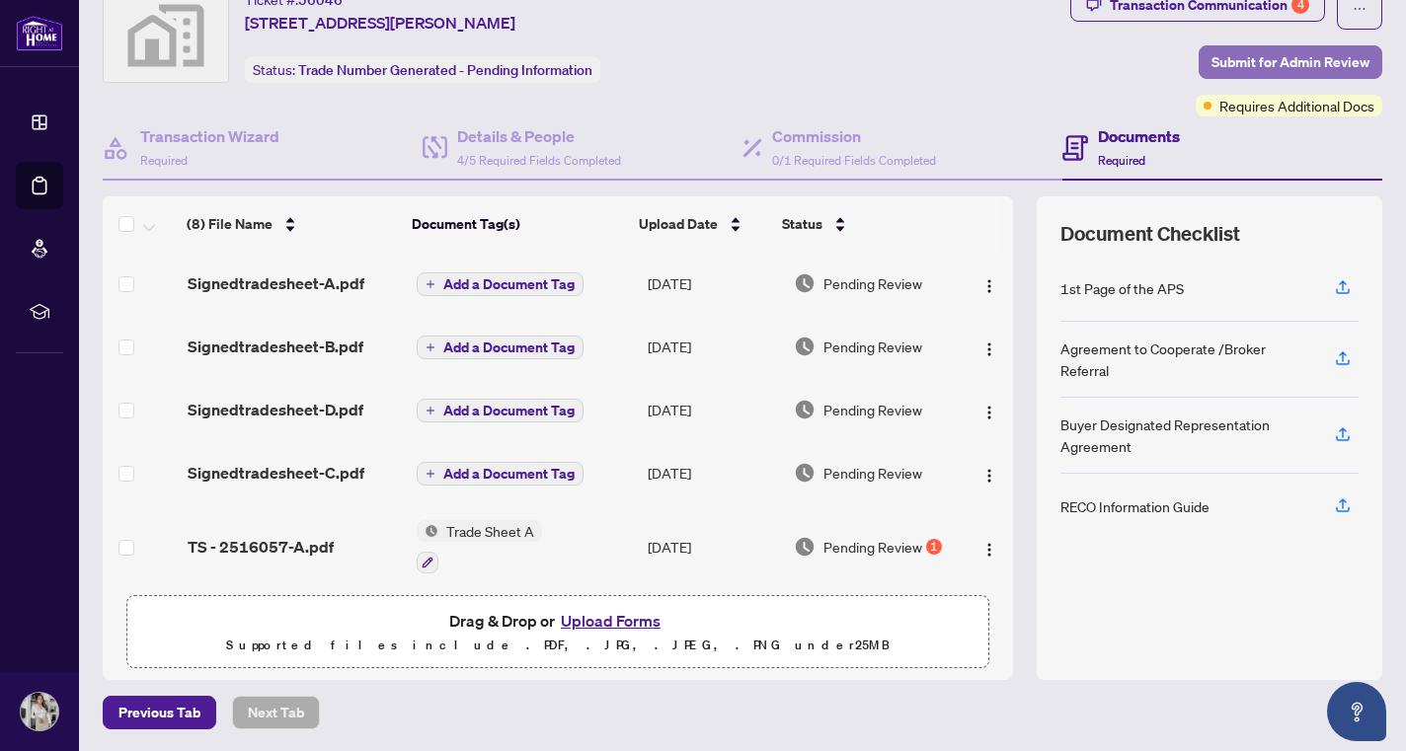
click at [1239, 54] on span "Submit for Admin Review" at bounding box center [1290, 62] width 158 height 32
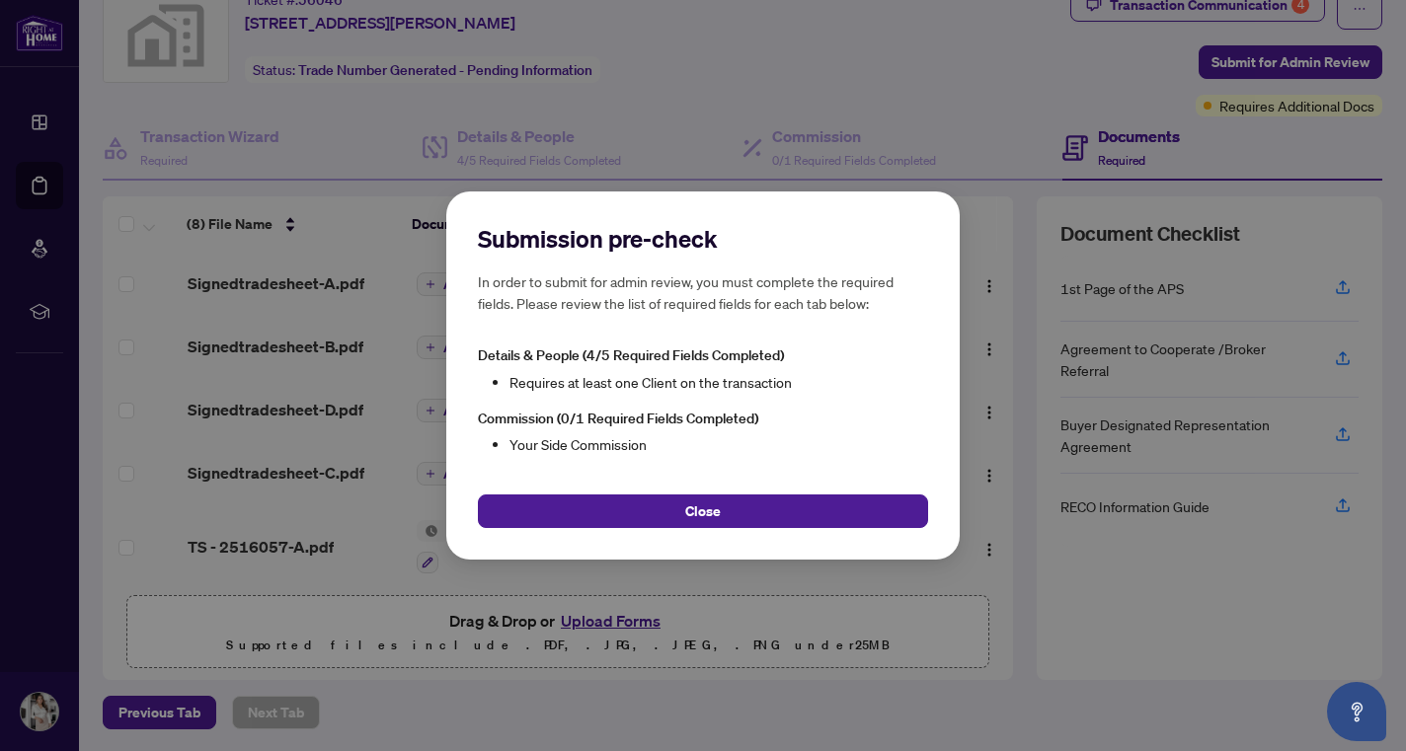
click at [585, 452] on li "Your Side Commission" at bounding box center [718, 444] width 419 height 22
click at [603, 494] on div "Close" at bounding box center [703, 499] width 450 height 57
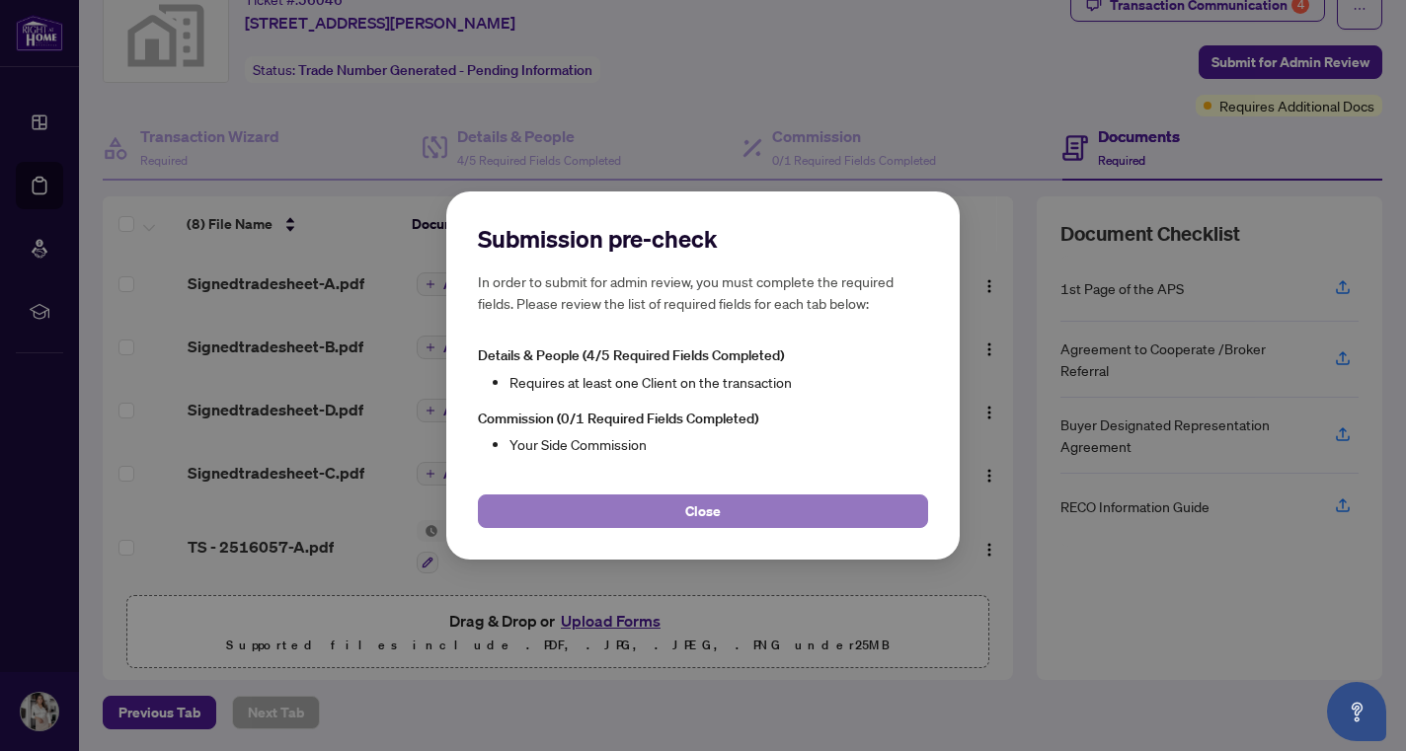
click at [606, 515] on button "Close" at bounding box center [703, 512] width 450 height 34
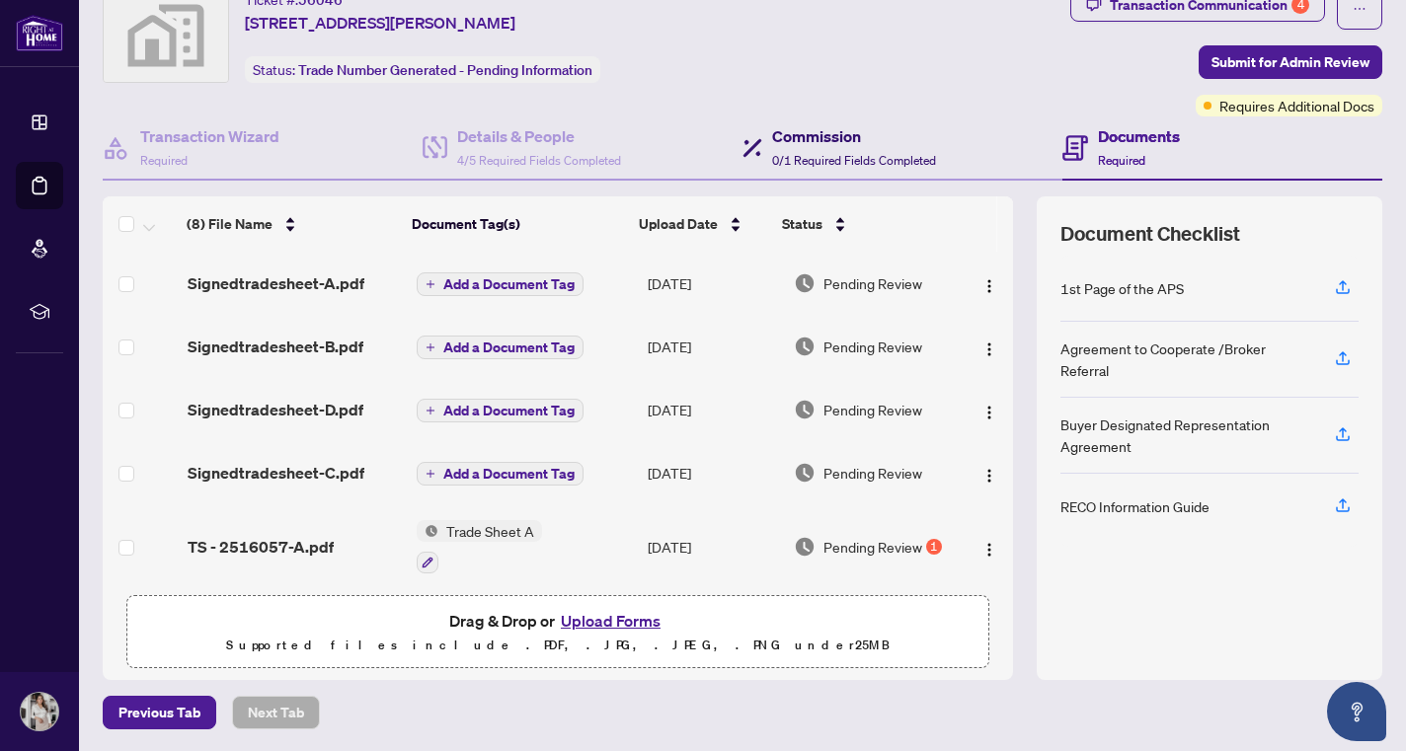
click at [774, 131] on h4 "Commission" at bounding box center [854, 136] width 164 height 24
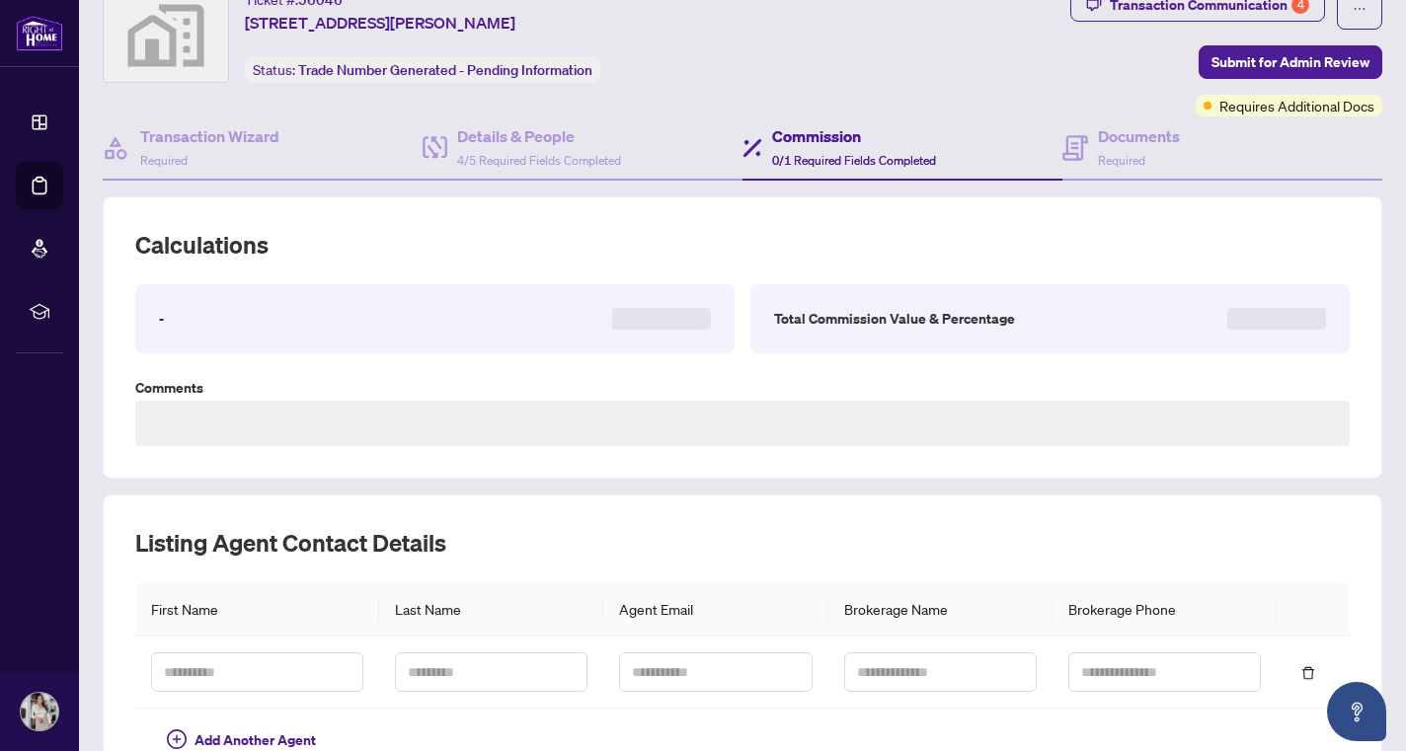
type textarea "**********"
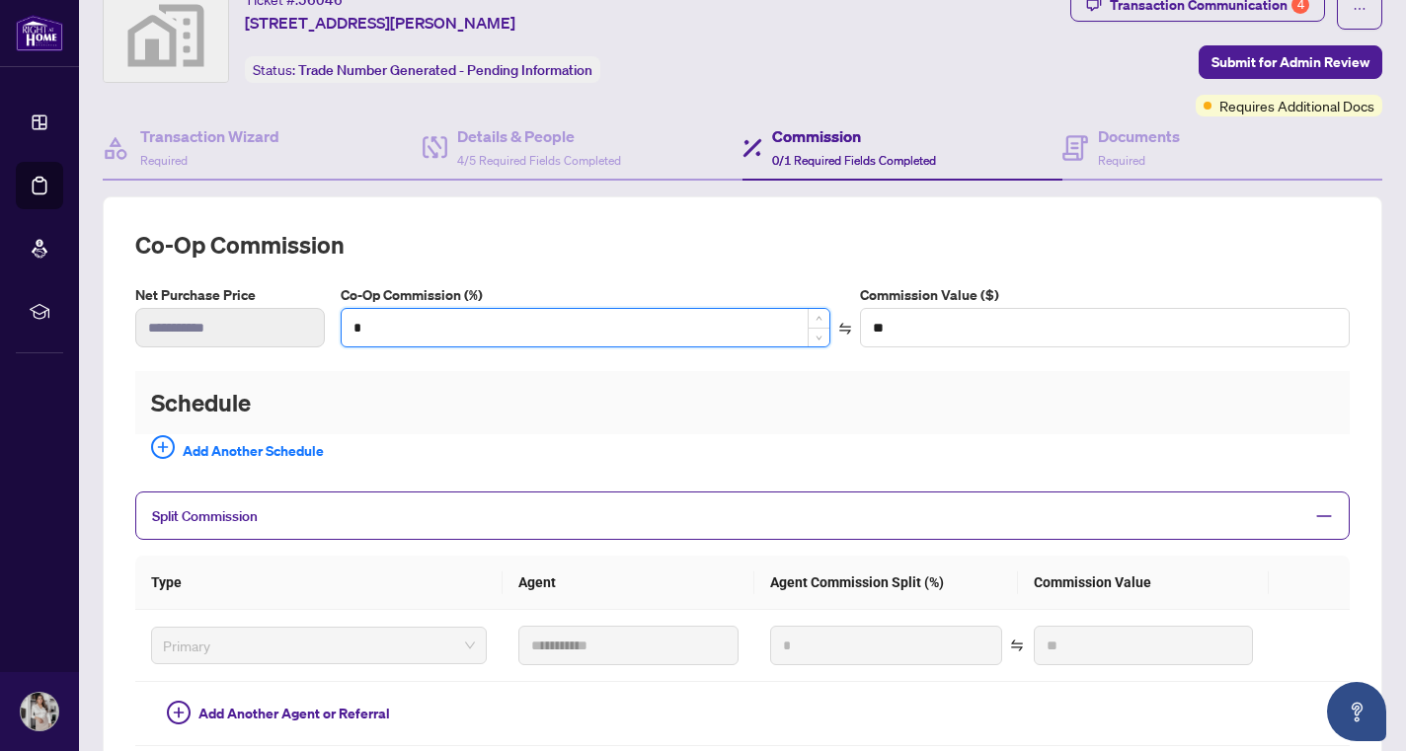
click at [527, 329] on input "*" at bounding box center [586, 328] width 488 height 38
type input "*"
type input "**********"
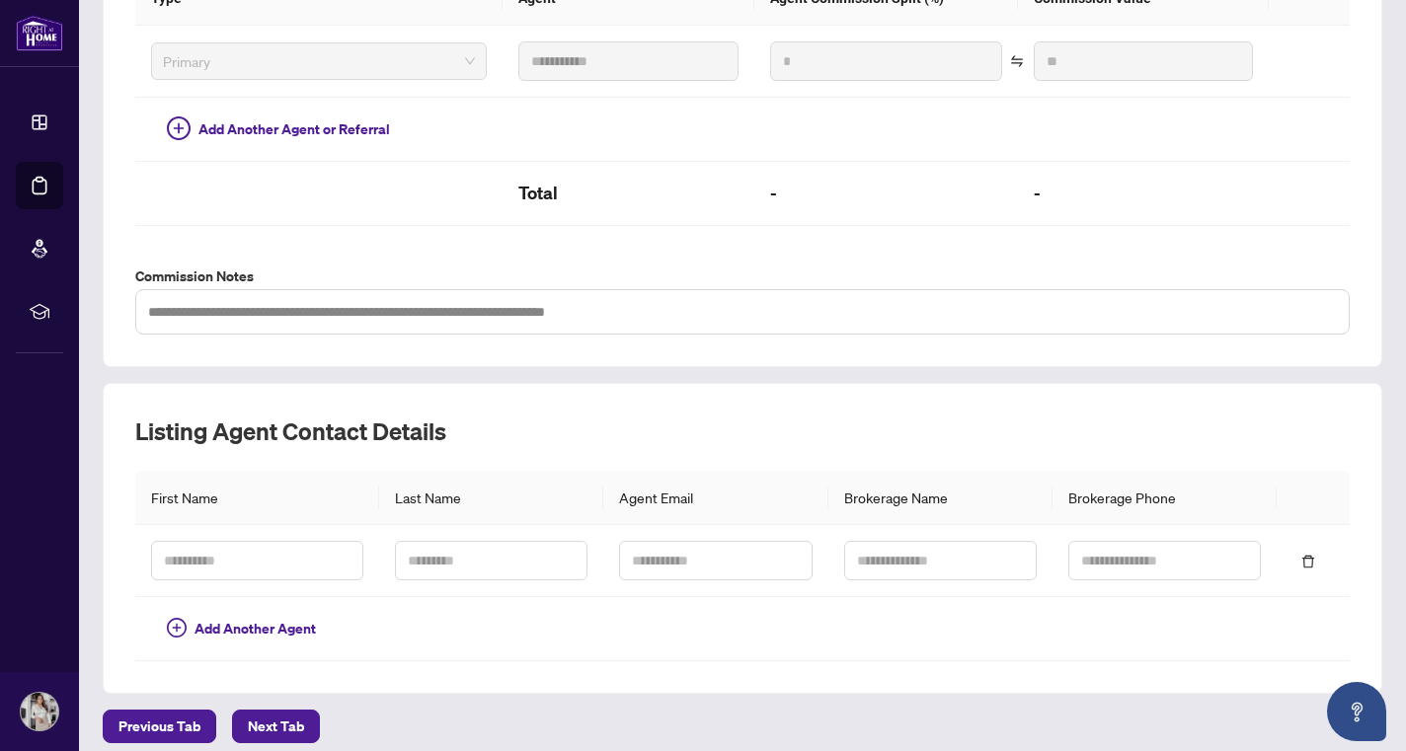
scroll to position [671, 0]
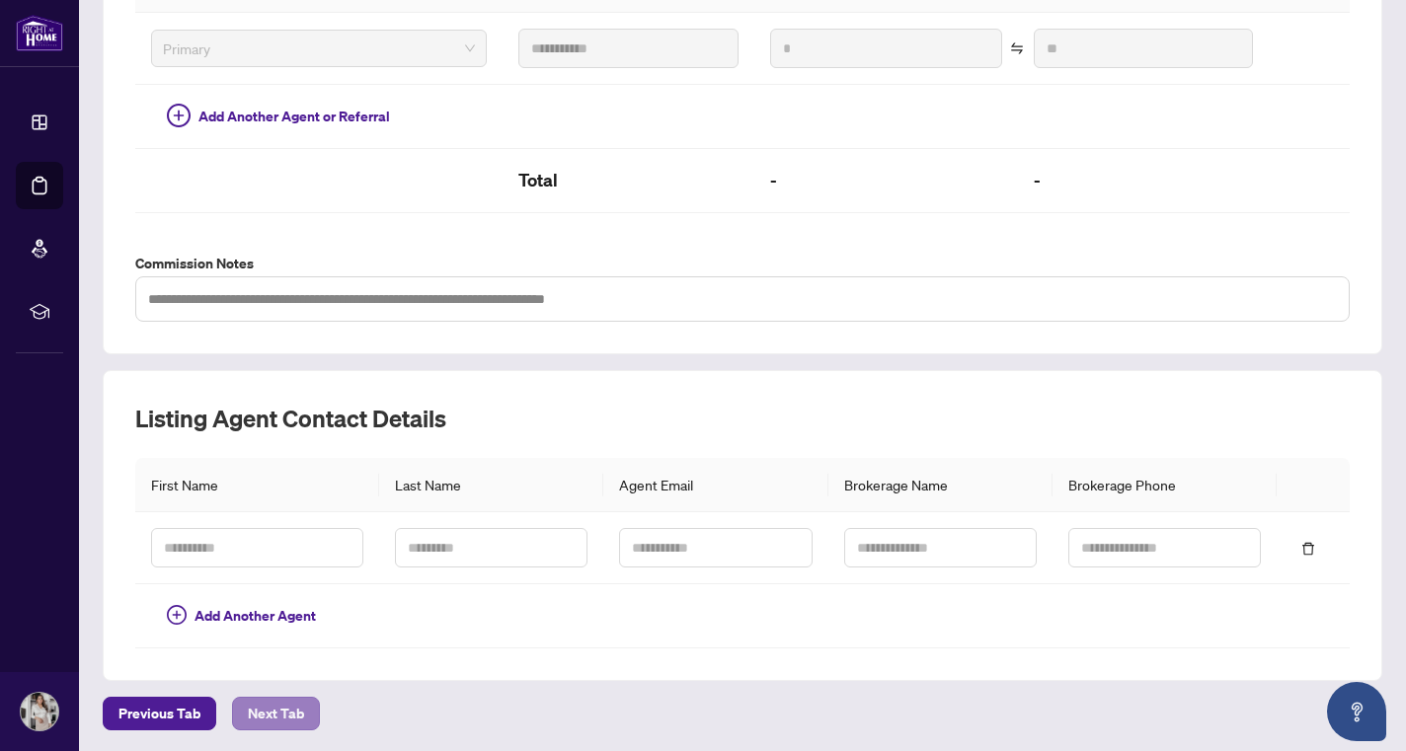
type input "*"
click at [284, 717] on span "Next Tab" at bounding box center [276, 714] width 56 height 32
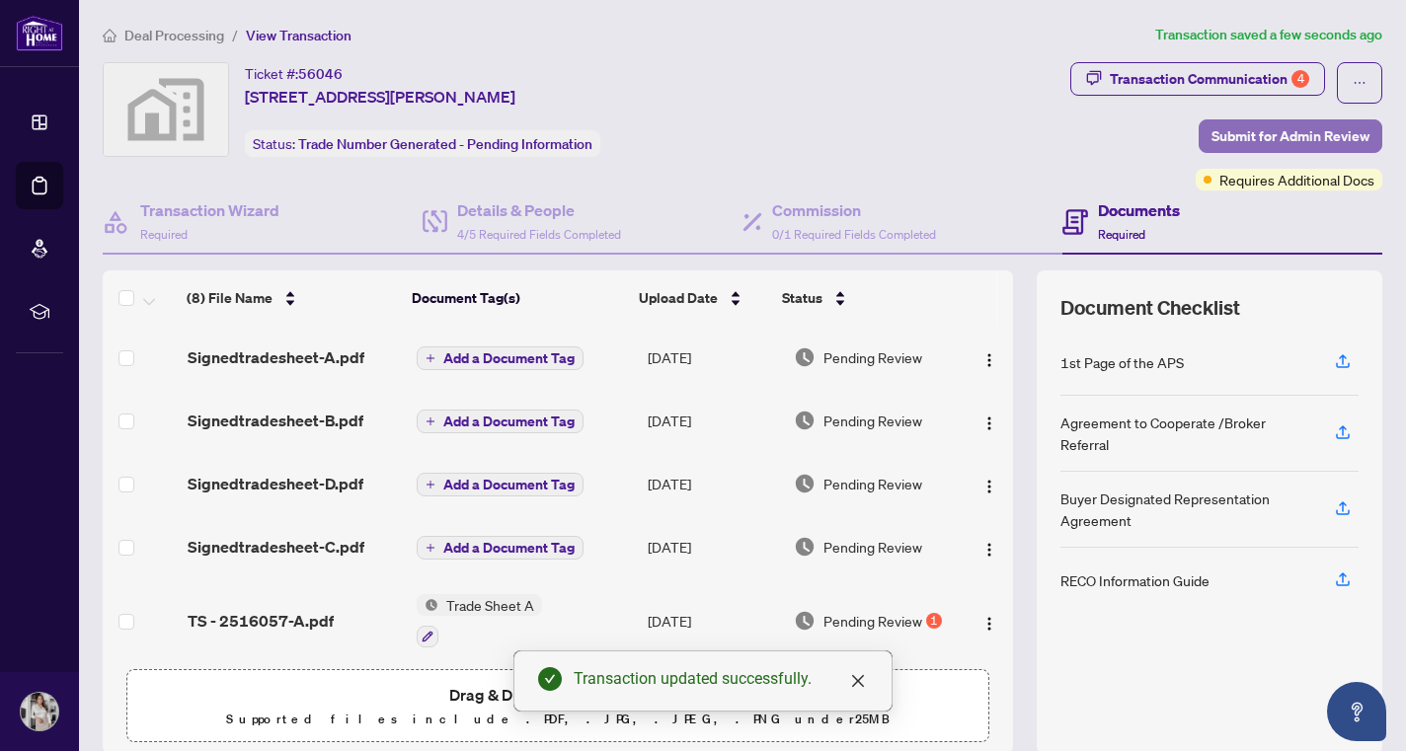
click at [1251, 126] on span "Submit for Admin Review" at bounding box center [1290, 136] width 158 height 32
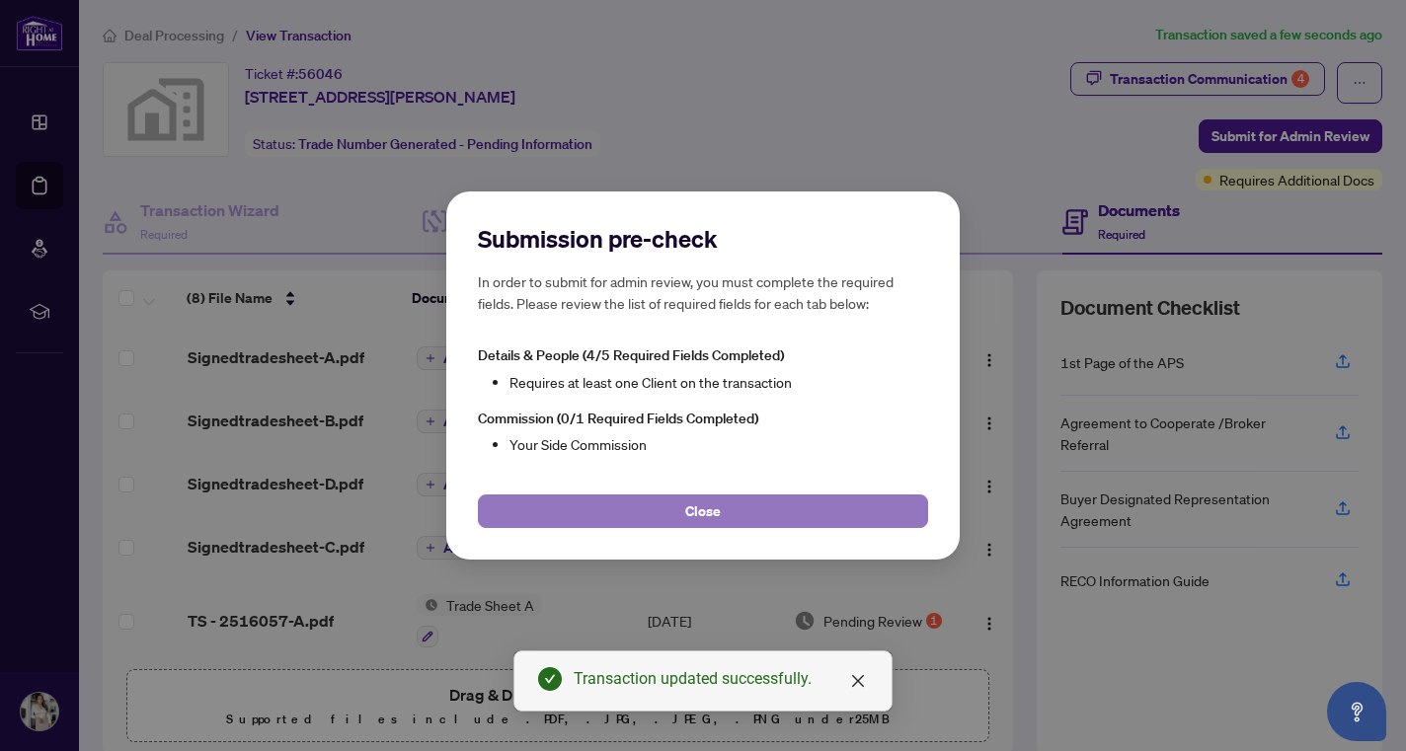
click at [631, 503] on button "Close" at bounding box center [703, 512] width 450 height 34
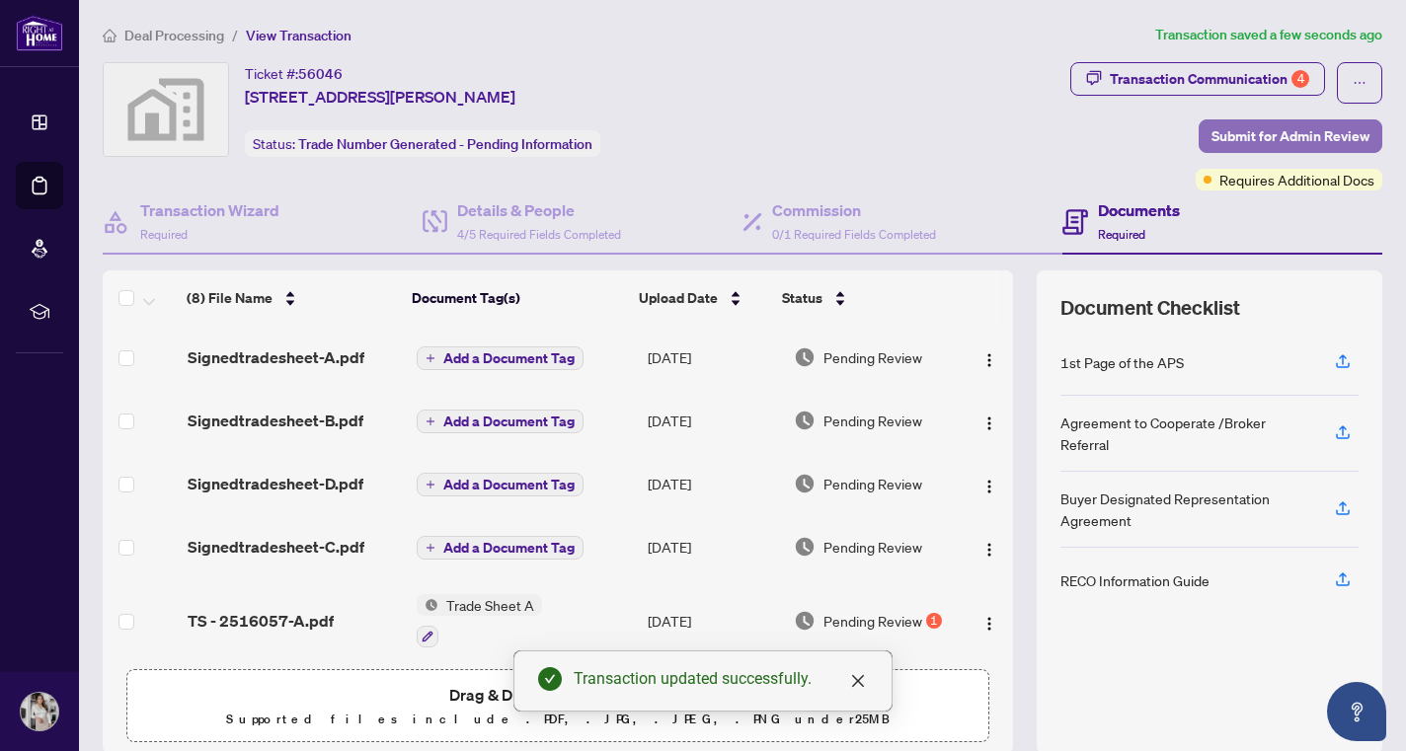
click at [1305, 122] on span "Submit for Admin Review" at bounding box center [1290, 136] width 158 height 32
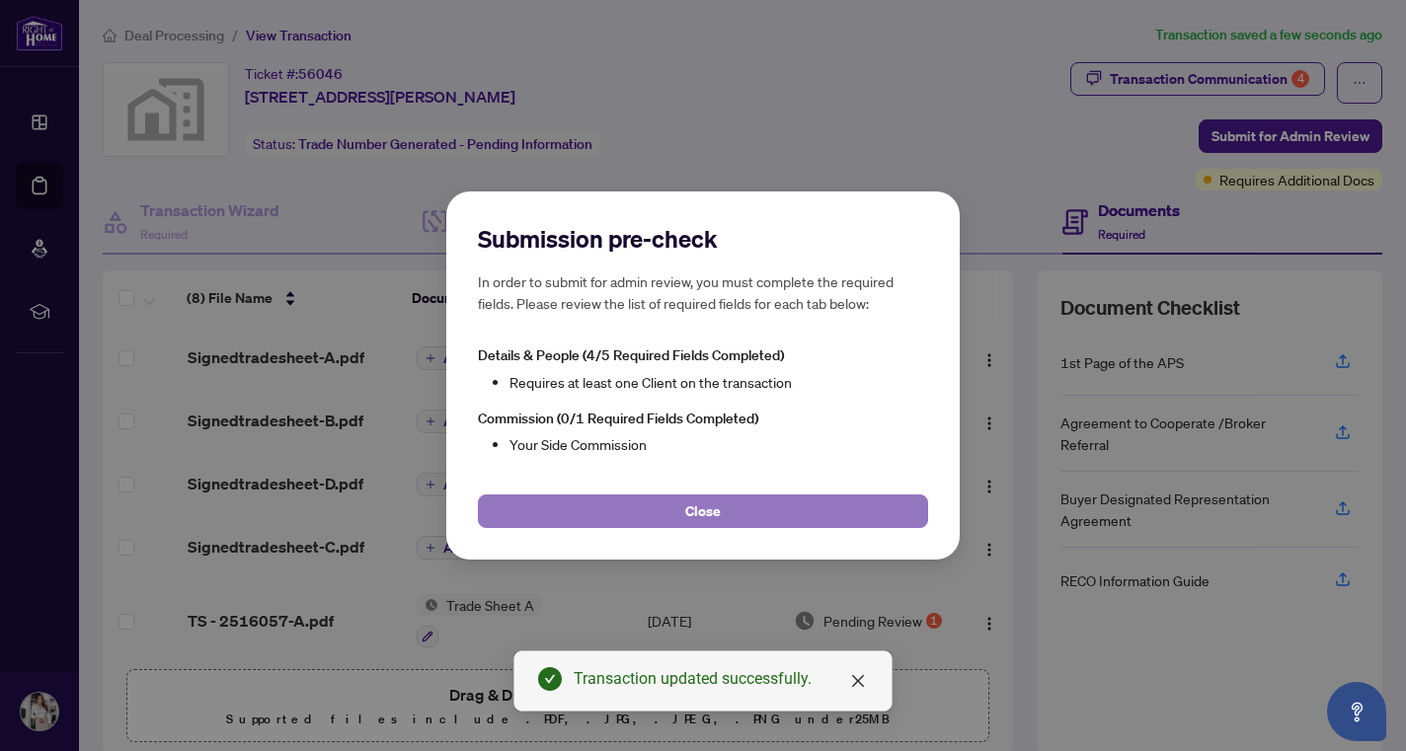
click at [598, 517] on button "Close" at bounding box center [703, 512] width 450 height 34
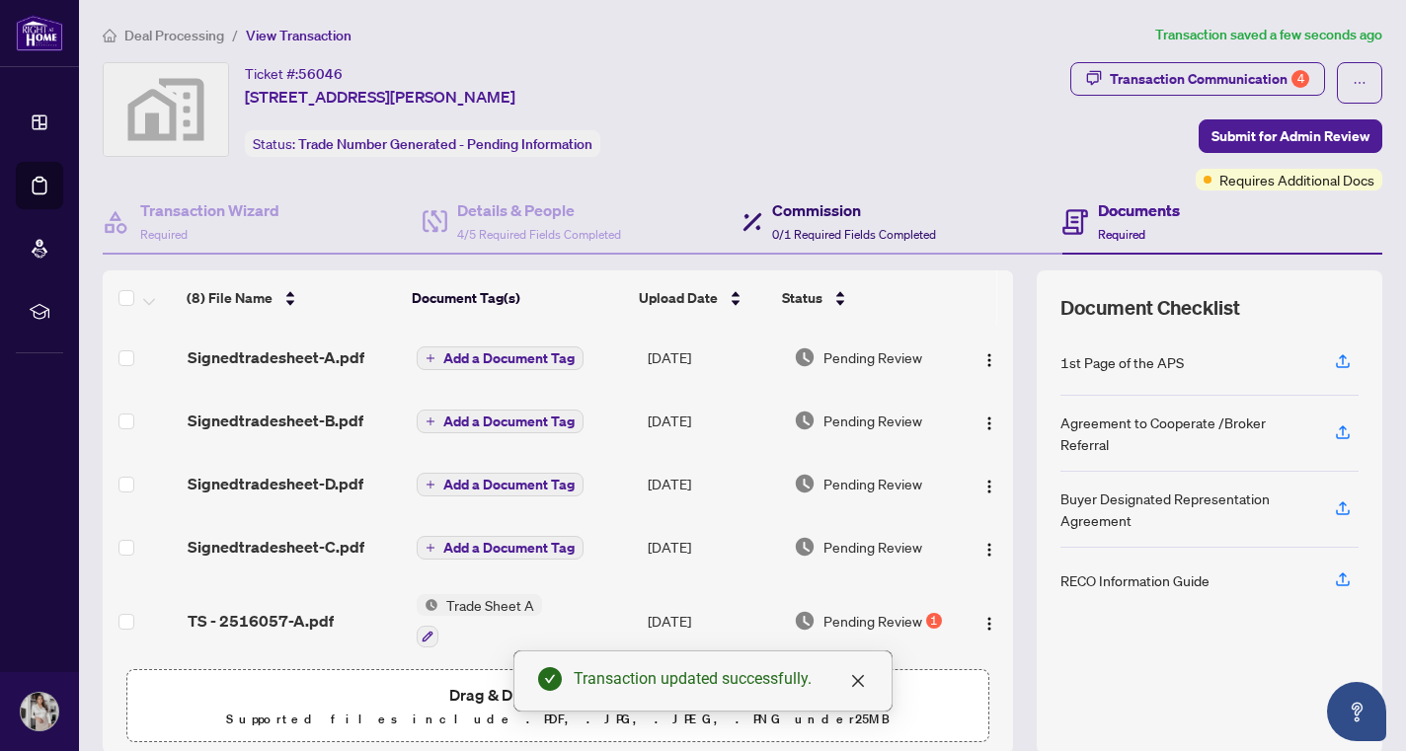
click at [799, 199] on h4 "Commission" at bounding box center [854, 210] width 164 height 24
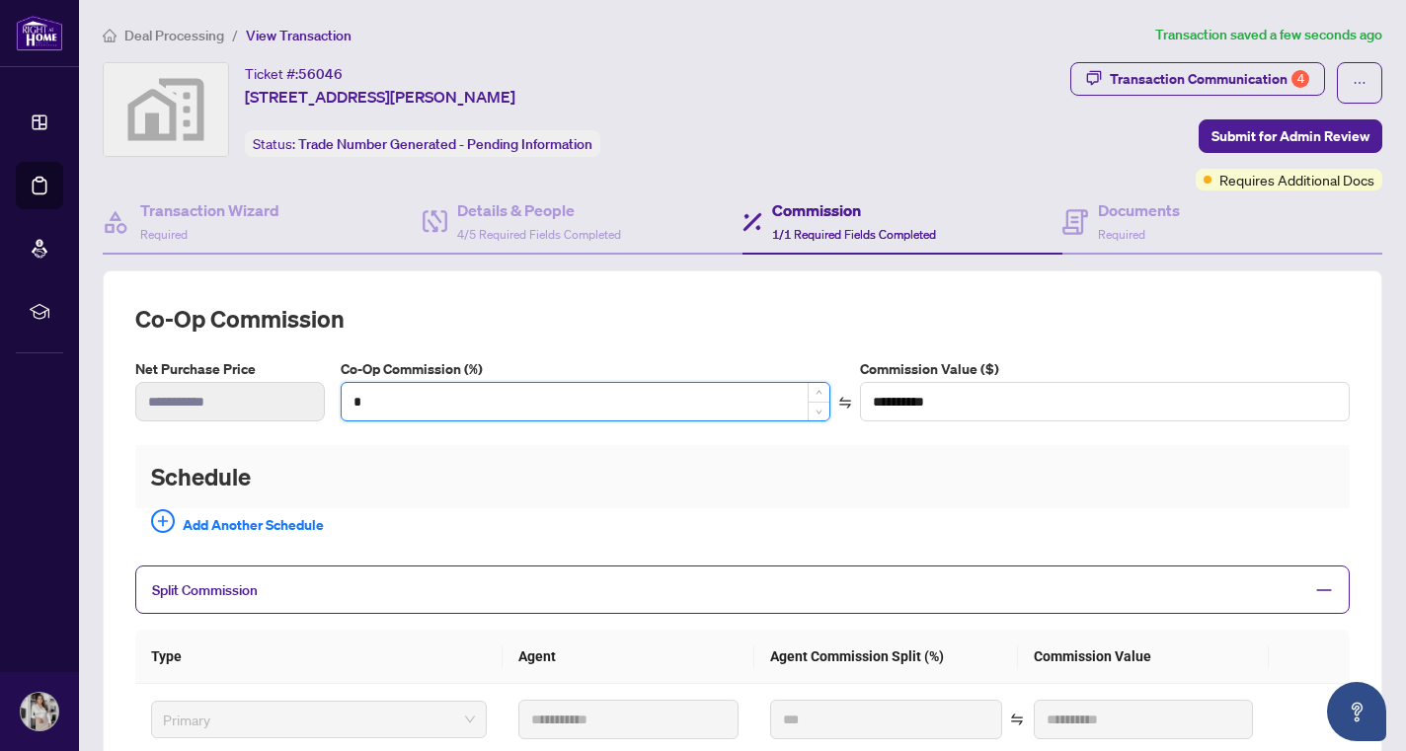
click at [731, 395] on input "*" at bounding box center [586, 402] width 488 height 38
type input "*"
type input "**"
type input "*"
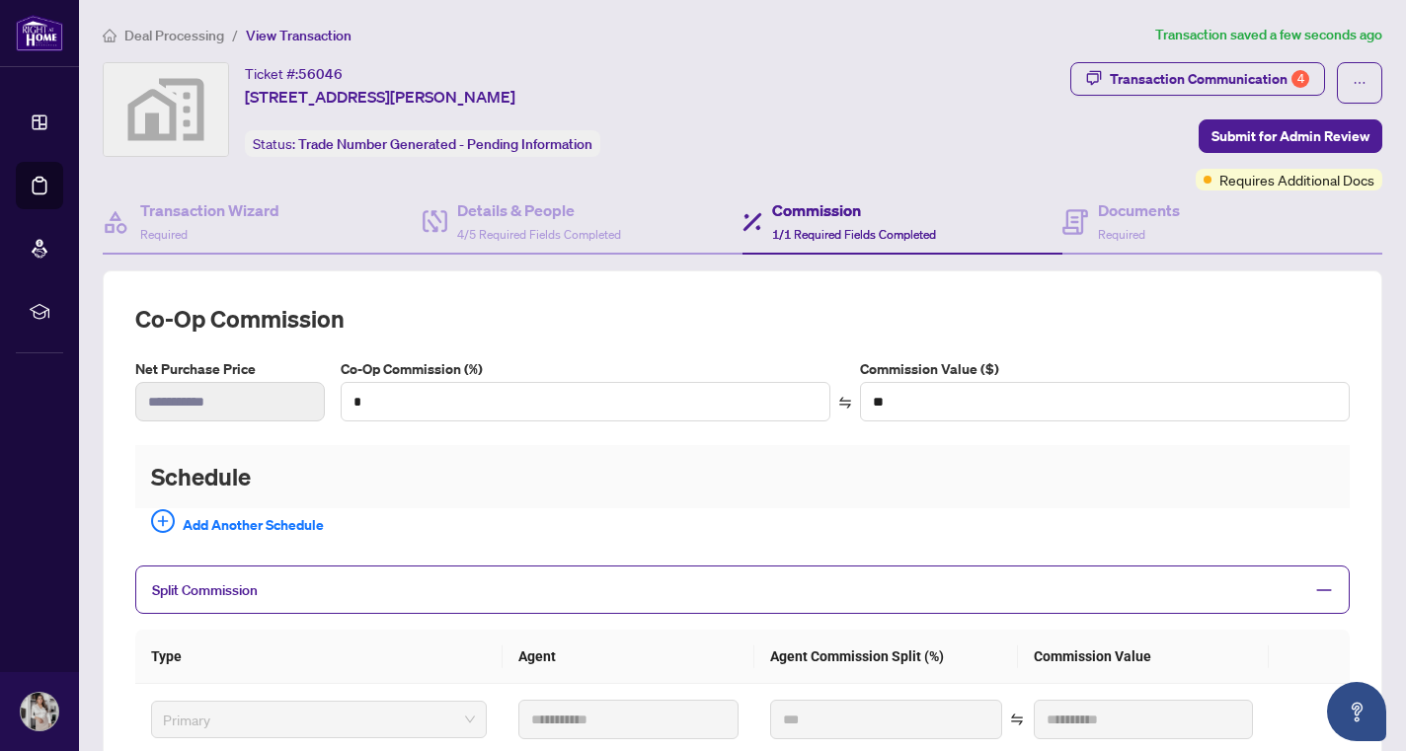
click at [705, 488] on h2 "Schedule" at bounding box center [742, 476] width 1214 height 63
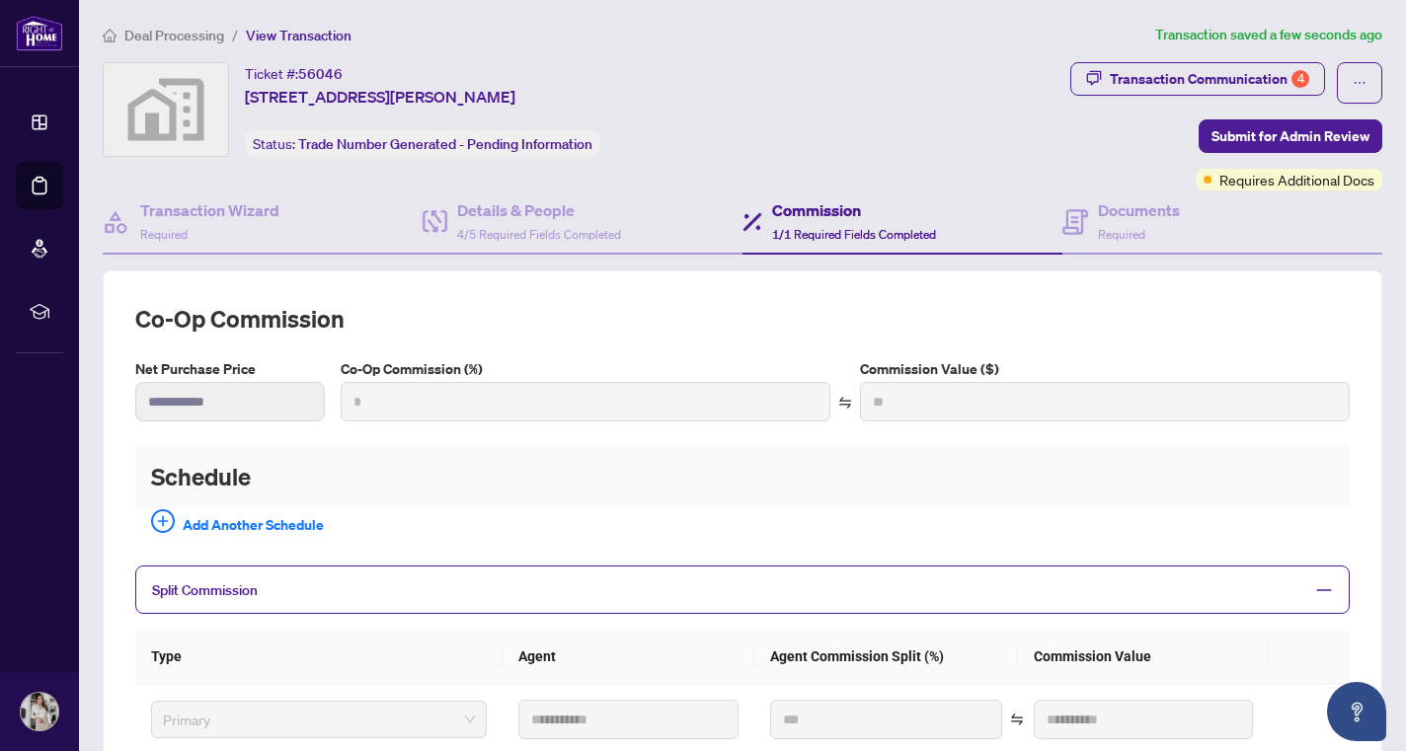
type input "*"
type input "**"
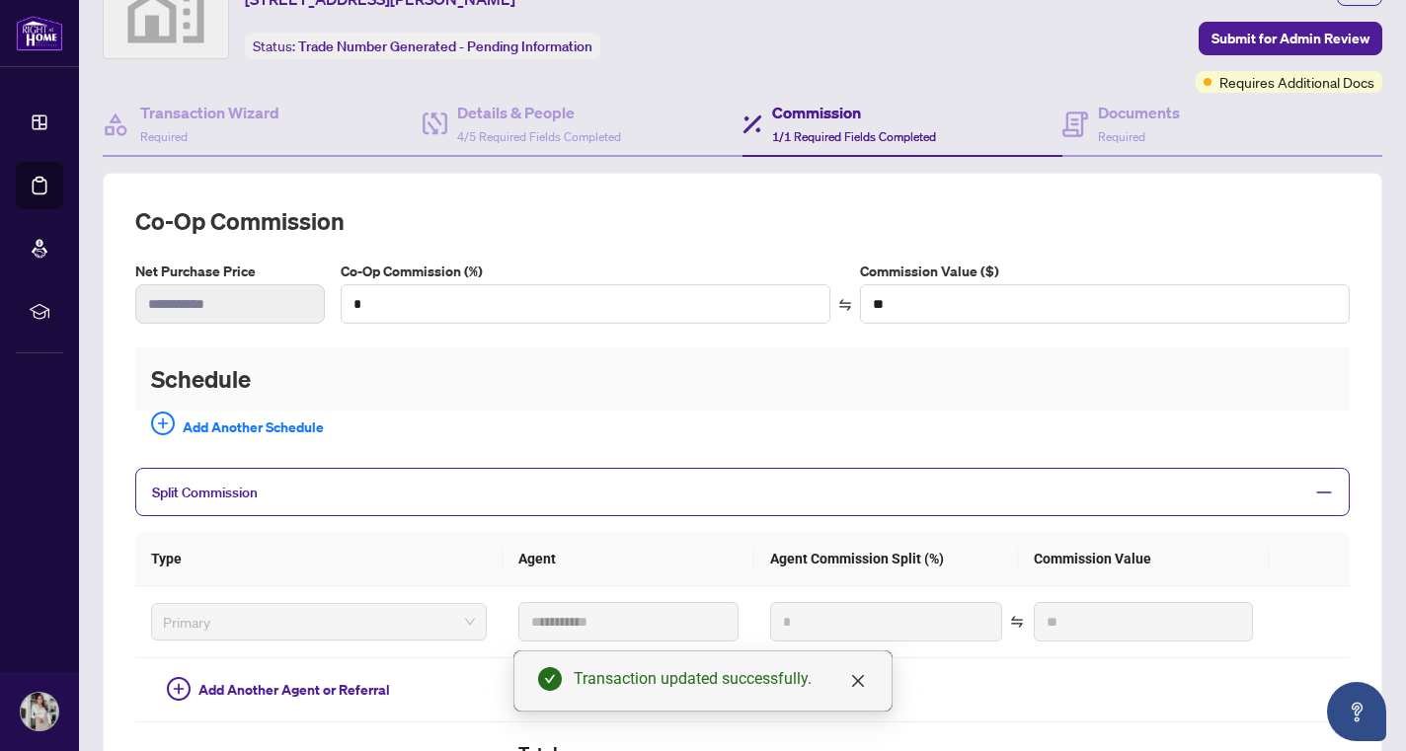
scroll to position [205, 0]
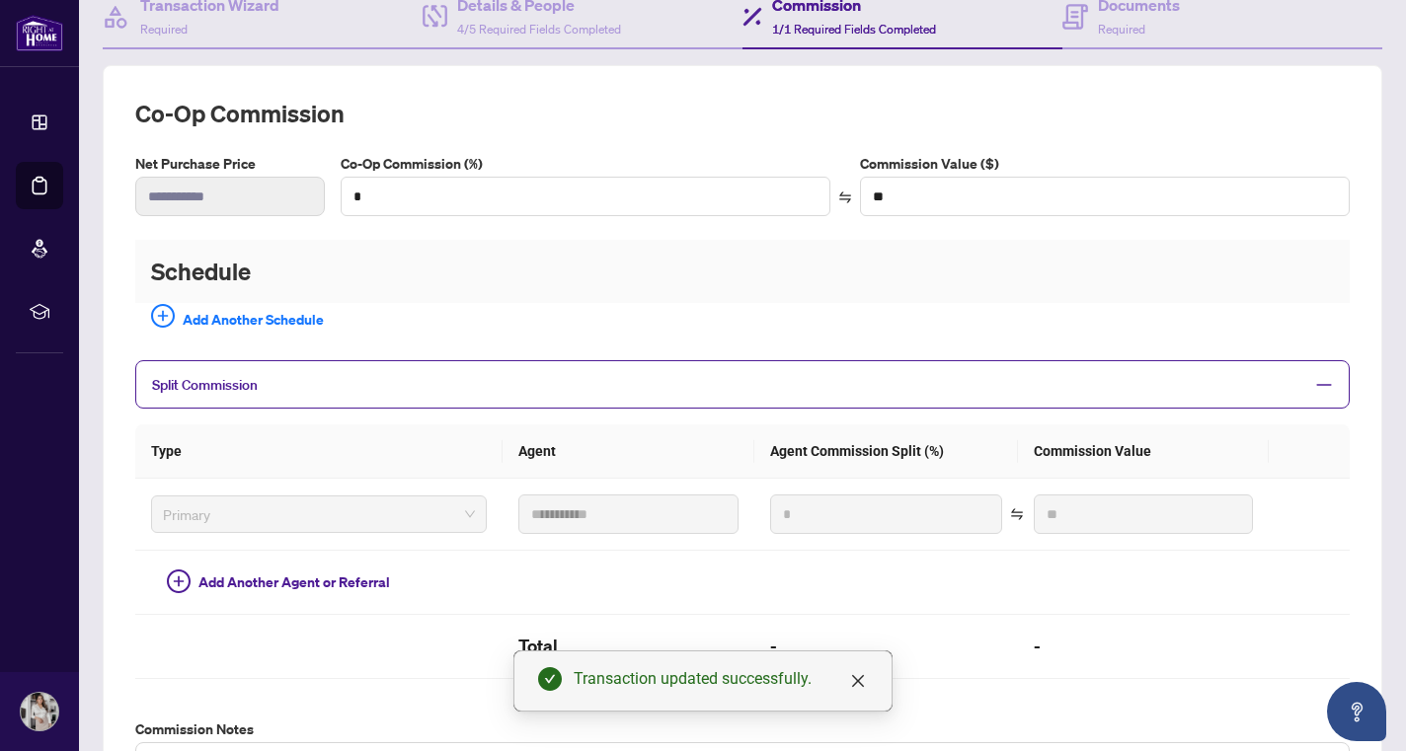
click at [1315, 376] on icon "minus" at bounding box center [1324, 385] width 18 height 18
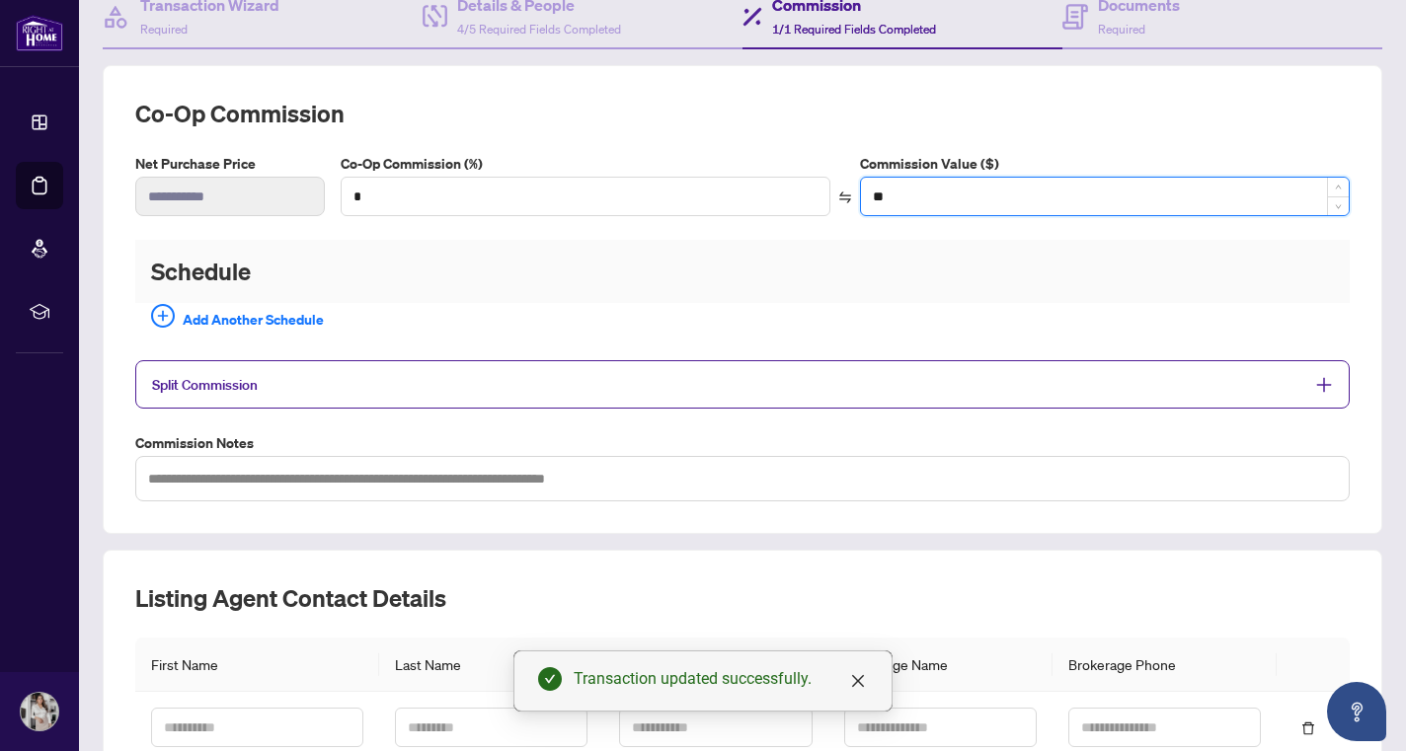
click at [1212, 183] on input "**" at bounding box center [1105, 197] width 488 height 38
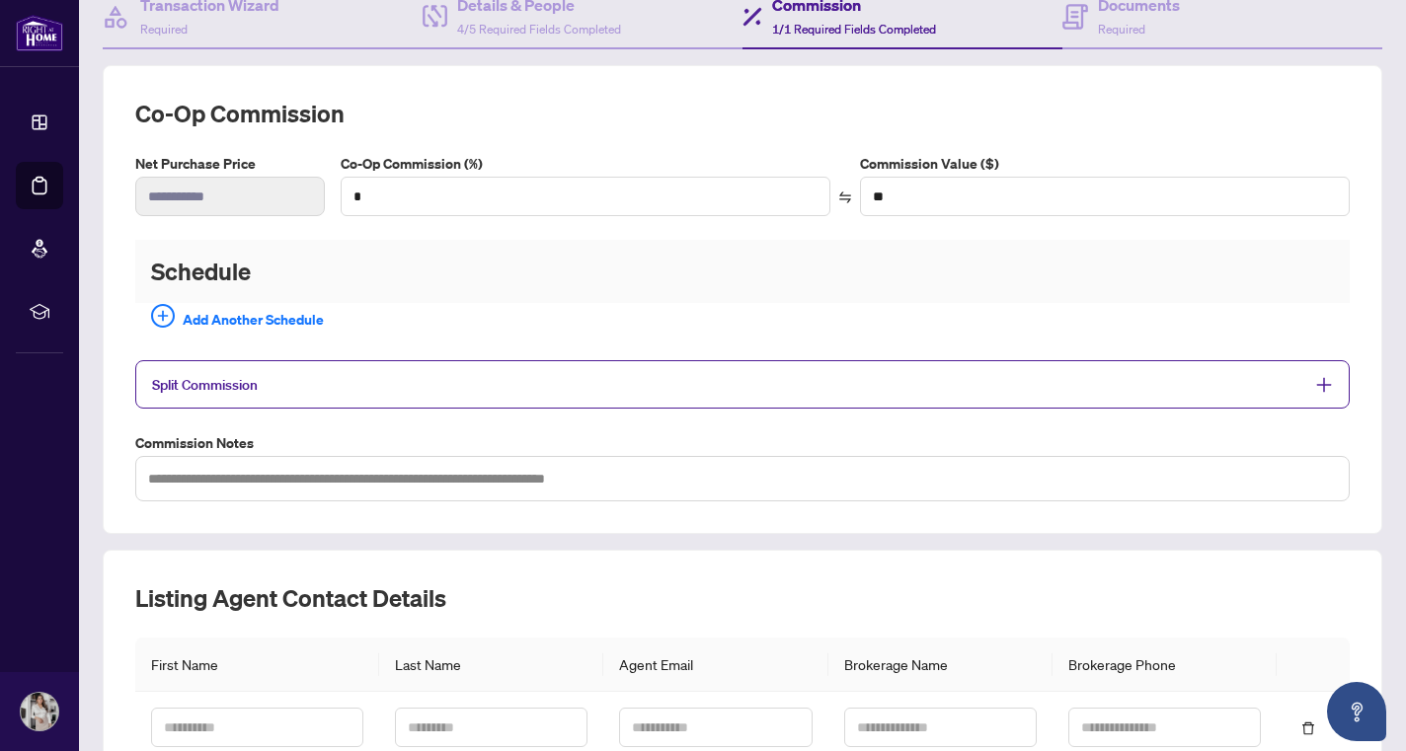
drag, startPoint x: 1390, startPoint y: 222, endPoint x: 1392, endPoint y: 134, distance: 87.9
click at [1391, 134] on main "**********" at bounding box center [742, 375] width 1327 height 751
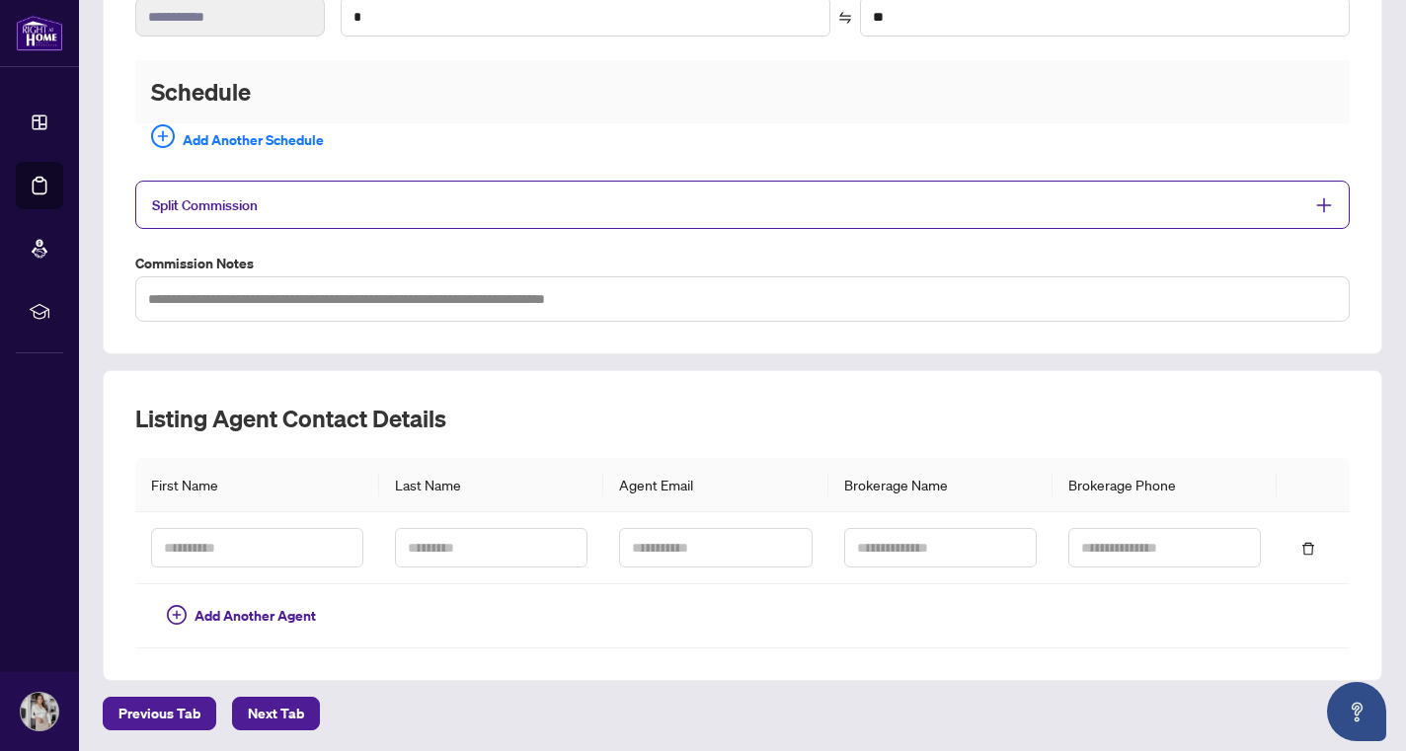
scroll to position [0, 0]
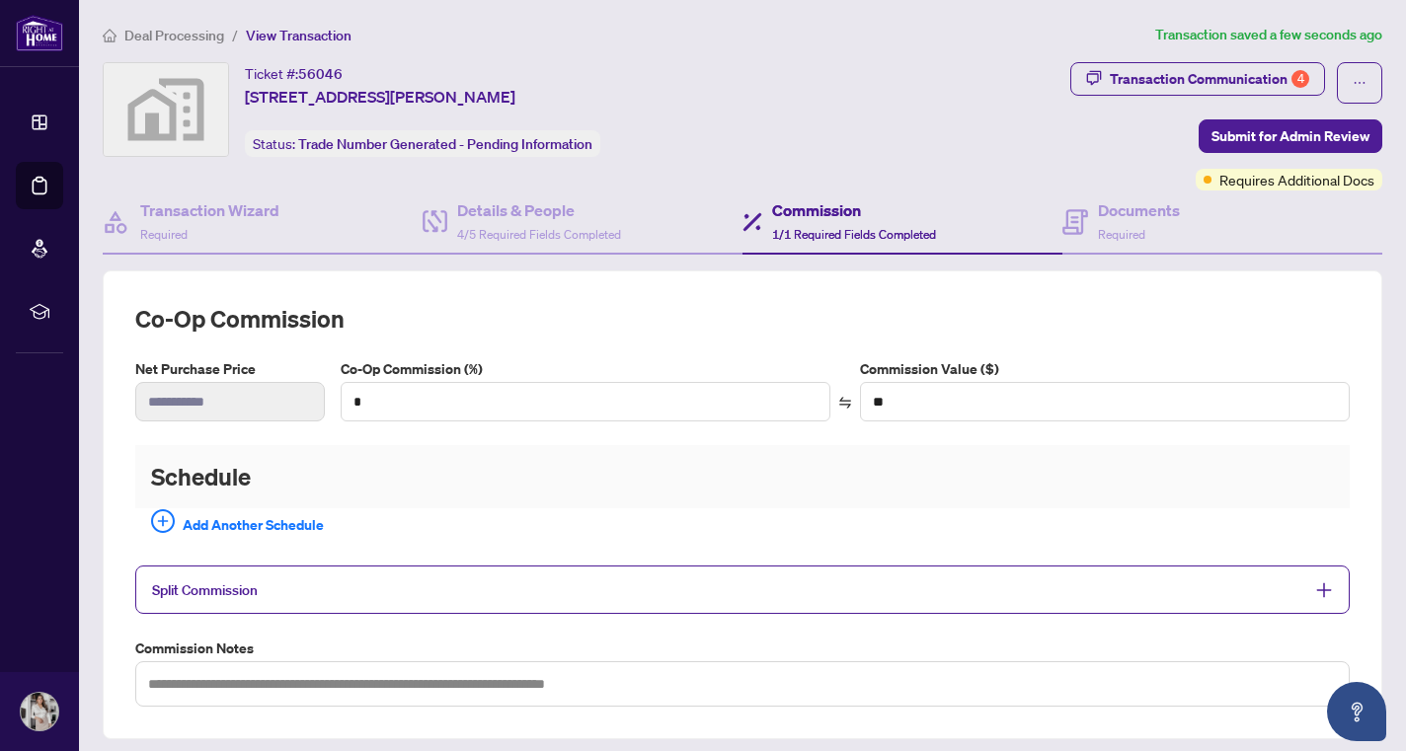
click at [838, 239] on span "1/1 Required Fields Completed" at bounding box center [854, 234] width 164 height 15
click at [699, 383] on input "*" at bounding box center [586, 402] width 488 height 38
click at [838, 404] on icon "swap" at bounding box center [845, 403] width 14 height 14
click at [838, 398] on icon "swap" at bounding box center [845, 403] width 14 height 14
click at [617, 379] on div "Co-Op Commission (%) *" at bounding box center [586, 389] width 498 height 63
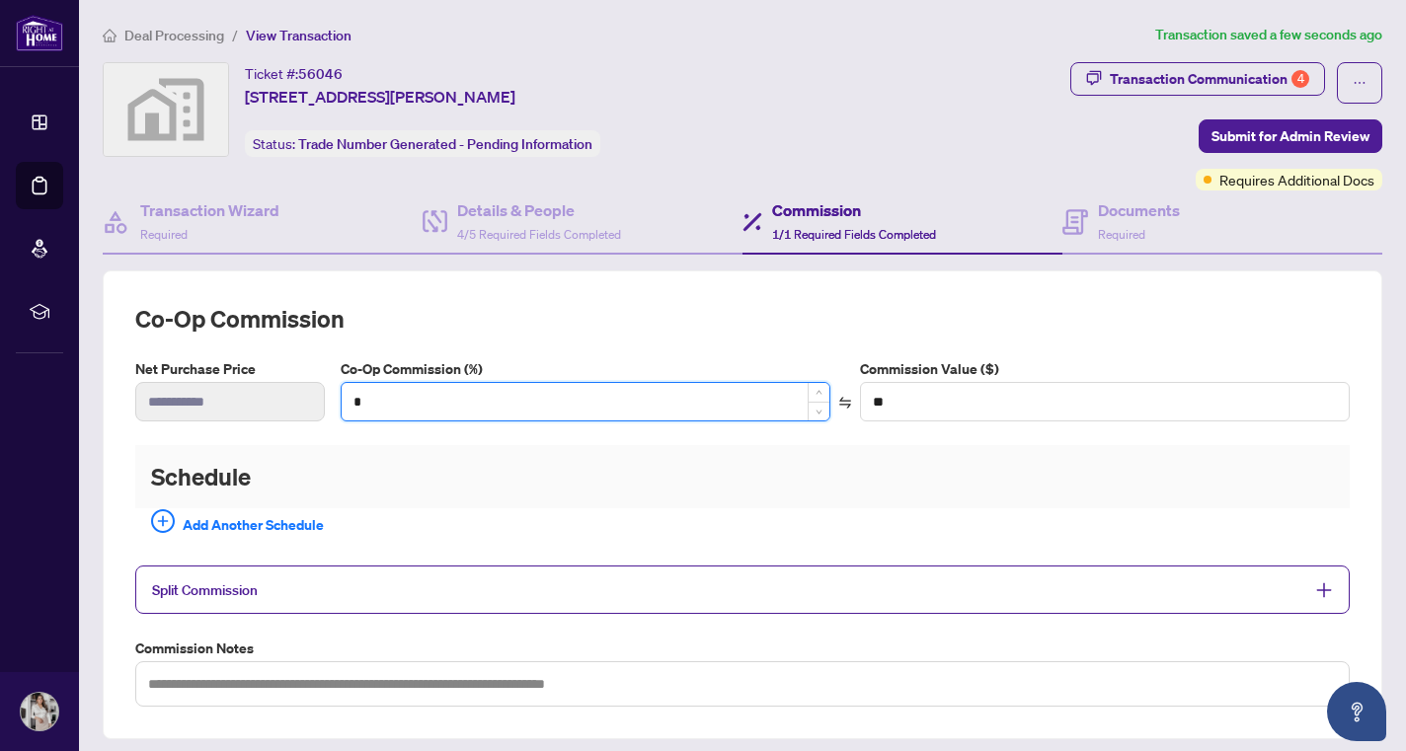
click at [613, 399] on input "*" at bounding box center [586, 402] width 488 height 38
type input "*"
type input "**********"
type input "*"
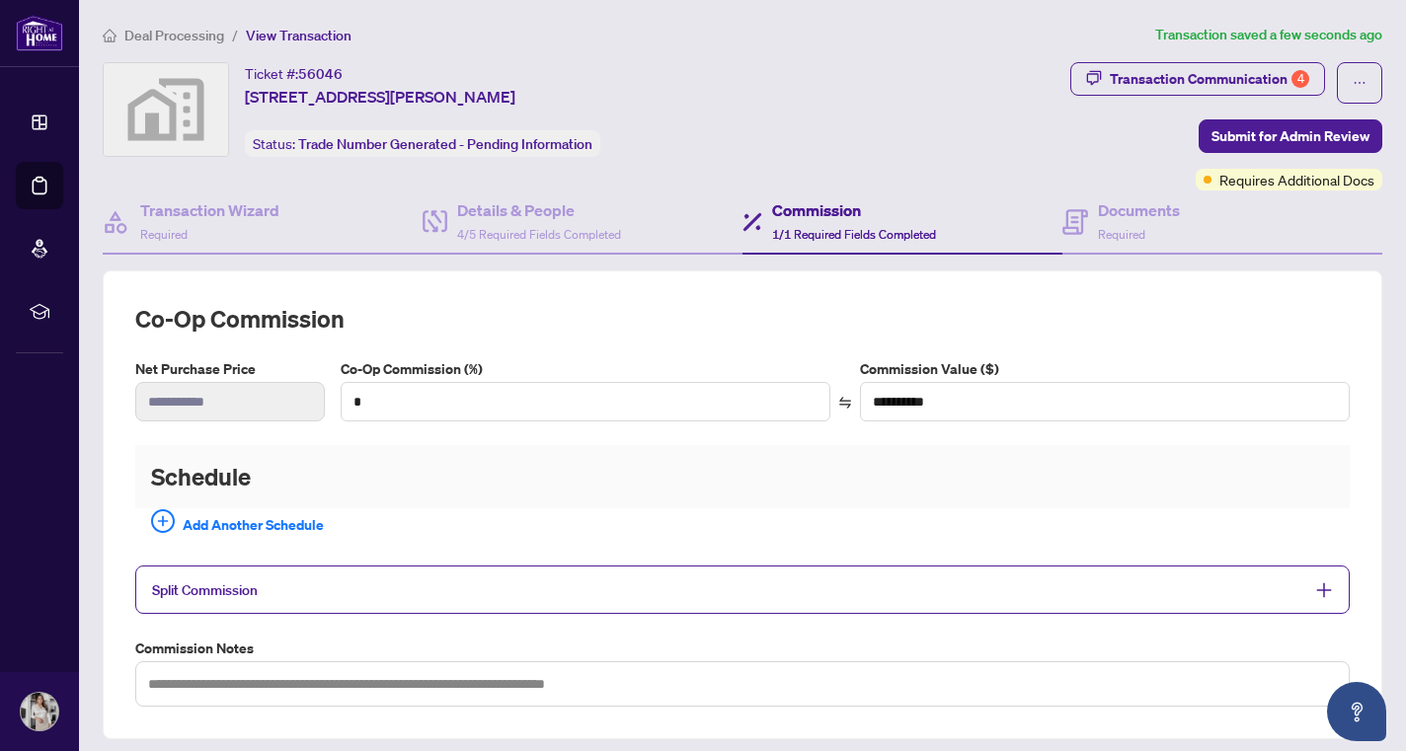
click at [890, 437] on div "**********" at bounding box center [742, 505] width 1214 height 404
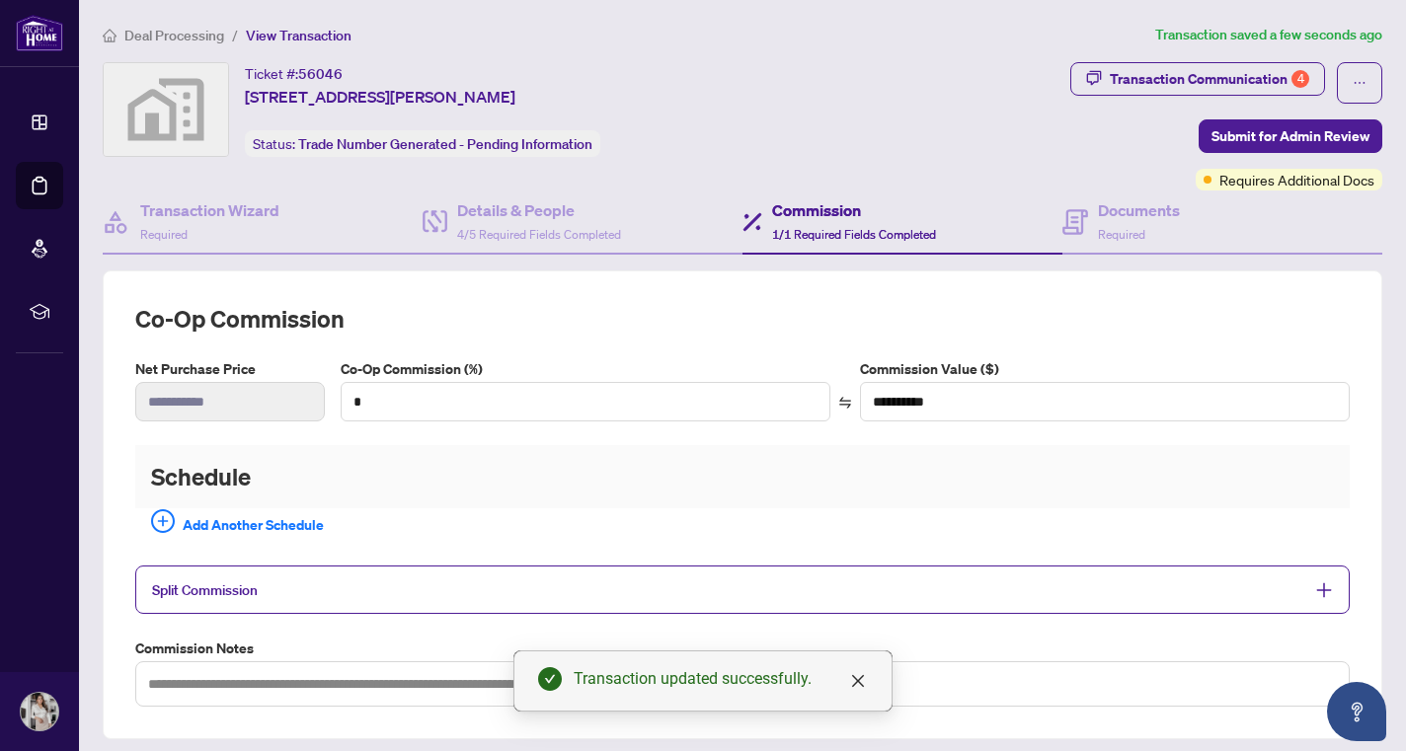
click at [389, 437] on div "**********" at bounding box center [742, 505] width 1214 height 404
click at [413, 588] on span "Split Commission" at bounding box center [727, 589] width 1151 height 23
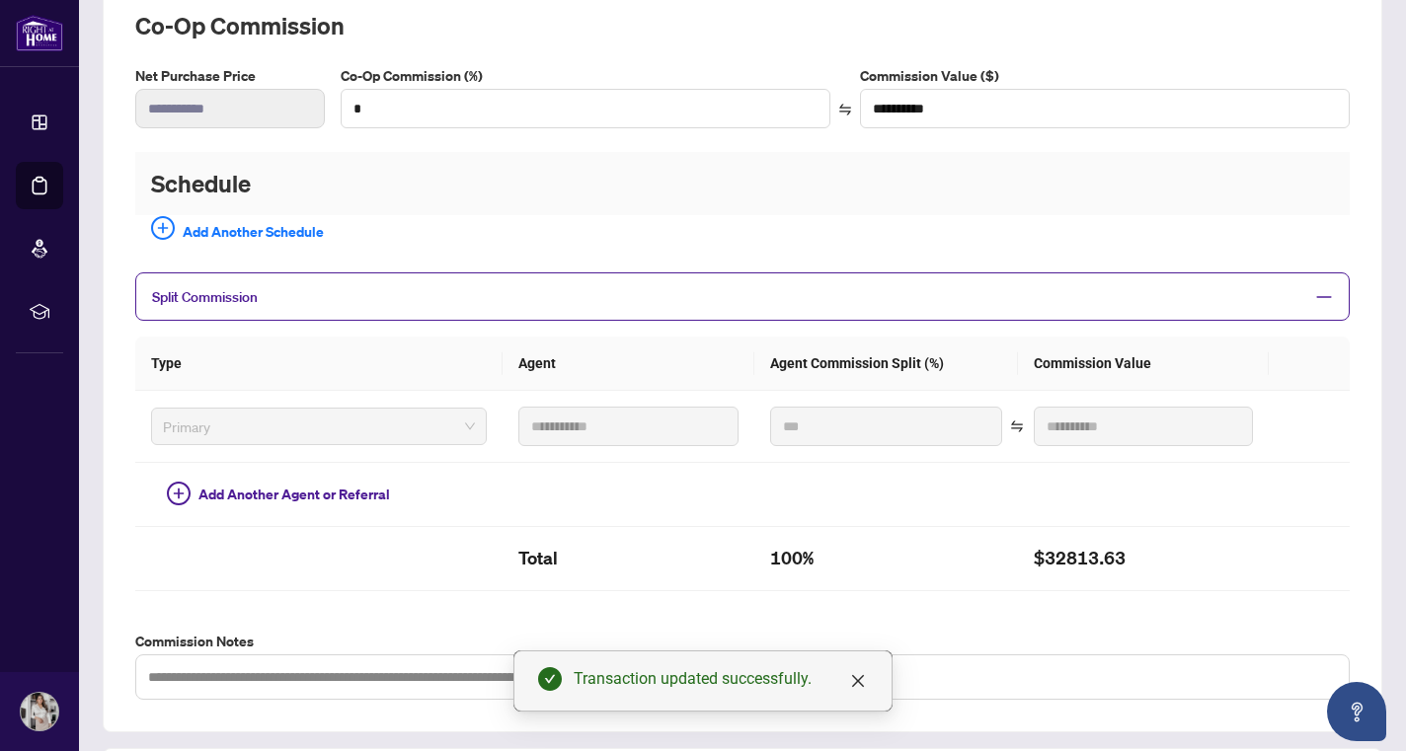
scroll to position [298, 0]
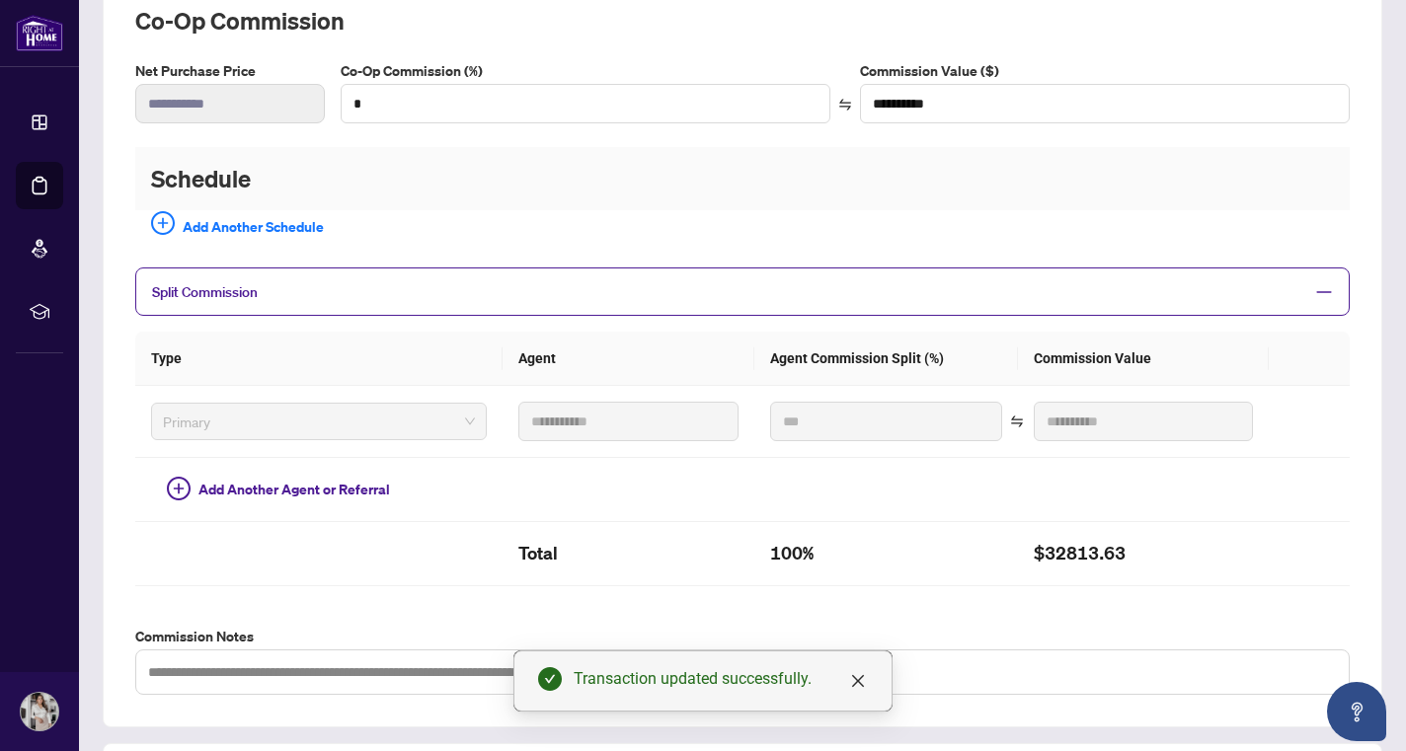
click at [385, 350] on th "Type" at bounding box center [318, 359] width 367 height 54
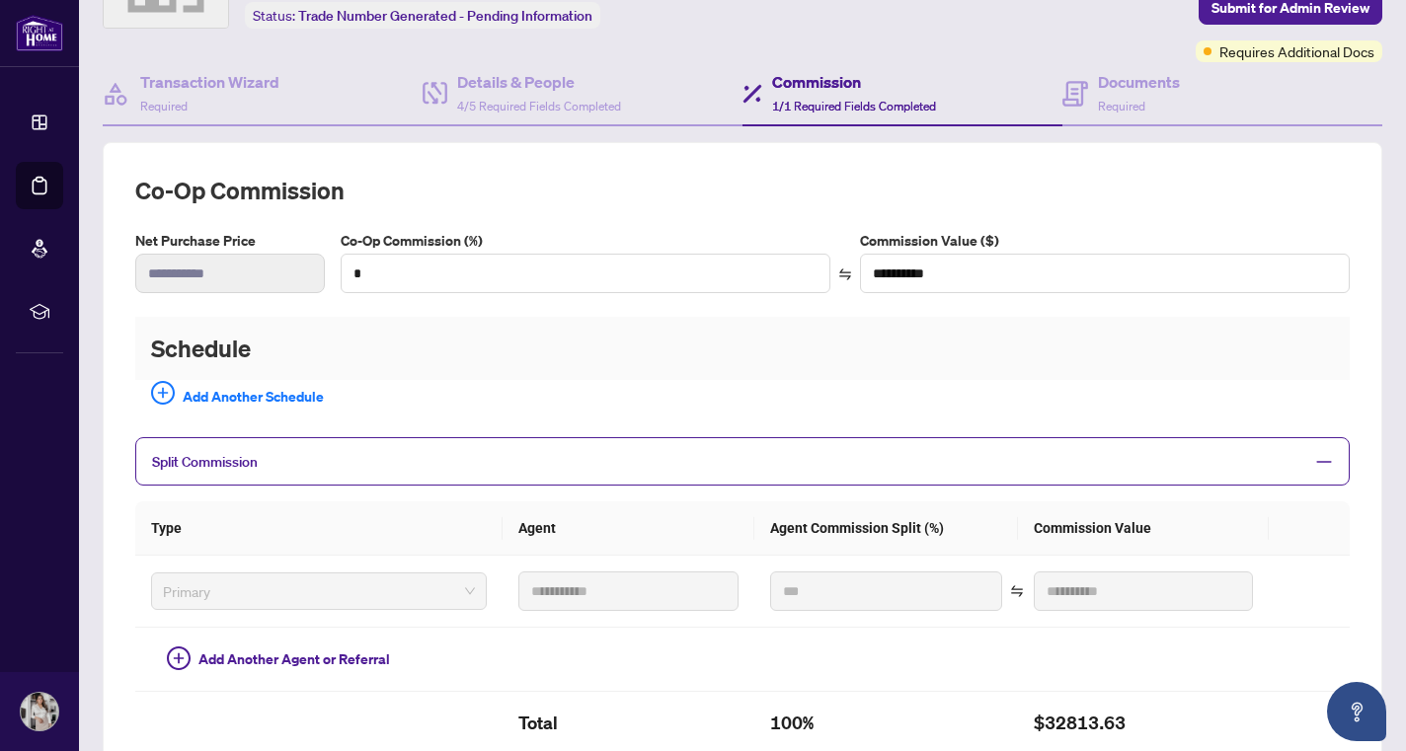
scroll to position [0, 0]
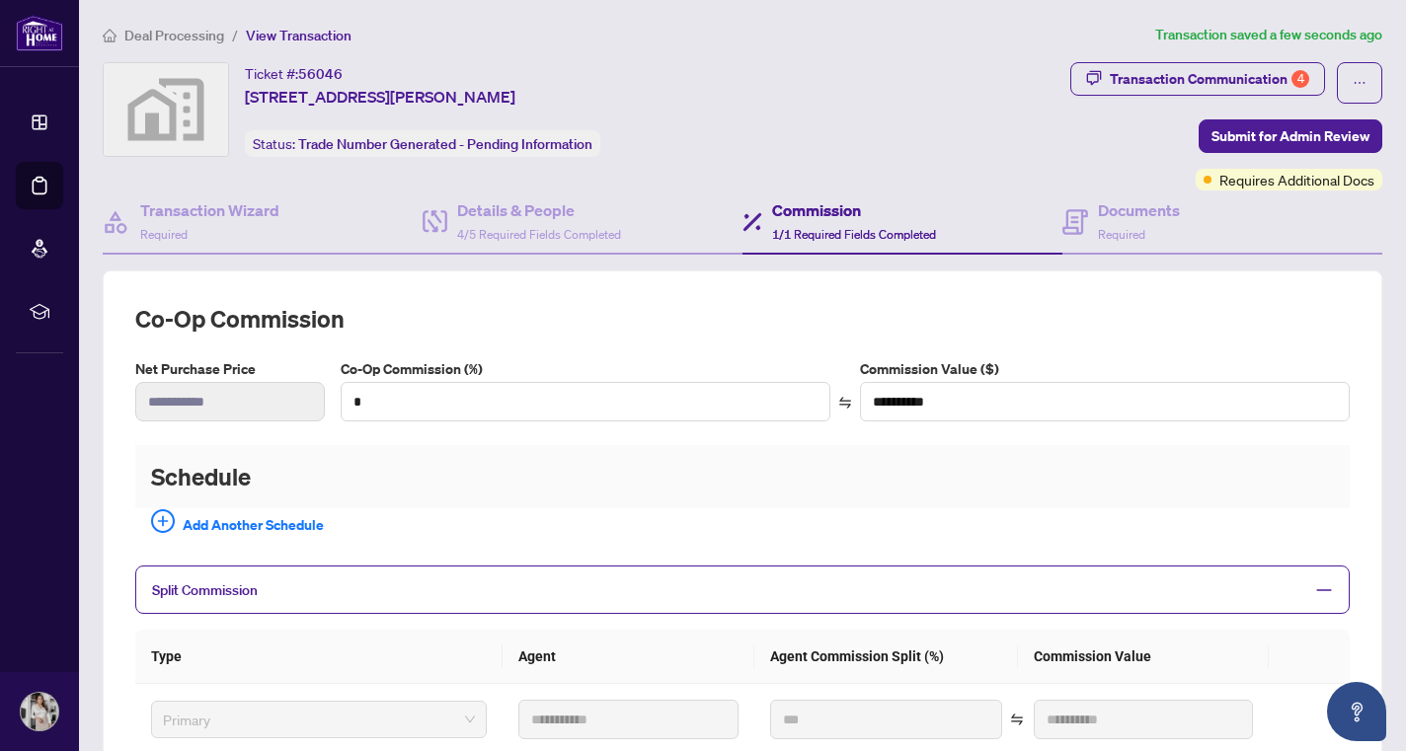
click at [795, 206] on h4 "Commission" at bounding box center [854, 210] width 164 height 24
click at [1245, 128] on span "Submit for Admin Review" at bounding box center [1290, 136] width 158 height 32
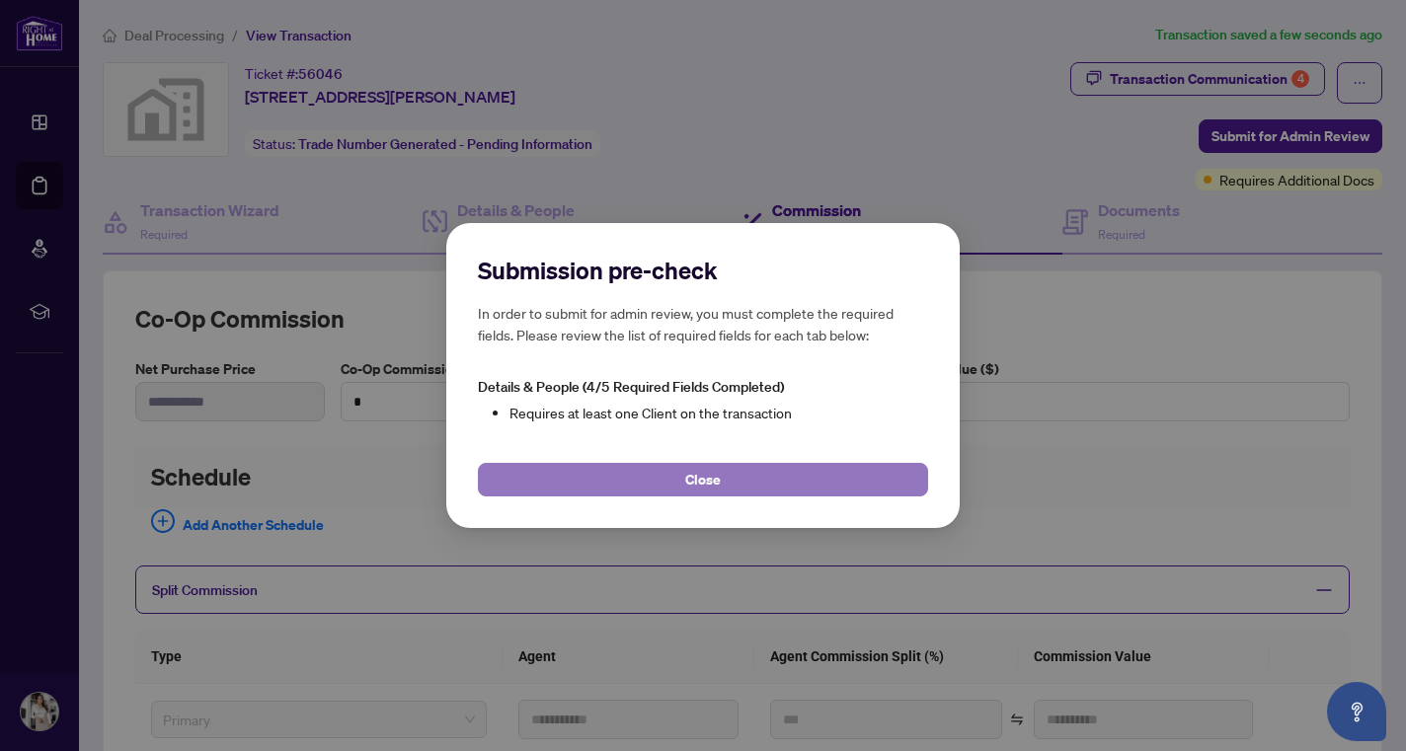
click at [729, 478] on button "Close" at bounding box center [703, 480] width 450 height 34
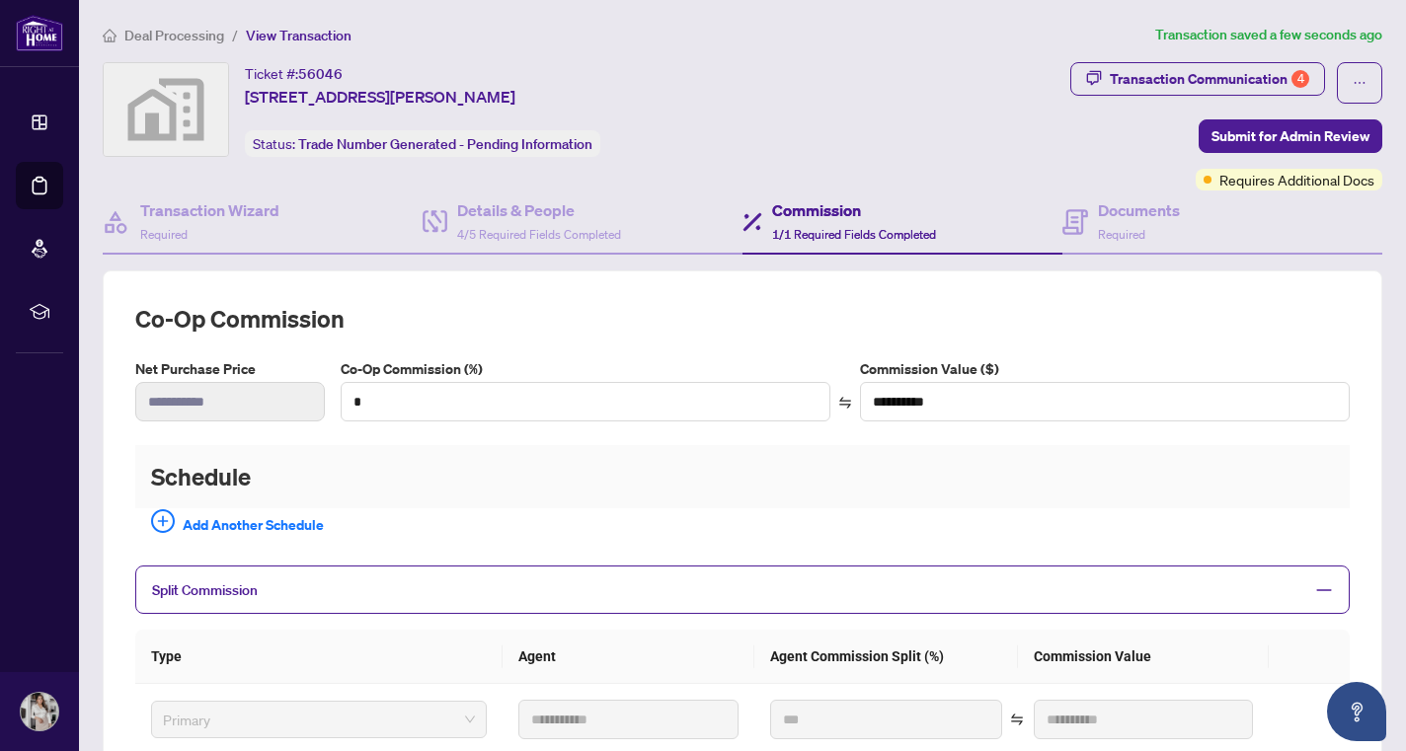
click at [920, 188] on div "Ticket #: 56046 [STREET_ADDRESS][PERSON_NAME][PERSON_NAME] Status: Trade Number…" at bounding box center [582, 126] width 967 height 128
click at [475, 251] on div "Details & People 4/5 Required Fields Completed" at bounding box center [582, 223] width 320 height 64
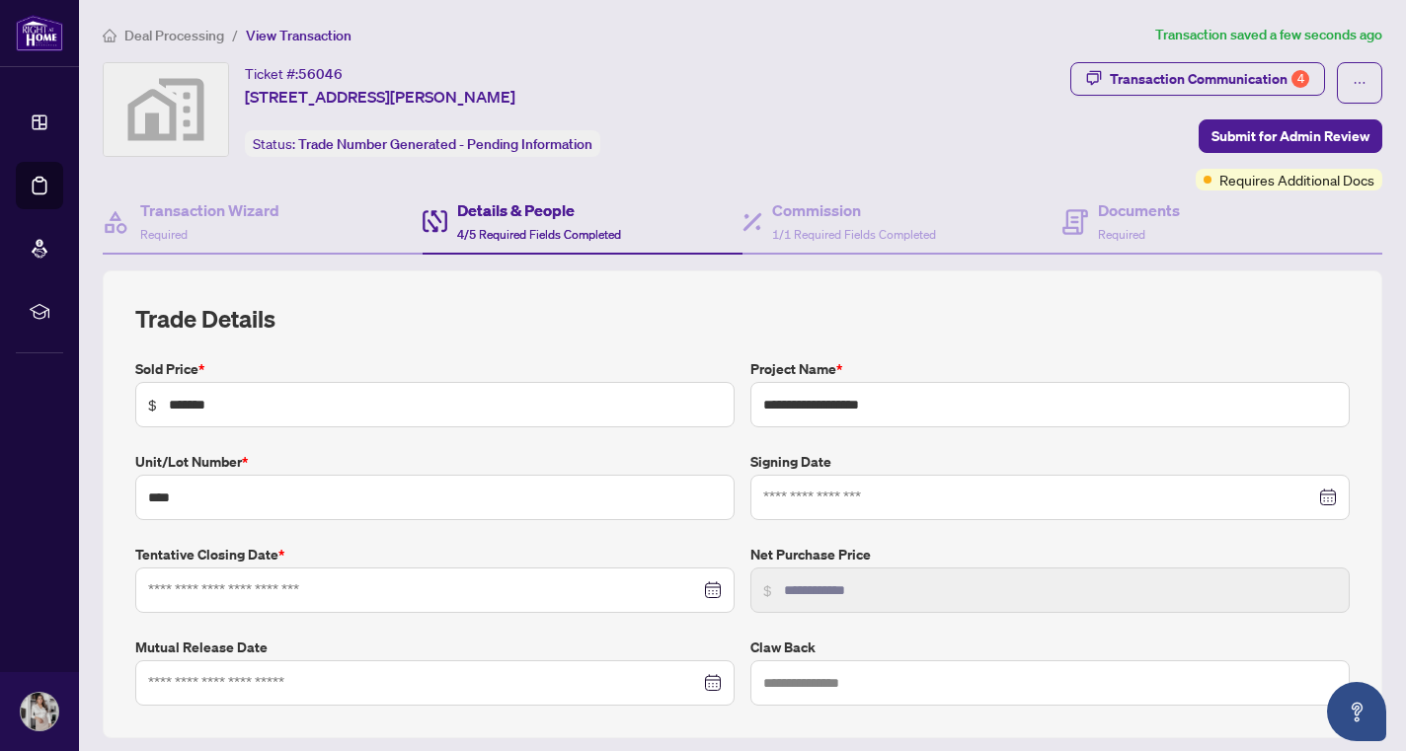
type input "**********"
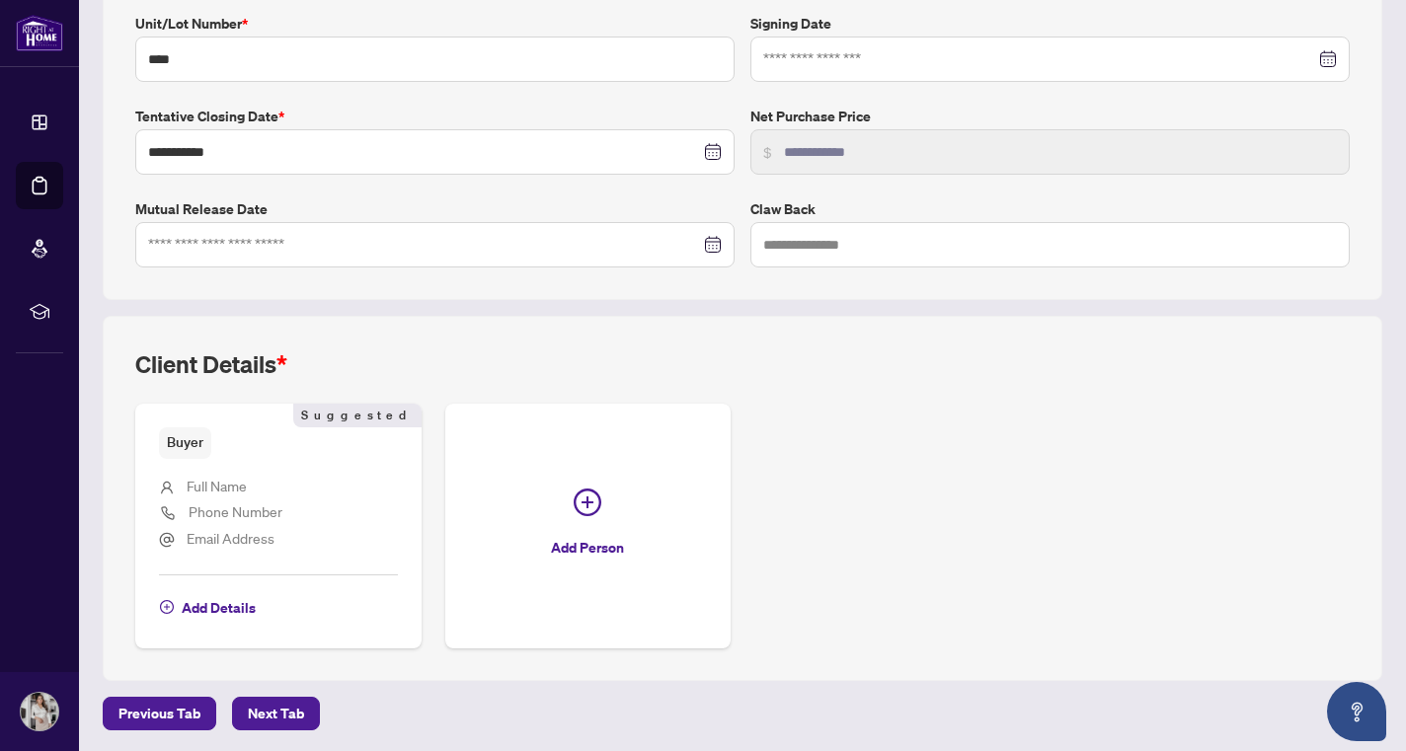
scroll to position [439, 0]
click at [206, 612] on span "Add Details" at bounding box center [219, 607] width 74 height 32
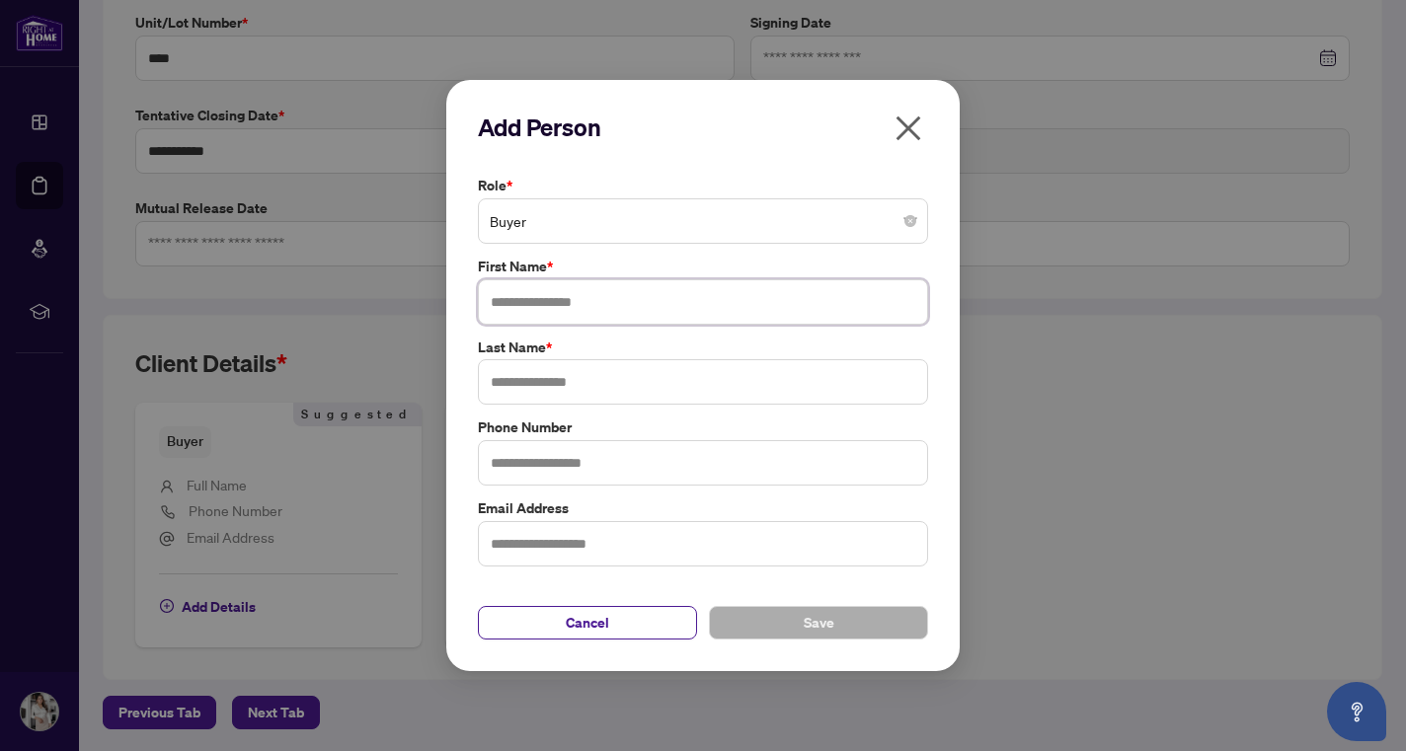
click at [645, 303] on input "text" at bounding box center [703, 301] width 450 height 45
type input "*******"
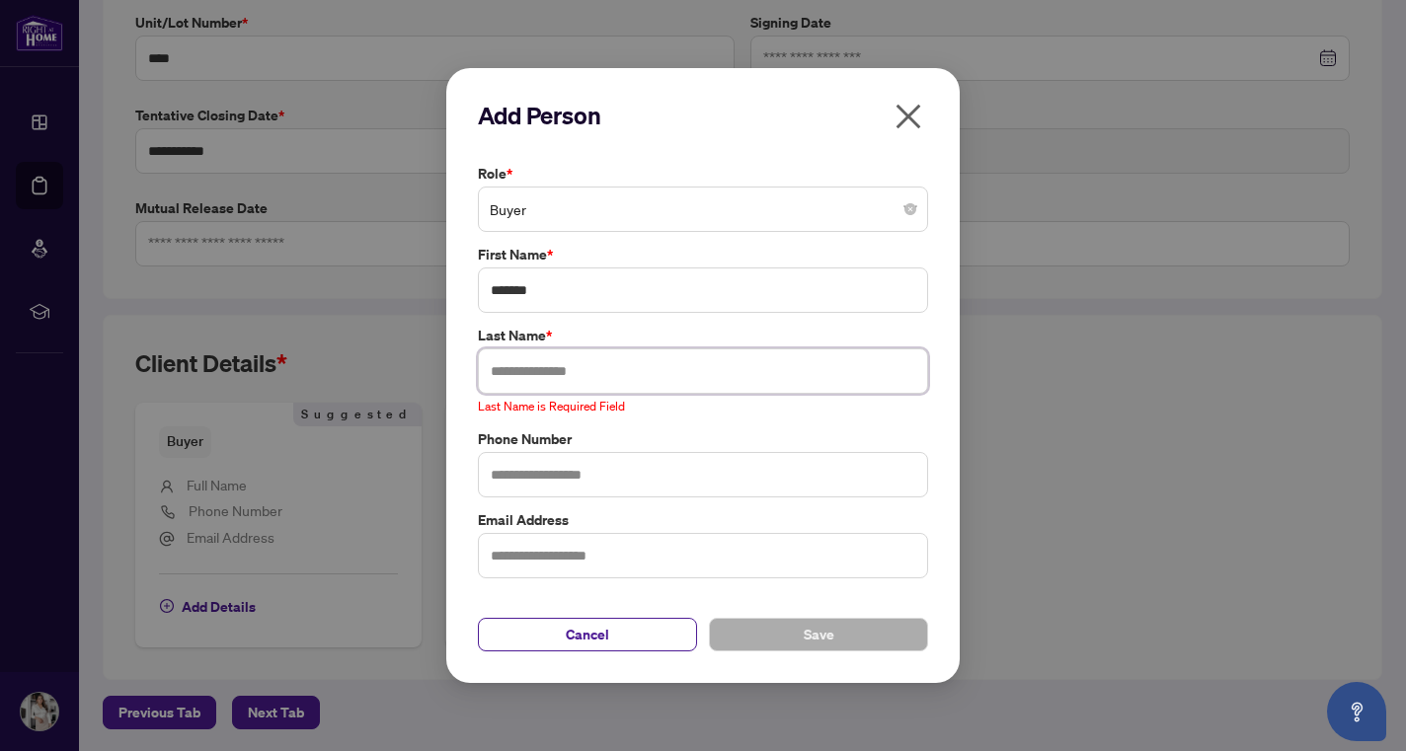
click at [610, 374] on input "text" at bounding box center [703, 370] width 450 height 45
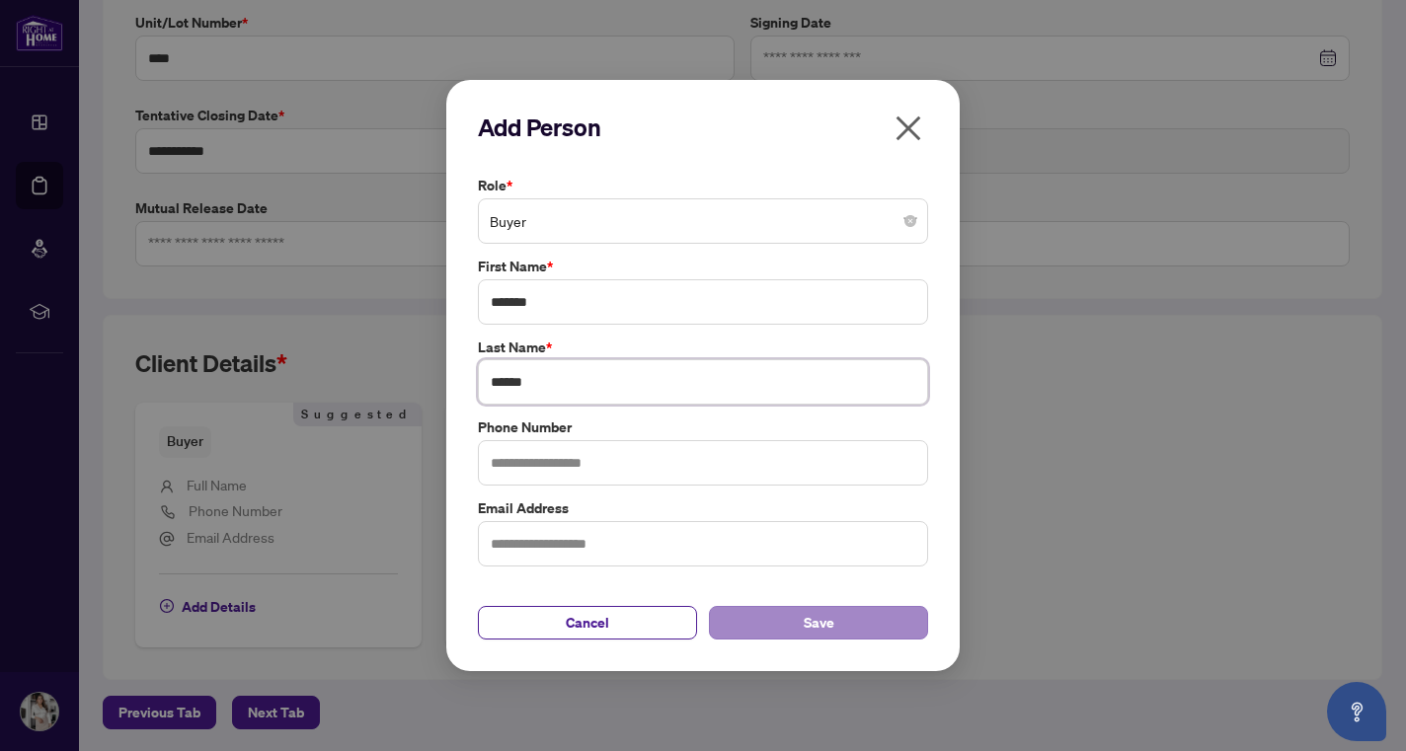
type input "******"
click at [834, 631] on button "Save" at bounding box center [818, 623] width 219 height 34
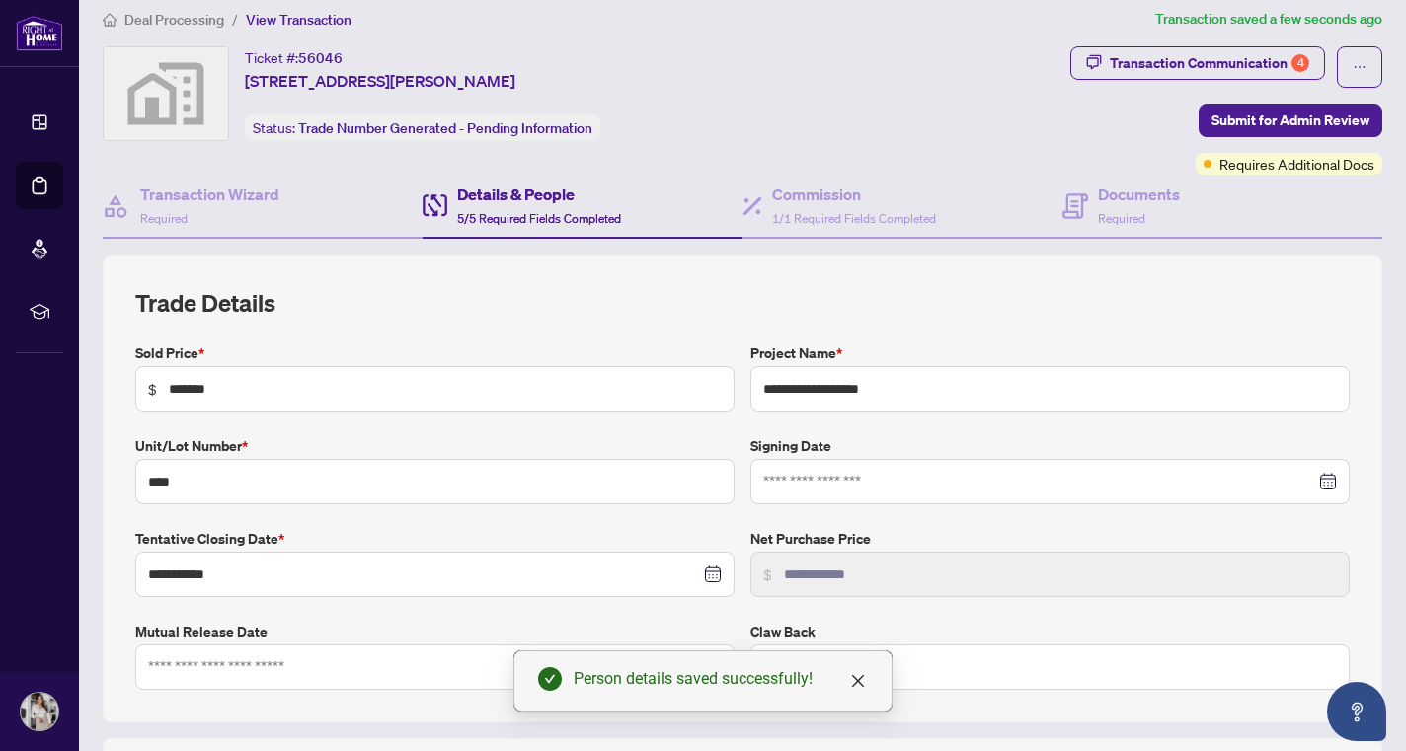
scroll to position [0, 0]
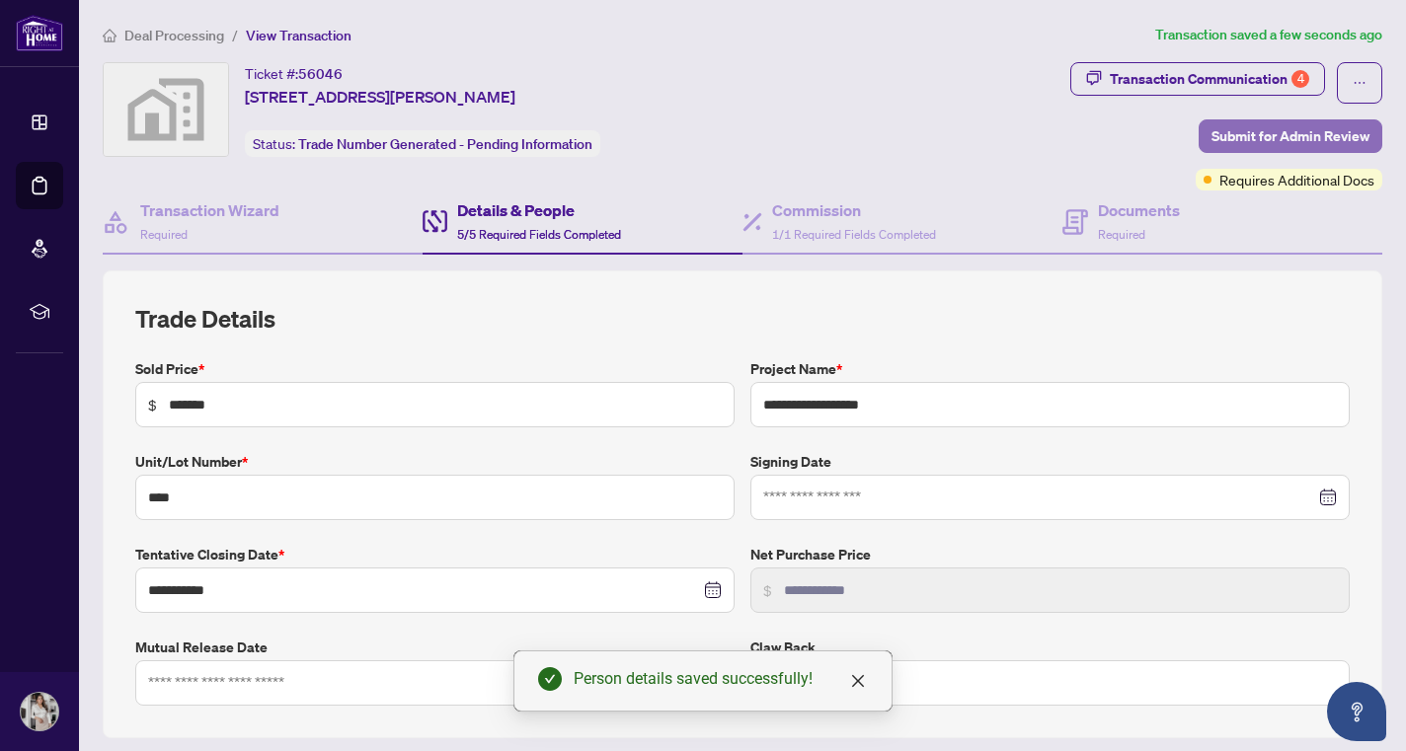
click at [1273, 147] on span "Submit for Admin Review" at bounding box center [1290, 136] width 158 height 32
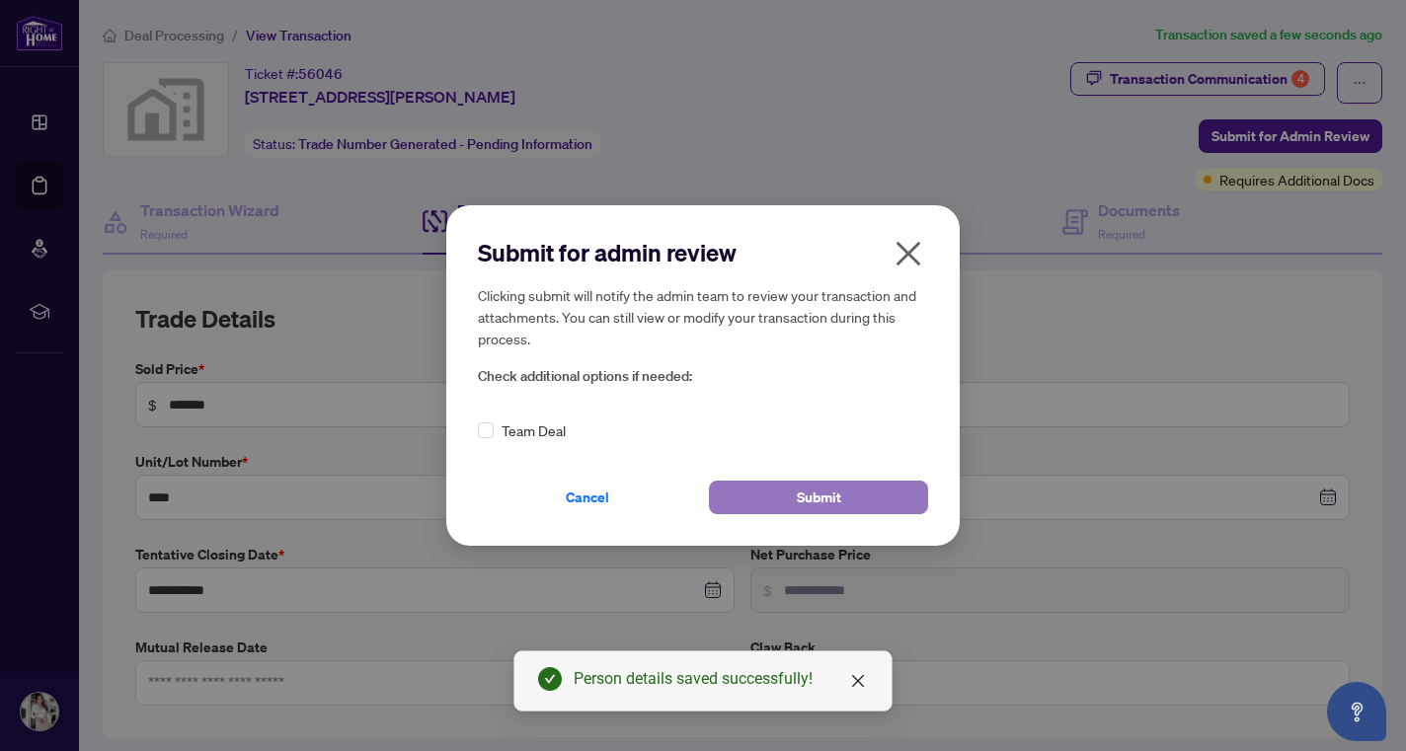
click at [817, 502] on span "Submit" at bounding box center [819, 498] width 44 height 32
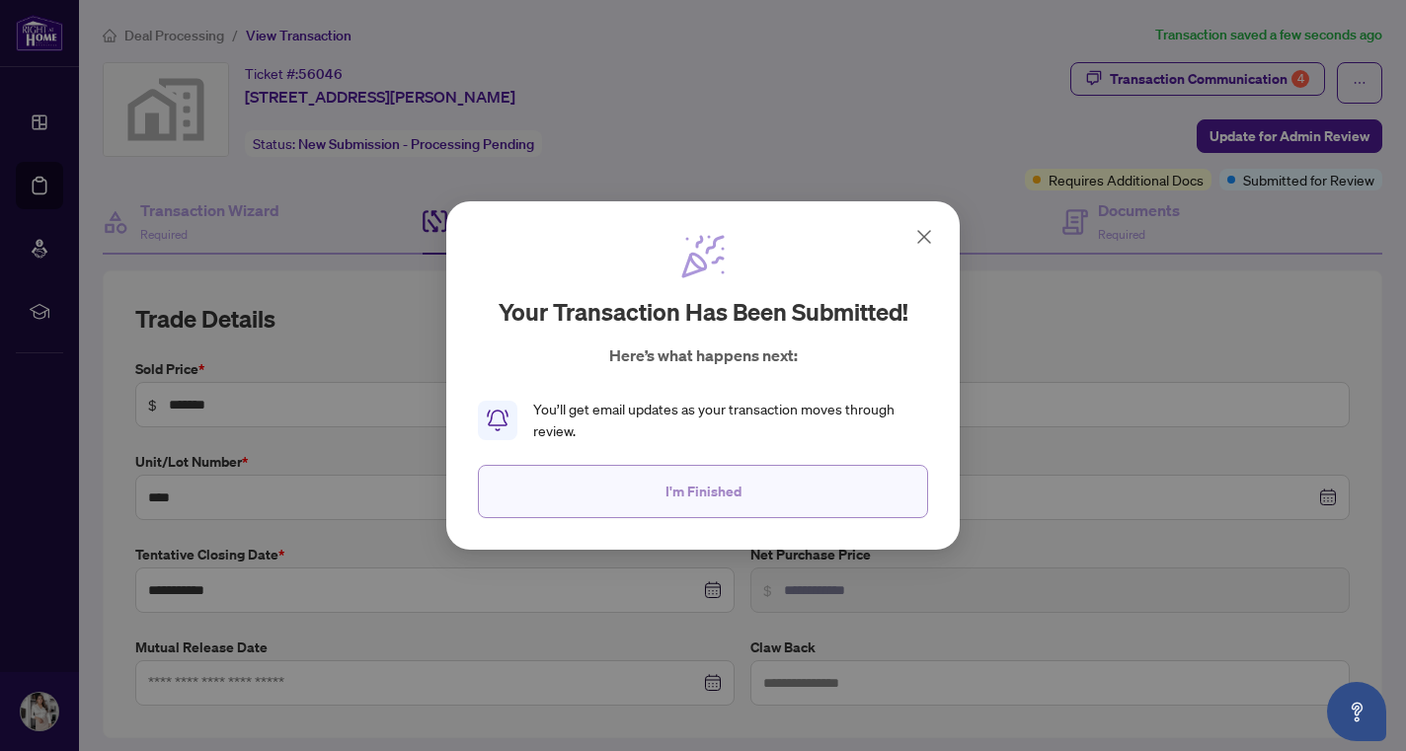
click at [715, 483] on span "I'm Finished" at bounding box center [703, 492] width 76 height 32
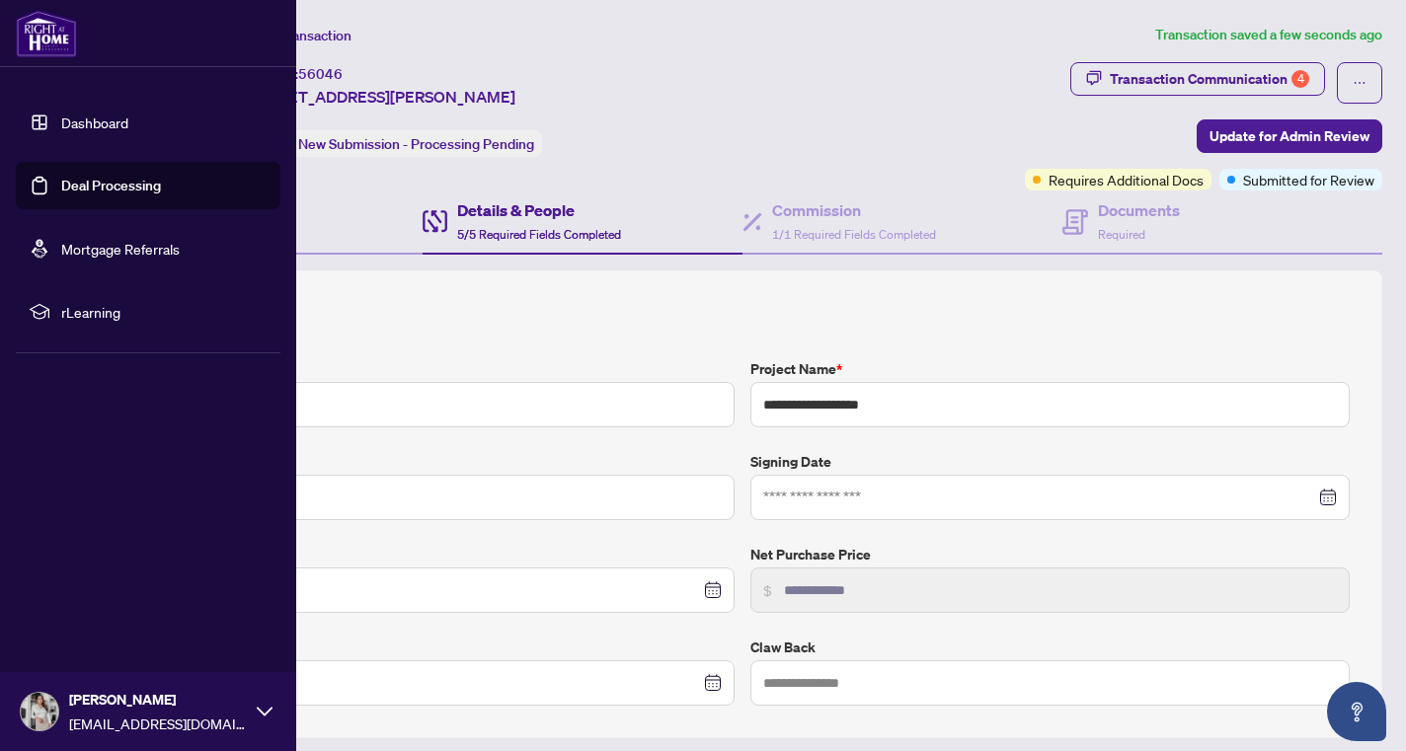
click at [67, 128] on link "Dashboard" at bounding box center [94, 123] width 67 height 18
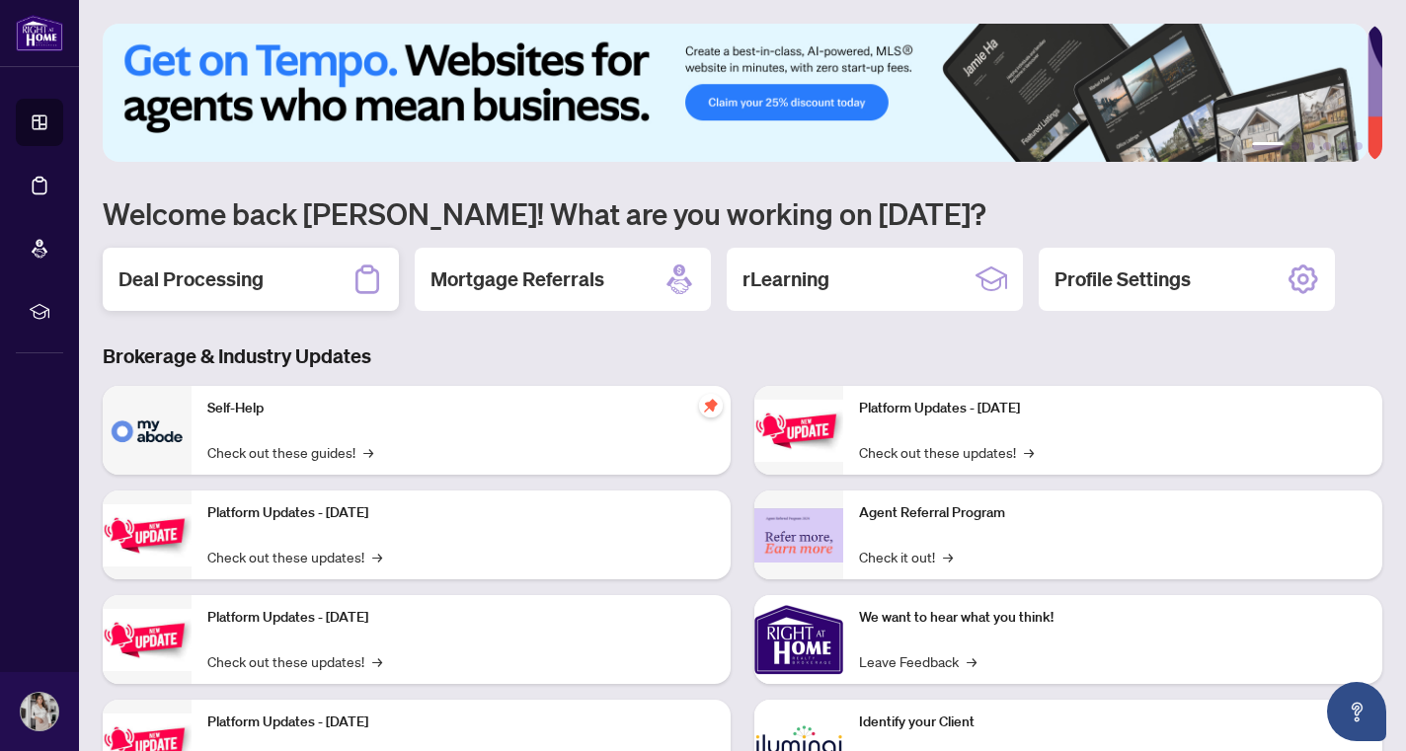
click at [340, 283] on div "Deal Processing" at bounding box center [251, 279] width 296 height 63
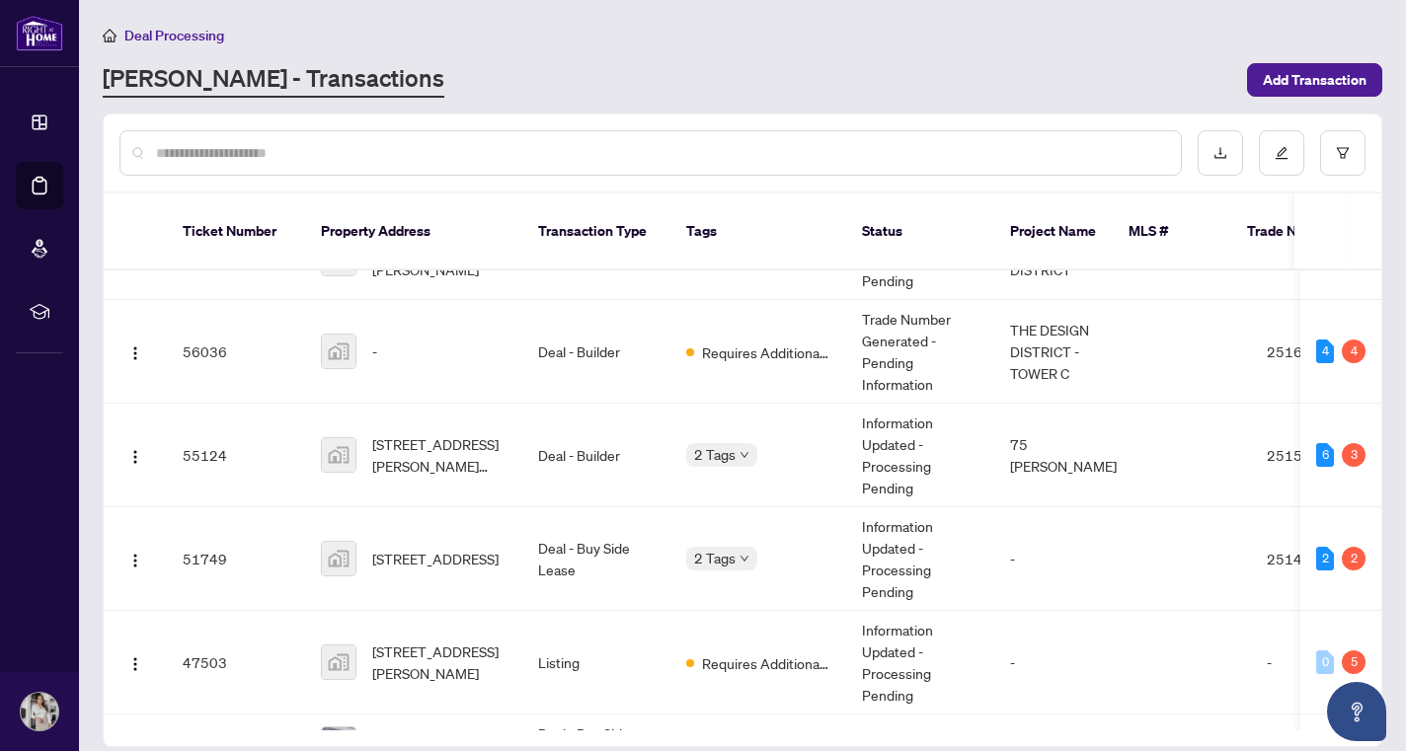
scroll to position [55, 0]
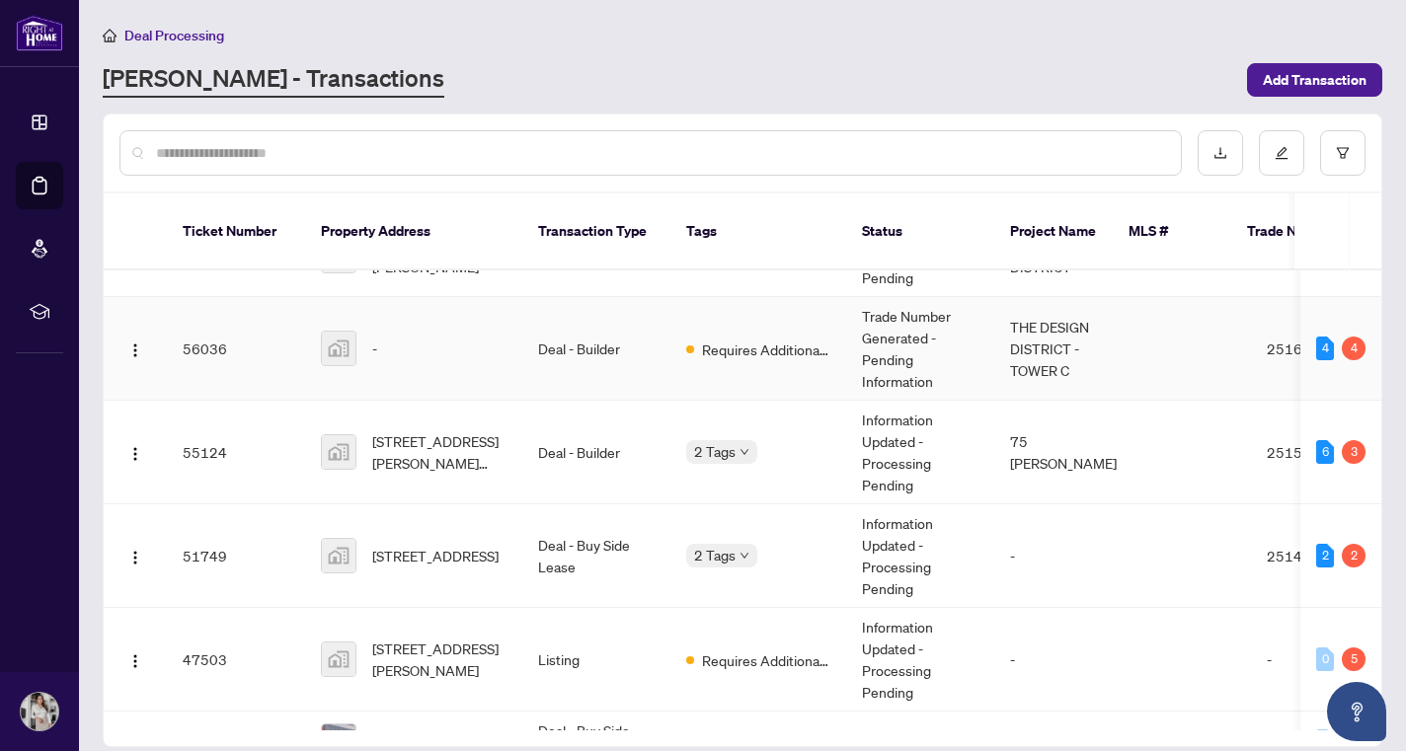
click at [597, 333] on td "Deal - Builder" at bounding box center [596, 349] width 148 height 104
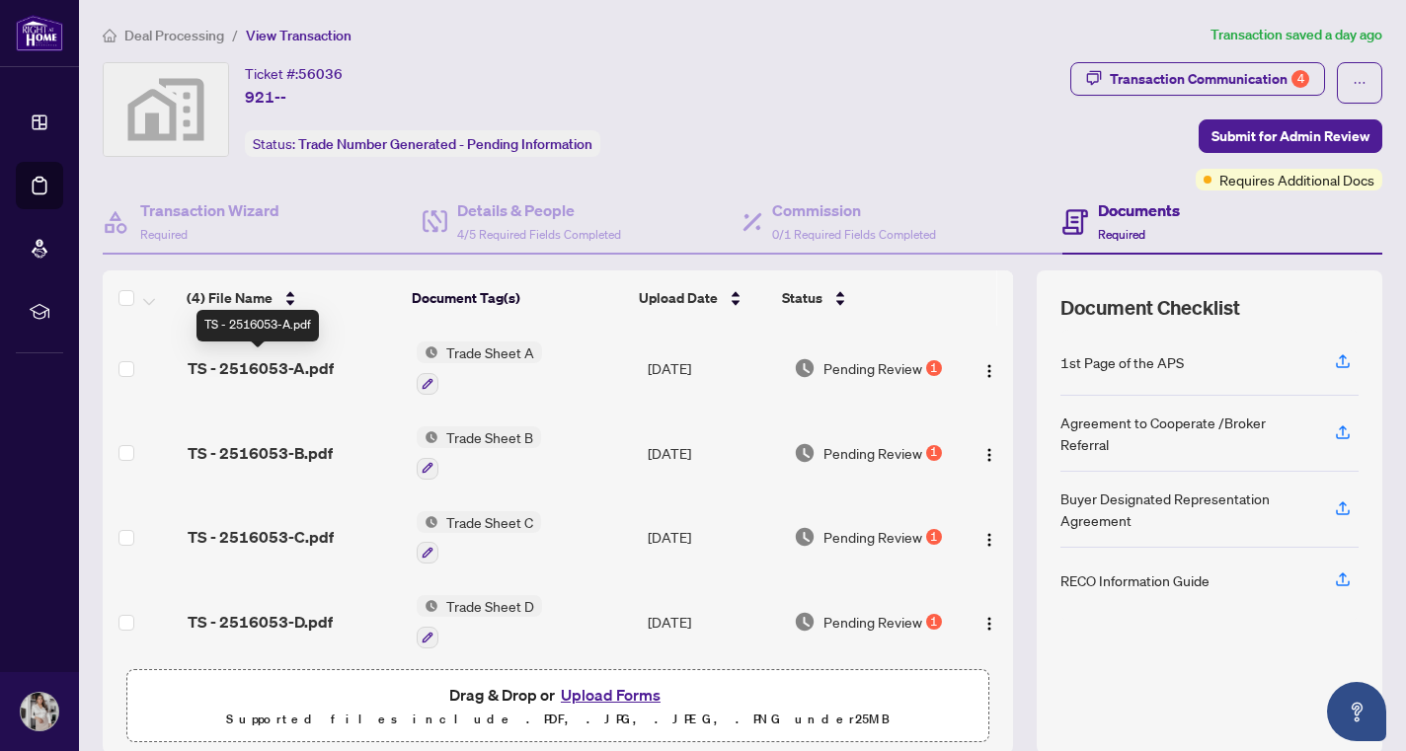
click at [312, 364] on span "TS - 2516053-A.pdf" at bounding box center [261, 368] width 146 height 24
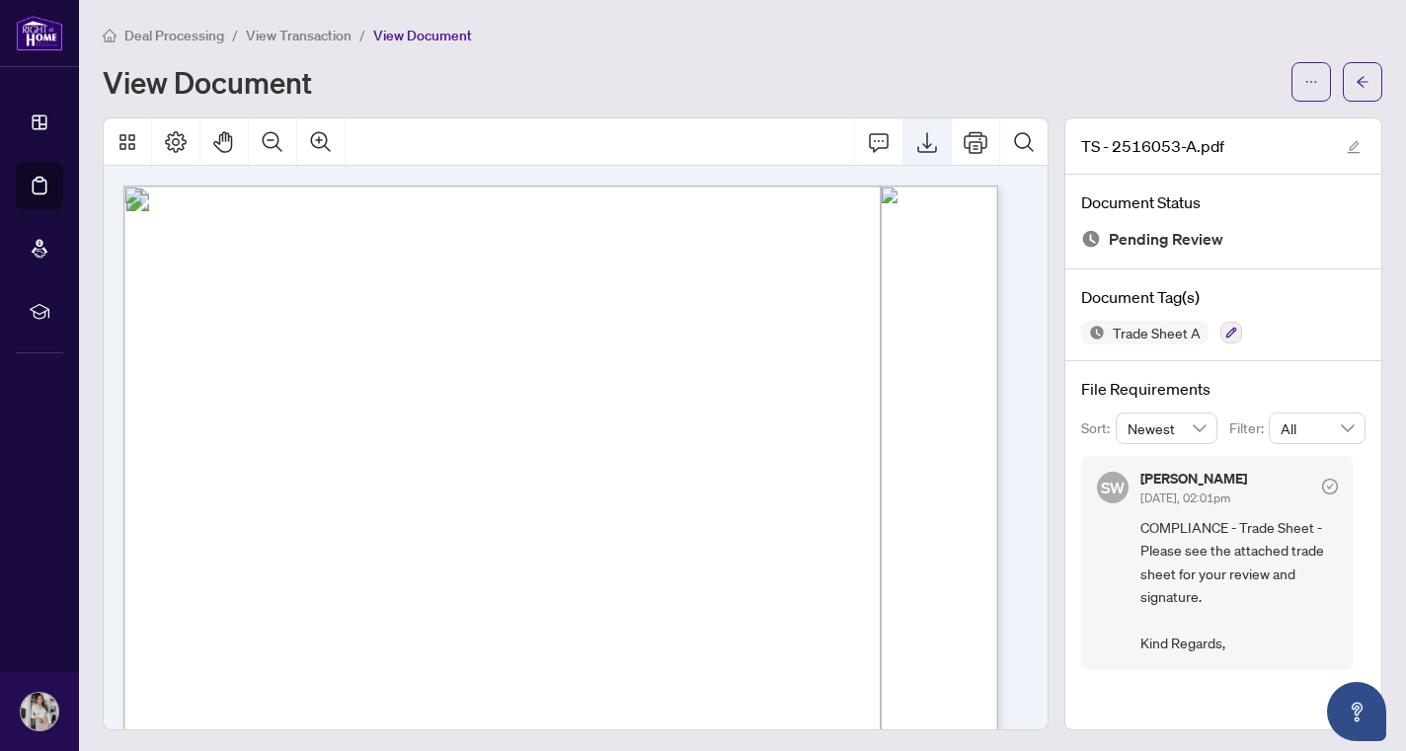
click at [915, 140] on icon "Export" at bounding box center [927, 142] width 24 height 24
click at [287, 38] on span "View Transaction" at bounding box center [299, 36] width 106 height 18
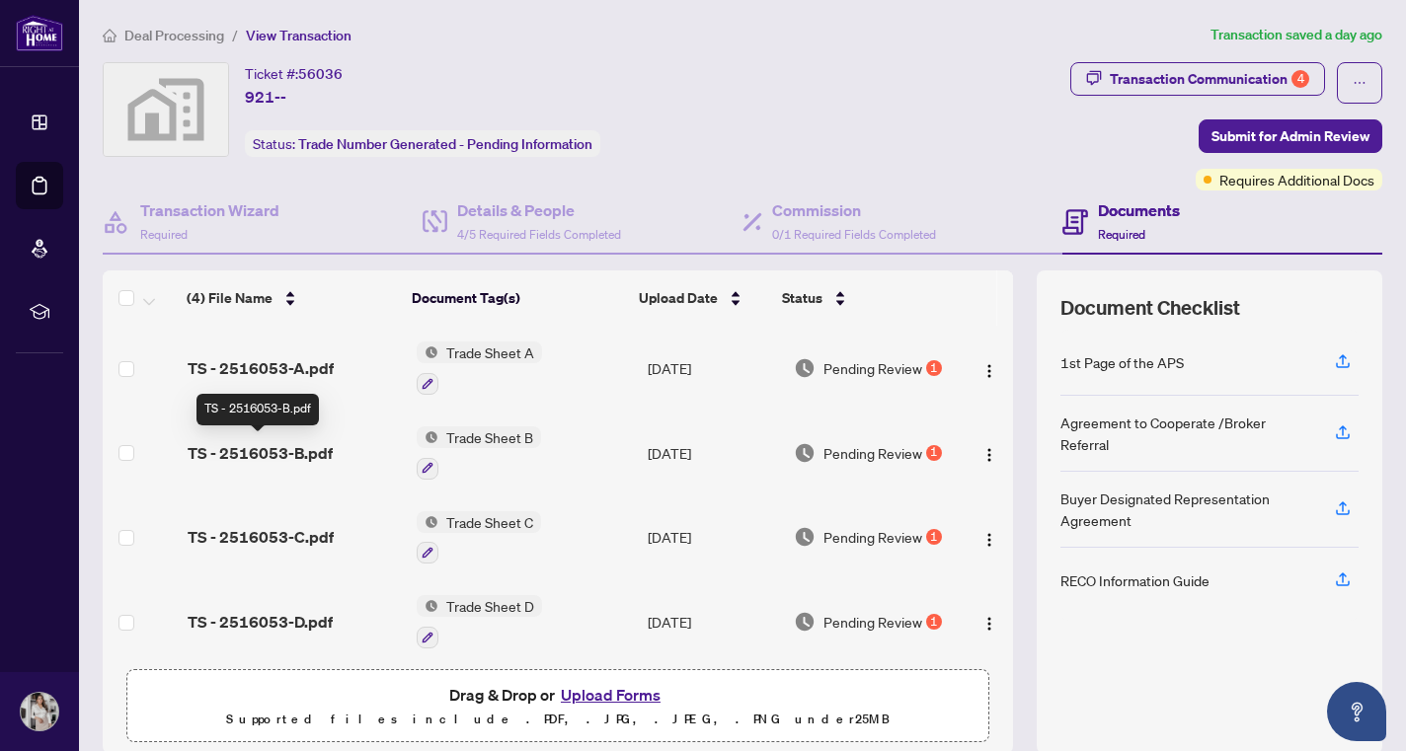
click at [272, 459] on span "TS - 2516053-B.pdf" at bounding box center [260, 453] width 145 height 24
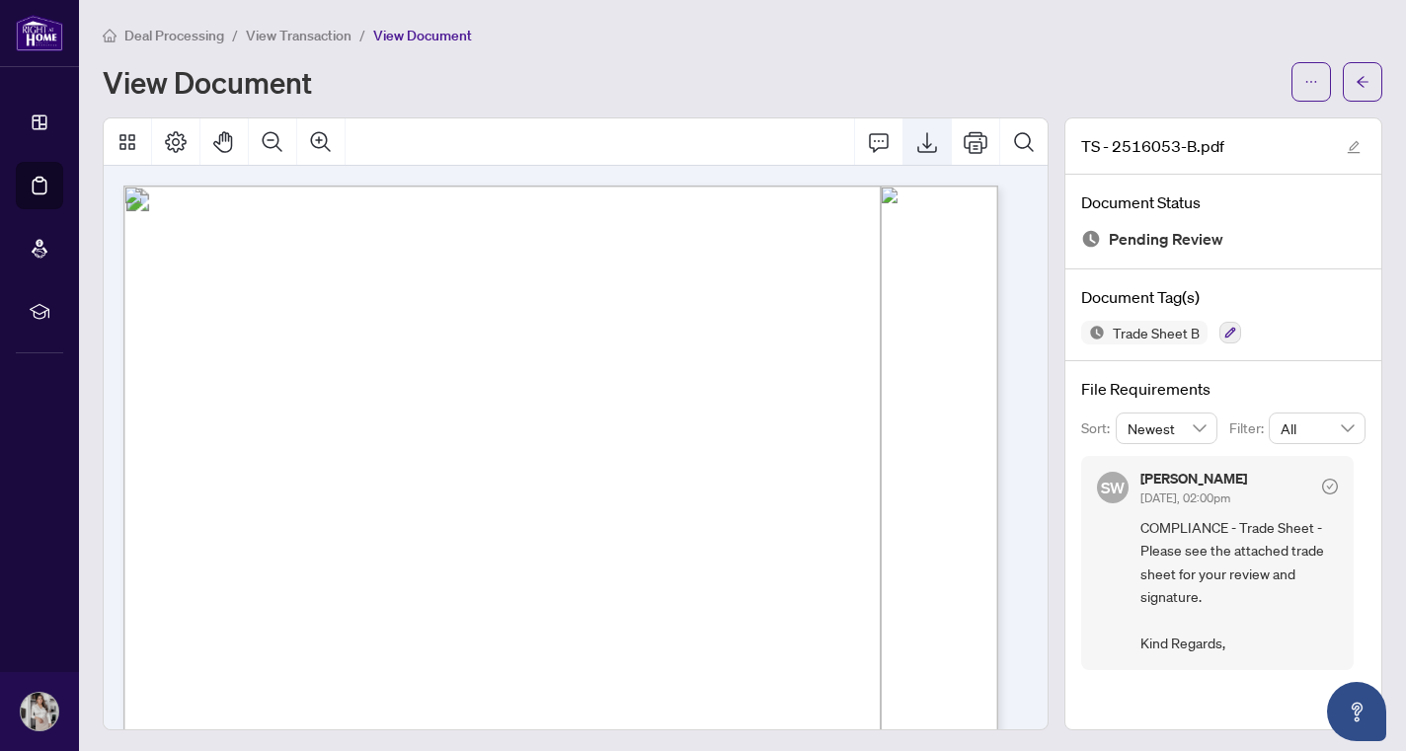
click at [917, 141] on icon "Export" at bounding box center [927, 142] width 24 height 24
click at [320, 29] on span "View Transaction" at bounding box center [299, 36] width 106 height 18
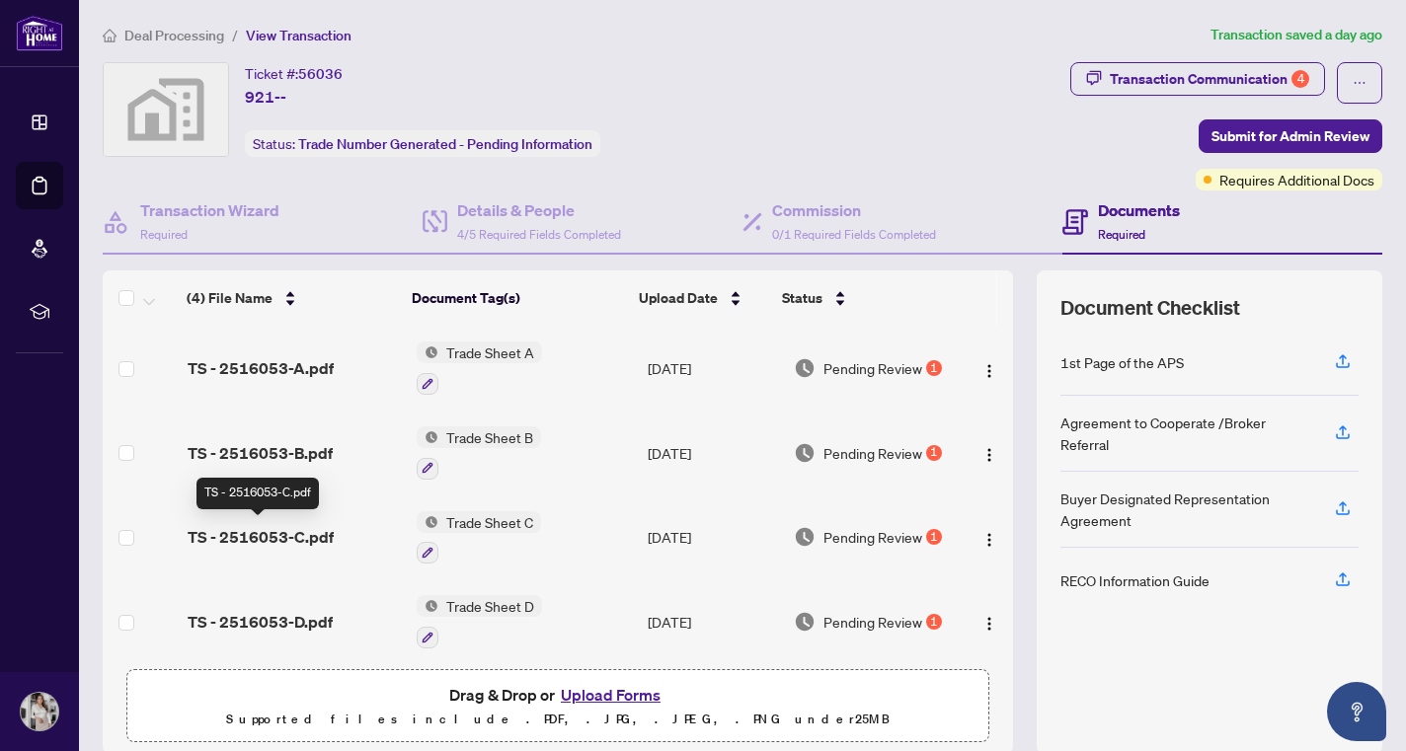
click at [263, 530] on span "TS - 2516053-C.pdf" at bounding box center [261, 537] width 146 height 24
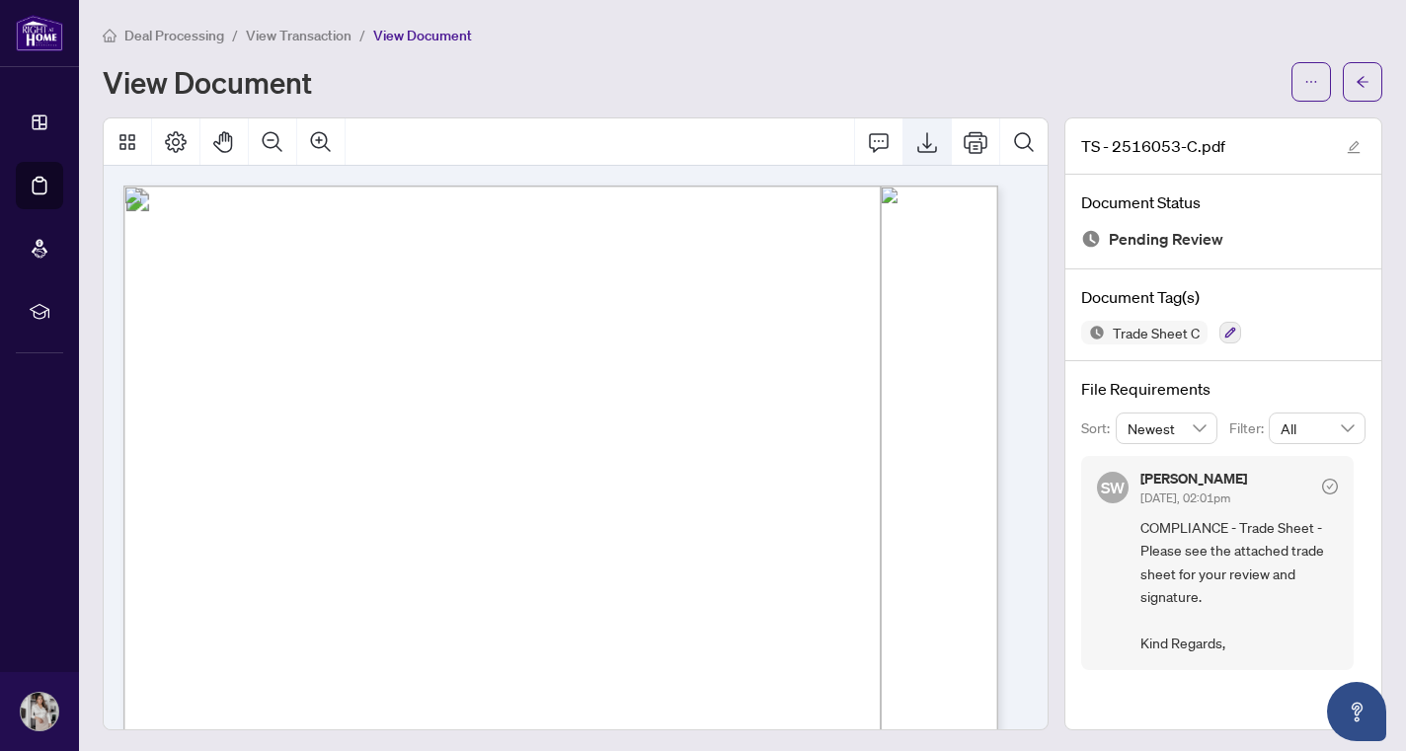
click at [917, 145] on icon "Export" at bounding box center [927, 142] width 20 height 21
click at [291, 37] on span "View Transaction" at bounding box center [299, 36] width 106 height 18
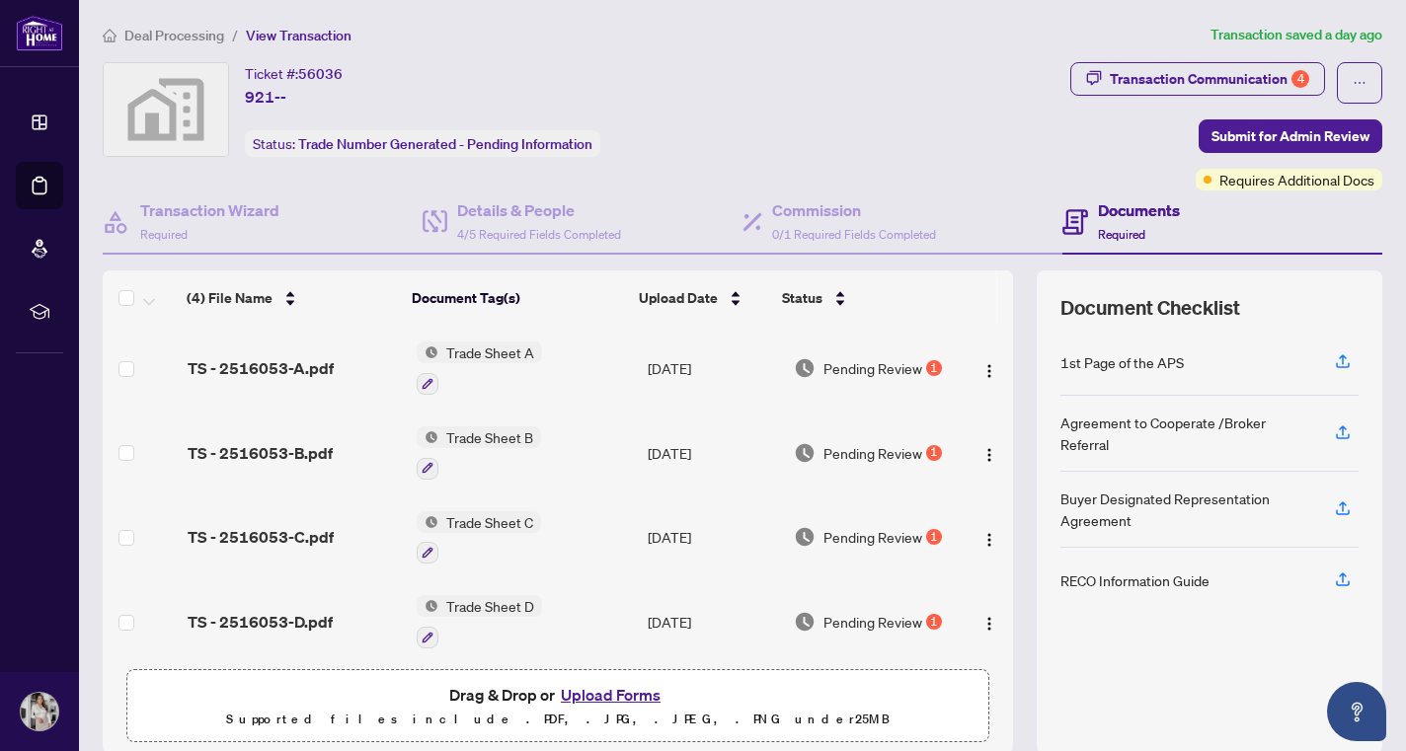
click at [285, 619] on span "TS - 2516053-D.pdf" at bounding box center [260, 622] width 145 height 24
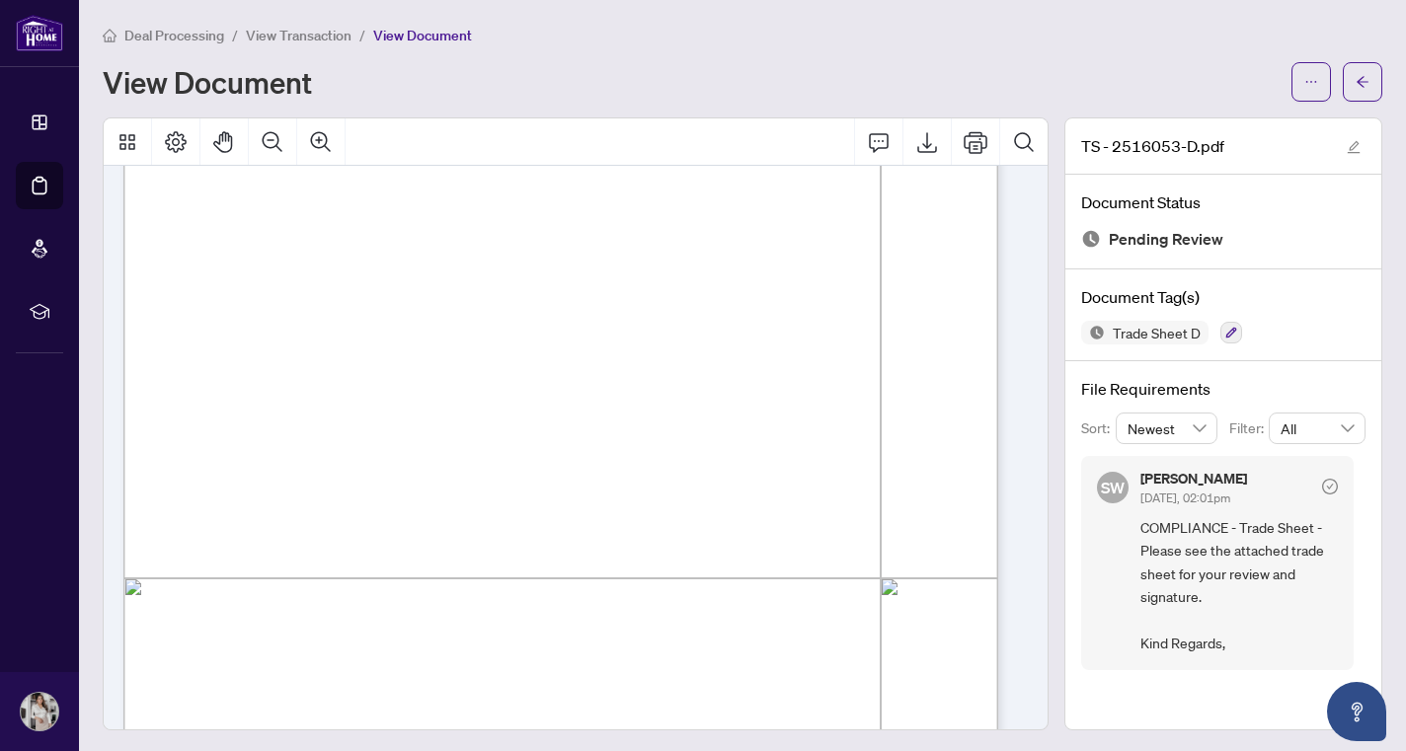
scroll to position [361, 0]
click at [915, 132] on icon "Export" at bounding box center [927, 142] width 24 height 24
click at [784, 62] on div "View Document" at bounding box center [742, 81] width 1279 height 39
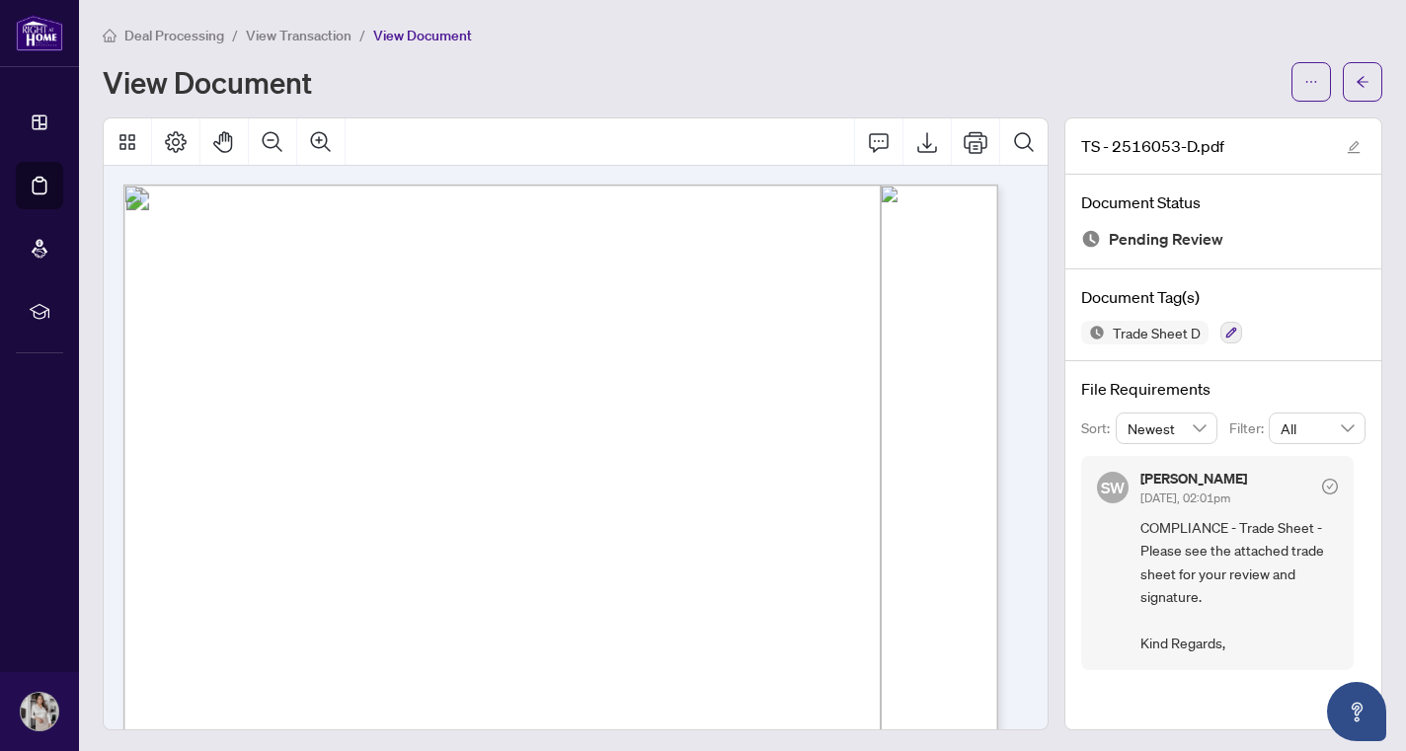
scroll to position [0, 0]
